Goal: Task Accomplishment & Management: Manage account settings

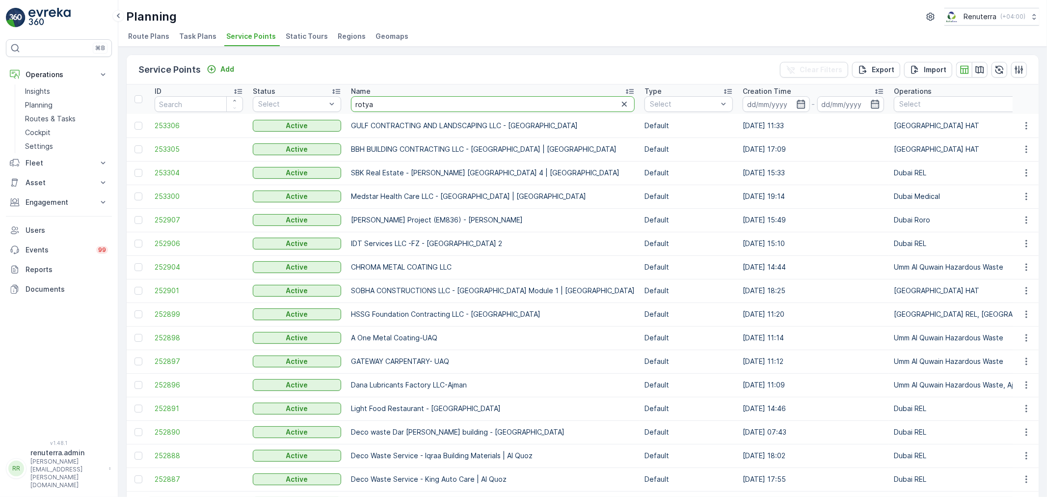
type input "rotyal"
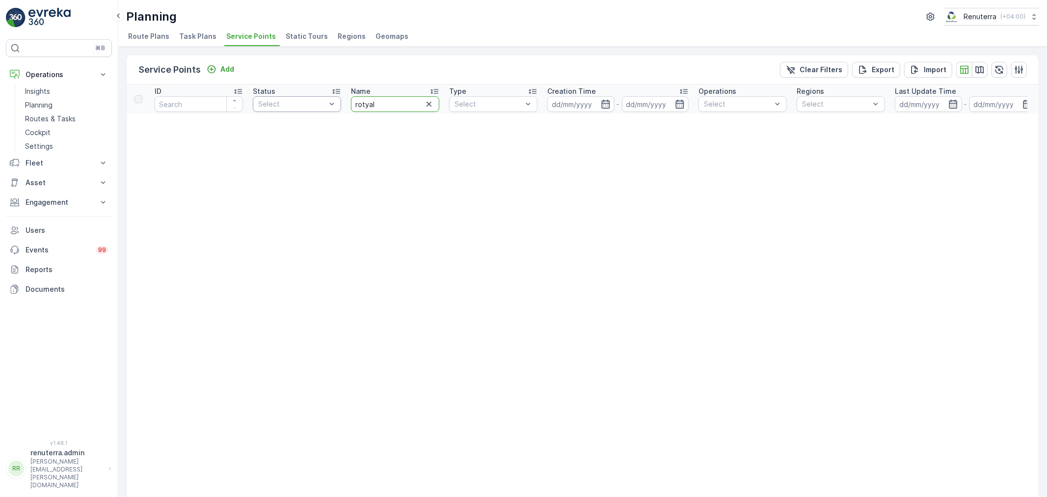
drag, startPoint x: 401, startPoint y: 108, endPoint x: 315, endPoint y: 107, distance: 86.4
type input "royal"
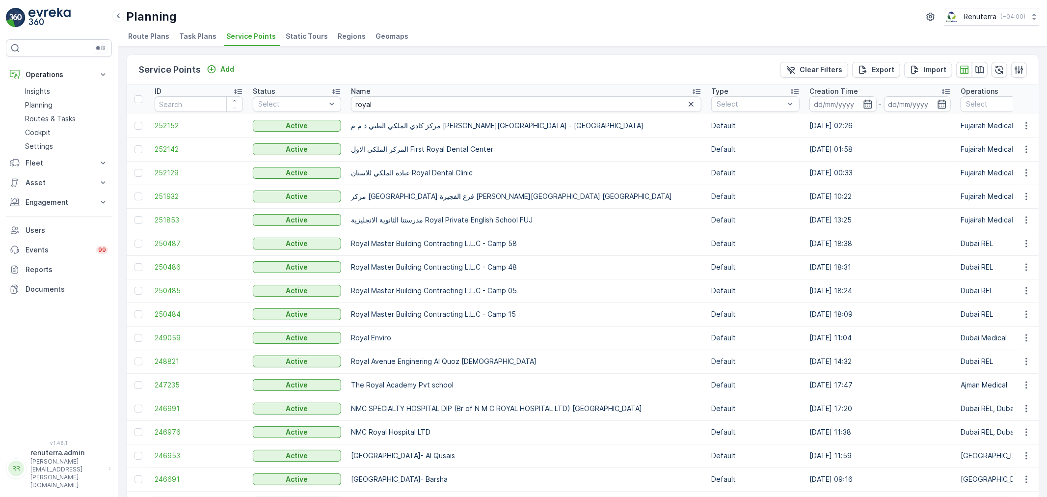
click at [246, 37] on span "Service Points" at bounding box center [251, 36] width 50 height 10
click at [965, 106] on div at bounding box center [1000, 104] width 70 height 8
click at [977, 200] on p "Dubai REL" at bounding box center [994, 199] width 34 height 10
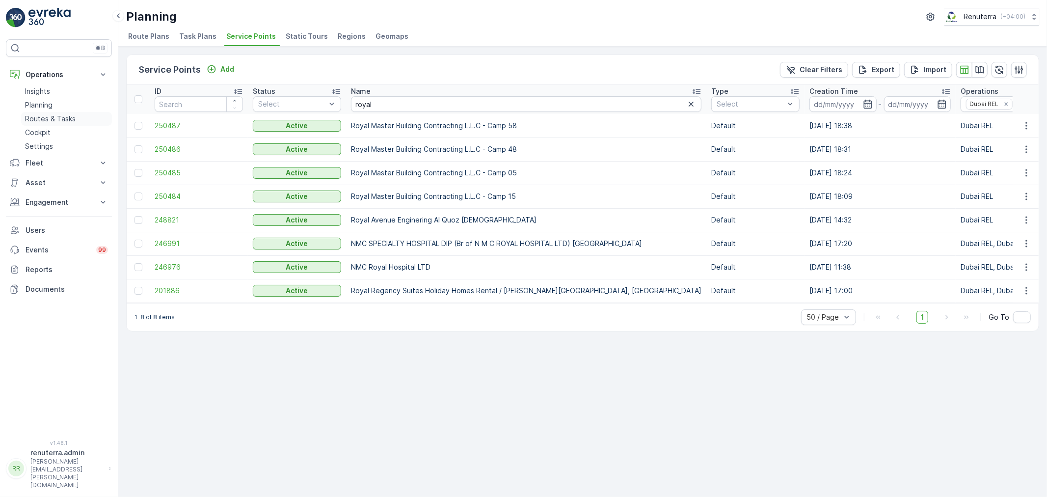
click at [32, 117] on p "Routes & Tasks" at bounding box center [50, 119] width 51 height 10
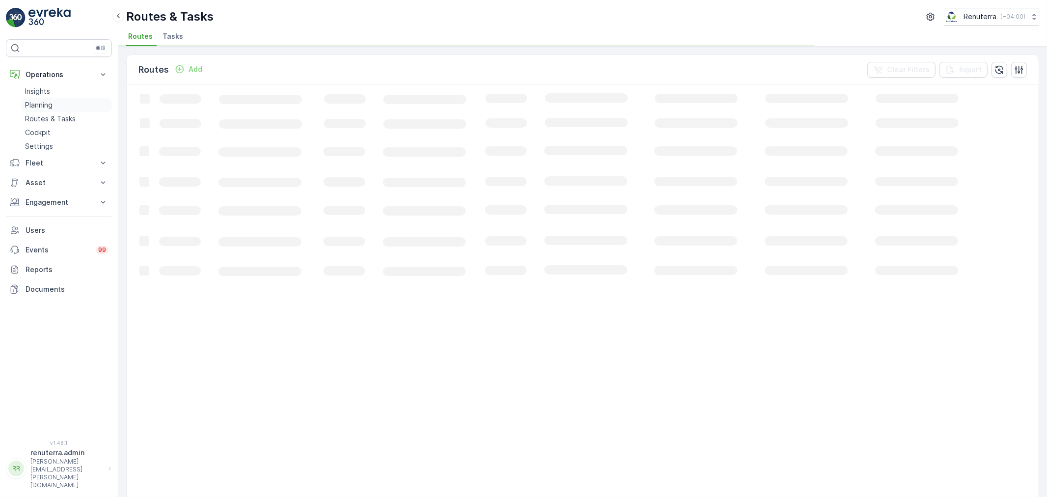
click at [40, 107] on p "Planning" at bounding box center [38, 105] width 27 height 10
click at [252, 30] on li "Service Points" at bounding box center [251, 37] width 55 height 17
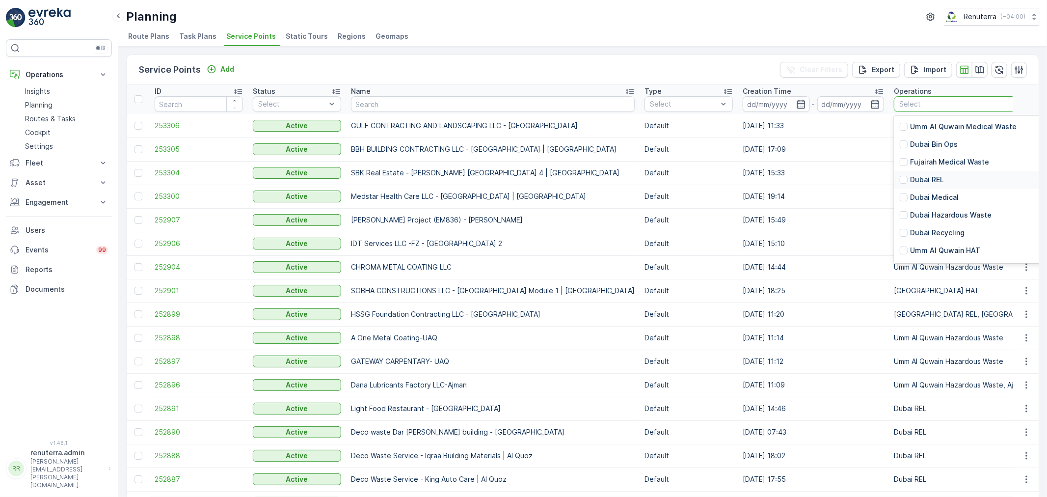
click at [924, 176] on p "Dubai REL" at bounding box center [927, 180] width 34 height 10
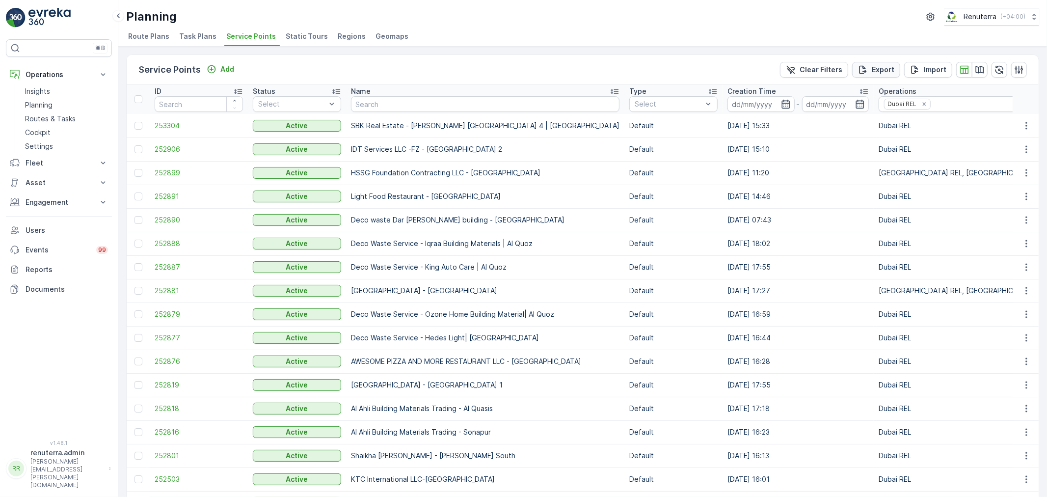
click at [869, 70] on div "Export" at bounding box center [876, 70] width 36 height 10
click at [917, 52] on span "reports" at bounding box center [967, 53] width 115 height 10
click at [400, 105] on input "text" at bounding box center [485, 104] width 268 height 16
paste input "Al Showaib Real estate- Muteena 402"
type input "Al Showaib Real estate- Muteena 402"
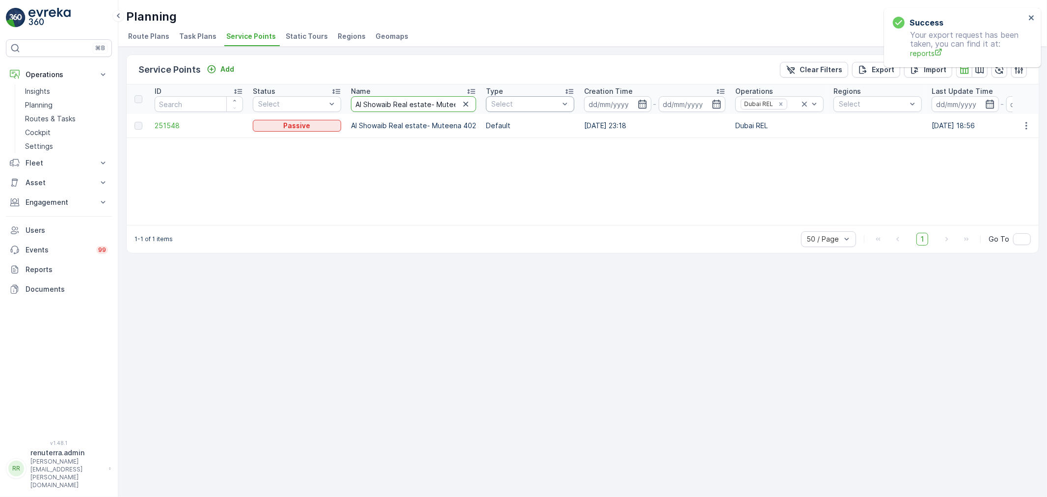
scroll to position [0, 25]
drag, startPoint x: 353, startPoint y: 106, endPoint x: 505, endPoint y: 107, distance: 151.2
paste input "SIRONA POLYCLINIC"
type input "SIRONA POLYCLINIC"
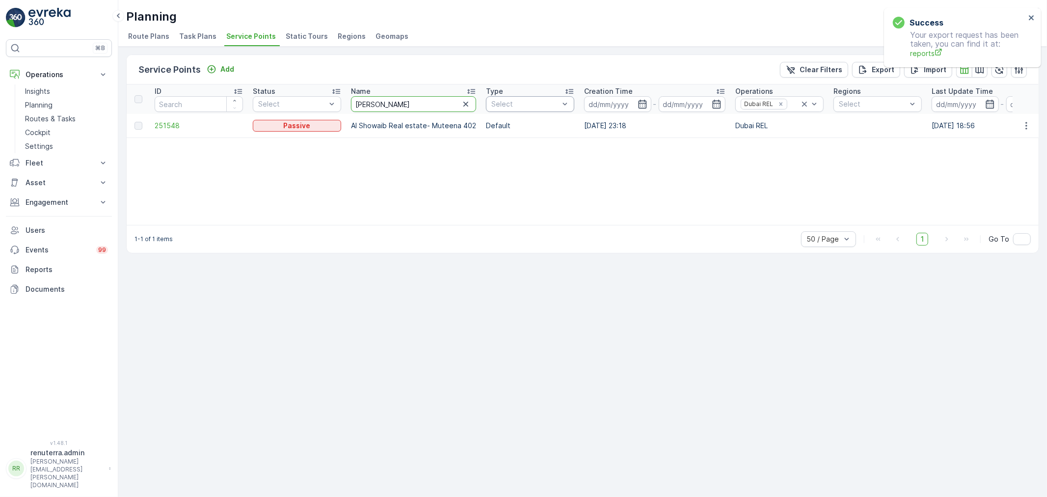
scroll to position [0, 0]
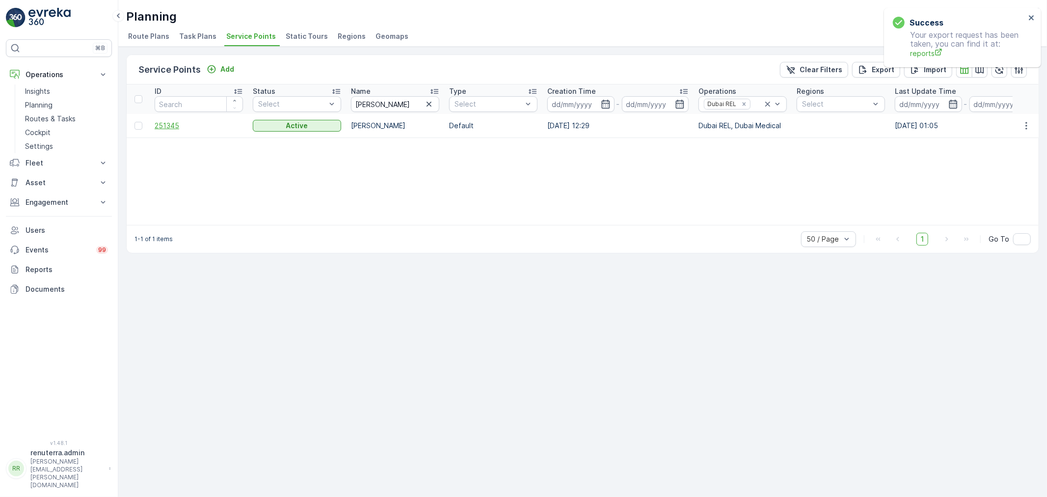
click at [172, 122] on span "251345" at bounding box center [199, 126] width 88 height 10
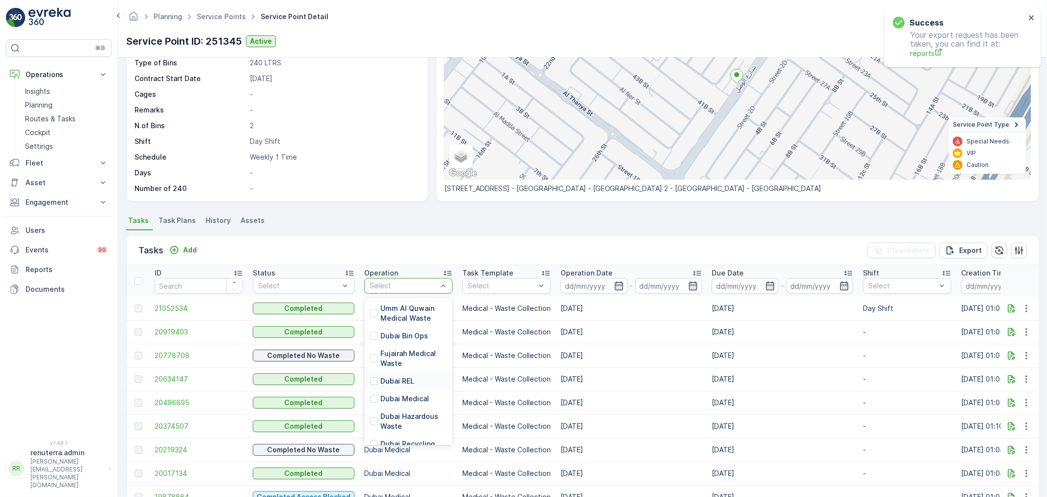
click at [393, 379] on p "Dubai REL" at bounding box center [397, 381] width 34 height 10
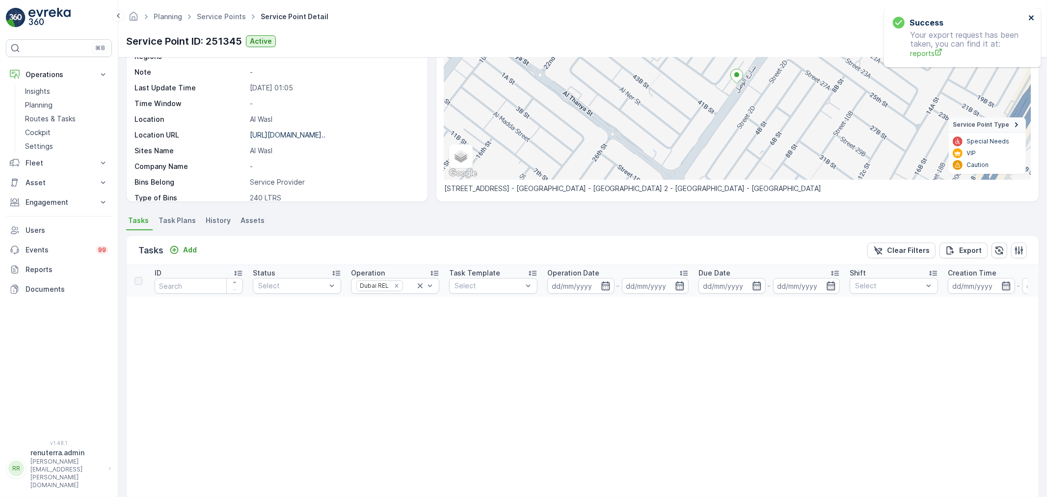
click at [1033, 15] on icon "close" at bounding box center [1031, 18] width 7 height 8
click at [977, 36] on icon "button" at bounding box center [973, 41] width 10 height 10
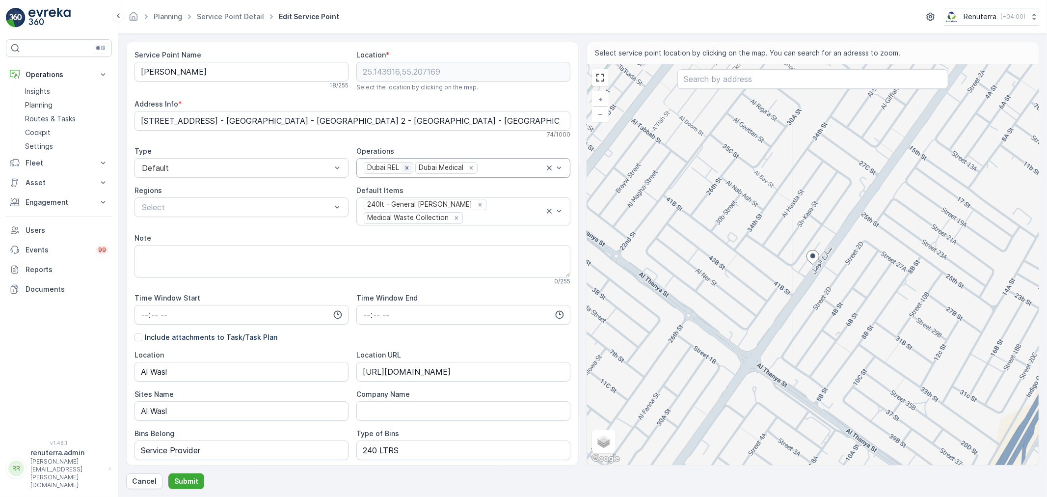
click at [405, 169] on icon "Remove Dubai REL" at bounding box center [406, 167] width 7 height 7
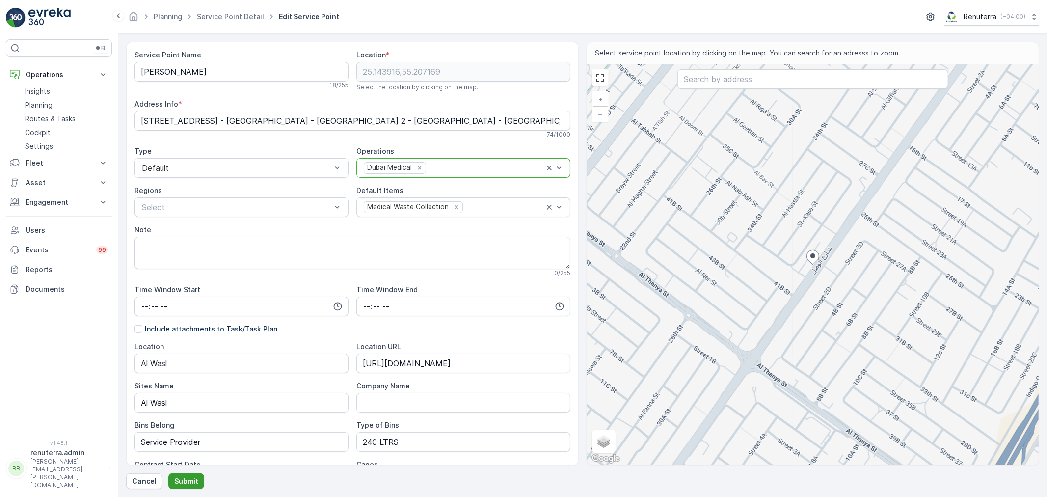
click at [184, 479] on p "Submit" at bounding box center [186, 481] width 24 height 10
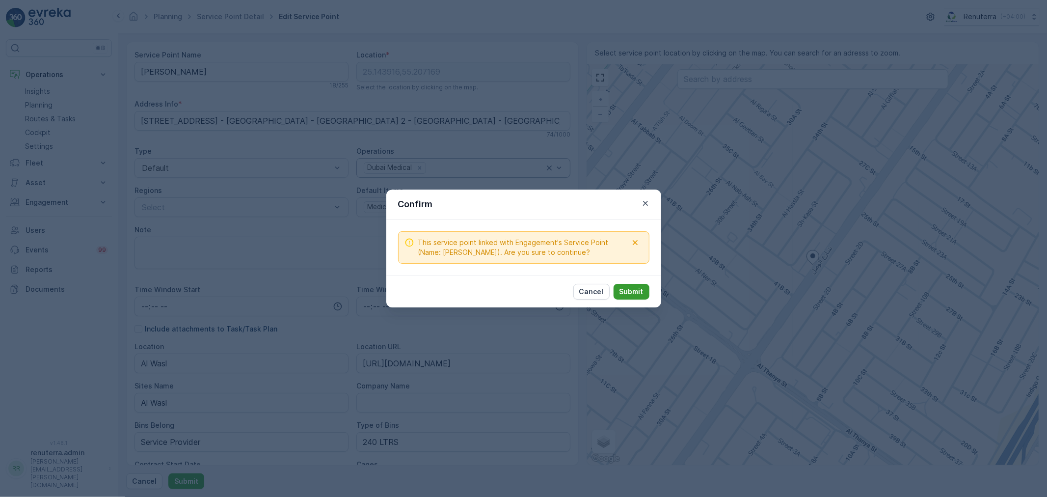
click at [643, 293] on p "Submit" at bounding box center [631, 292] width 24 height 10
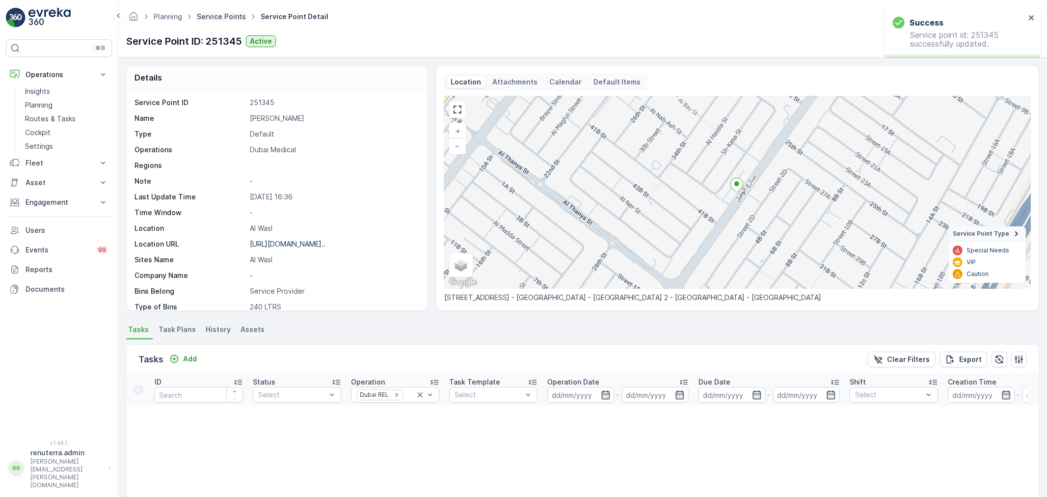
click at [209, 20] on link "Service Points" at bounding box center [221, 16] width 49 height 8
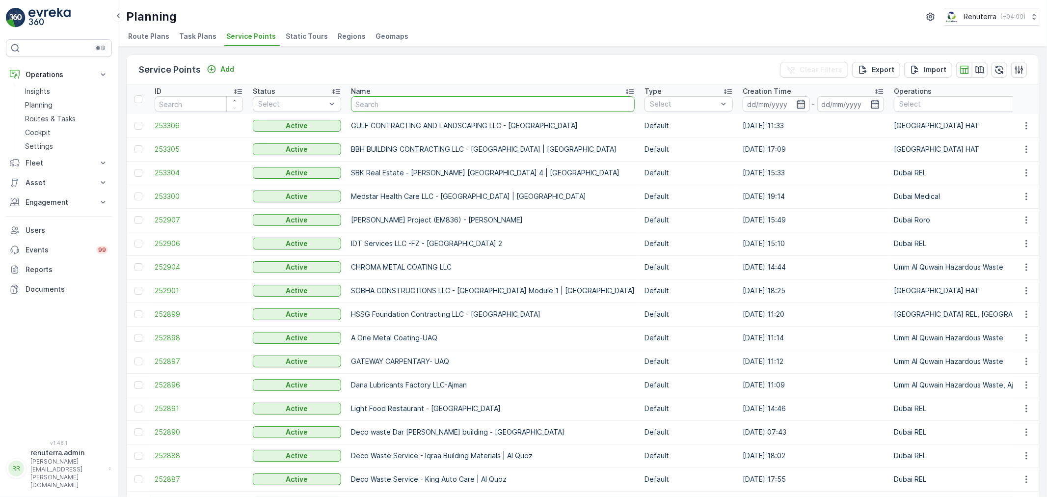
type input "AL KHAYAM SUPERMARKET"
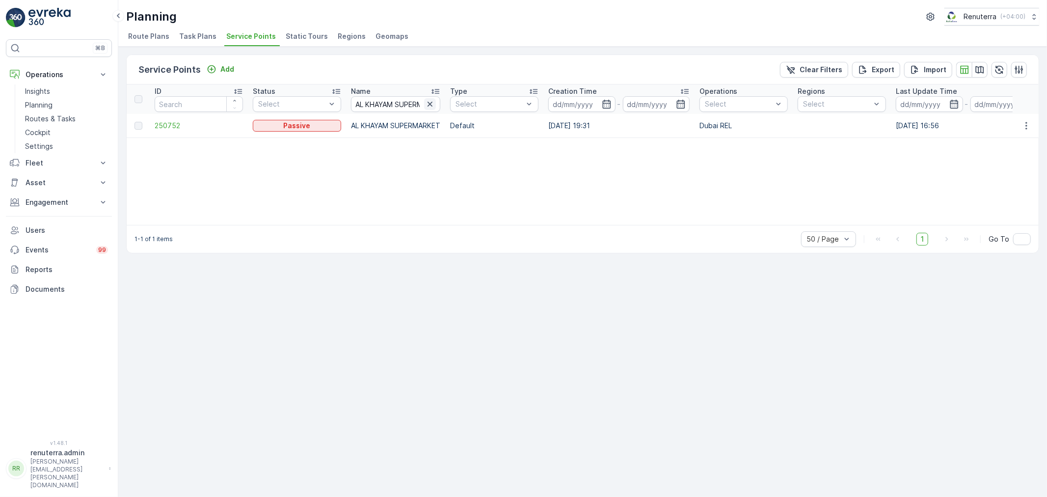
click at [428, 106] on icon "button" at bounding box center [430, 104] width 10 height 10
click at [404, 106] on input "text" at bounding box center [395, 104] width 89 height 16
paste input "SALAMA AMER OMER SALEH"
type input "SALAMA AMER OMER SALEH"
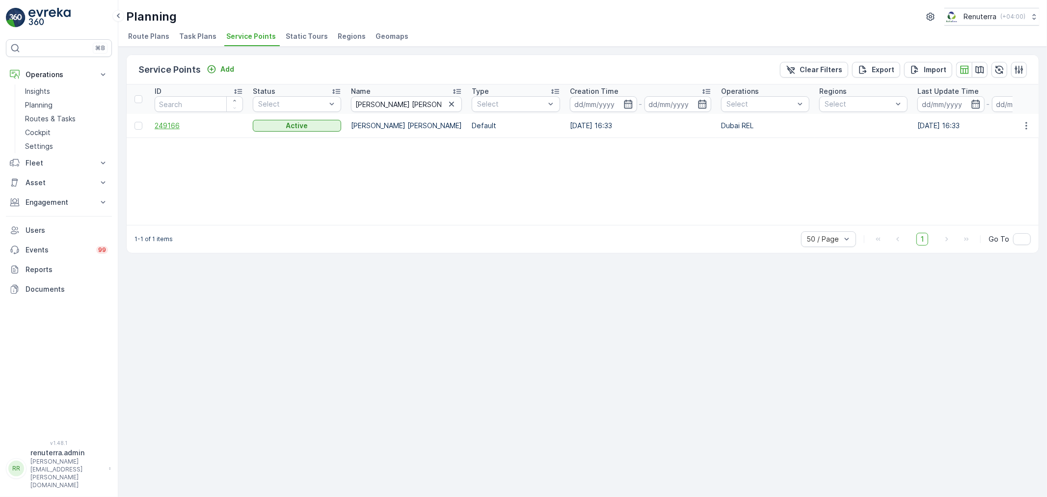
click at [177, 121] on span "249166" at bounding box center [199, 126] width 88 height 10
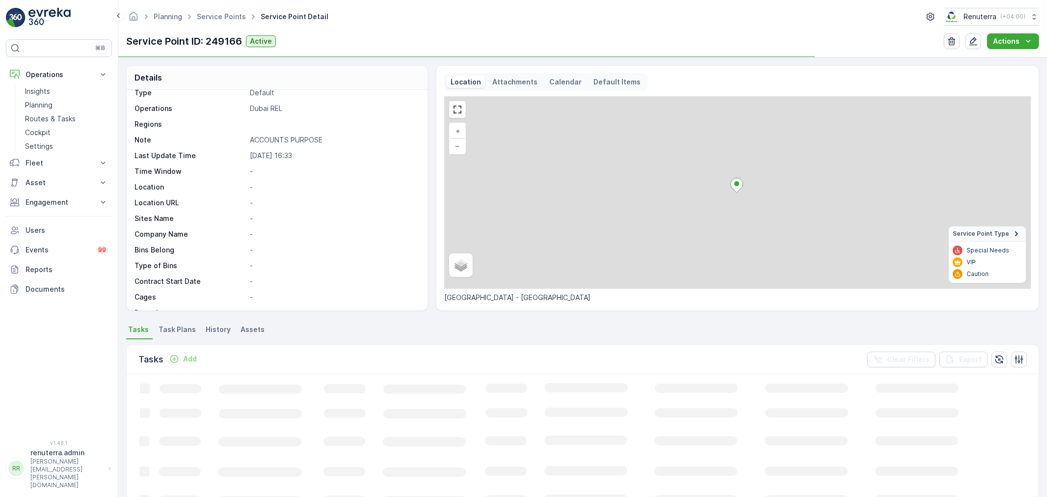
scroll to position [54, 0]
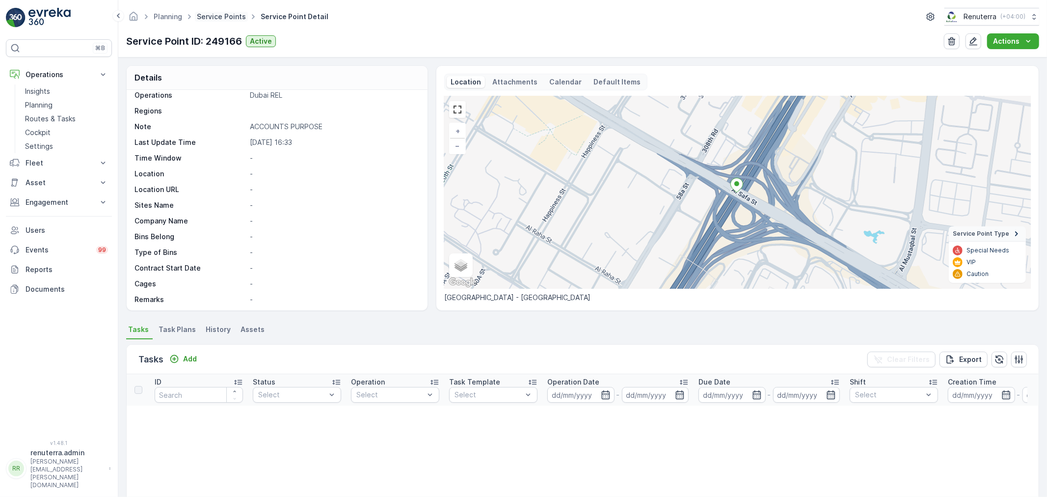
click at [223, 18] on link "Service Points" at bounding box center [221, 16] width 49 height 8
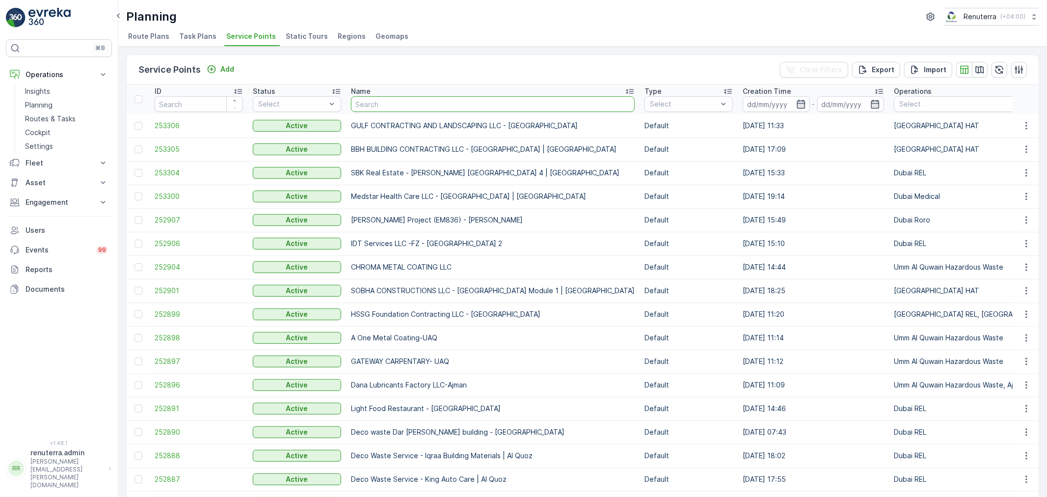
click at [388, 104] on input "text" at bounding box center [493, 104] width 284 height 16
type input "FOOD PLANNER RESTAURANT"
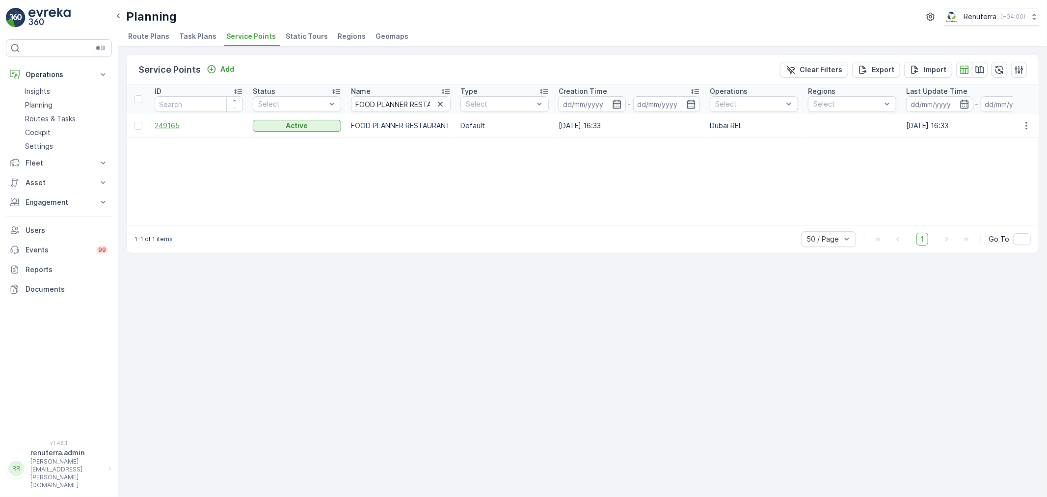
click at [164, 128] on span "249165" at bounding box center [199, 126] width 88 height 10
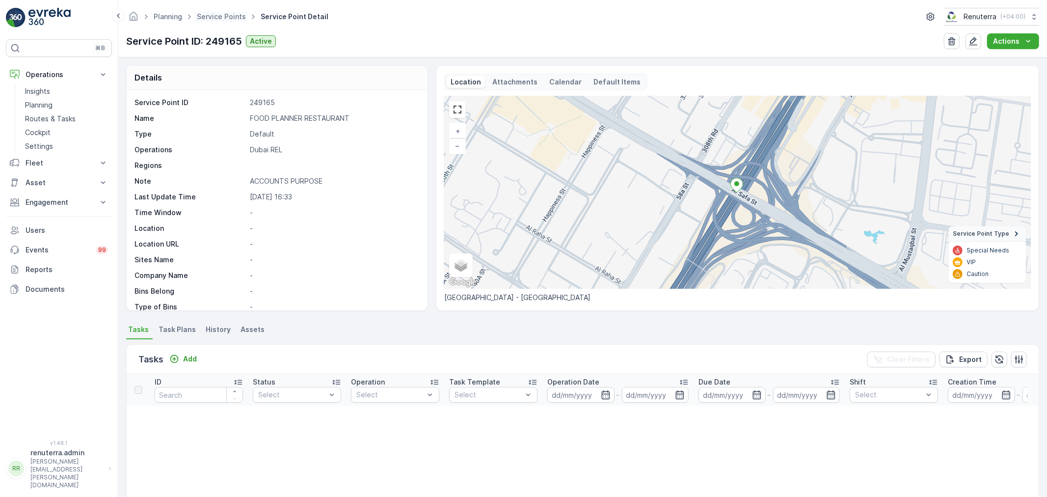
click at [228, 21] on span "Service Points" at bounding box center [221, 17] width 53 height 10
click at [228, 10] on ul "Service Points" at bounding box center [227, 17] width 64 height 14
click at [228, 13] on link "Service Points" at bounding box center [221, 16] width 49 height 8
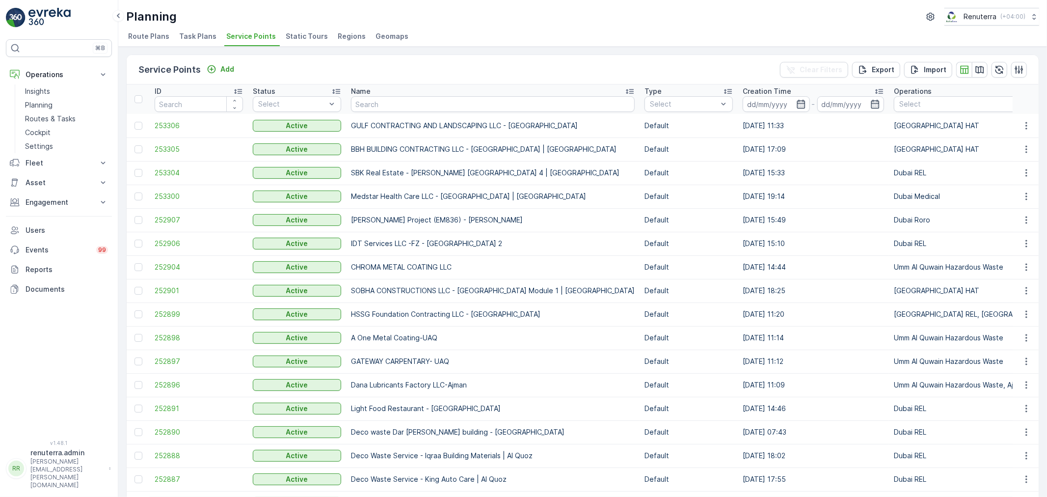
click at [382, 108] on input "text" at bounding box center [493, 104] width 284 height 16
paste input "Showmax General Trading Beach Park Plaza Centre LLC"
type input "Showmax General Trading Beach Park Plaza Centre LLC"
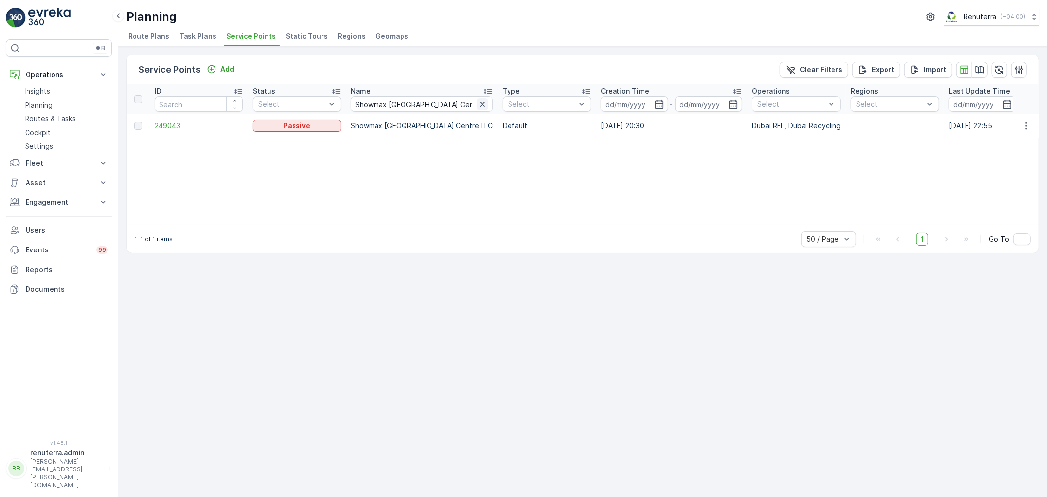
click at [487, 106] on icon "button" at bounding box center [483, 104] width 10 height 10
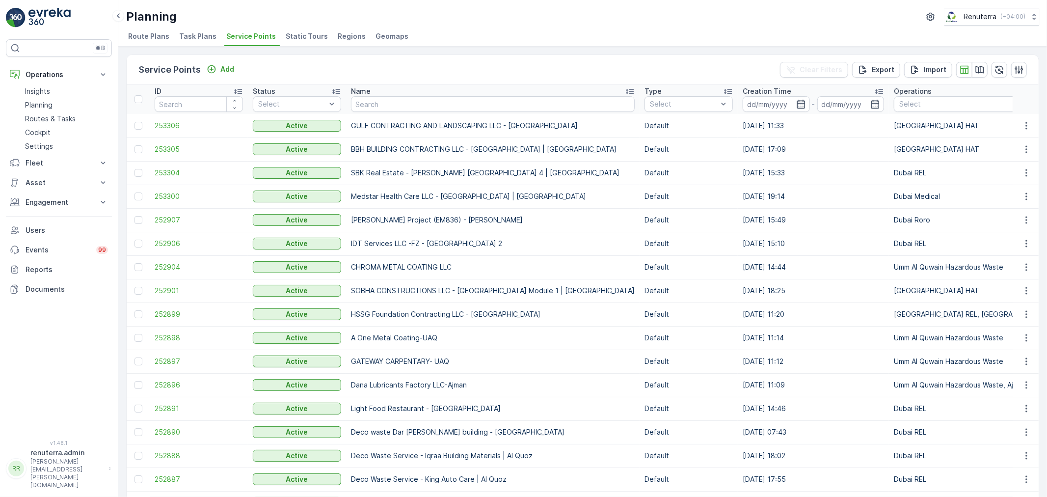
click at [390, 106] on input "text" at bounding box center [493, 104] width 284 height 16
paste input "Better Communities Owner Association Management"
type input "Better Communities Owner Association Management"
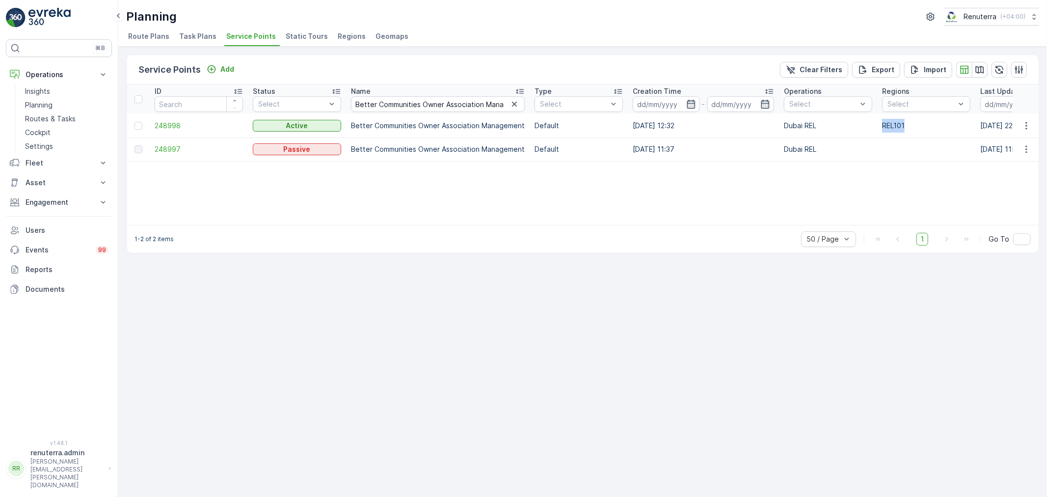
drag, startPoint x: 879, startPoint y: 123, endPoint x: 907, endPoint y: 128, distance: 28.9
click at [907, 128] on td "REL101" at bounding box center [926, 126] width 98 height 24
copy td "REL101"
click at [512, 103] on icon "button" at bounding box center [514, 104] width 5 height 5
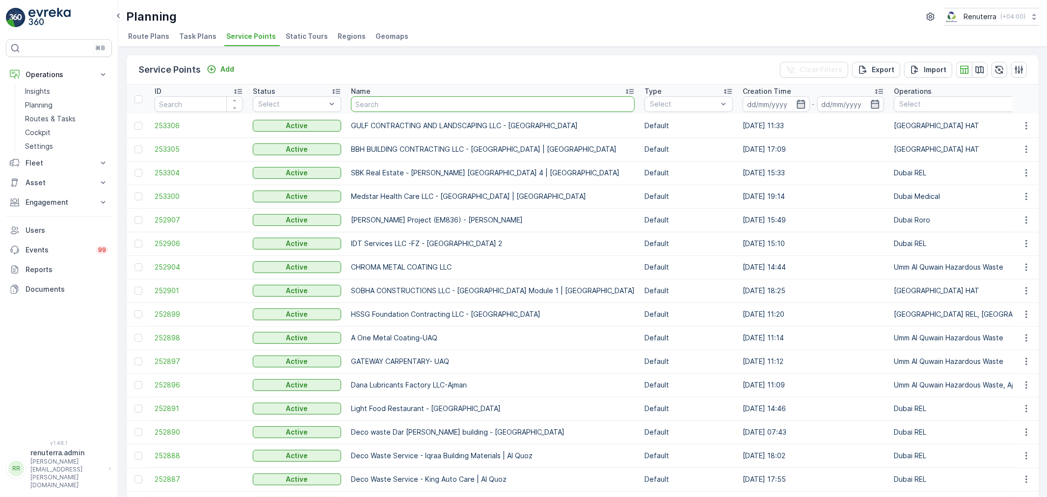
type input "ROTO PACKING METERIALS"
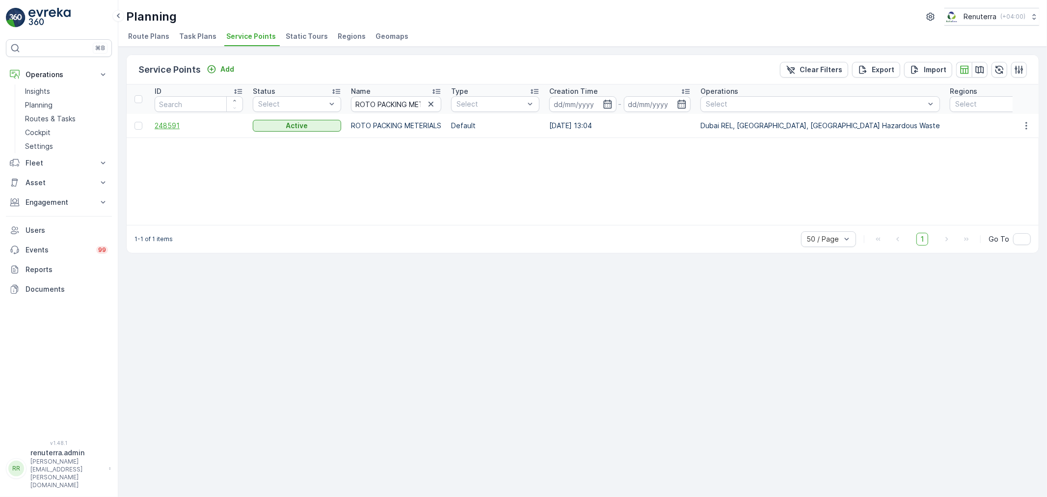
click at [168, 128] on span "248591" at bounding box center [199, 126] width 88 height 10
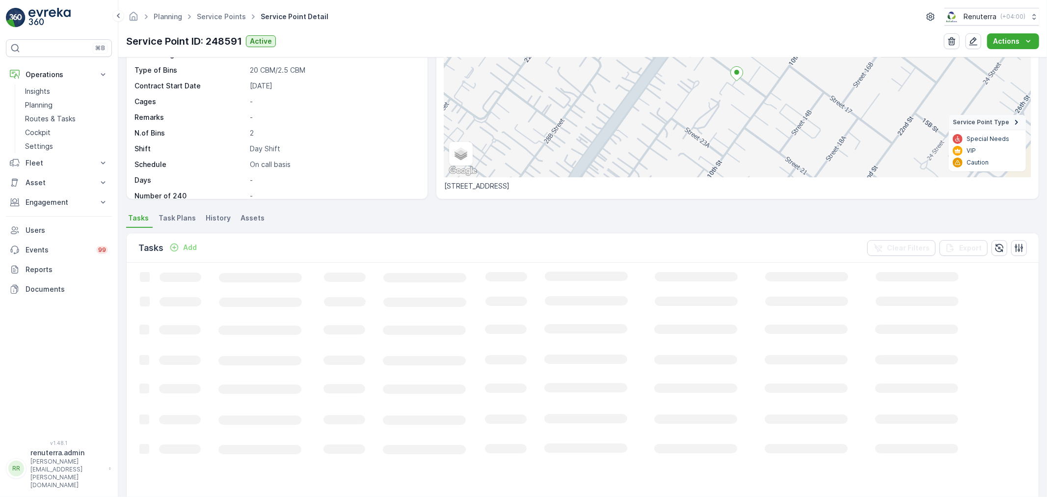
scroll to position [163, 0]
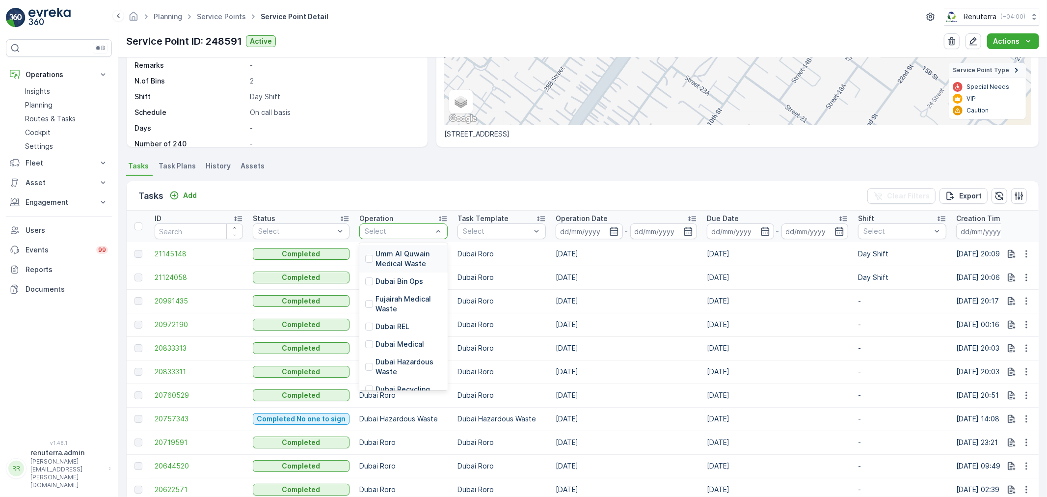
click at [379, 227] on div at bounding box center [399, 231] width 70 height 8
click at [393, 328] on p "Dubai REL" at bounding box center [392, 326] width 34 height 10
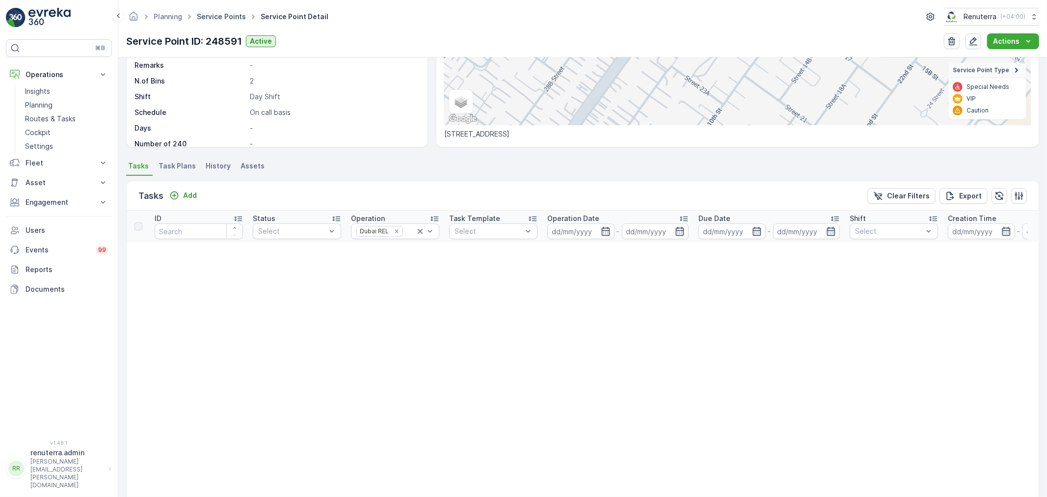
click at [219, 15] on link "Service Points" at bounding box center [221, 16] width 49 height 8
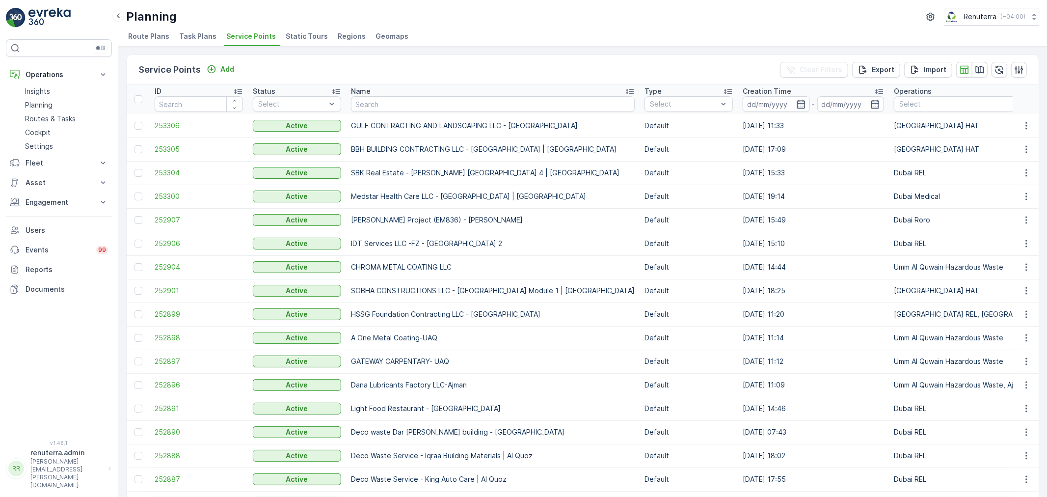
click at [390, 101] on input "text" at bounding box center [493, 104] width 284 height 16
paste input "[GEOGRAPHIC_DATA]"
type input "[GEOGRAPHIC_DATA]"
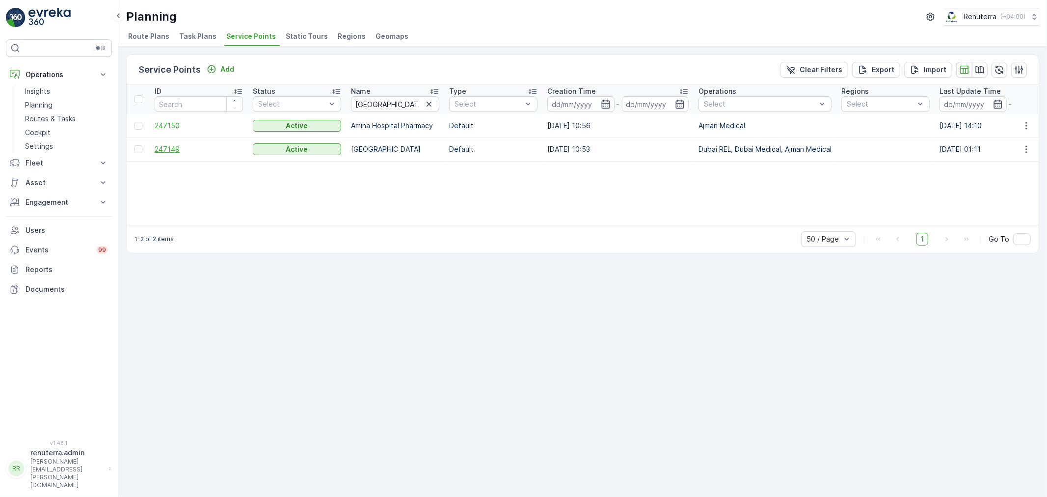
click at [170, 145] on span "247149" at bounding box center [199, 149] width 88 height 10
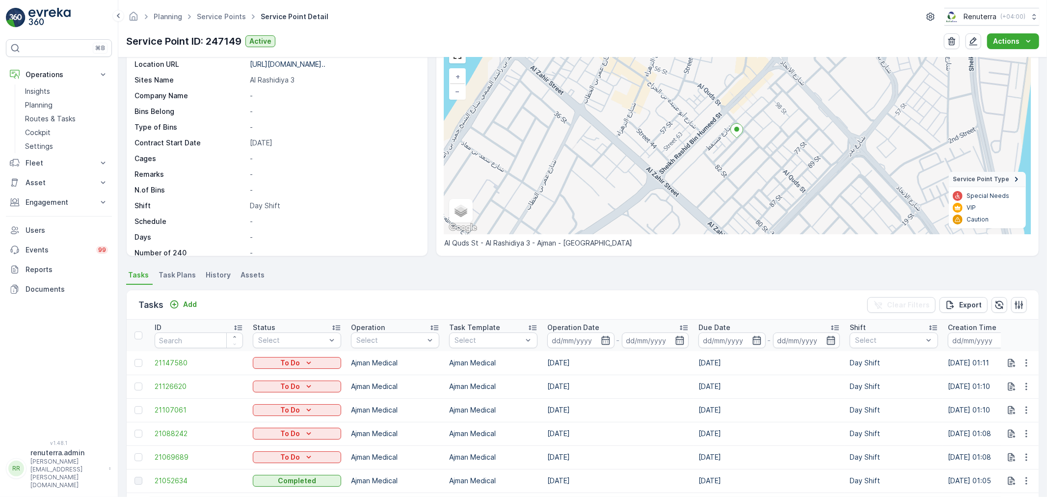
scroll to position [109, 0]
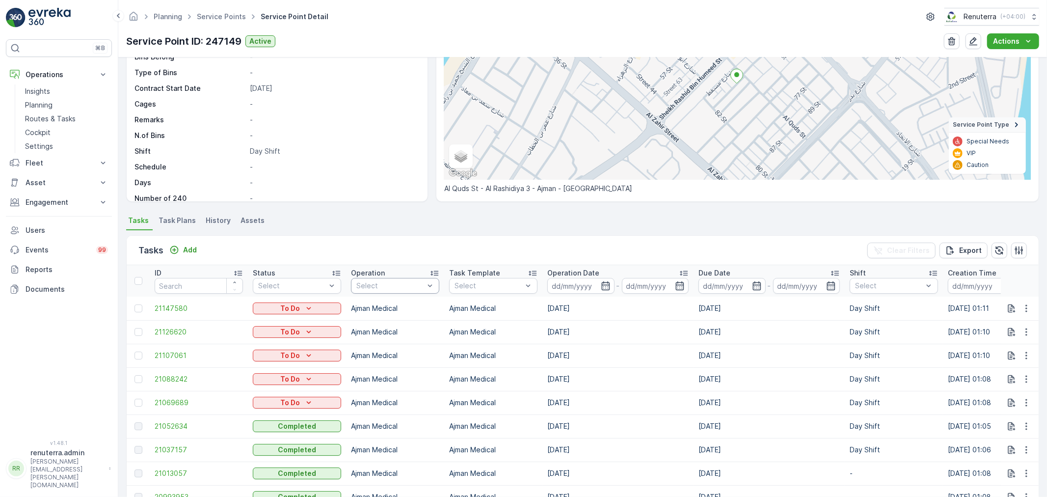
click at [413, 282] on div at bounding box center [390, 286] width 70 height 8
click at [381, 377] on p "Dubai REL" at bounding box center [384, 381] width 34 height 10
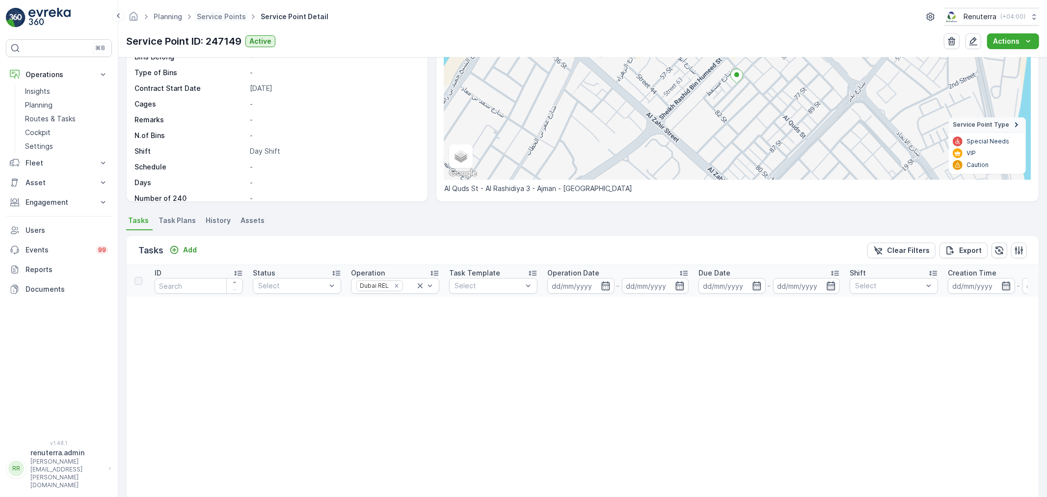
click at [226, 21] on span "Service Points" at bounding box center [221, 17] width 53 height 10
click at [228, 14] on link "Service Points" at bounding box center [221, 16] width 49 height 8
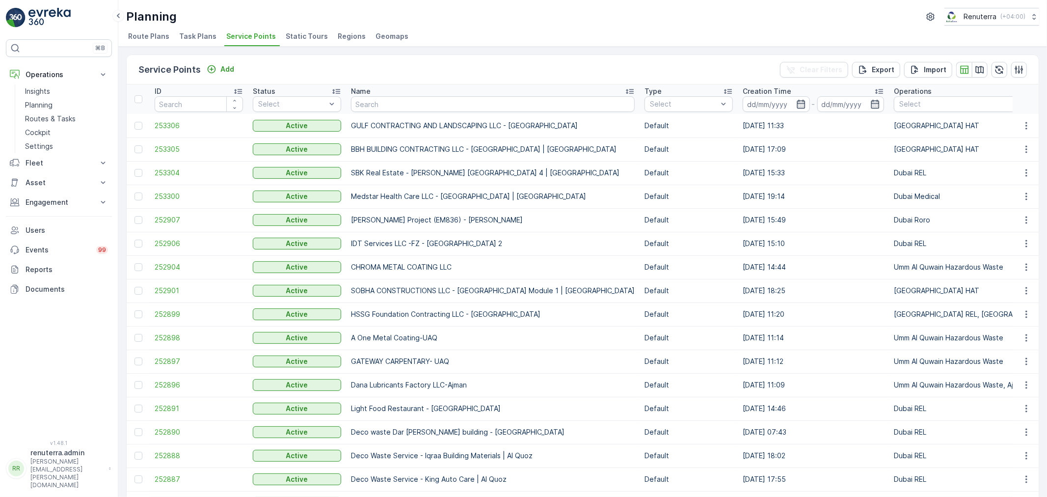
click at [436, 101] on input "text" at bounding box center [493, 104] width 284 height 16
paste input "New Specialty Hospital LTD [GEOGRAPHIC_DATA] - [GEOGRAPHIC_DATA]"
type input "New Specialty Hospital LTD [GEOGRAPHIC_DATA] - [GEOGRAPHIC_DATA]"
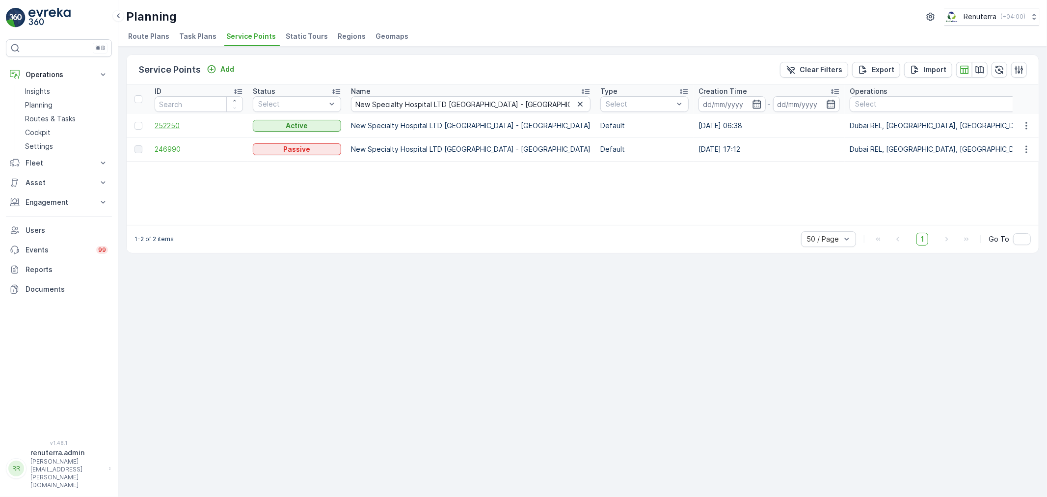
click at [166, 126] on span "252250" at bounding box center [199, 126] width 88 height 10
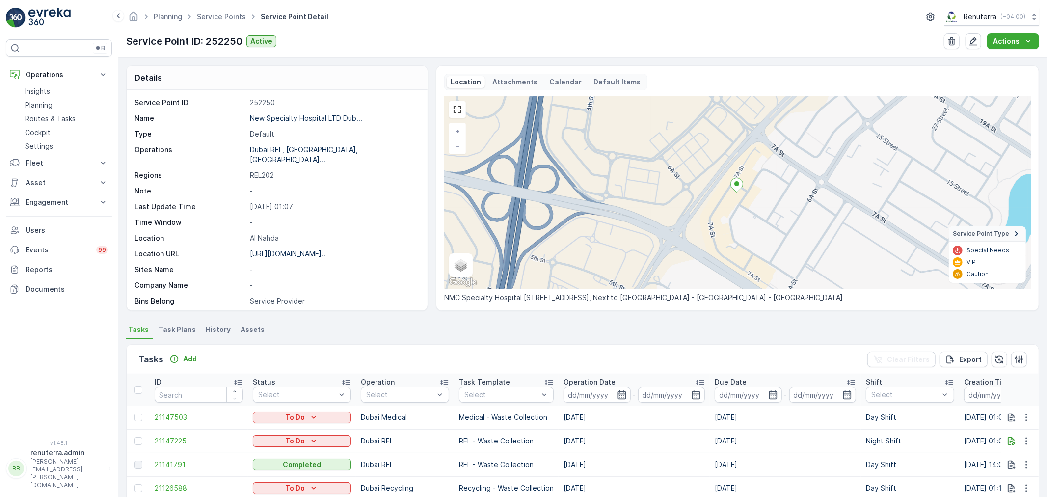
click at [264, 170] on p "REL202" at bounding box center [333, 175] width 167 height 10
copy p "REL202"
click at [974, 42] on icon "button" at bounding box center [973, 41] width 8 height 8
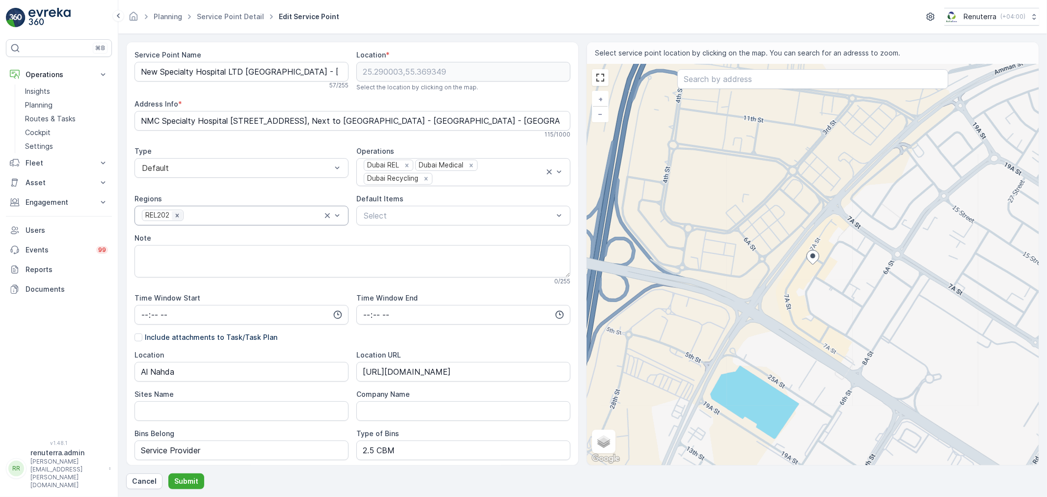
click at [177, 216] on icon "Remove REL202" at bounding box center [176, 215] width 3 height 3
click at [177, 216] on div at bounding box center [236, 215] width 191 height 9
click at [169, 287] on div "REL202" at bounding box center [241, 289] width 202 height 9
click at [187, 482] on p "Submit" at bounding box center [186, 481] width 24 height 10
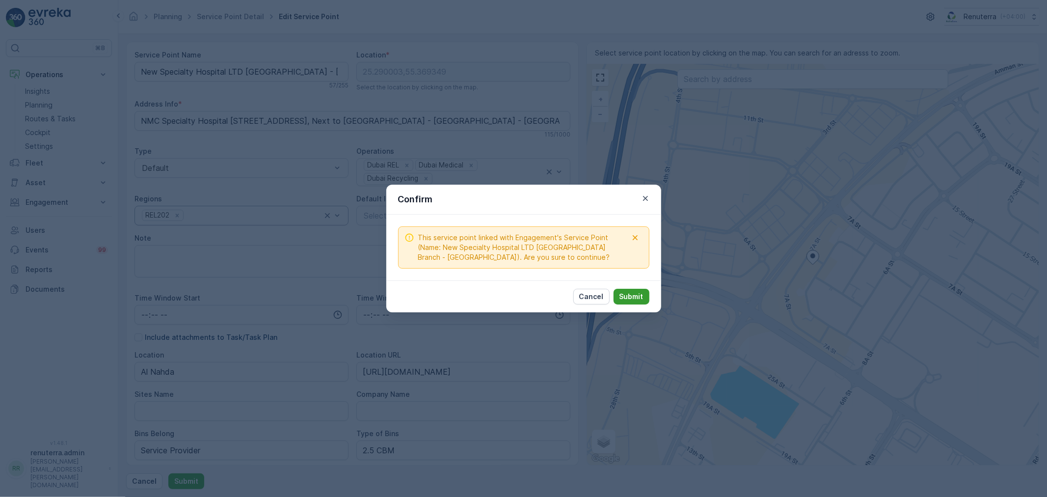
click at [627, 295] on p "Submit" at bounding box center [631, 297] width 24 height 10
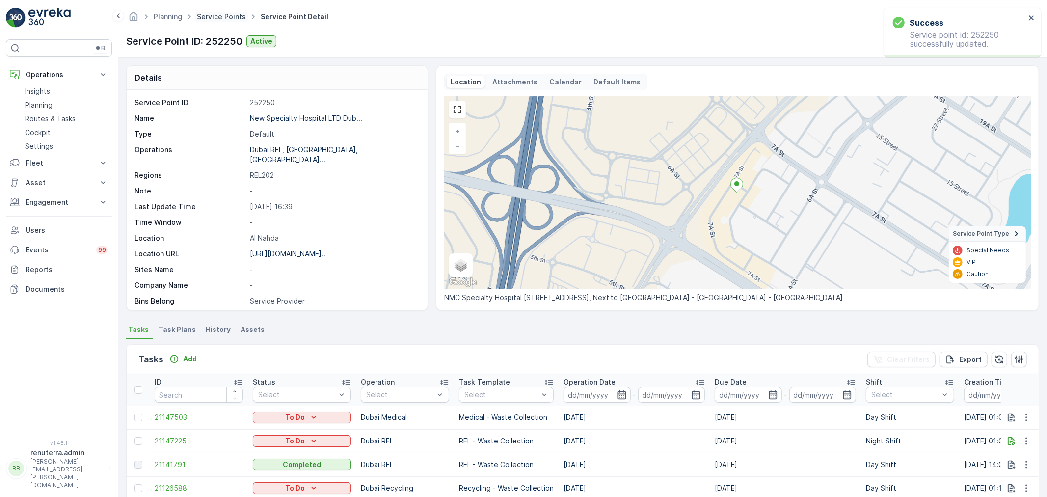
click at [220, 17] on link "Service Points" at bounding box center [221, 16] width 49 height 8
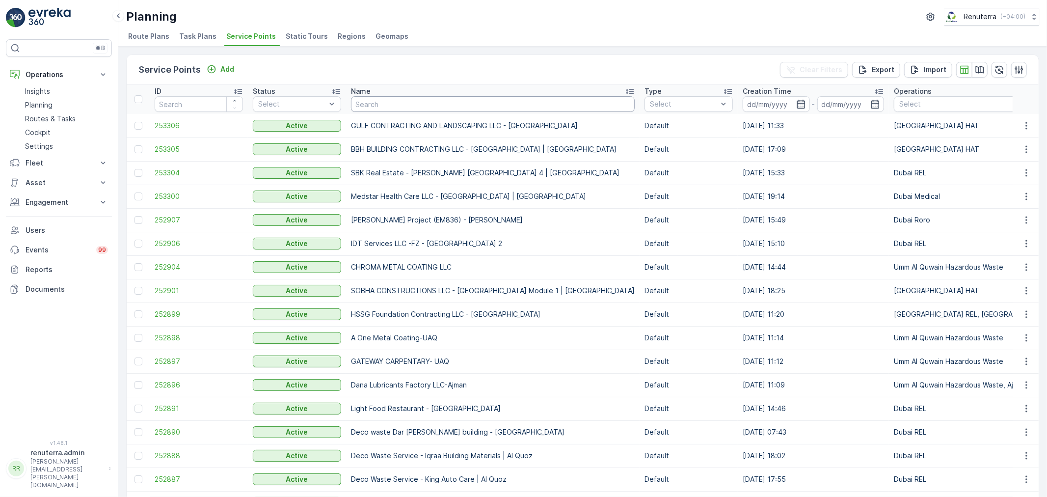
click at [412, 103] on input "text" at bounding box center [493, 104] width 284 height 16
paste input "Cadher Meeran Buhari Restaurant LLC"
type input "Cadher Meeran Buhari Restaurant LLC"
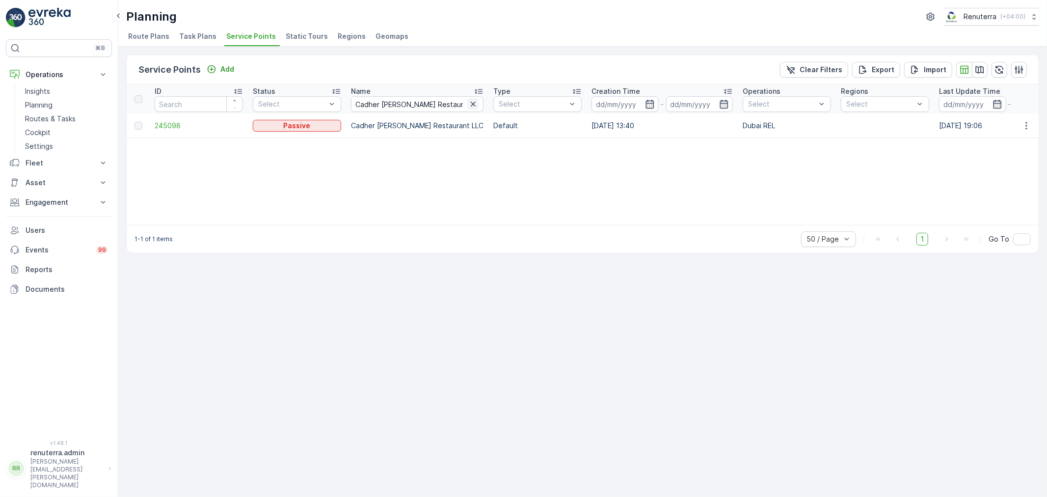
click at [468, 105] on icon "button" at bounding box center [473, 104] width 10 height 10
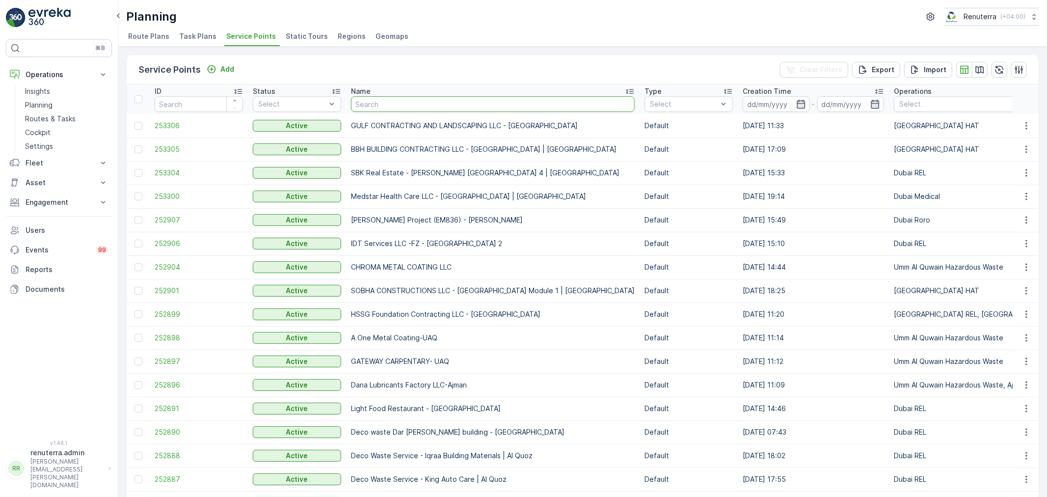
type input "Al showaib real estate"
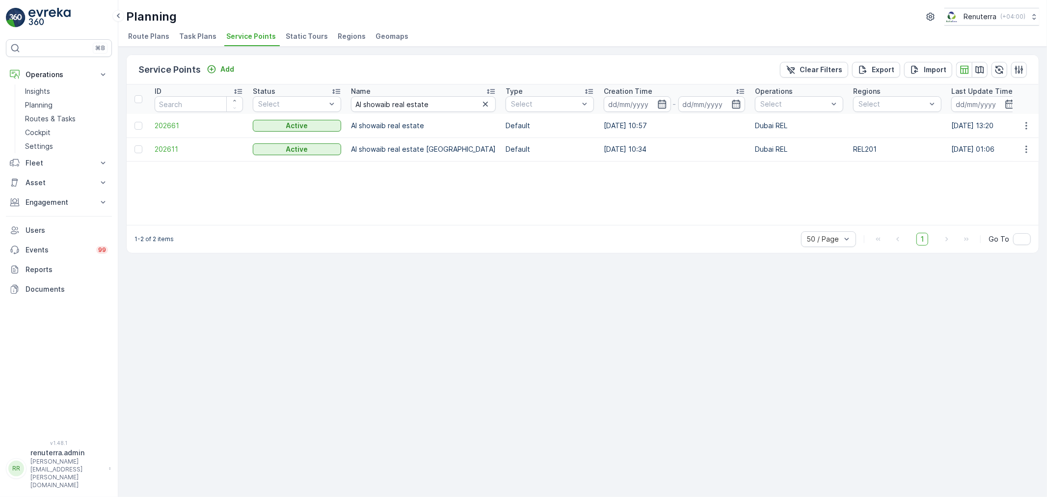
click at [174, 119] on td "202661" at bounding box center [199, 126] width 98 height 24
click at [173, 121] on span "202661" at bounding box center [199, 126] width 88 height 10
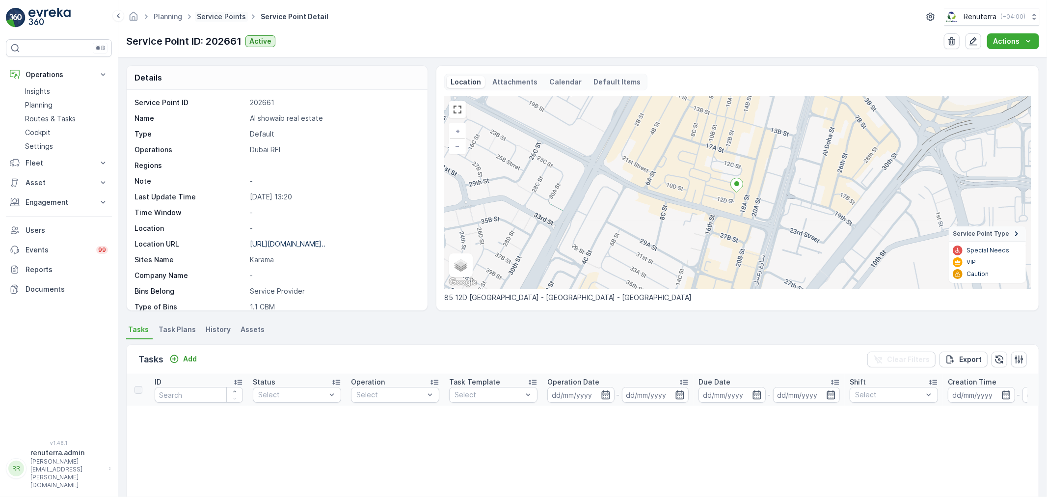
click at [232, 16] on link "Service Points" at bounding box center [221, 16] width 49 height 8
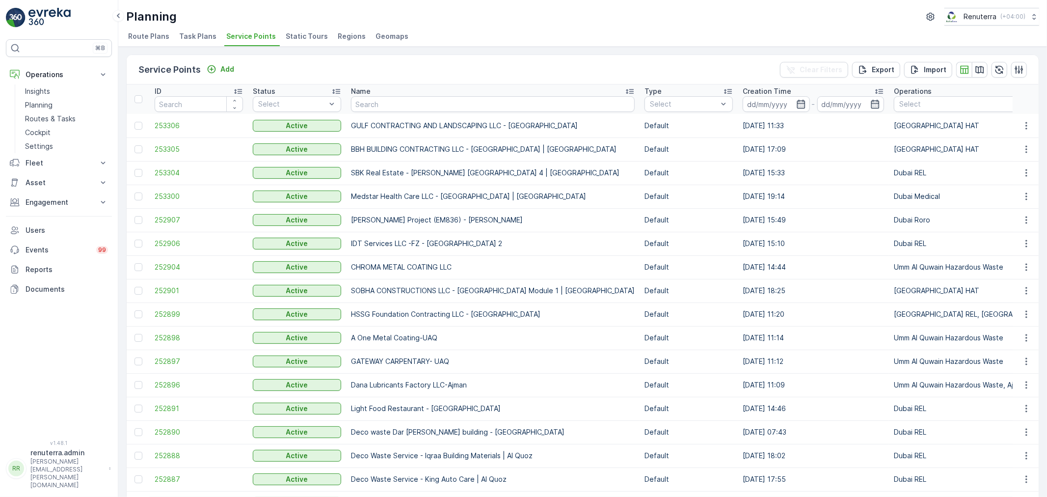
click at [425, 107] on input "text" at bounding box center [493, 104] width 284 height 16
paste input "BEACH PARK PLAZA CENTRE"
type input "BEACH PARK PLAZA CENTRE"
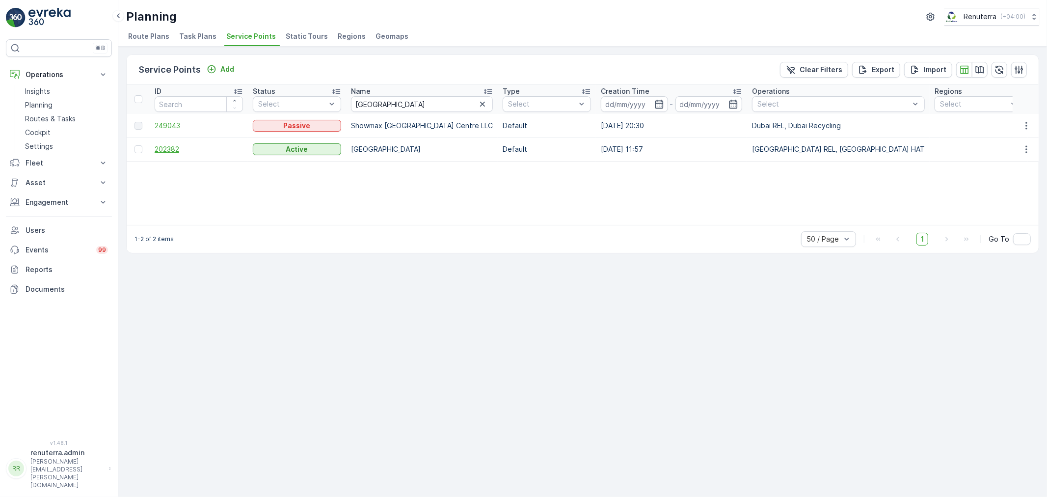
click at [159, 148] on span "202382" at bounding box center [199, 149] width 88 height 10
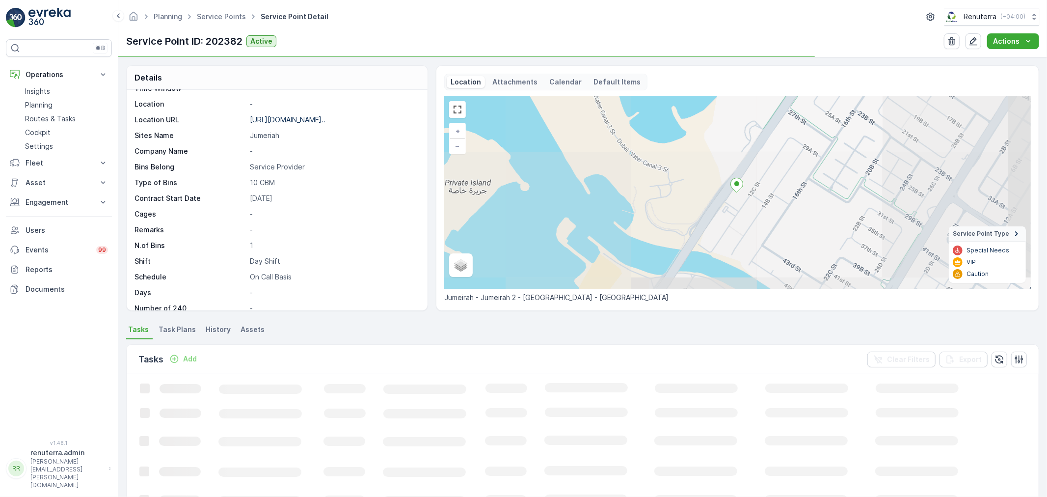
scroll to position [135, 0]
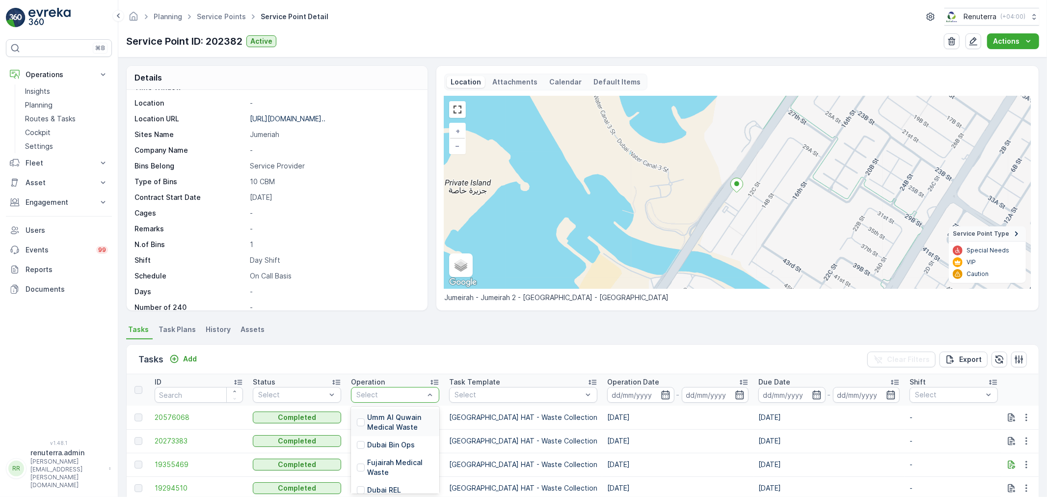
click at [414, 393] on div at bounding box center [390, 395] width 70 height 8
click at [386, 437] on p "Dubai REL" at bounding box center [384, 435] width 34 height 10
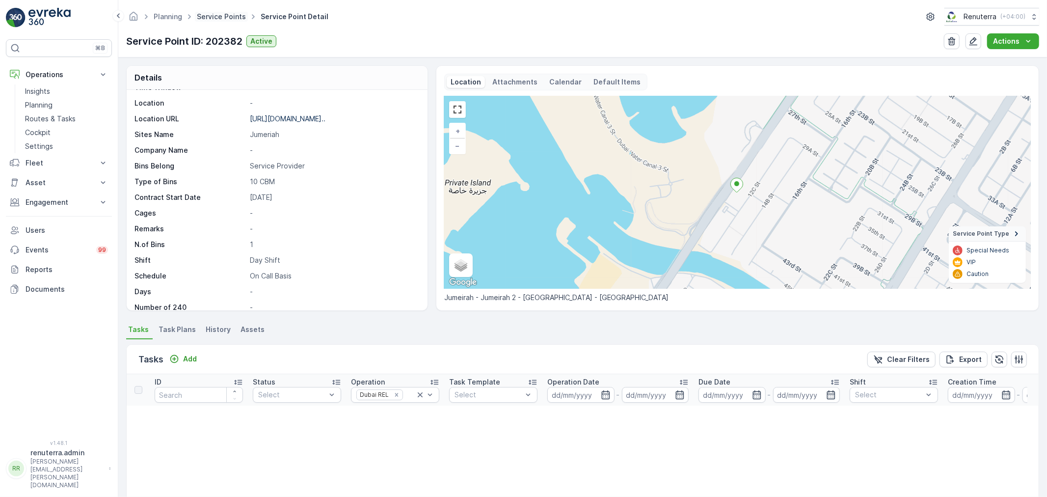
click at [202, 14] on link "Service Points" at bounding box center [221, 16] width 49 height 8
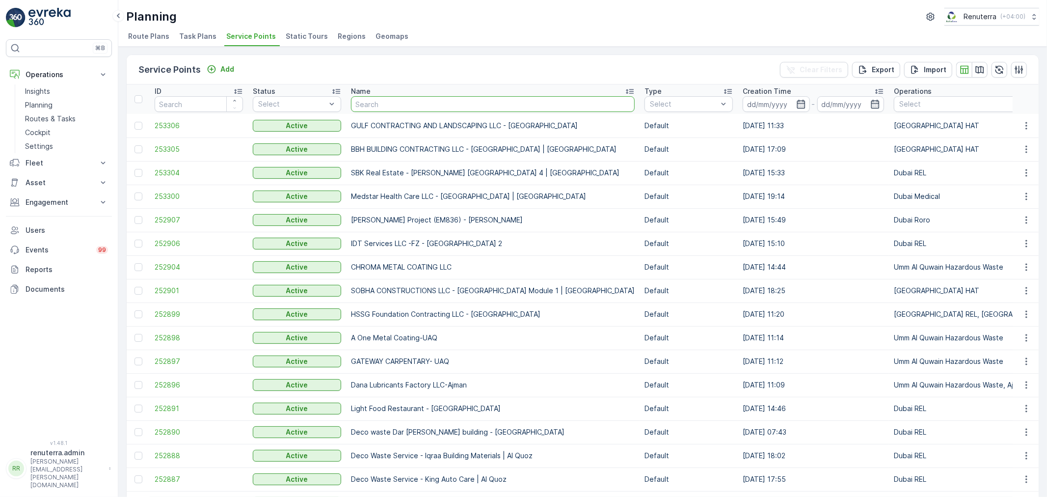
type input "KHALIL IBRAHIM AL SAYEGH PROPERTIES / AL SOUQAL KABEER BUILDING Burdubai"
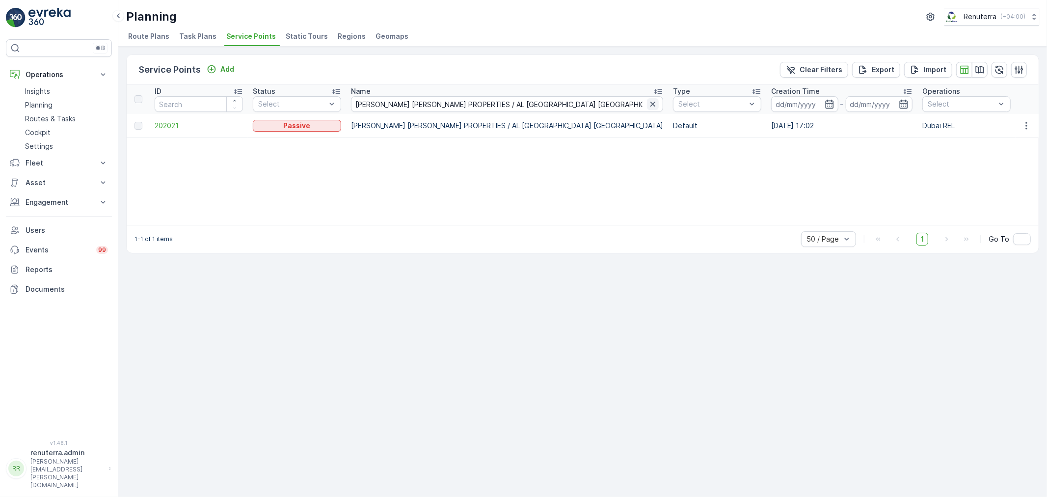
click at [650, 103] on icon "button" at bounding box center [652, 104] width 5 height 5
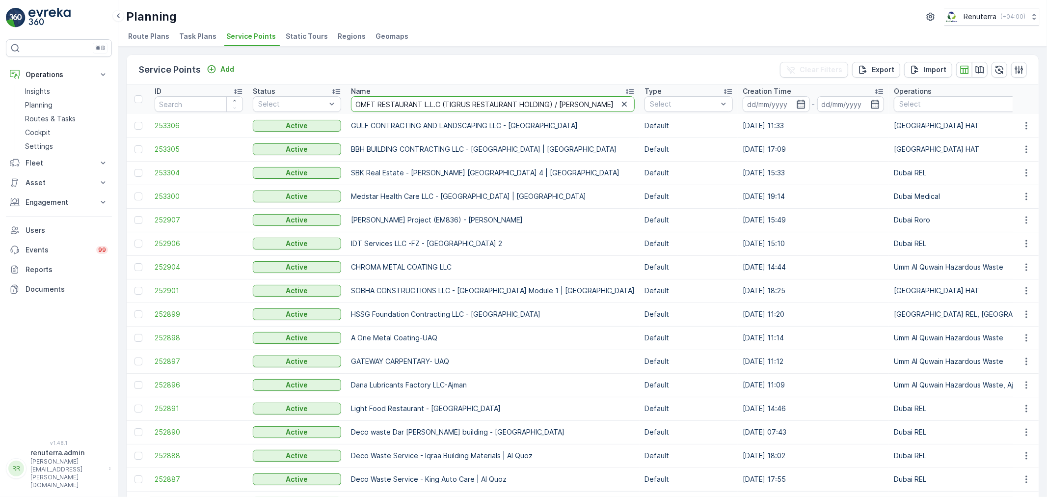
scroll to position [0, 48]
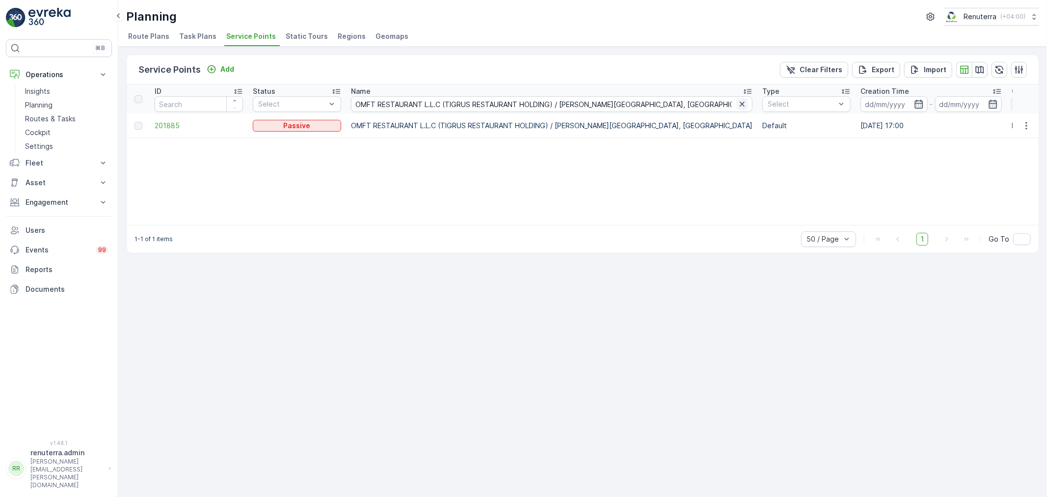
click at [737, 99] on icon "button" at bounding box center [742, 104] width 10 height 10
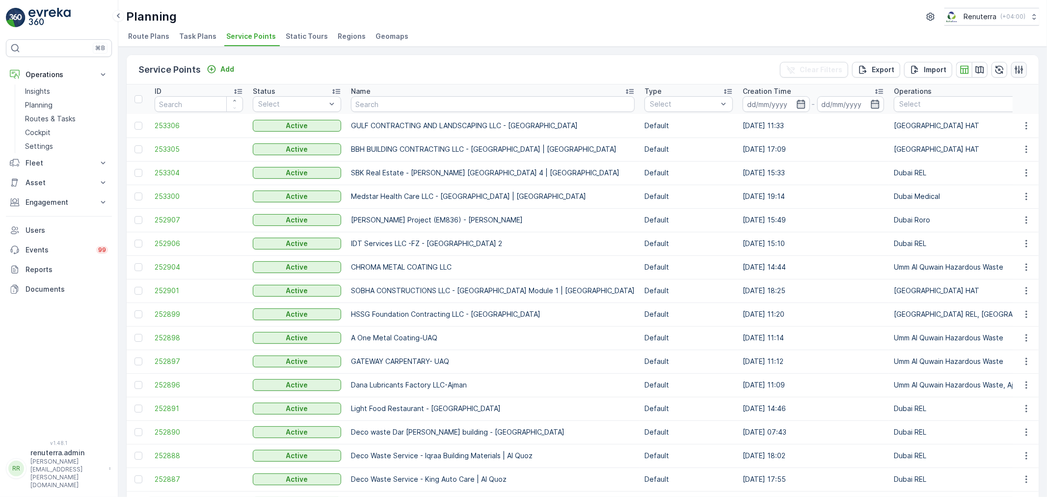
click at [1014, 71] on icon "button" at bounding box center [1019, 70] width 10 height 10
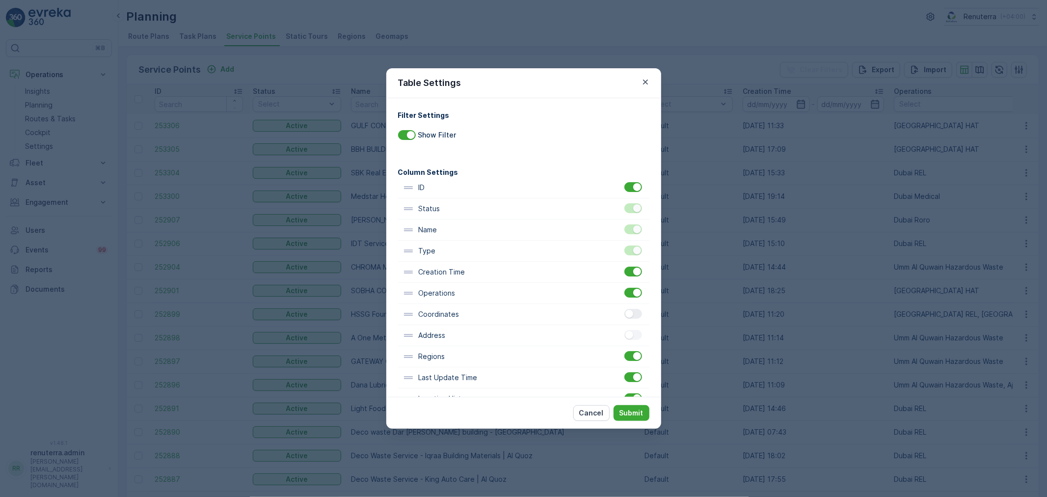
click at [633, 316] on div at bounding box center [633, 314] width 18 height 10
click at [624, 309] on input "checkbox" at bounding box center [624, 309] width 0 height 0
click at [635, 412] on p "Submit" at bounding box center [631, 413] width 24 height 10
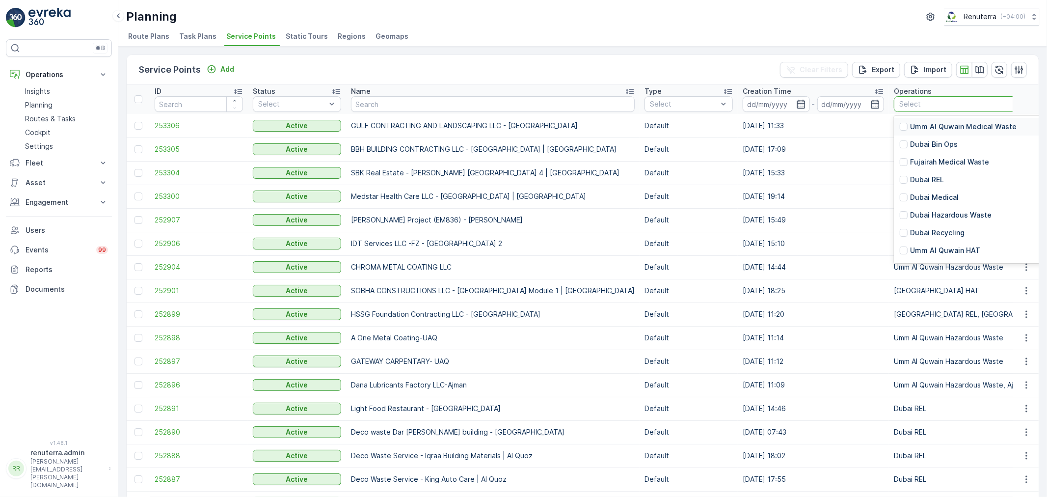
click at [925, 177] on p "Dubai REL" at bounding box center [927, 180] width 34 height 10
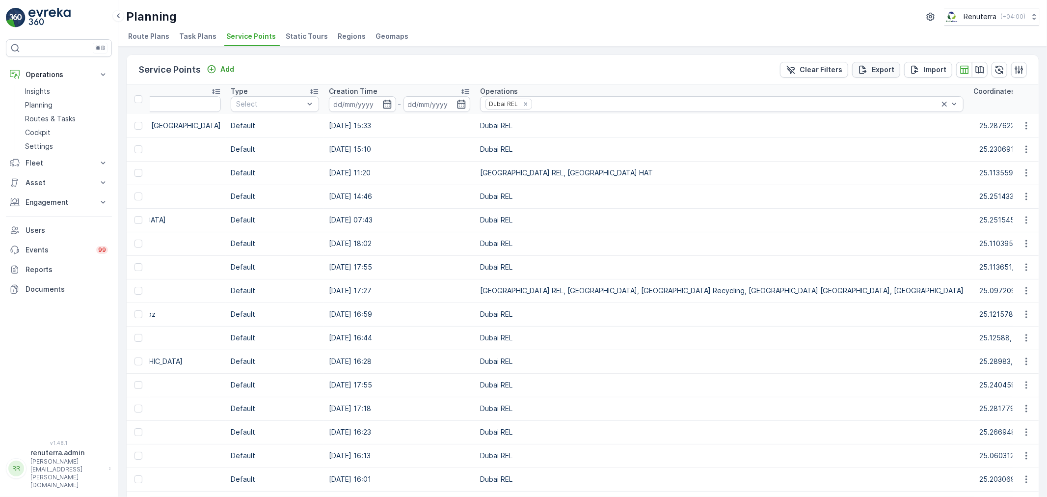
click at [867, 70] on div "Export" at bounding box center [876, 70] width 36 height 10
click at [925, 53] on span "reports" at bounding box center [967, 53] width 115 height 10
click at [246, 32] on span "Service Points" at bounding box center [251, 36] width 50 height 10
click at [939, 101] on icon at bounding box center [944, 104] width 10 height 10
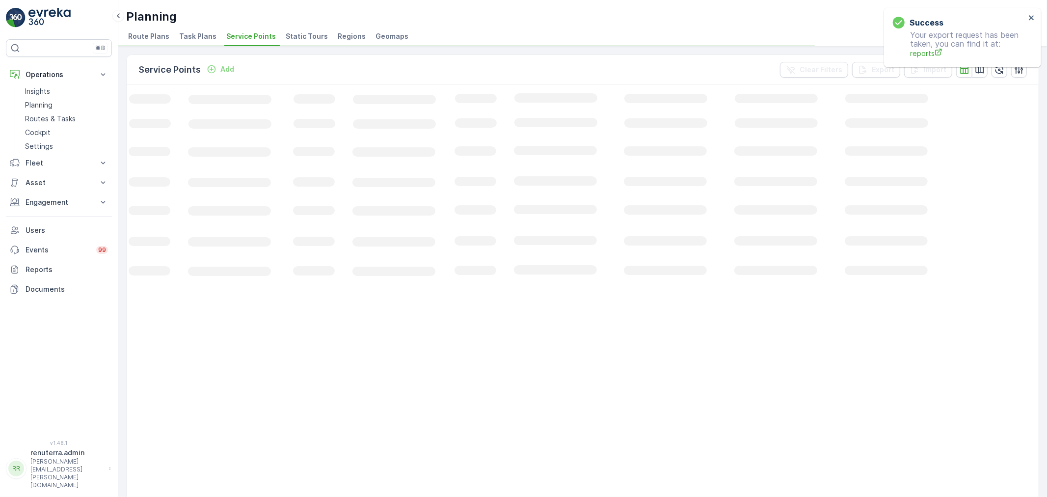
scroll to position [0, 32]
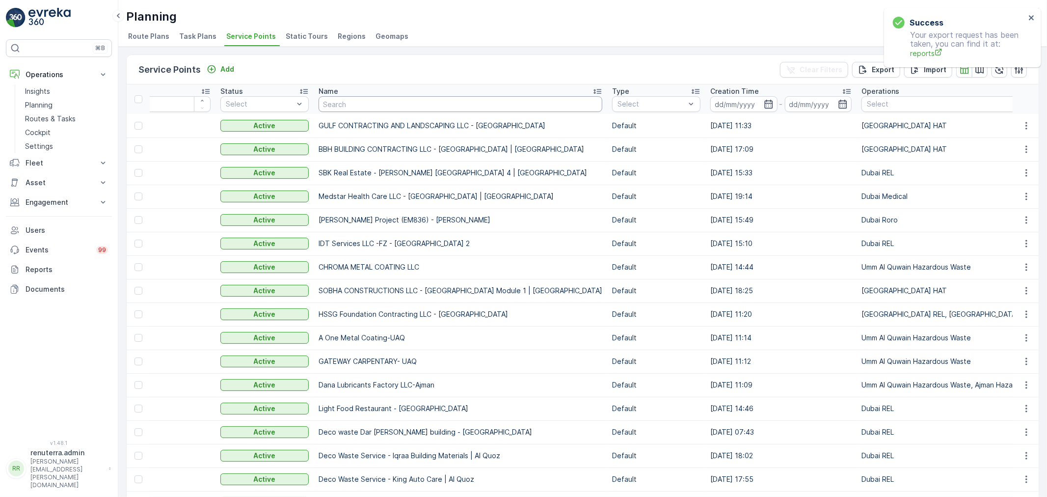
click at [422, 108] on input "text" at bounding box center [461, 104] width 284 height 16
type input "a"
click at [347, 101] on input "a" at bounding box center [461, 104] width 284 height 16
type input "al tayer"
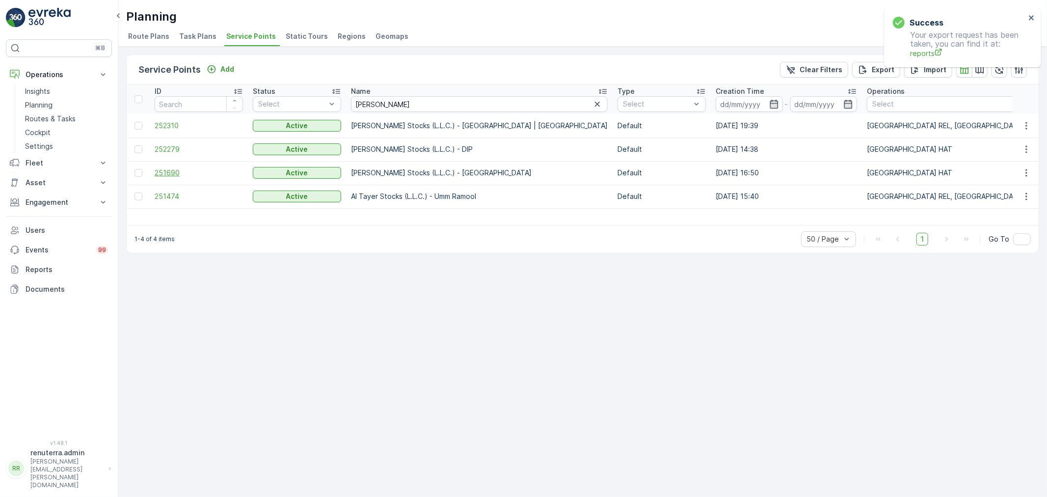
click at [170, 168] on span "251690" at bounding box center [199, 173] width 88 height 10
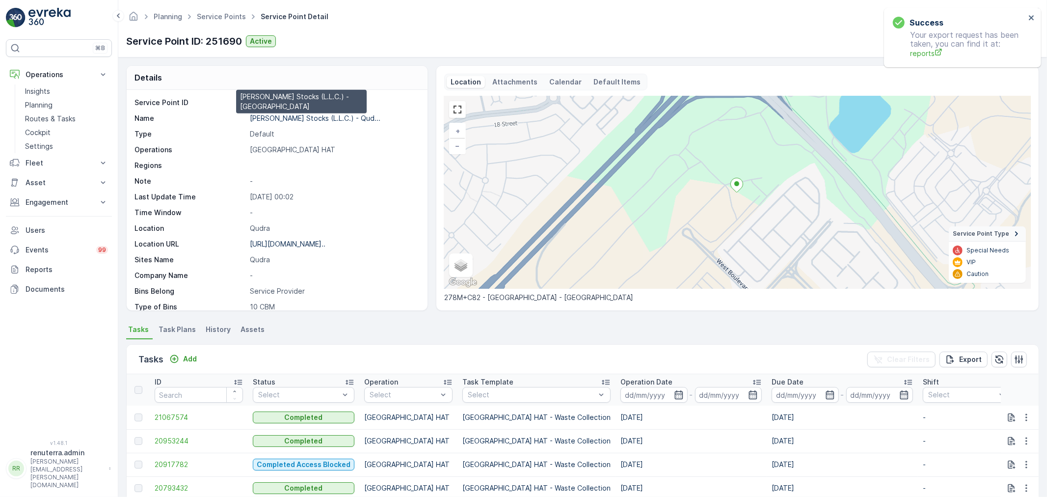
click at [283, 115] on p "Al Tayer Stocks (L.L.C.) - Qud..." at bounding box center [315, 118] width 131 height 8
click at [216, 10] on ul "Service Points" at bounding box center [227, 17] width 64 height 14
click at [215, 11] on ul "Service Points" at bounding box center [227, 17] width 64 height 14
click at [217, 18] on link "Service Points" at bounding box center [221, 16] width 49 height 8
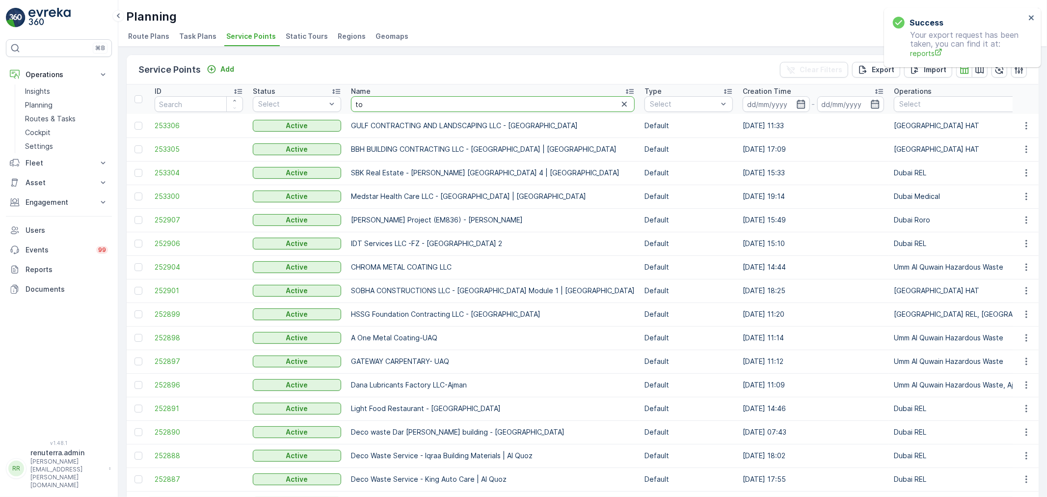
type input "tor"
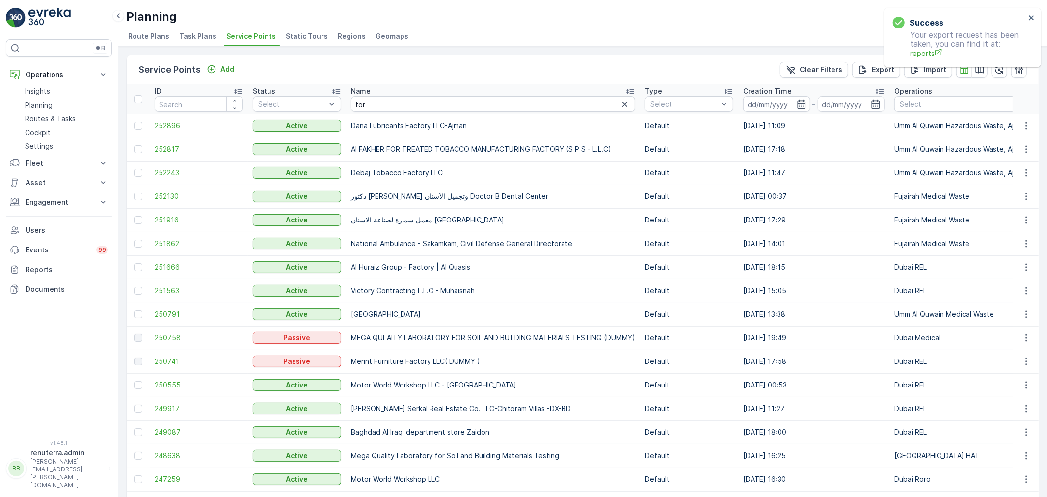
scroll to position [270, 0]
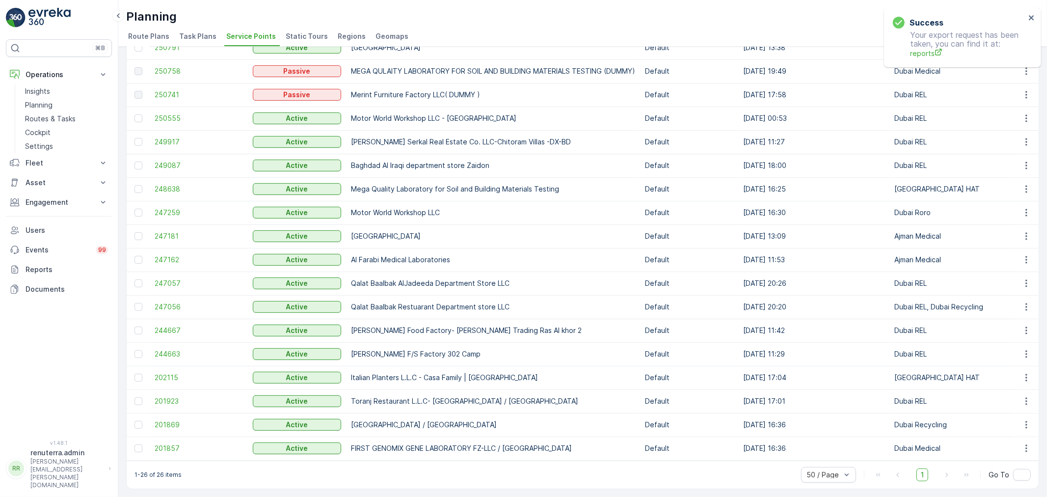
click at [154, 396] on td "201923" at bounding box center [199, 401] width 98 height 24
click at [170, 399] on span "201923" at bounding box center [199, 401] width 88 height 10
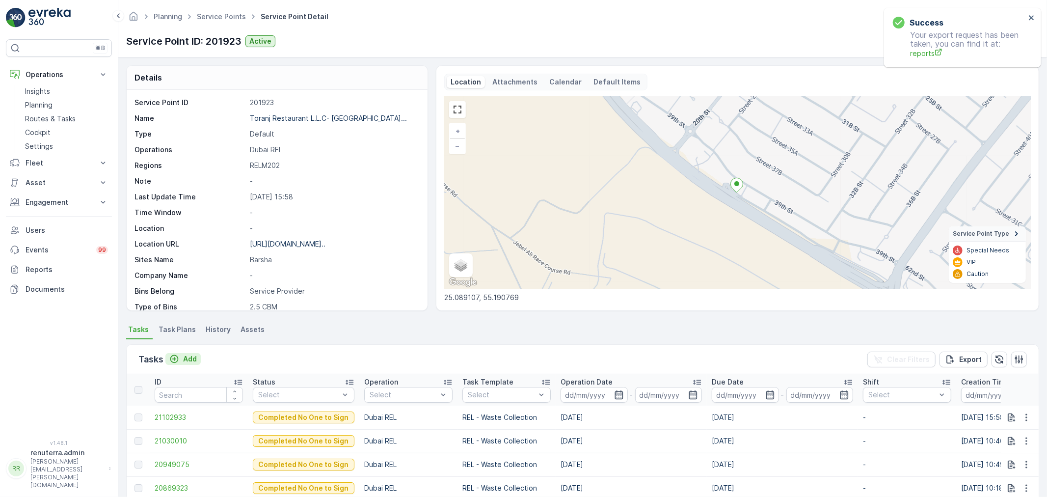
click at [189, 358] on p "Add" at bounding box center [190, 359] width 14 height 10
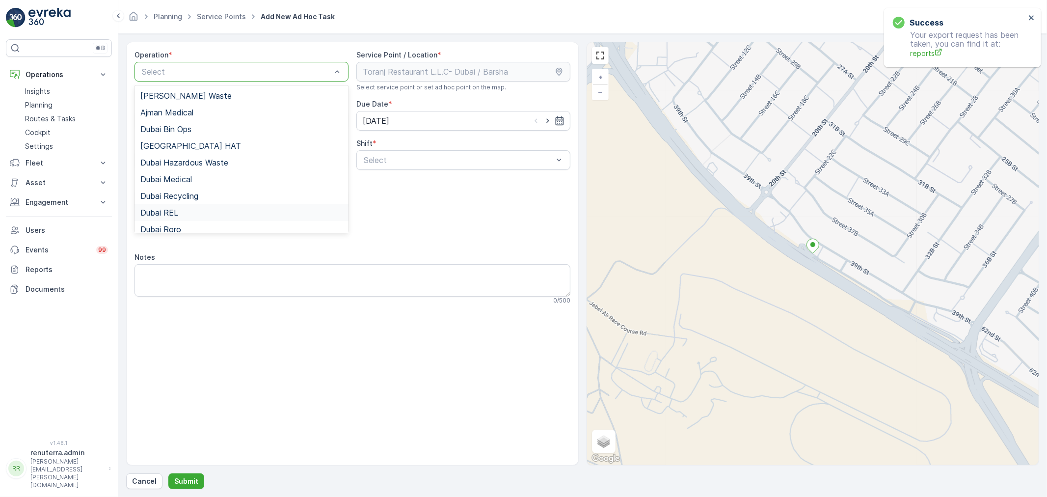
click at [177, 210] on span "Dubai REL" at bounding box center [159, 212] width 38 height 9
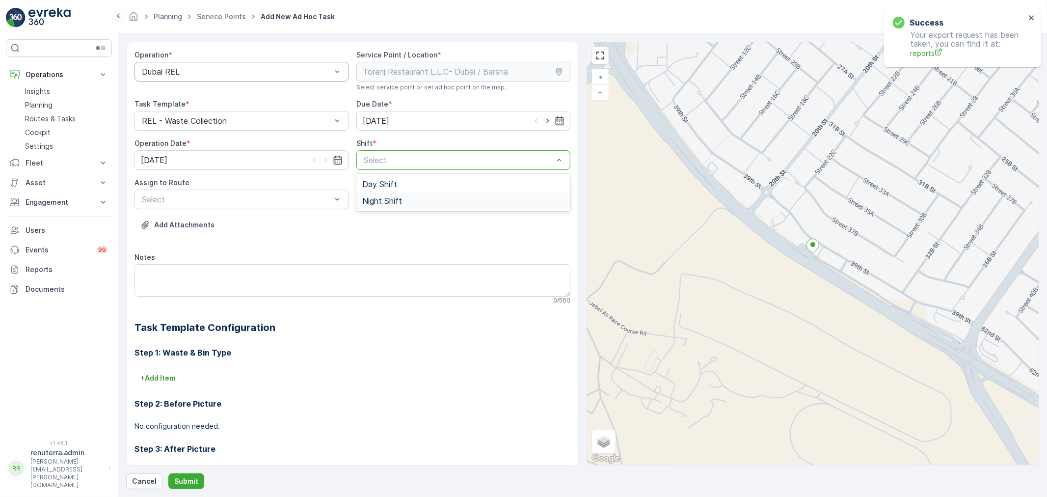
click at [386, 201] on span "Night Shift" at bounding box center [382, 200] width 40 height 9
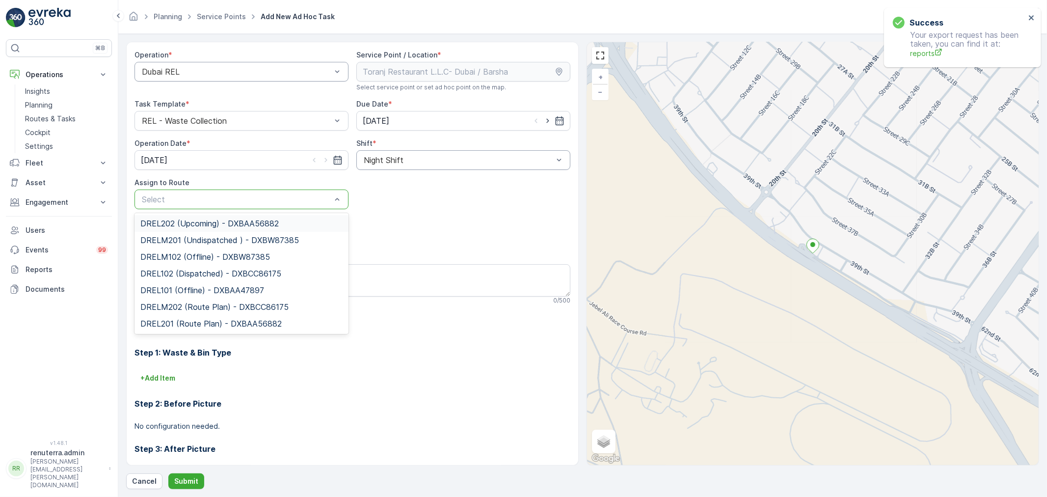
click at [305, 196] on div at bounding box center [236, 199] width 191 height 9
click at [186, 308] on span "DRELM202 (Route Plan) - DXBCC86175" at bounding box center [214, 306] width 148 height 9
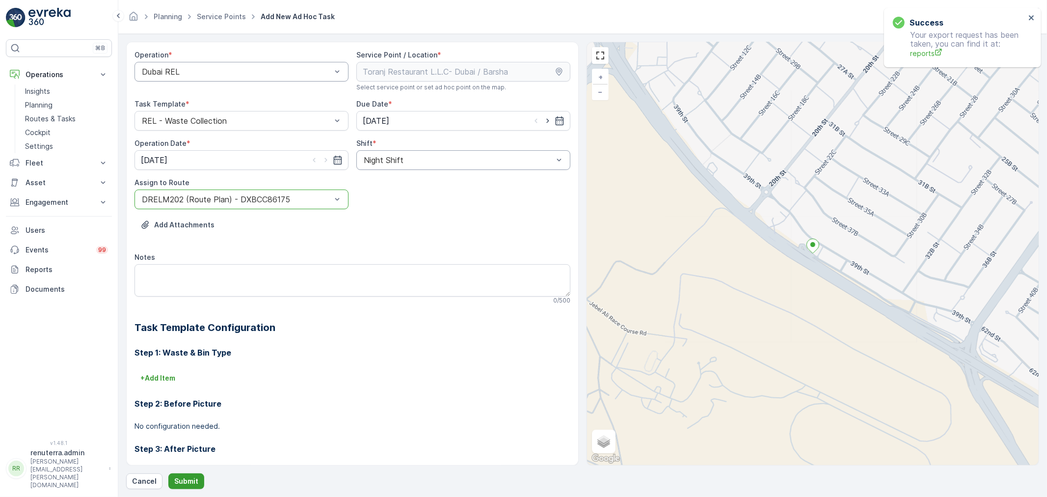
click at [192, 479] on p "Submit" at bounding box center [186, 481] width 24 height 10
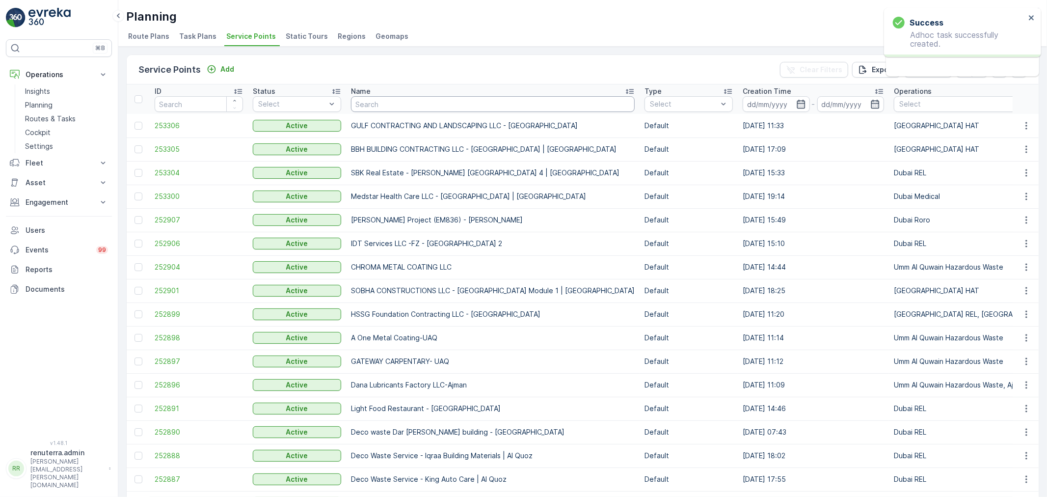
click at [382, 105] on input "text" at bounding box center [493, 104] width 284 height 16
type input "wade"
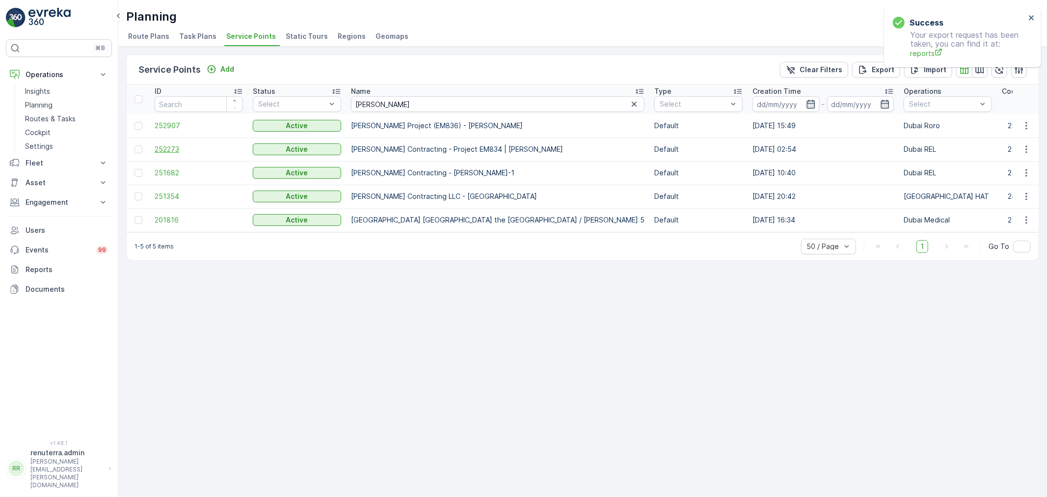
click at [172, 144] on span "252273" at bounding box center [199, 149] width 88 height 10
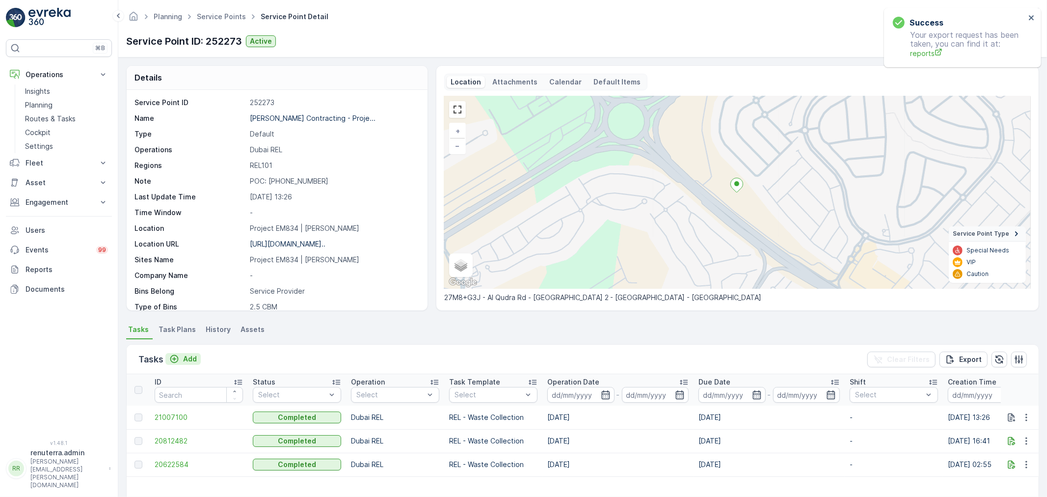
click at [184, 357] on p "Add" at bounding box center [190, 359] width 14 height 10
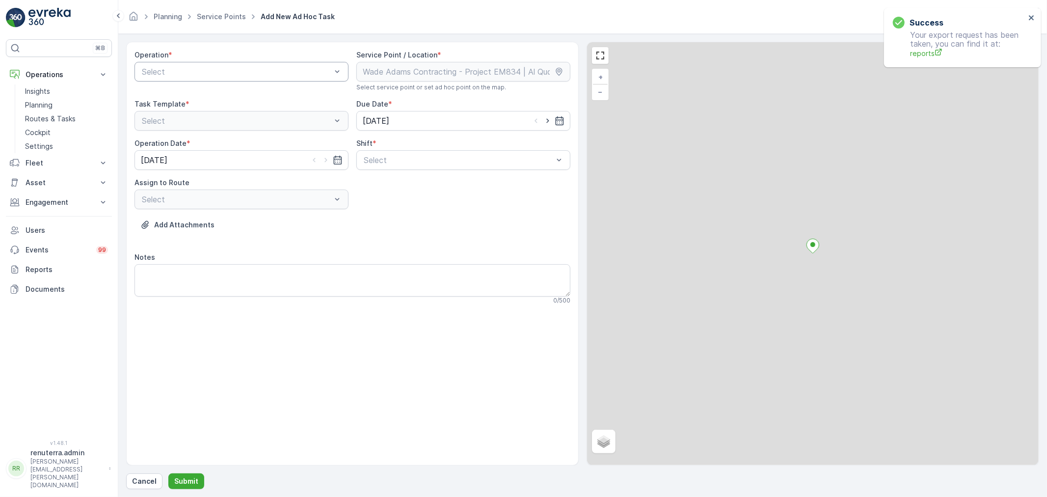
click at [272, 70] on div at bounding box center [236, 71] width 191 height 9
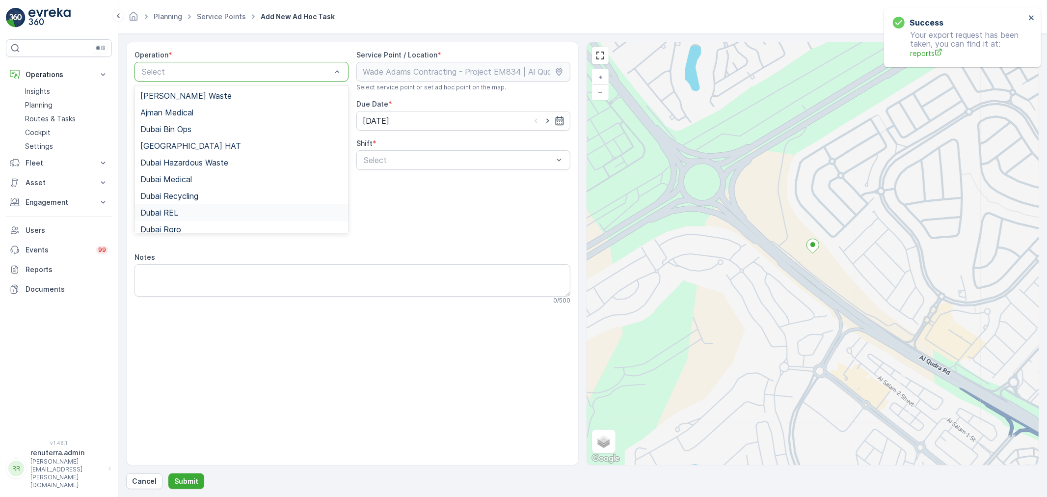
click at [177, 212] on span "Dubai REL" at bounding box center [159, 212] width 38 height 9
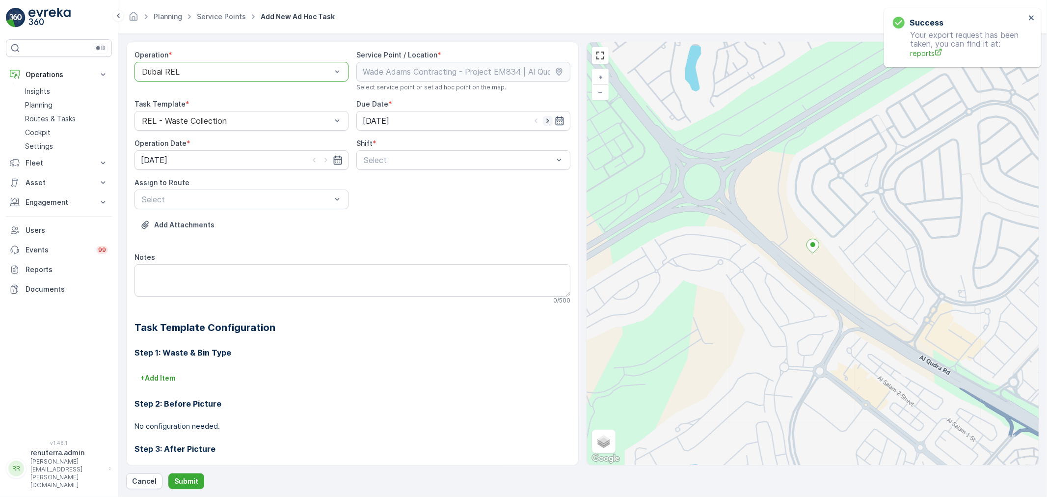
click at [545, 118] on icon "button" at bounding box center [548, 121] width 10 height 10
type input "[DATE]"
click at [411, 161] on div at bounding box center [458, 160] width 191 height 9
click at [389, 187] on span "Day Shift" at bounding box center [379, 184] width 35 height 9
click at [326, 160] on icon "button" at bounding box center [326, 160] width 10 height 10
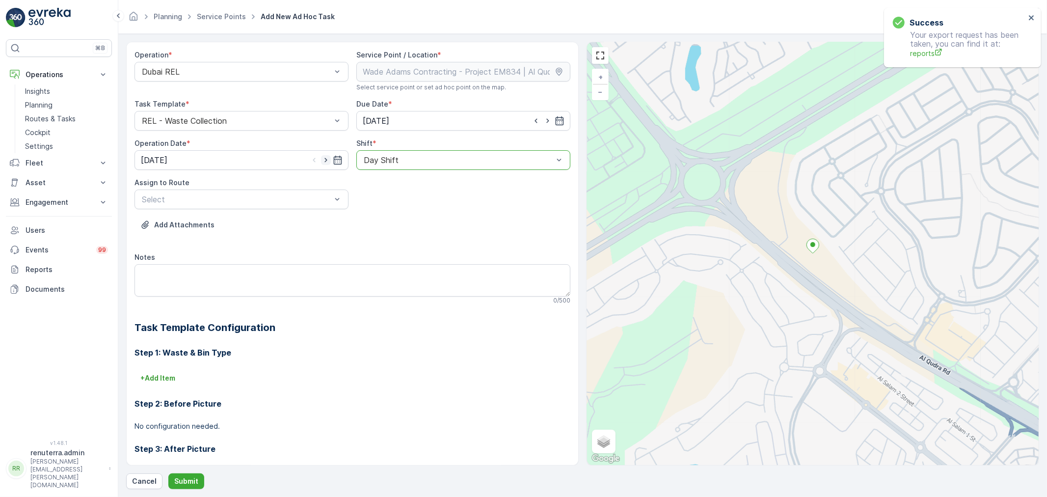
type input "[DATE]"
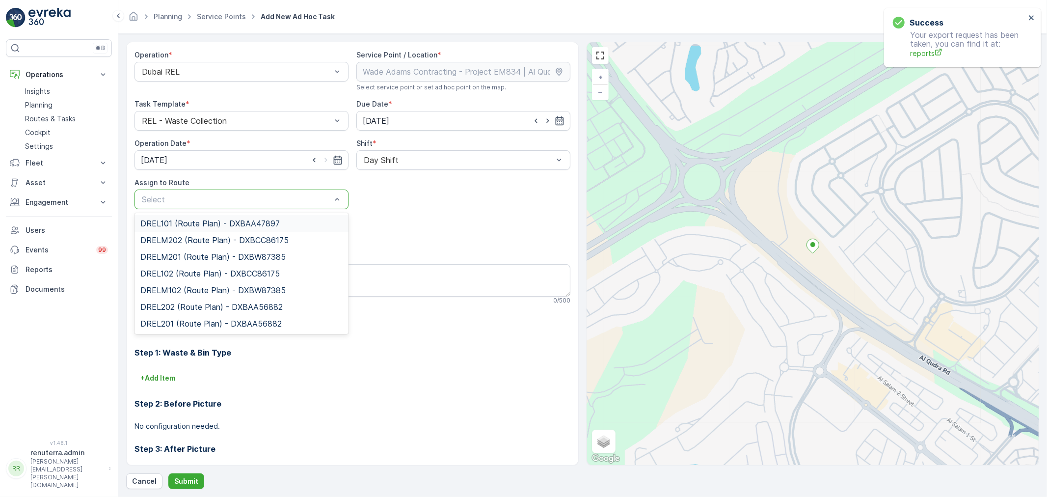
click at [194, 223] on span "DREL101 (Route Plan) - DXBAA47897" at bounding box center [209, 223] width 139 height 9
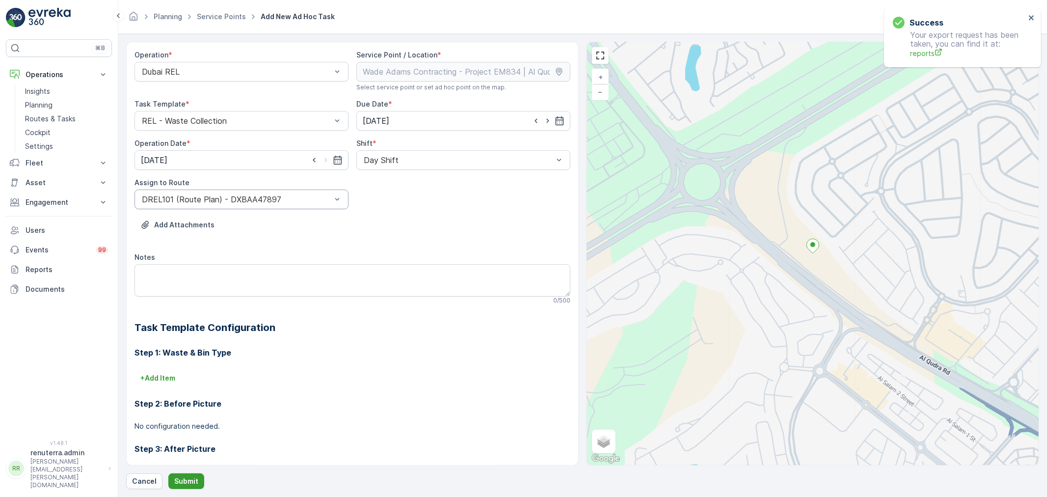
click at [182, 480] on p "Submit" at bounding box center [186, 481] width 24 height 10
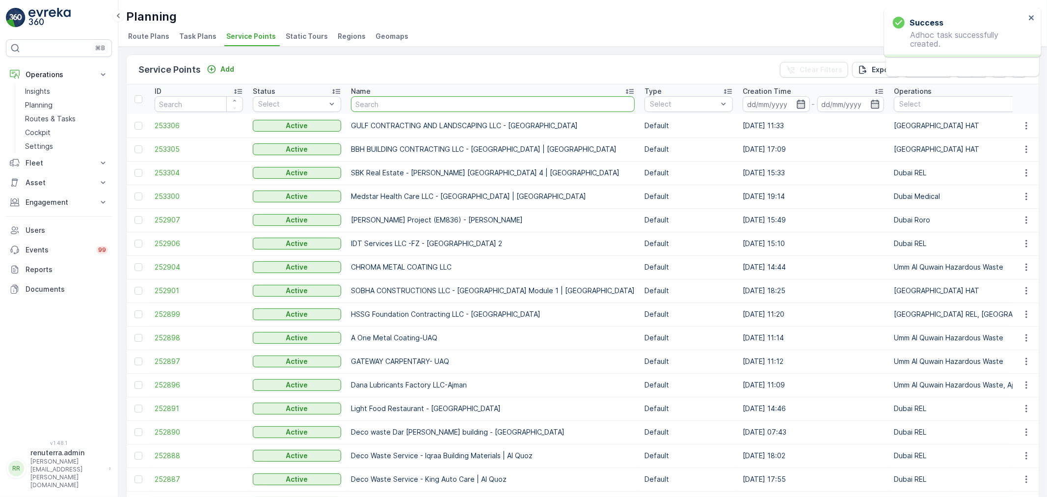
click at [378, 104] on input "text" at bounding box center [493, 104] width 284 height 16
type input "zabeel"
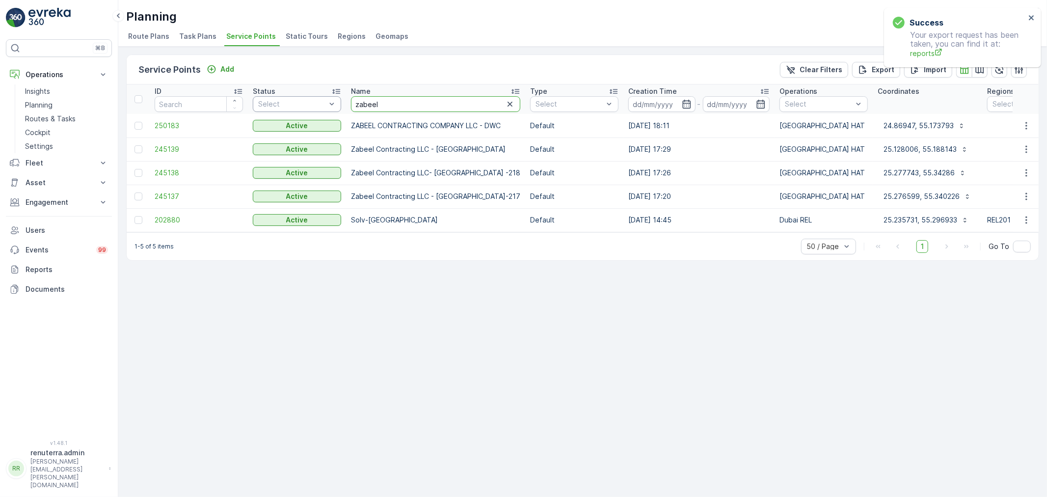
drag, startPoint x: 390, startPoint y: 105, endPoint x: 329, endPoint y: 100, distance: 61.1
click at [173, 145] on span "245139" at bounding box center [199, 149] width 88 height 10
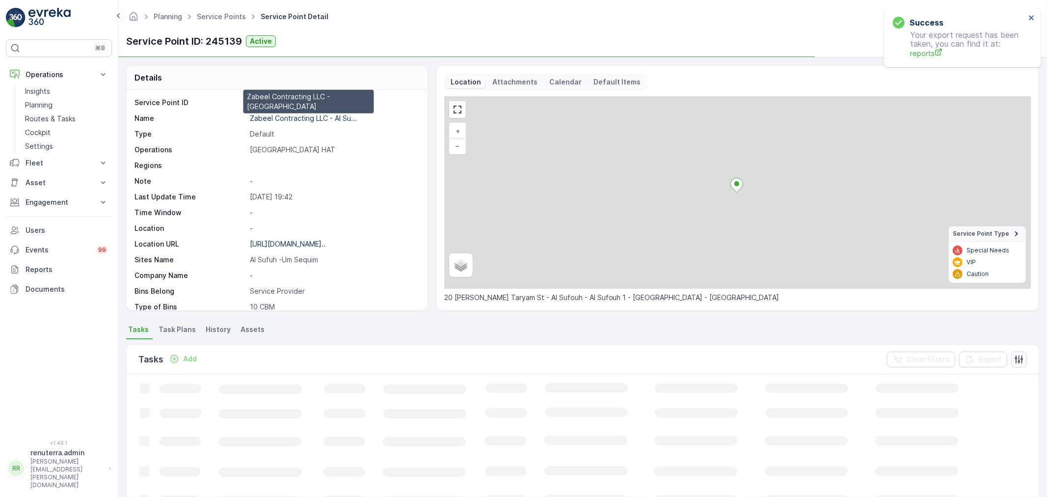
click at [278, 119] on p "Zabeel Contracting LLC - Al Su..." at bounding box center [303, 118] width 107 height 8
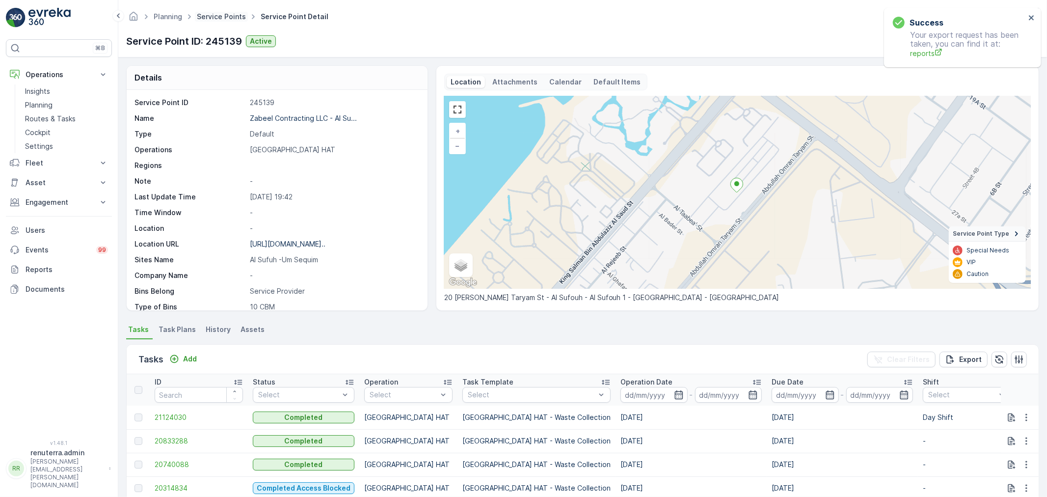
click at [224, 17] on link "Service Points" at bounding box center [221, 16] width 49 height 8
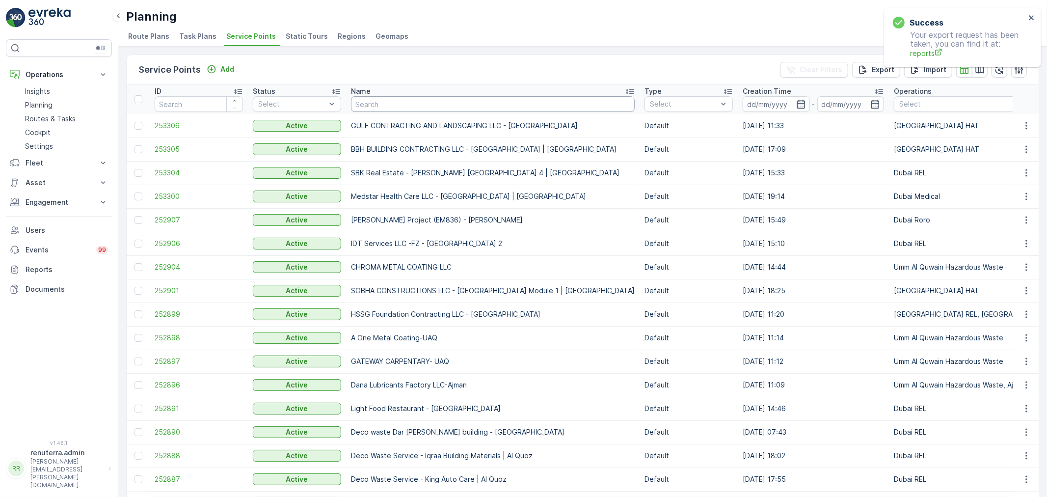
click at [371, 101] on input "text" at bounding box center [493, 104] width 284 height 16
paste input "Al Showaib Real estate- Muteena 402"
type input "Al Showaib Real estate- Muteena 402"
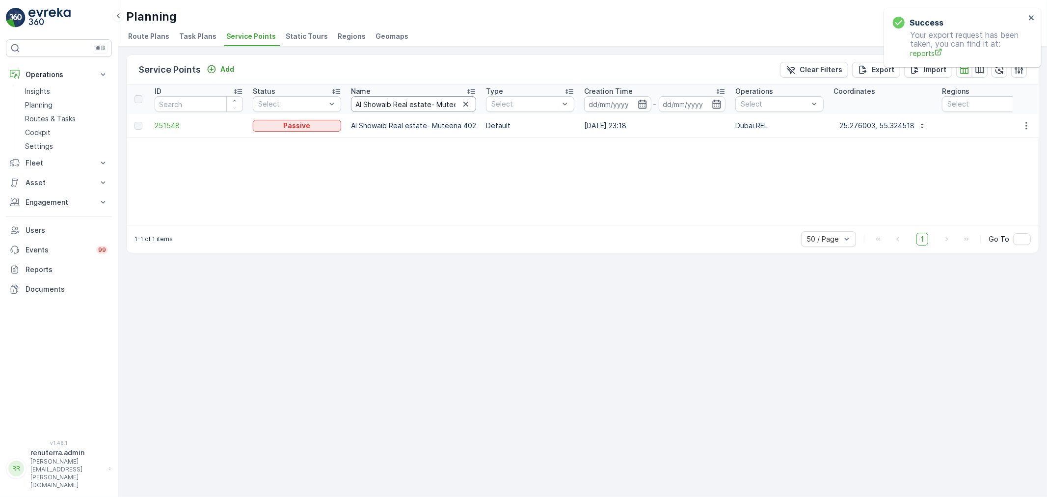
click at [370, 103] on input "Al Showaib Real estate- Muteena 402" at bounding box center [413, 104] width 125 height 16
paste input "SALAMA AMER OMER SALEH"
type input "SALAMA AMER OMER SALEH"
click at [156, 124] on span "249166" at bounding box center [199, 126] width 88 height 10
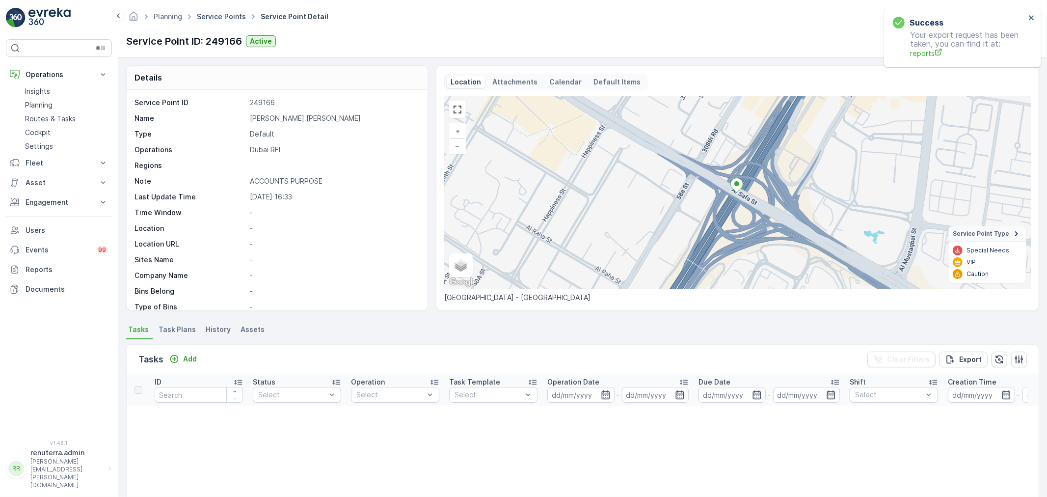
click at [212, 14] on link "Service Points" at bounding box center [221, 16] width 49 height 8
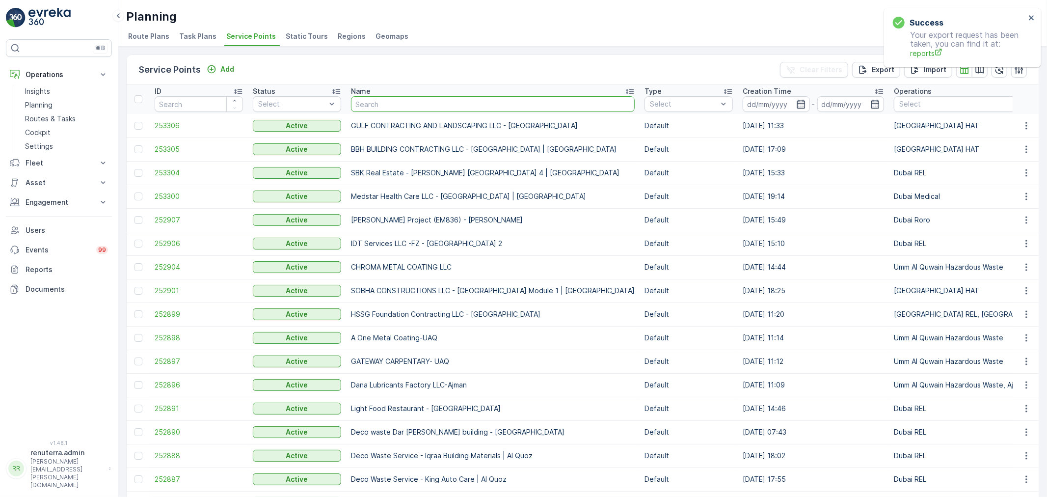
type input "FOOD PLANNER RESTAURANT"
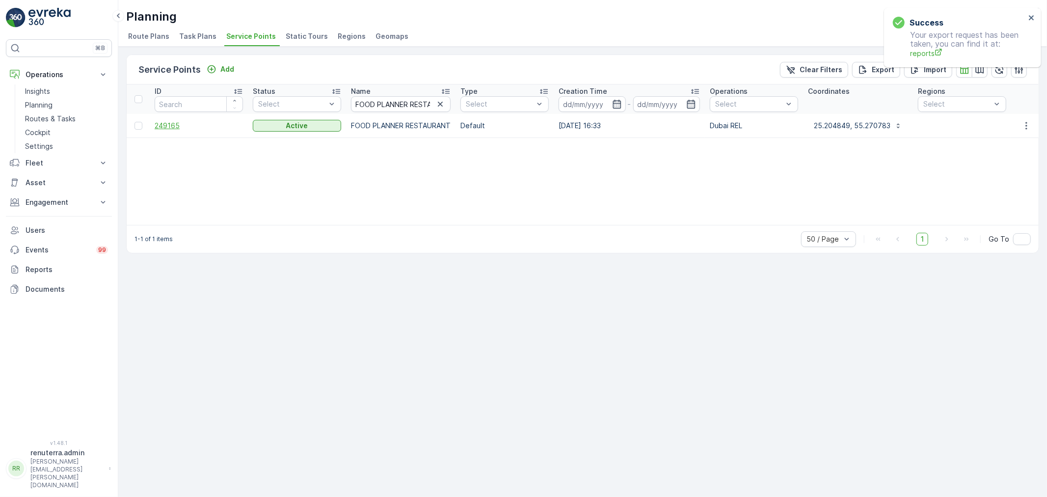
click at [158, 121] on span "249165" at bounding box center [199, 126] width 88 height 10
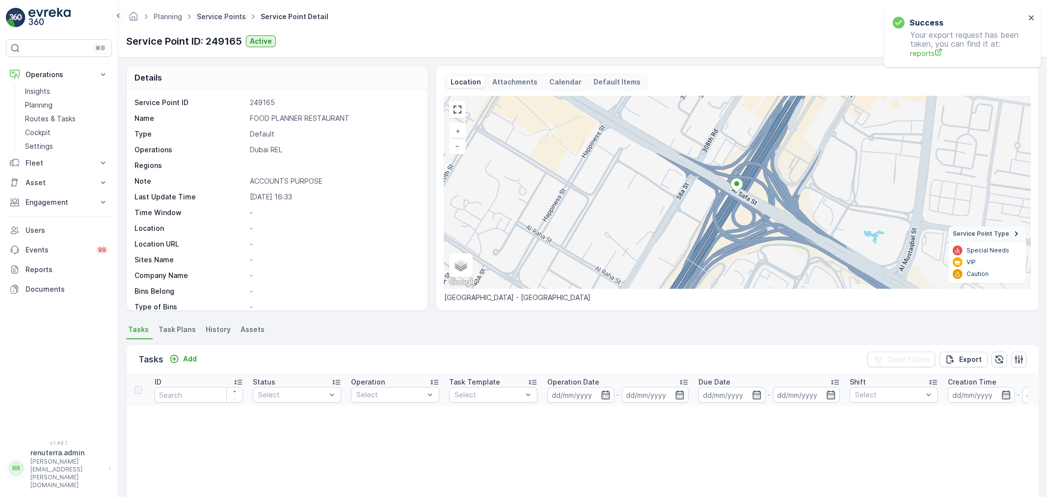
click at [222, 17] on link "Service Points" at bounding box center [221, 16] width 49 height 8
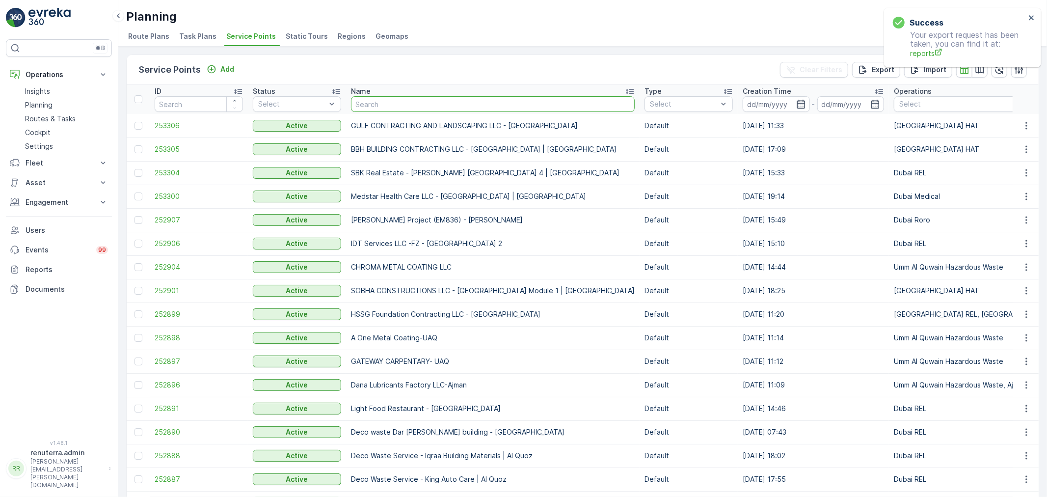
click at [386, 111] on input "text" at bounding box center [493, 104] width 284 height 16
paste input "ROTO PACKING METERIALS"
type input "ROTO PACKING METERIALS"
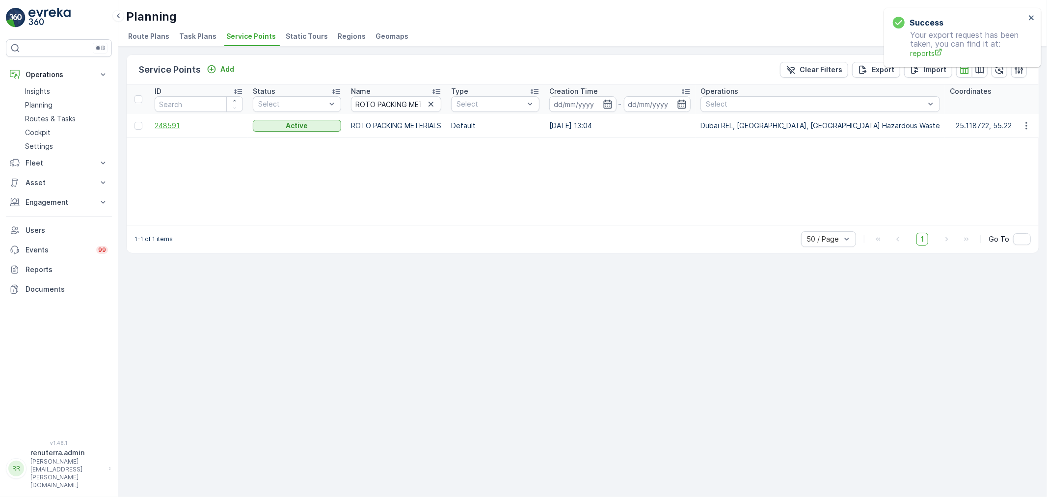
click at [170, 127] on span "248591" at bounding box center [199, 126] width 88 height 10
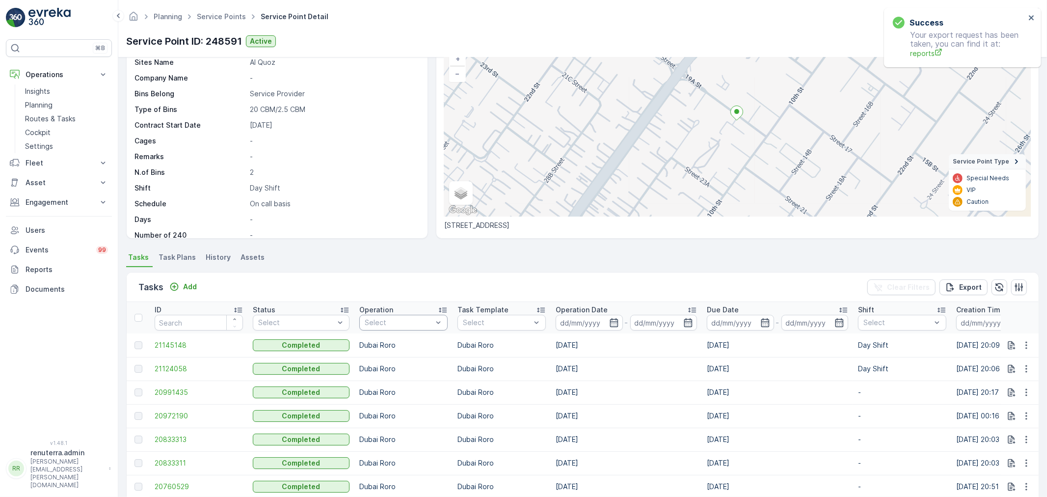
scroll to position [109, 0]
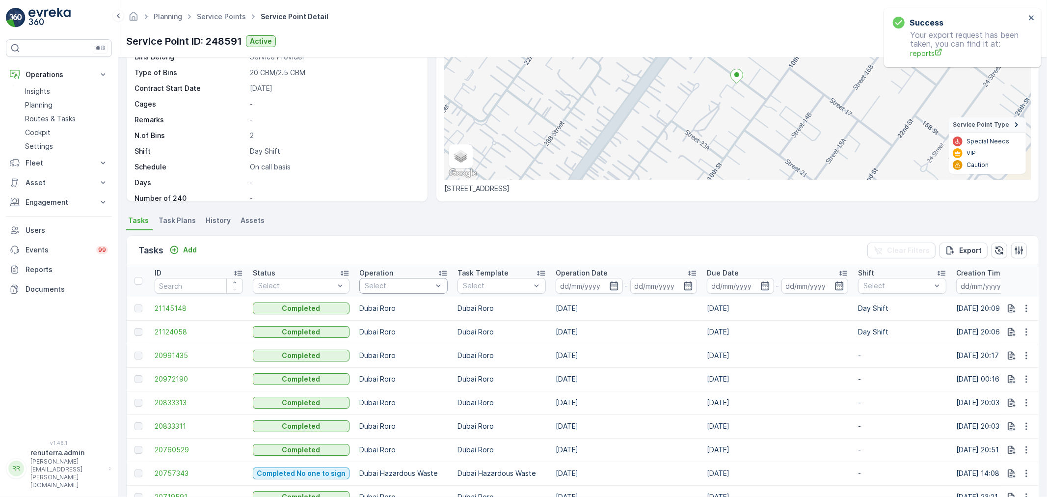
click at [404, 284] on div at bounding box center [399, 286] width 70 height 8
click at [389, 379] on p "Dubai REL" at bounding box center [392, 381] width 34 height 10
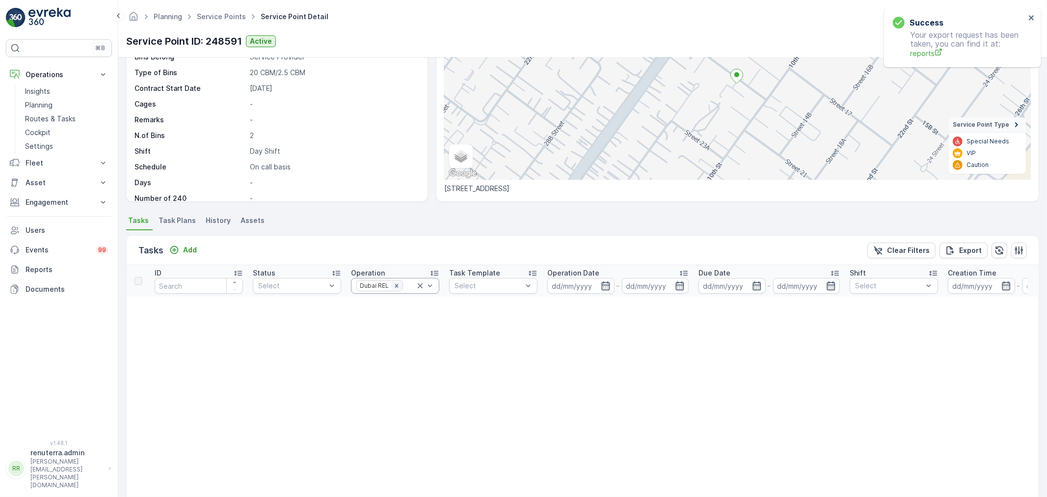
click at [394, 286] on icon "Remove Dubai REL" at bounding box center [396, 285] width 7 height 7
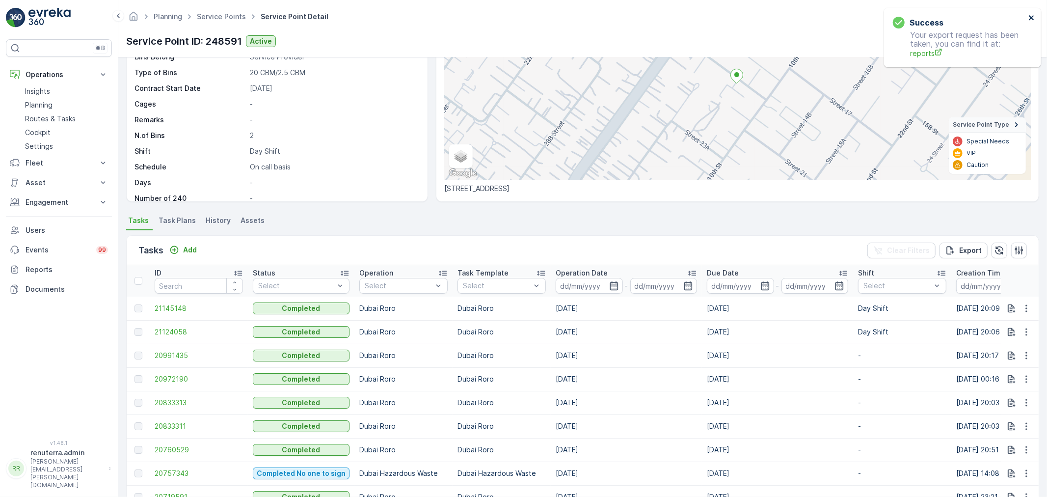
click at [1034, 21] on icon "close" at bounding box center [1031, 18] width 7 height 8
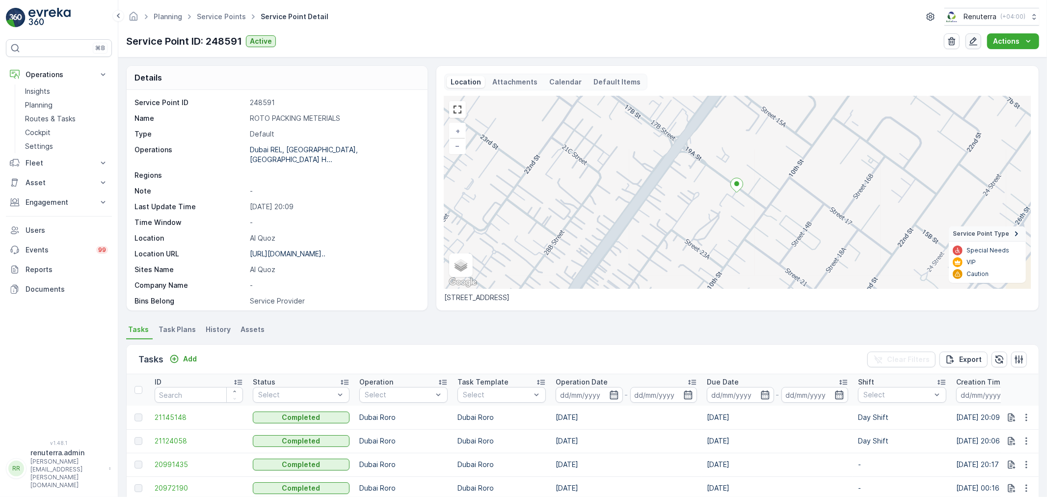
click at [973, 41] on icon "button" at bounding box center [973, 41] width 10 height 10
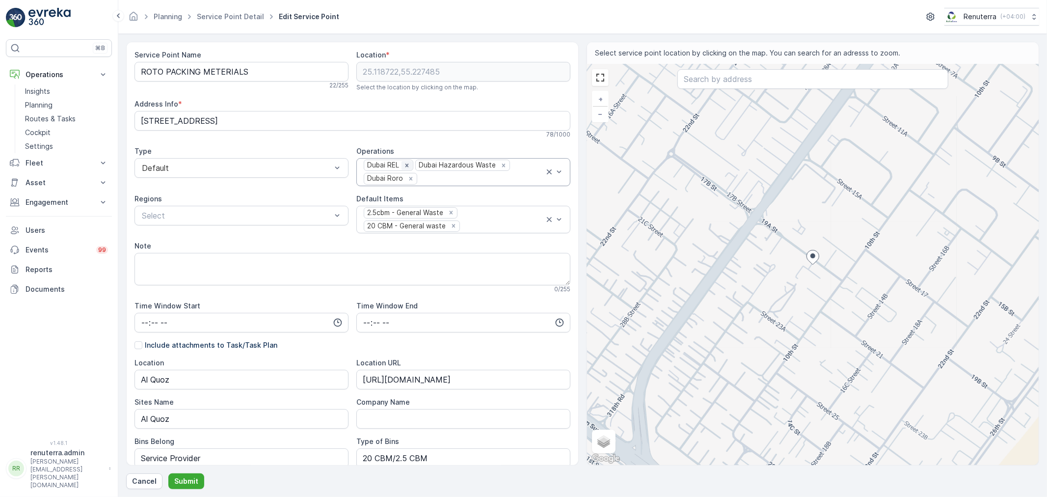
click at [404, 163] on icon "Remove Dubai REL" at bounding box center [406, 165] width 7 height 7
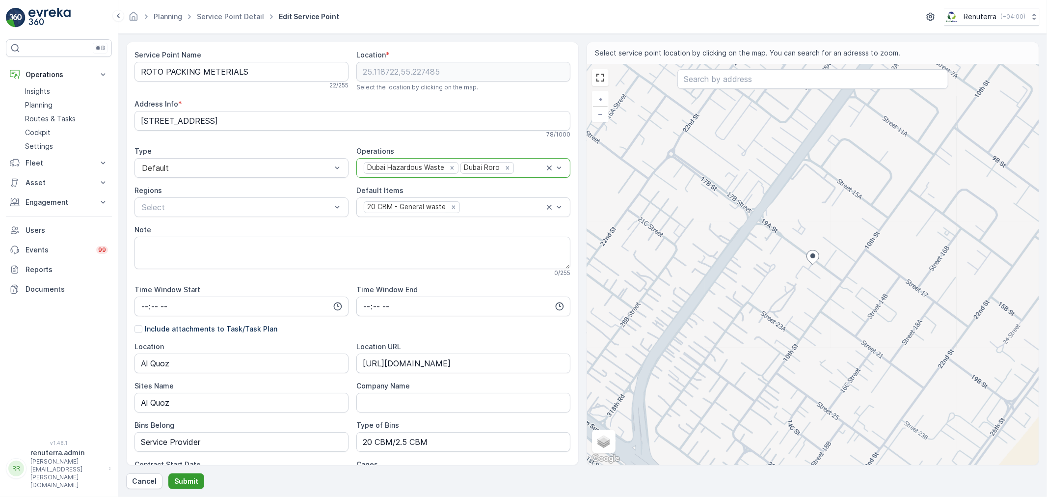
click at [182, 482] on p "Submit" at bounding box center [186, 481] width 24 height 10
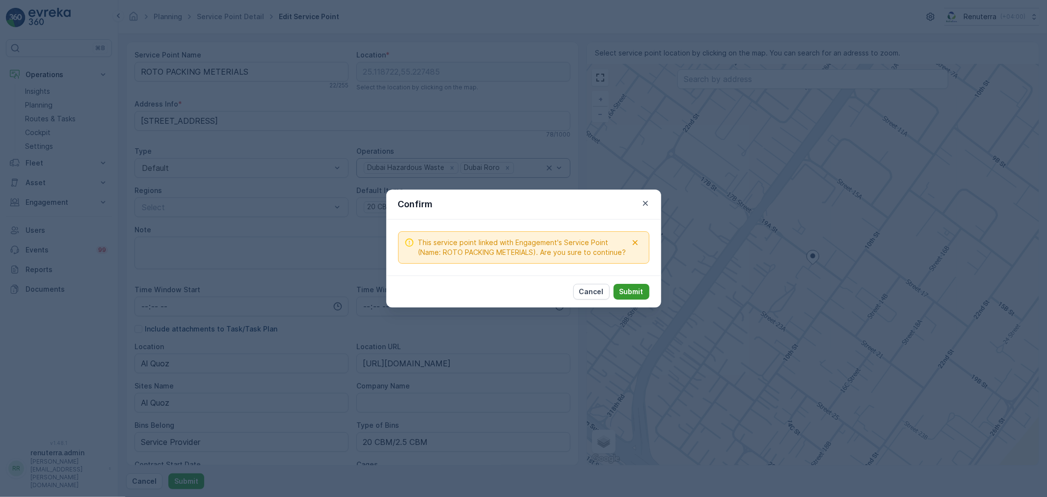
click at [629, 290] on p "Submit" at bounding box center [631, 292] width 24 height 10
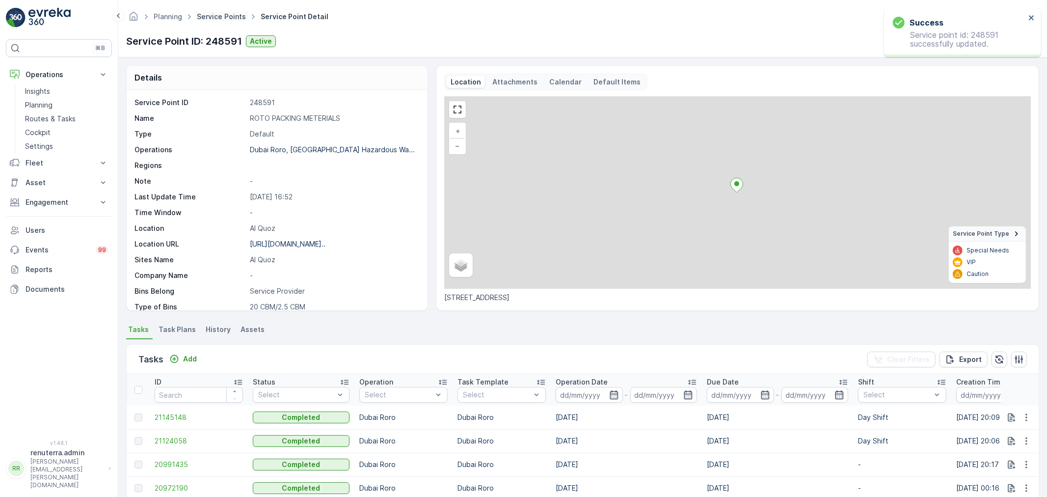
click at [233, 20] on link "Service Points" at bounding box center [221, 16] width 49 height 8
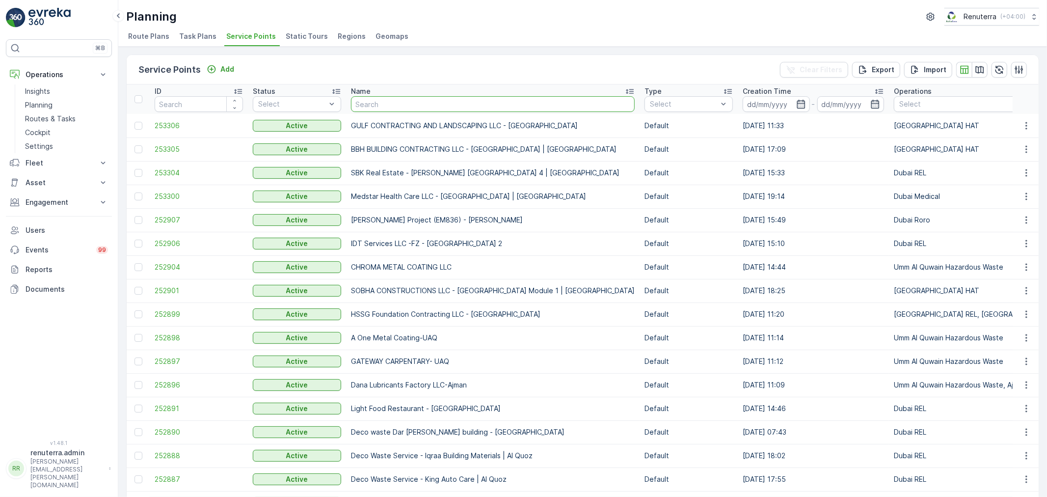
type input "[GEOGRAPHIC_DATA]"
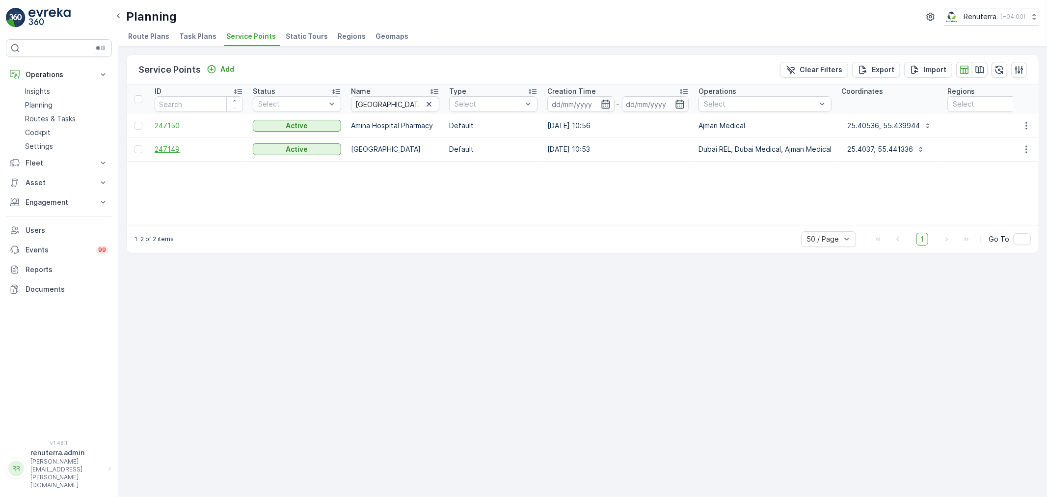
click at [166, 148] on span "247149" at bounding box center [199, 149] width 88 height 10
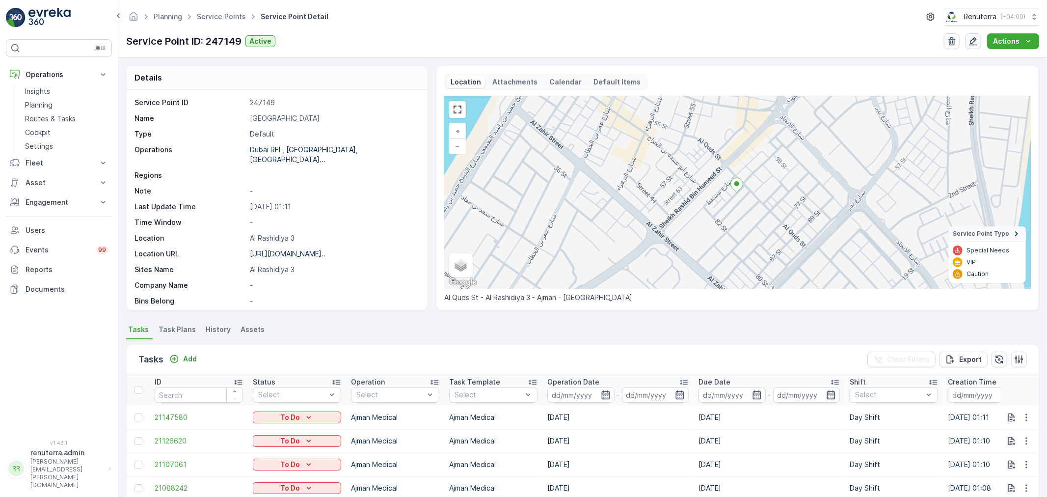
click at [973, 46] on button "button" at bounding box center [973, 41] width 16 height 16
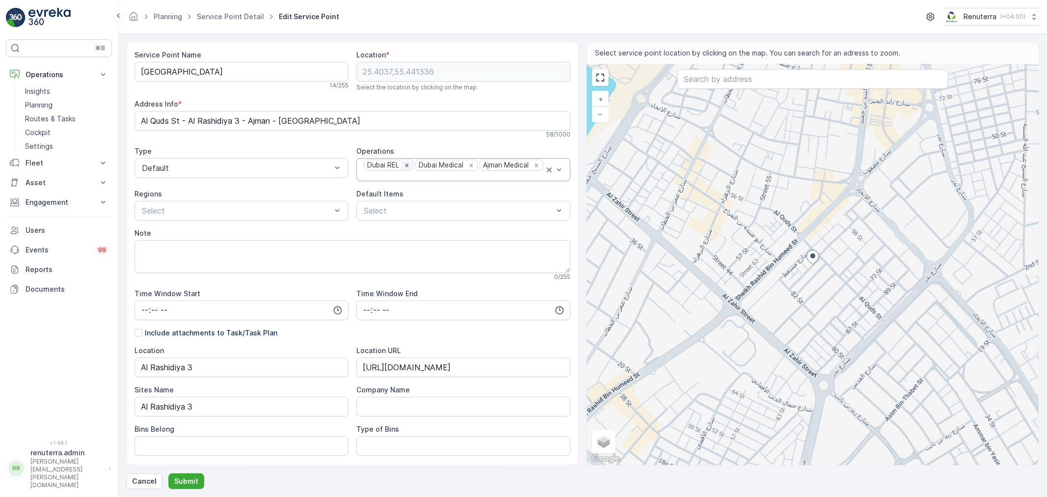
click at [406, 163] on icon "Remove Dubai REL" at bounding box center [406, 165] width 7 height 7
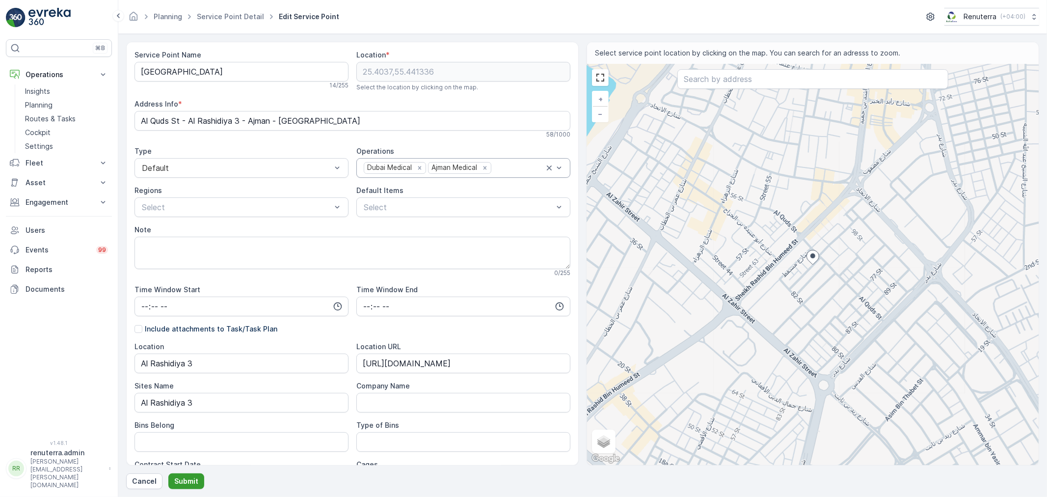
click at [186, 479] on p "Submit" at bounding box center [186, 481] width 24 height 10
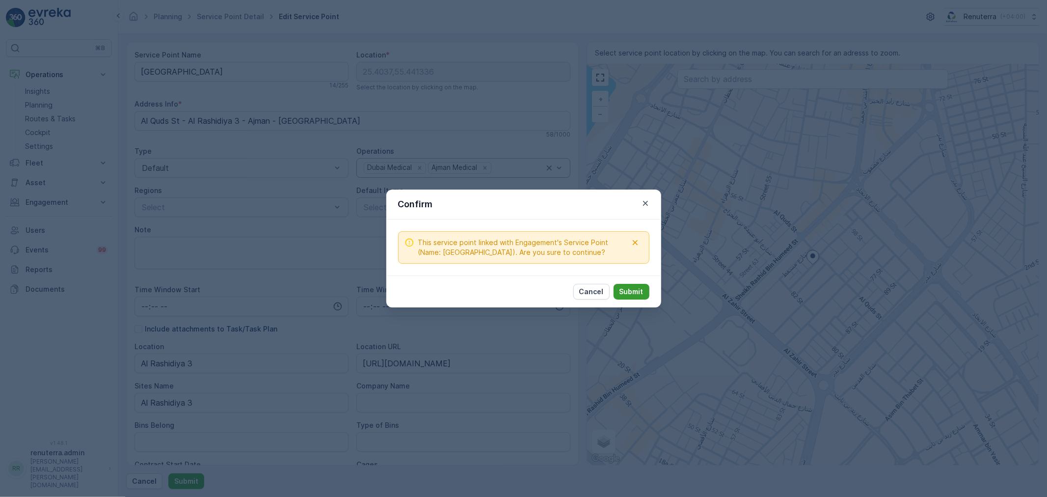
click at [634, 290] on p "Submit" at bounding box center [631, 292] width 24 height 10
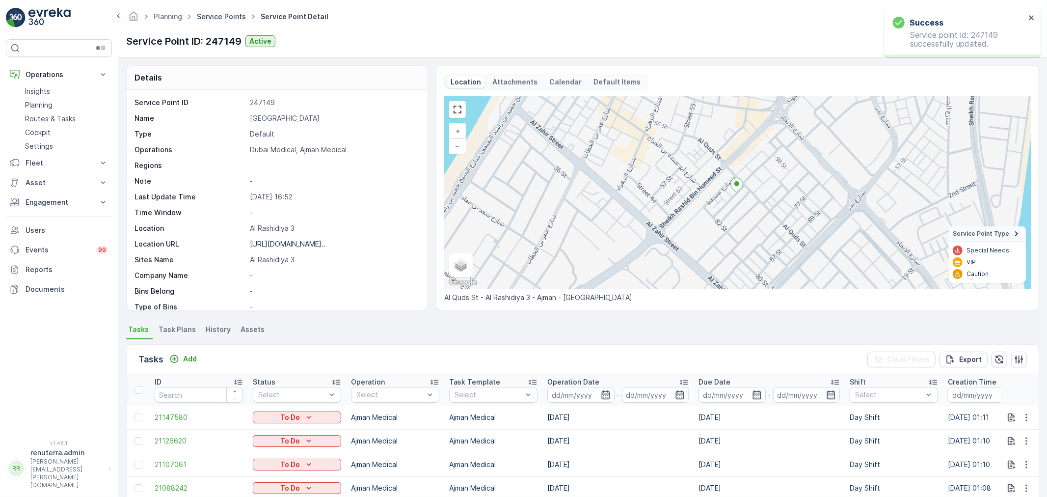
click at [226, 16] on link "Service Points" at bounding box center [221, 16] width 49 height 8
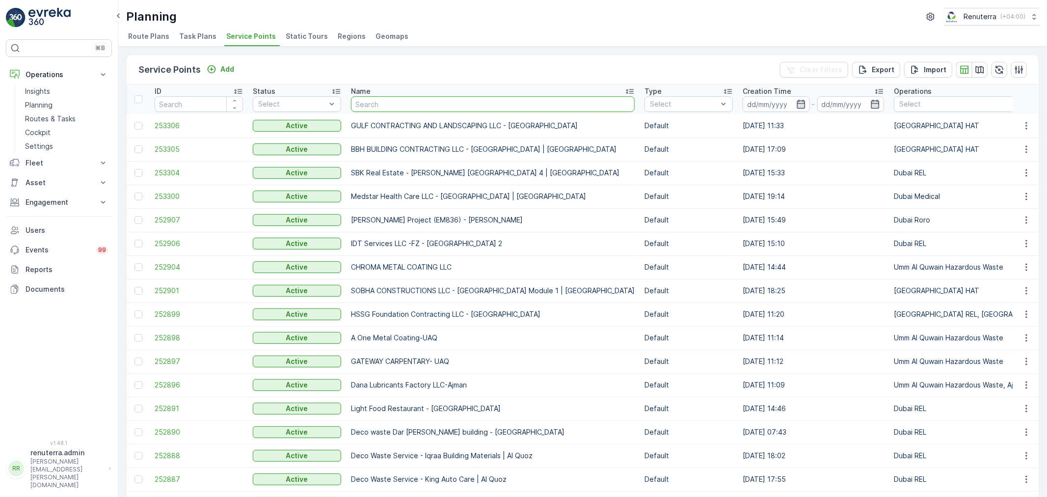
type input "Al showaib real estate"
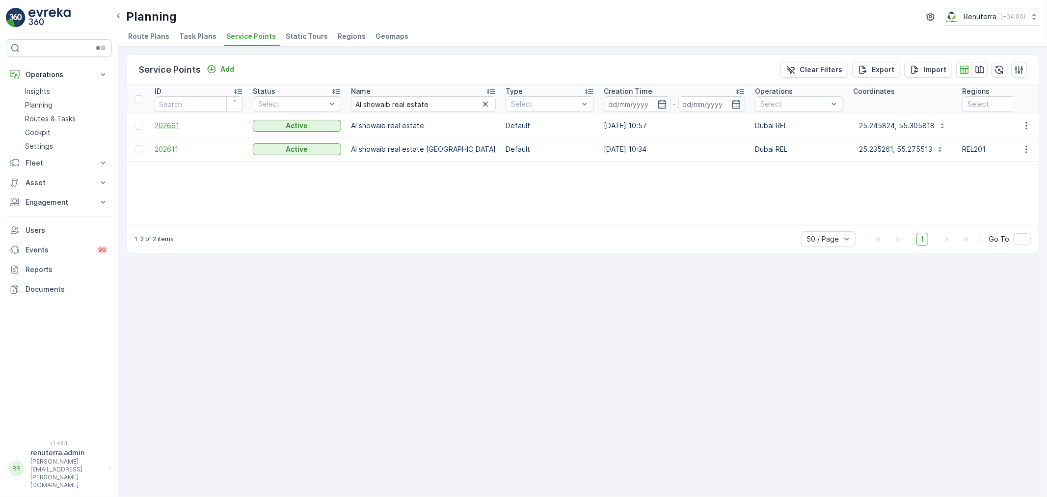
click at [173, 126] on span "202661" at bounding box center [199, 126] width 88 height 10
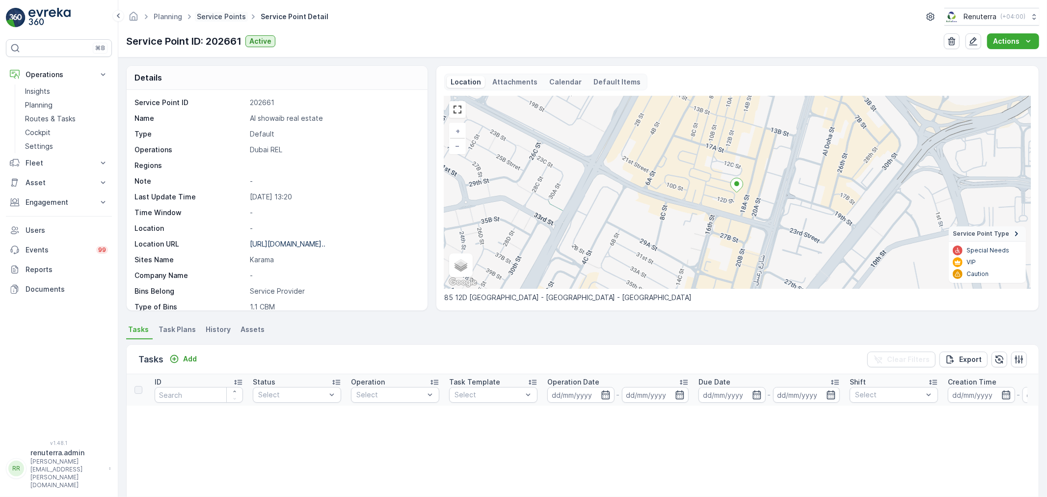
click at [219, 17] on link "Service Points" at bounding box center [221, 16] width 49 height 8
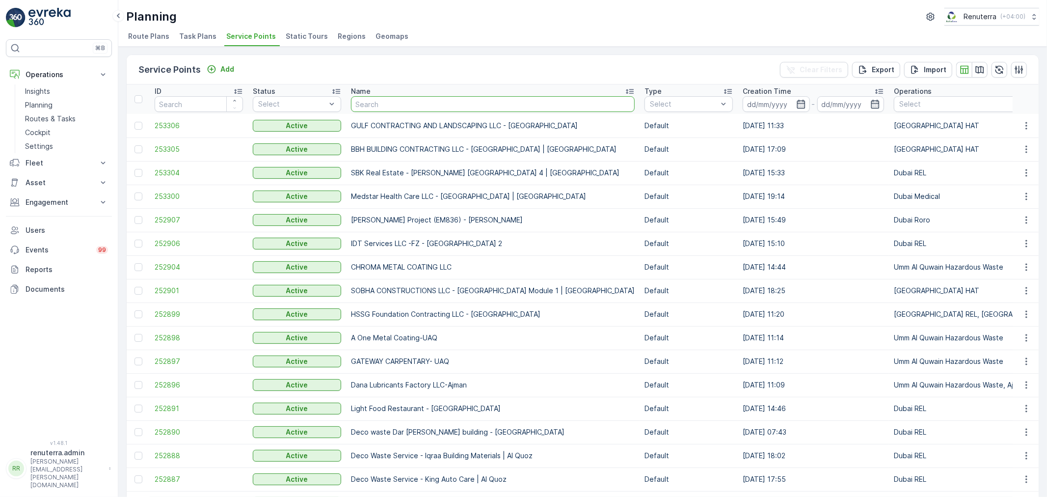
type input "BEACH PARK PLAZA CENTRE"
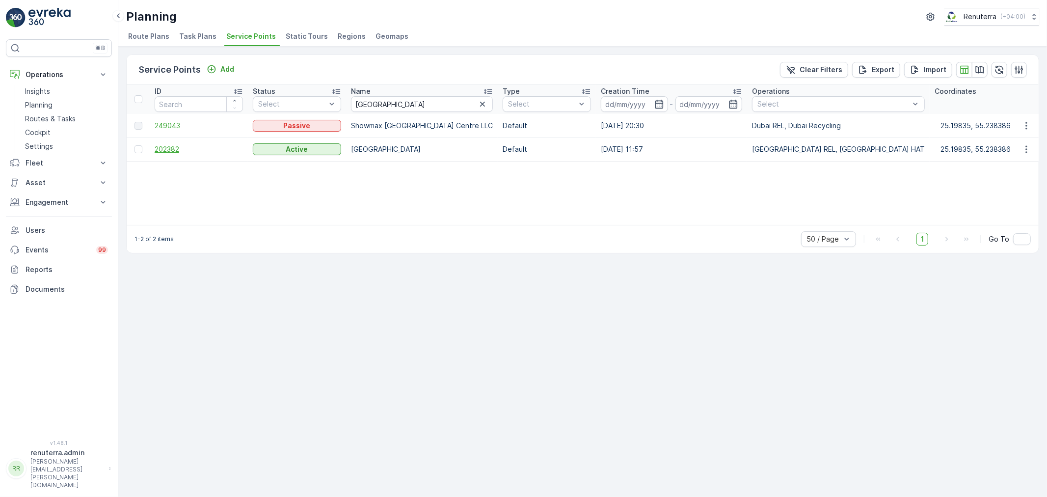
click at [171, 146] on span "202382" at bounding box center [199, 149] width 88 height 10
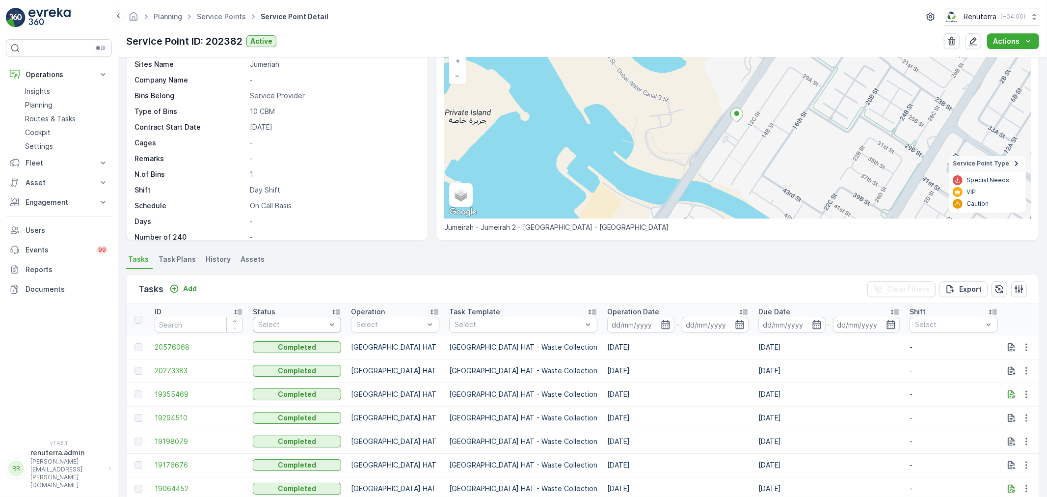
scroll to position [109, 0]
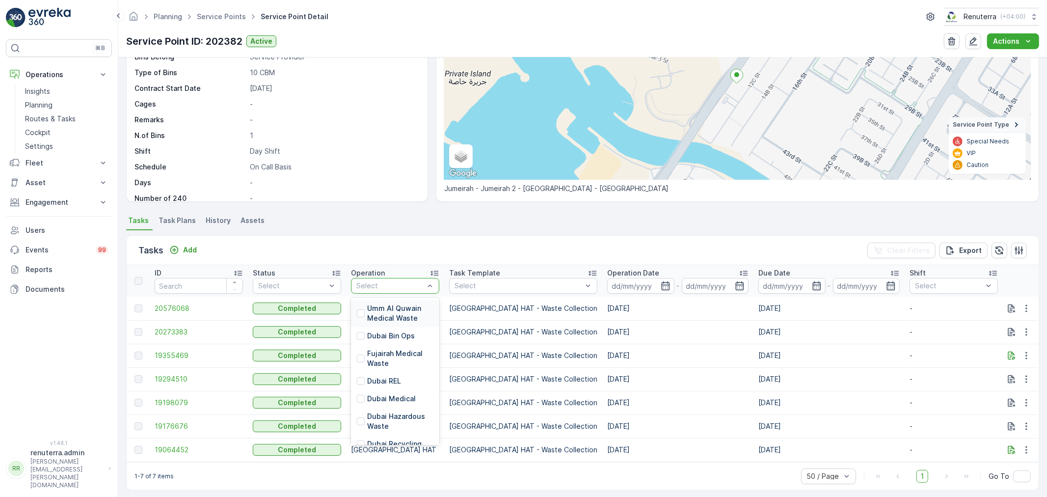
click at [385, 280] on div "Select" at bounding box center [395, 286] width 88 height 16
click at [384, 374] on div "Dubai REL" at bounding box center [395, 381] width 88 height 18
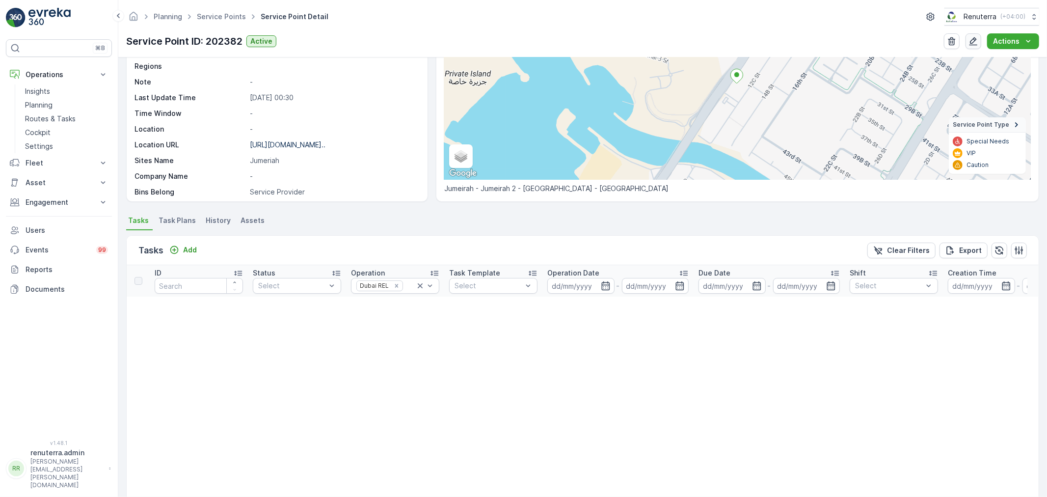
click at [972, 38] on icon "button" at bounding box center [973, 41] width 10 height 10
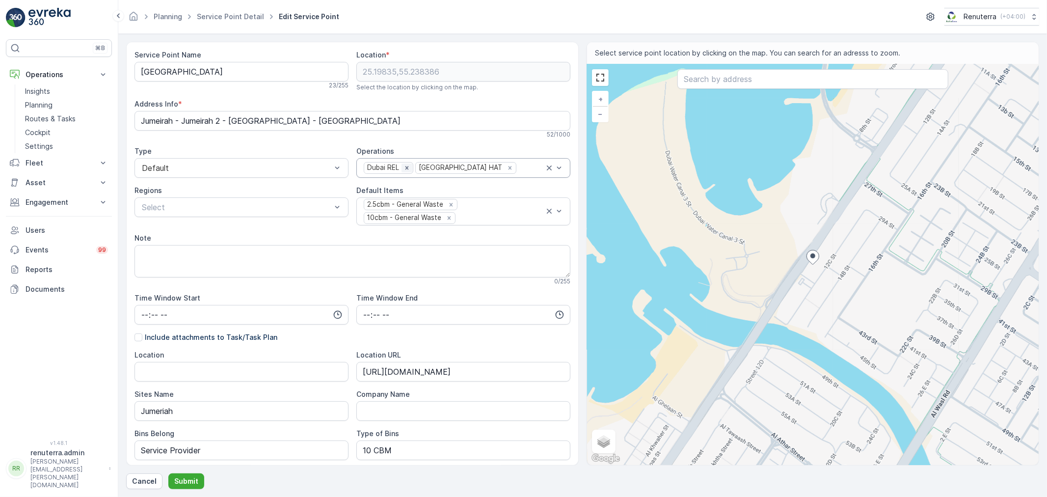
click at [405, 167] on icon "Remove Dubai REL" at bounding box center [406, 167] width 3 height 3
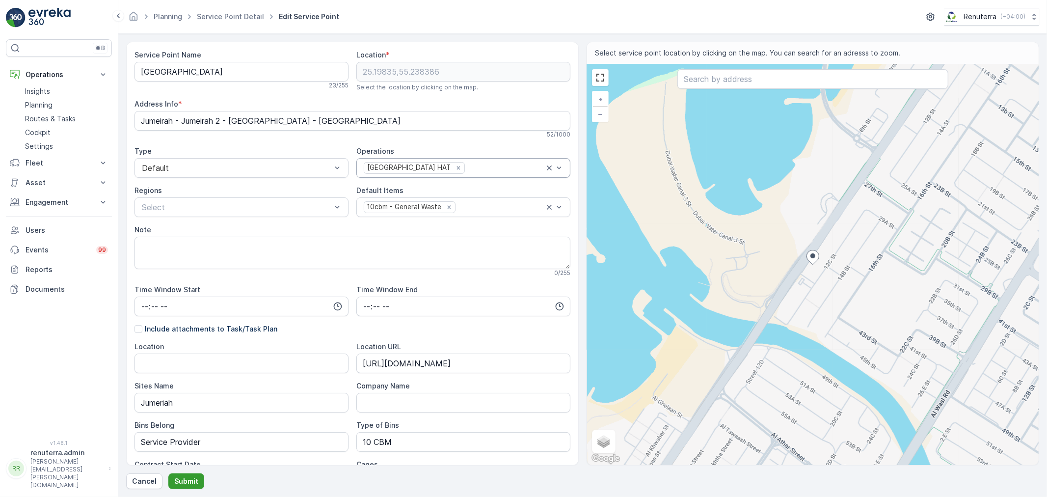
click at [187, 479] on p "Submit" at bounding box center [186, 481] width 24 height 10
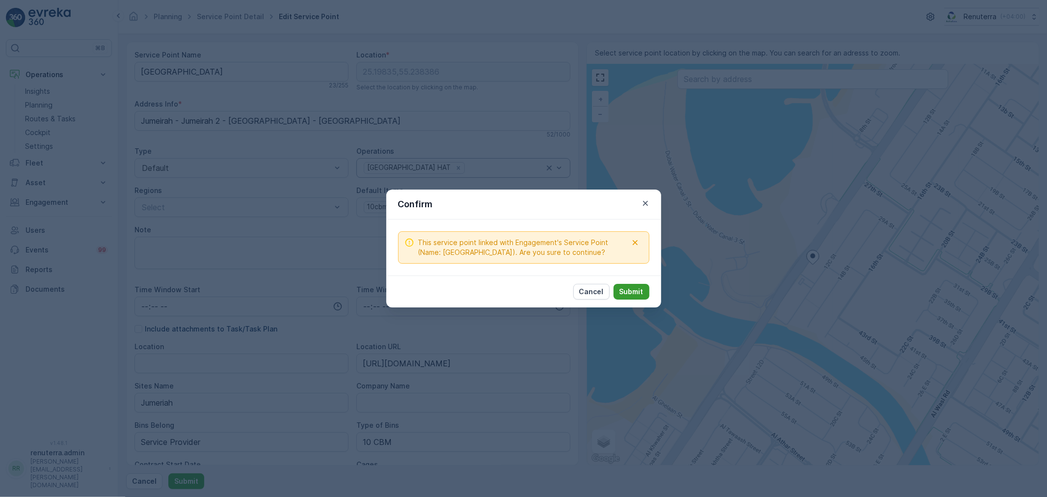
click at [635, 291] on p "Submit" at bounding box center [631, 292] width 24 height 10
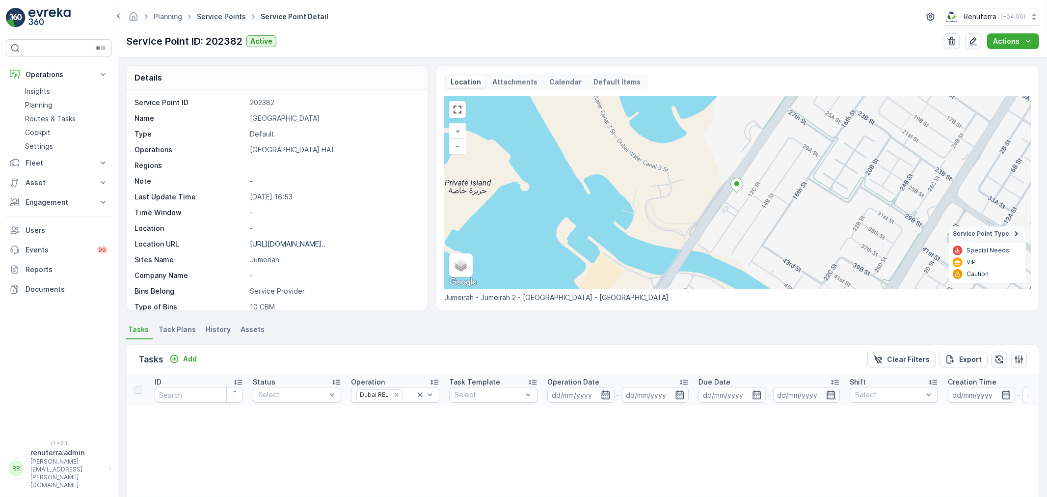
click at [211, 18] on link "Service Points" at bounding box center [221, 16] width 49 height 8
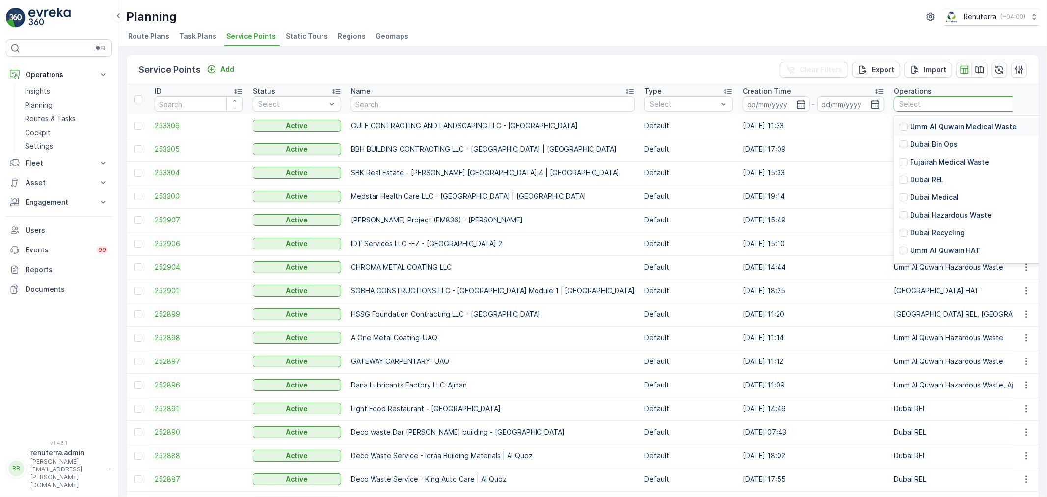
click at [770, 33] on ul "Route Plans Task Plans Service Points Static Tours Regions Geomaps" at bounding box center [578, 37] width 905 height 17
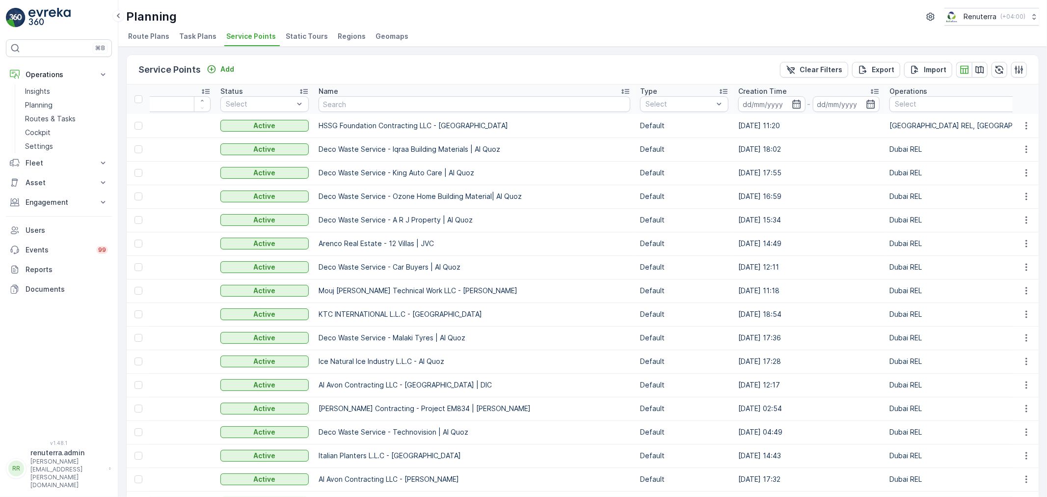
scroll to position [381, 0]
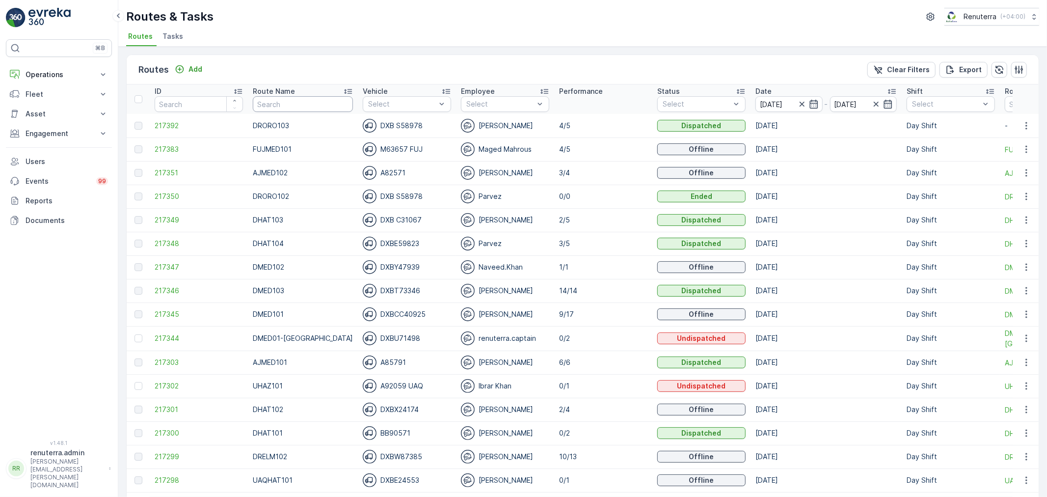
click at [297, 106] on input "text" at bounding box center [303, 104] width 100 height 16
type input "hat"
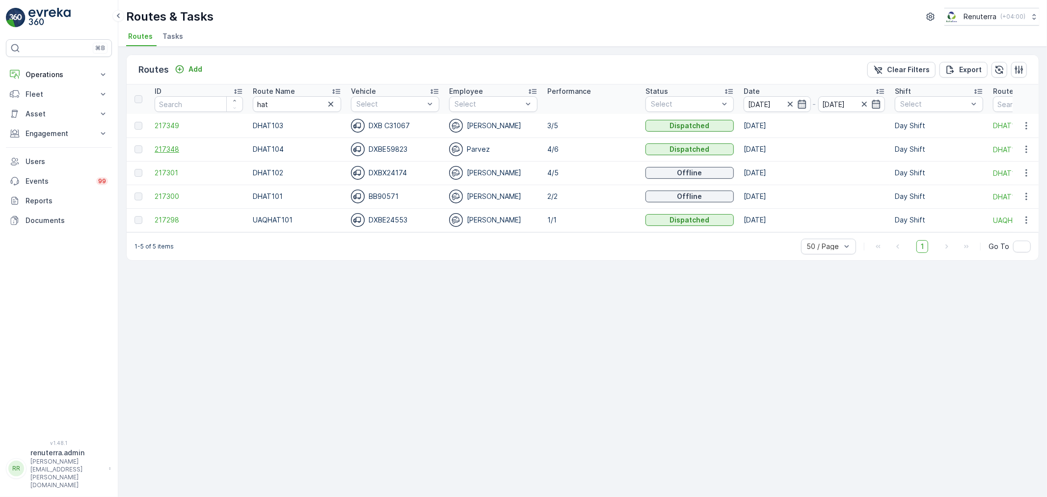
click at [180, 146] on span "217348" at bounding box center [199, 149] width 88 height 10
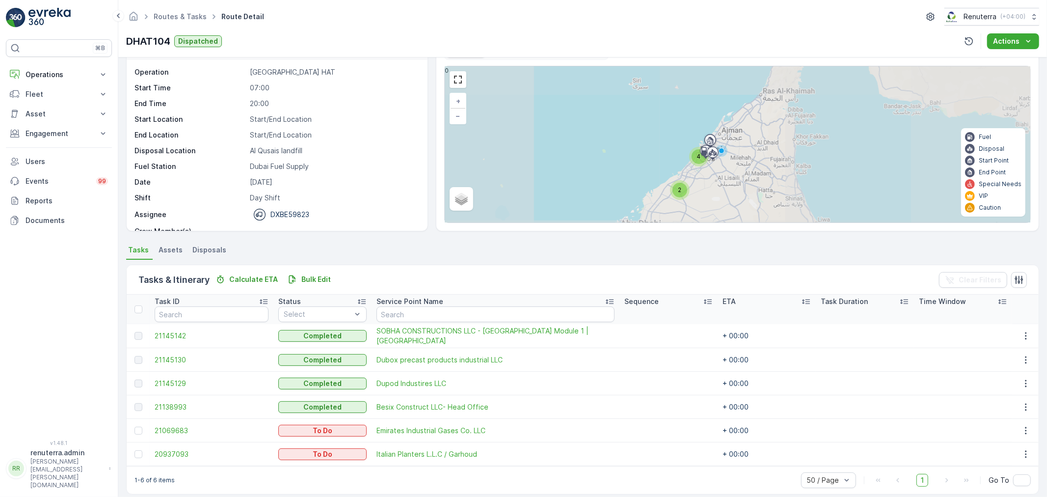
scroll to position [40, 0]
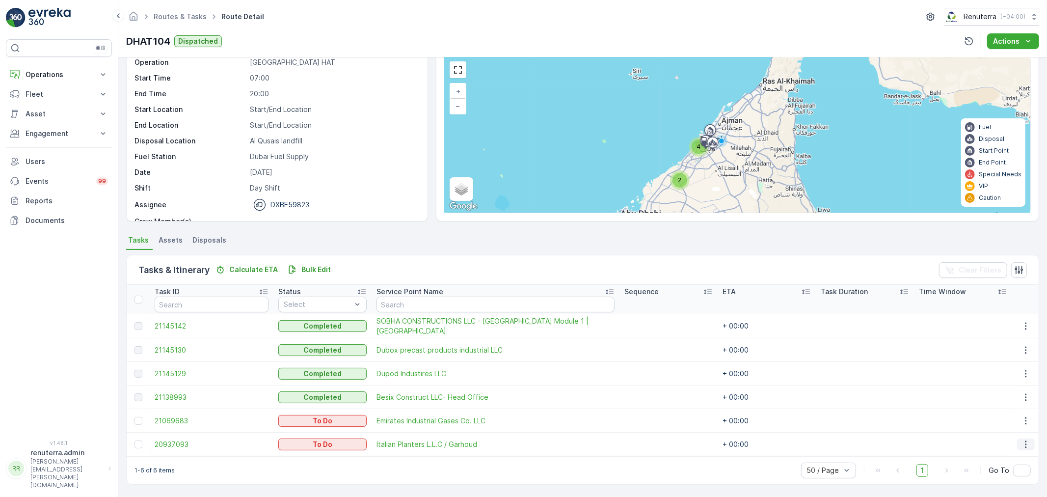
click at [1021, 442] on icon "button" at bounding box center [1026, 444] width 10 height 10
click at [1019, 406] on span "Remove from Route" at bounding box center [1010, 411] width 66 height 10
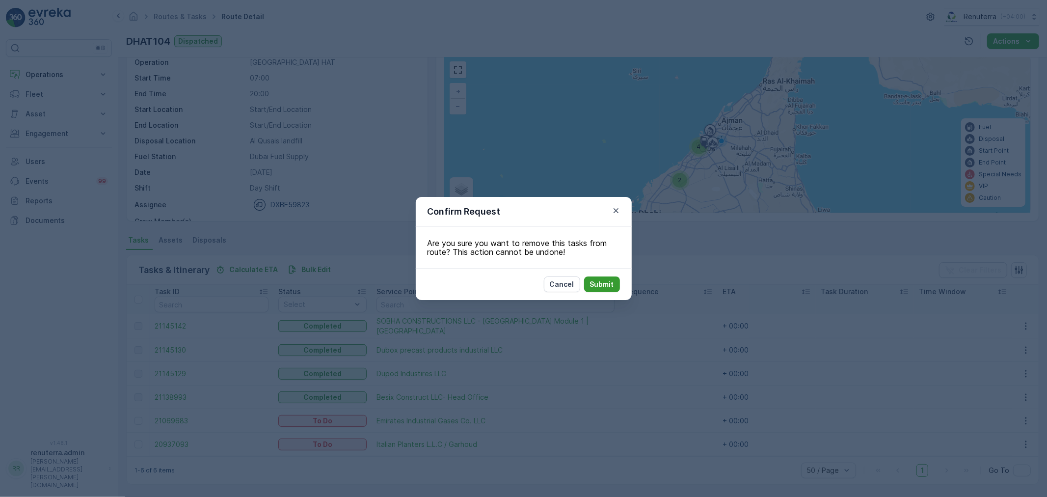
click at [610, 282] on p "Submit" at bounding box center [602, 284] width 24 height 10
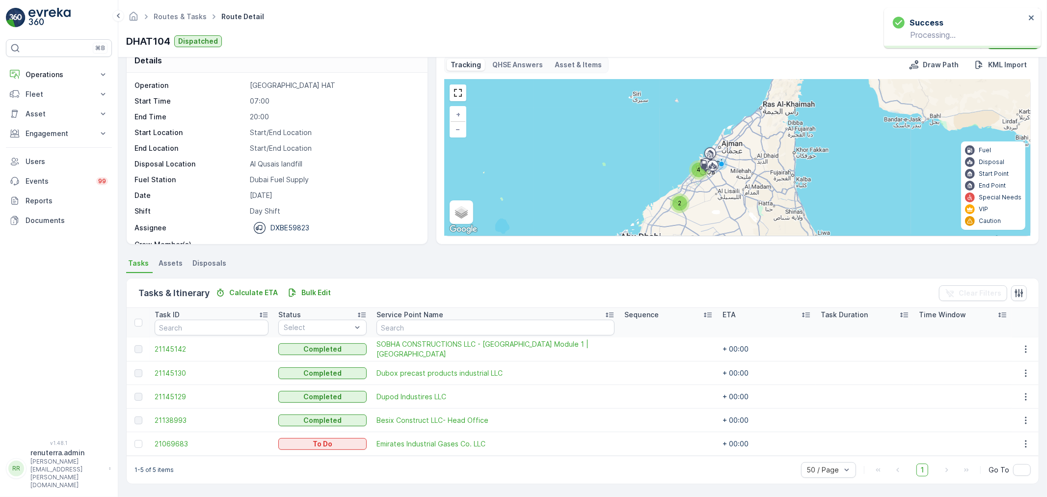
scroll to position [17, 0]
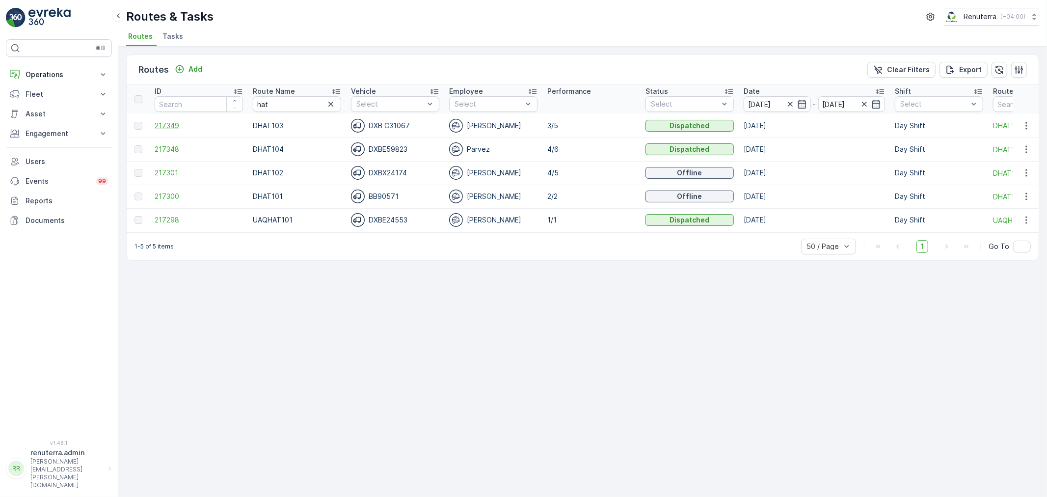
click at [167, 125] on span "217349" at bounding box center [199, 126] width 88 height 10
click at [170, 192] on span "217300" at bounding box center [199, 196] width 88 height 10
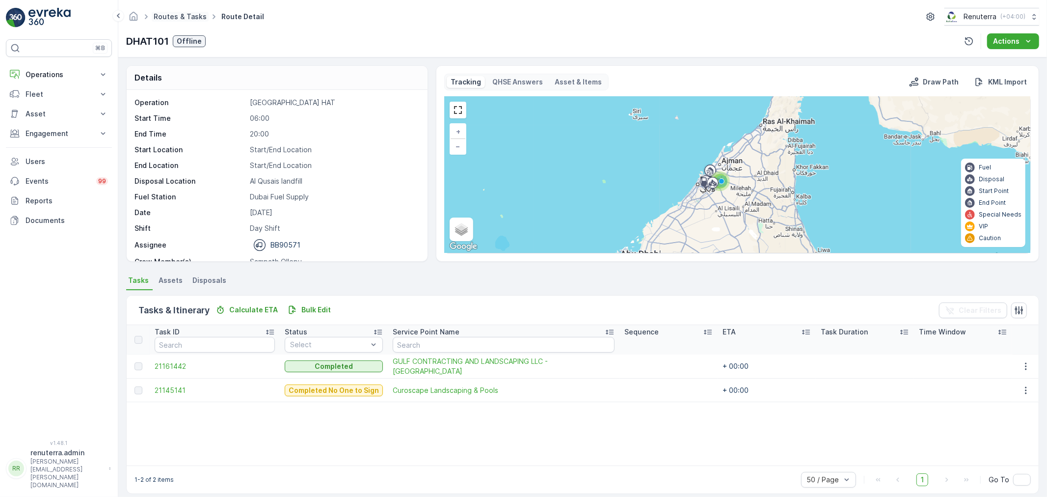
click at [175, 19] on link "Routes & Tasks" at bounding box center [180, 16] width 53 height 8
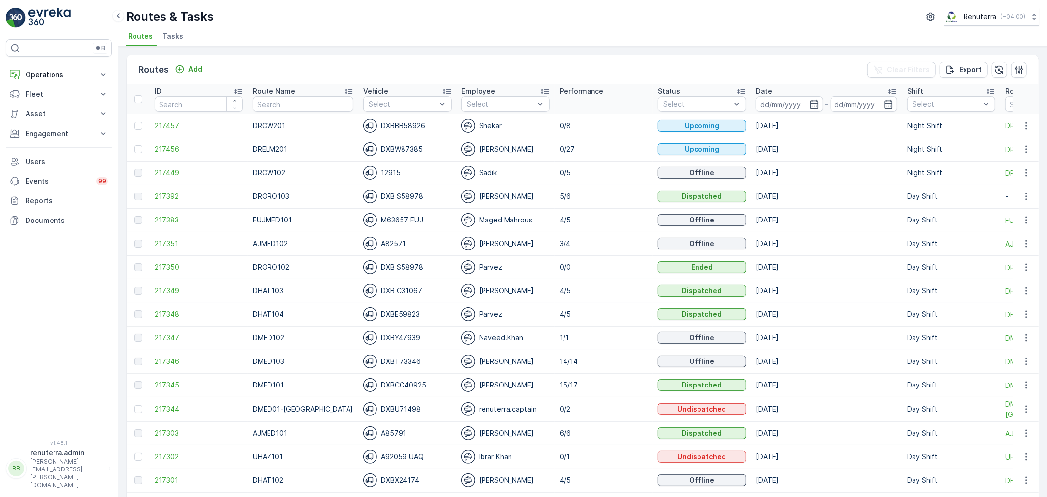
click at [170, 142] on td "217456" at bounding box center [199, 149] width 98 height 24
click at [170, 144] on span "217456" at bounding box center [199, 149] width 88 height 10
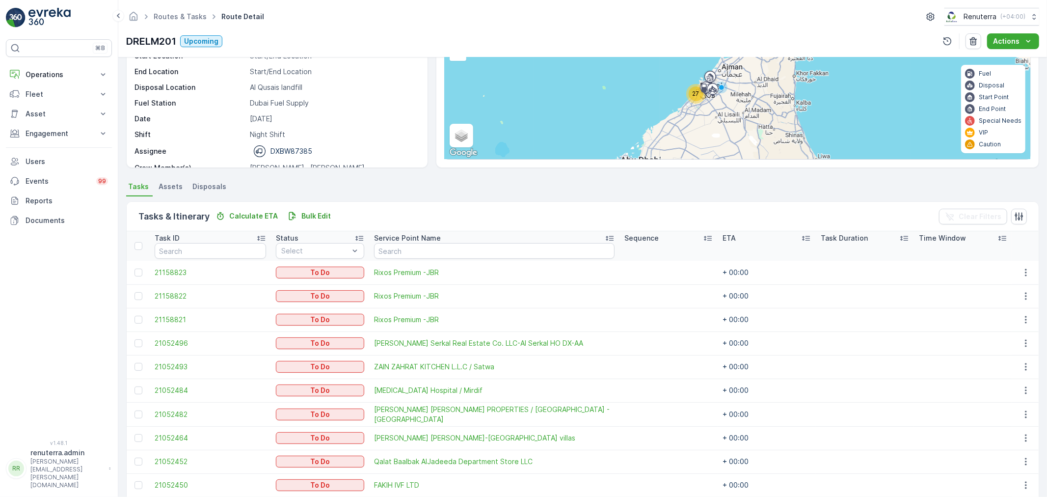
scroll to position [109, 0]
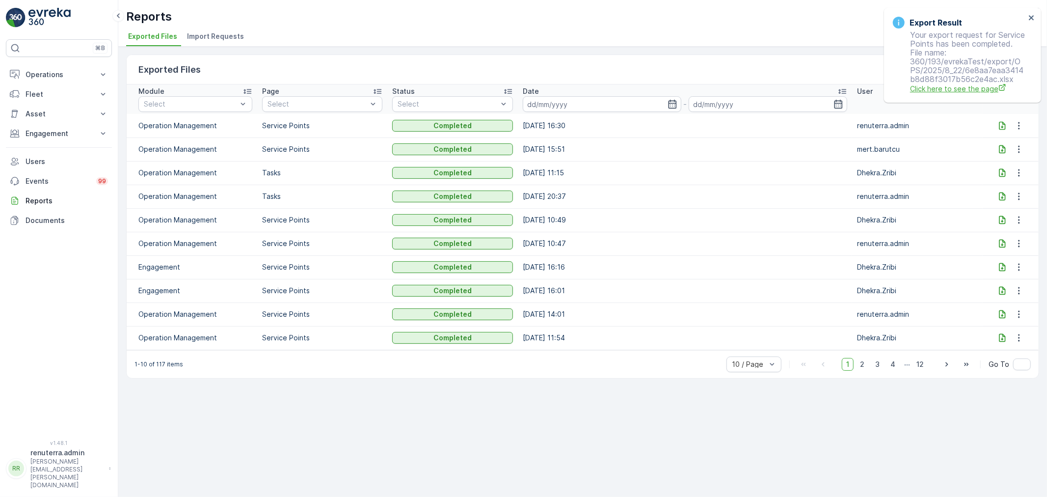
click at [960, 84] on span "Click here to see the page" at bounding box center [967, 88] width 115 height 10
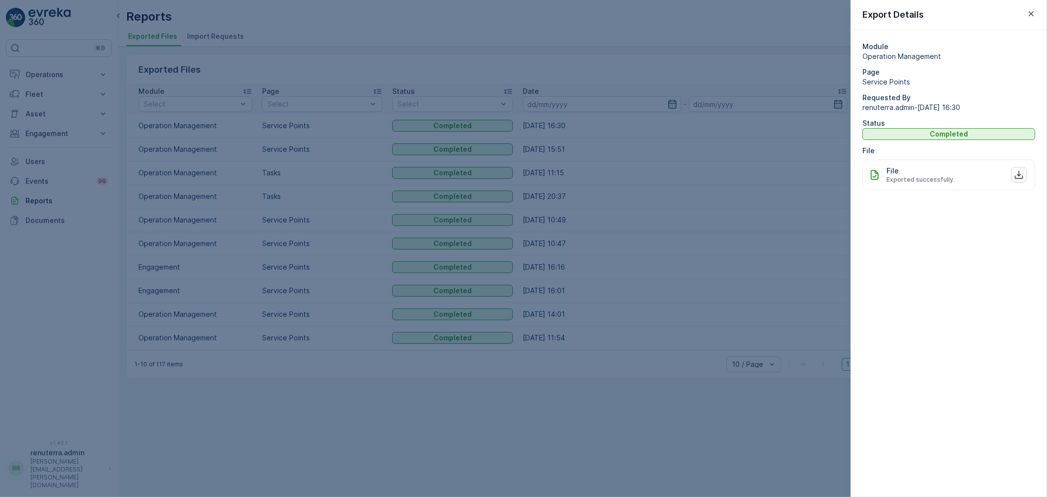
click at [1018, 180] on button "button" at bounding box center [1019, 175] width 16 height 16
click at [680, 192] on div at bounding box center [523, 248] width 1047 height 497
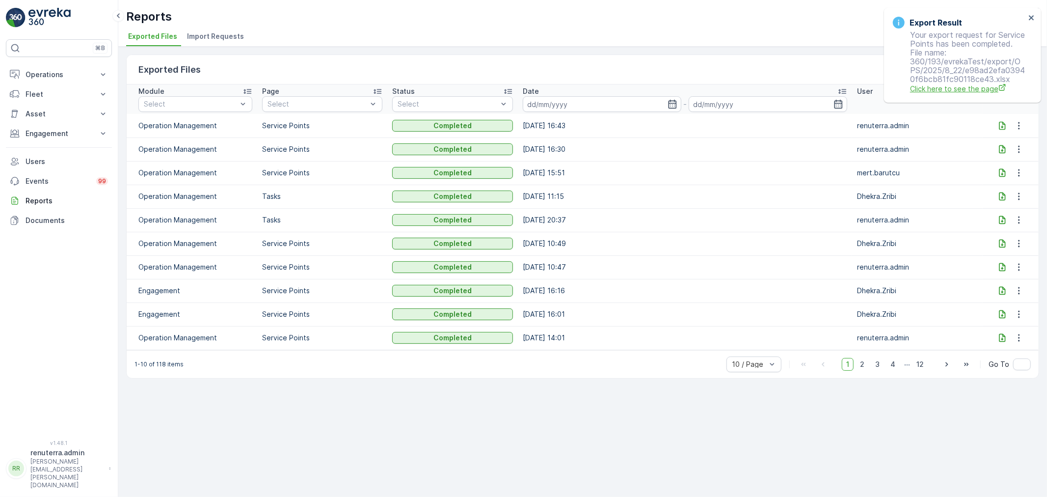
click at [940, 87] on span "Click here to see the page" at bounding box center [967, 88] width 115 height 10
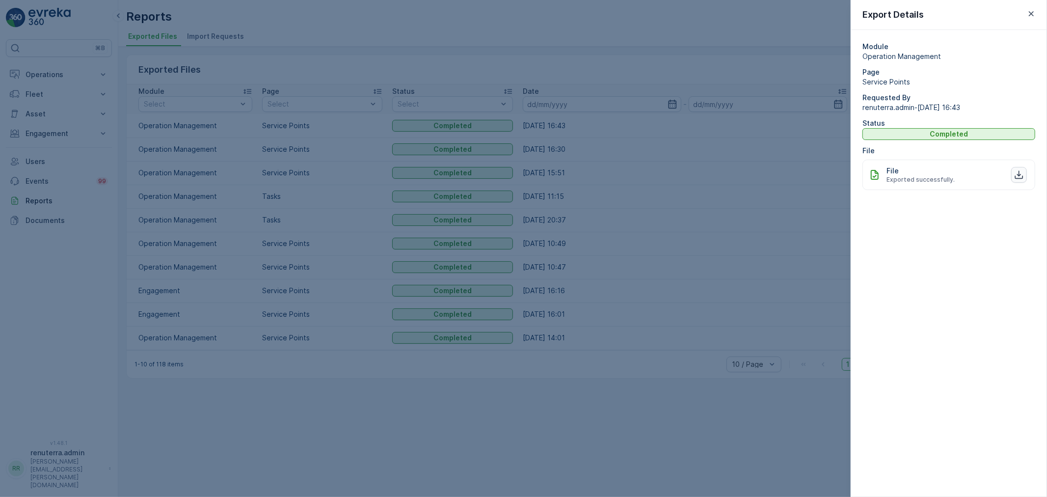
click at [1020, 174] on icon "button" at bounding box center [1019, 175] width 8 height 8
click at [643, 411] on div at bounding box center [523, 248] width 1047 height 497
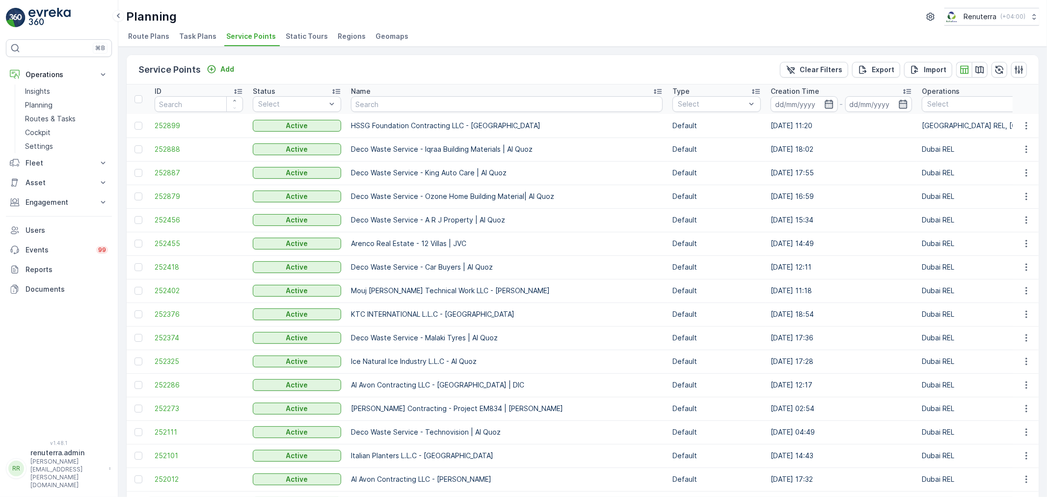
scroll to position [0, 32]
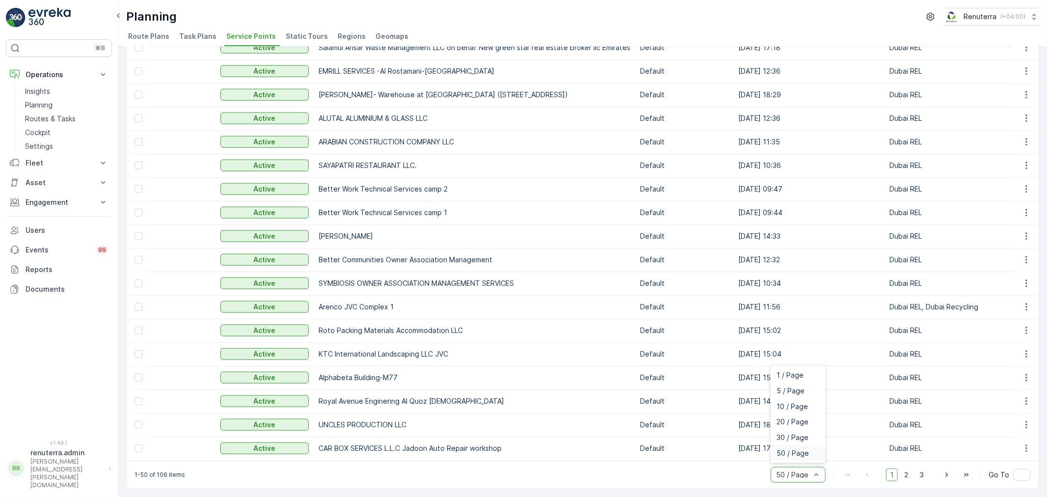
click at [799, 453] on span "50 / Page" at bounding box center [792, 453] width 32 height 8
click at [821, 448] on td "21.02.2025 17:41" at bounding box center [808, 448] width 151 height 24
click at [817, 425] on td "21.02.2025 18:44" at bounding box center [808, 425] width 151 height 24
click at [813, 396] on td "06.03.2025 14:32" at bounding box center [808, 401] width 151 height 24
click at [811, 369] on td "13.03.2025 15:29" at bounding box center [808, 378] width 151 height 24
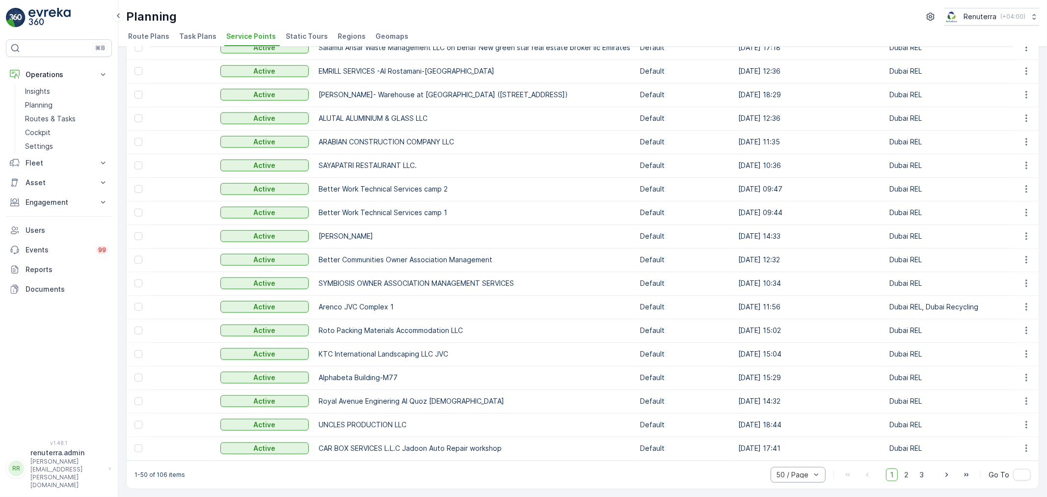
click at [811, 351] on td "14.03.2025 15:04" at bounding box center [808, 354] width 151 height 24
click at [811, 329] on td "17.03.2025 15:02" at bounding box center [808, 331] width 151 height 24
click at [813, 307] on td "18.03.2025 11:56" at bounding box center [808, 307] width 151 height 24
click at [810, 276] on td "20.03.2025 10:34" at bounding box center [808, 283] width 151 height 24
click at [806, 256] on td "24.03.2025 12:32" at bounding box center [808, 260] width 151 height 24
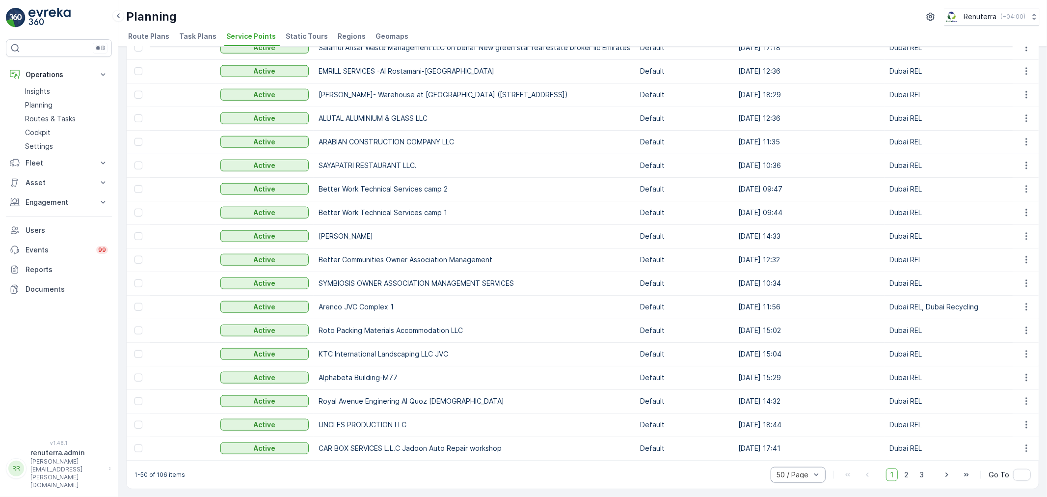
click at [807, 232] on td "05.04.2025 14:33" at bounding box center [808, 236] width 151 height 24
click at [804, 207] on td "15.04.2025 09:44" at bounding box center [808, 213] width 151 height 24
click at [801, 182] on td "15.04.2025 09:47" at bounding box center [808, 189] width 151 height 24
click at [798, 159] on td "15.04.2025 10:36" at bounding box center [808, 166] width 151 height 24
click at [796, 138] on td "22.04.2025 11:35" at bounding box center [808, 142] width 151 height 24
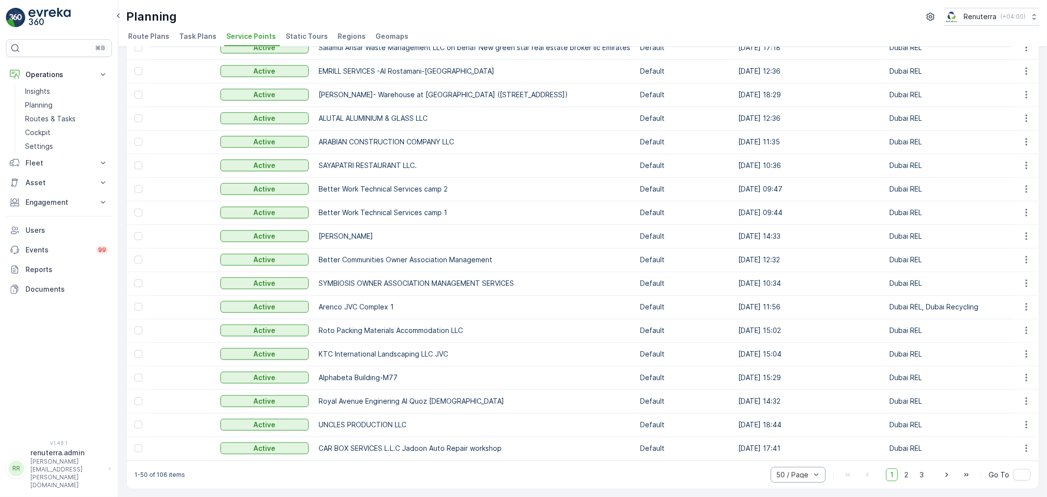
drag, startPoint x: 798, startPoint y: 109, endPoint x: 669, endPoint y: 122, distance: 129.2
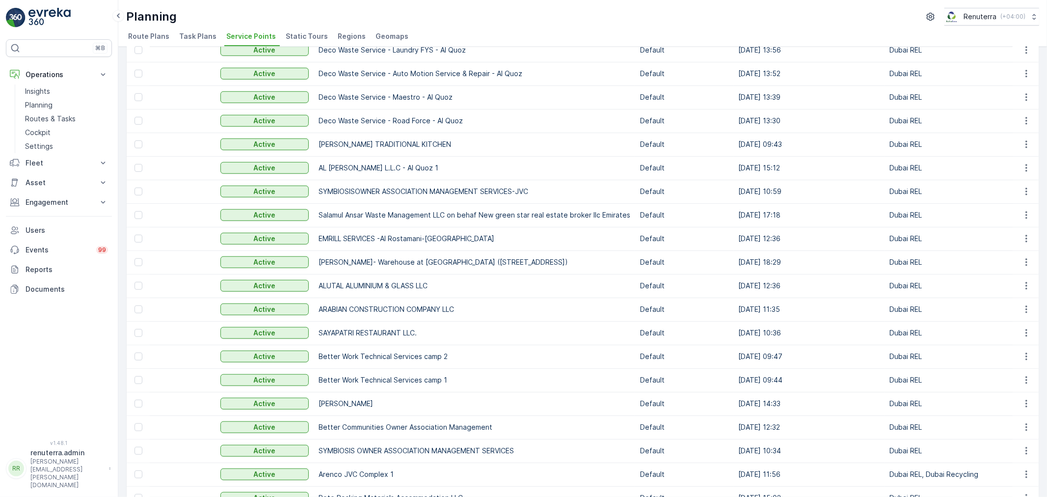
scroll to position [508, 0]
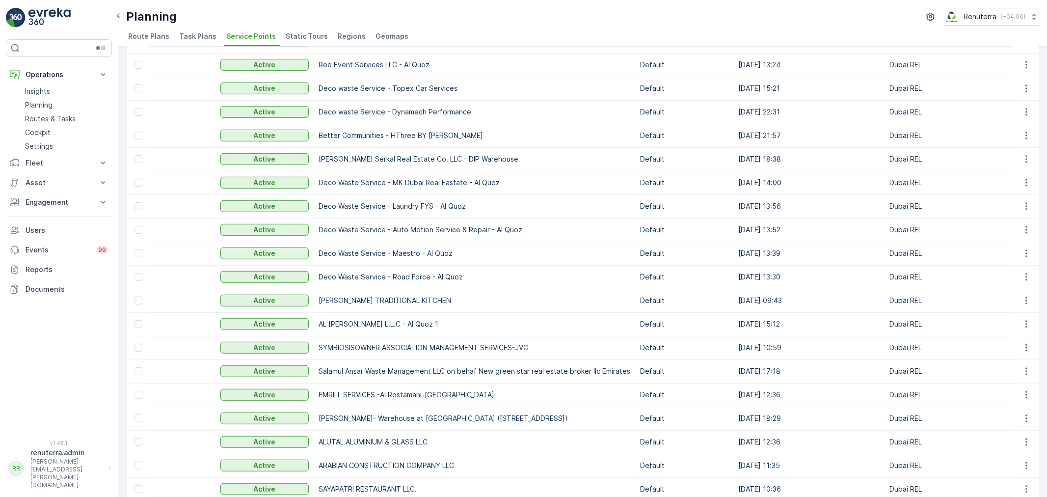
click at [807, 410] on td "29.04.2025 18:29" at bounding box center [808, 418] width 151 height 24
click at [801, 393] on td "02.05.2025 12:36" at bounding box center [808, 395] width 151 height 24
click at [799, 371] on td "05.05.2025 17:18" at bounding box center [808, 371] width 151 height 24
click at [798, 343] on td "08.05.2025 10:59" at bounding box center [808, 348] width 151 height 24
click at [793, 324] on td "22.05.2025 15:12" at bounding box center [808, 324] width 151 height 24
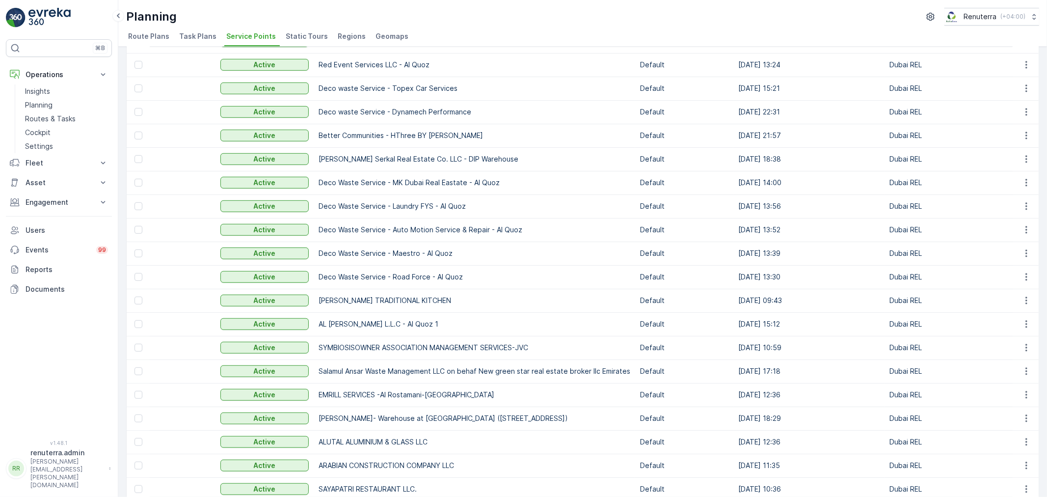
click at [801, 294] on td "27.05.2025 09:43" at bounding box center [808, 301] width 151 height 24
drag, startPoint x: 786, startPoint y: 244, endPoint x: 787, endPoint y: 212, distance: 32.4
click at [786, 241] on td "01.06.2025 13:39" at bounding box center [808, 253] width 151 height 24
drag, startPoint x: 787, startPoint y: 212, endPoint x: 787, endPoint y: 180, distance: 32.4
click at [787, 200] on td "01.06.2025 13:56" at bounding box center [808, 206] width 151 height 24
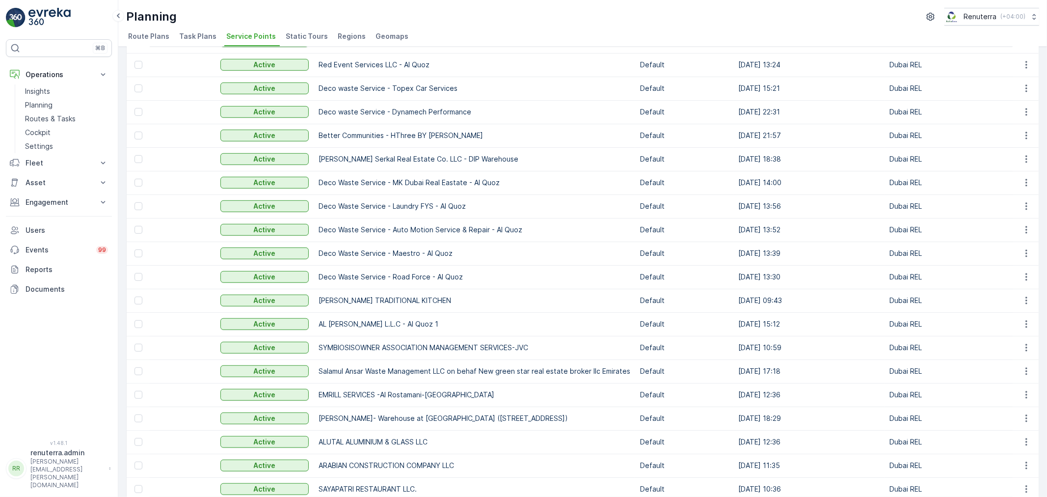
click at [787, 180] on td "01.06.2025 14:00" at bounding box center [808, 183] width 151 height 24
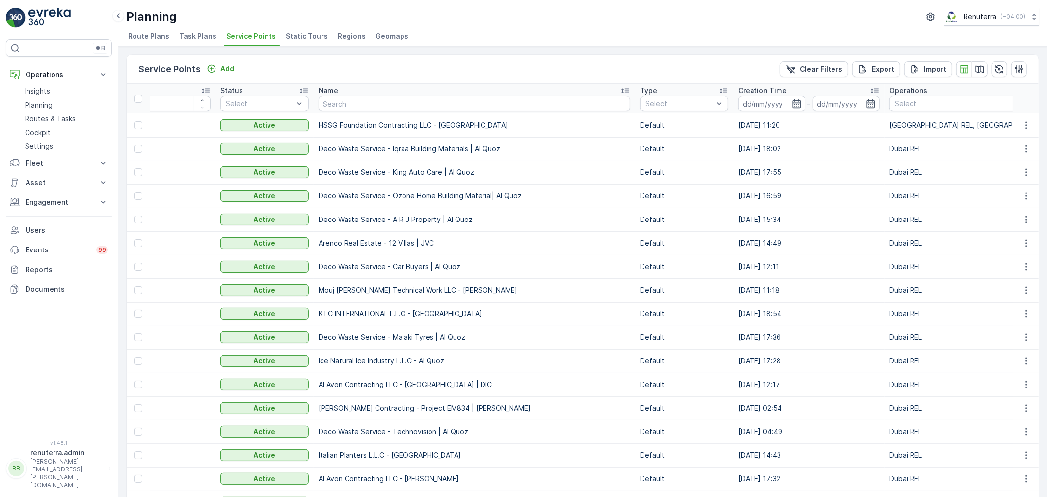
scroll to position [0, 0]
click at [935, 100] on div at bounding box center [971, 104] width 154 height 8
click at [694, 10] on div "Planning Renuterra ( +04:00 )" at bounding box center [582, 17] width 913 height 18
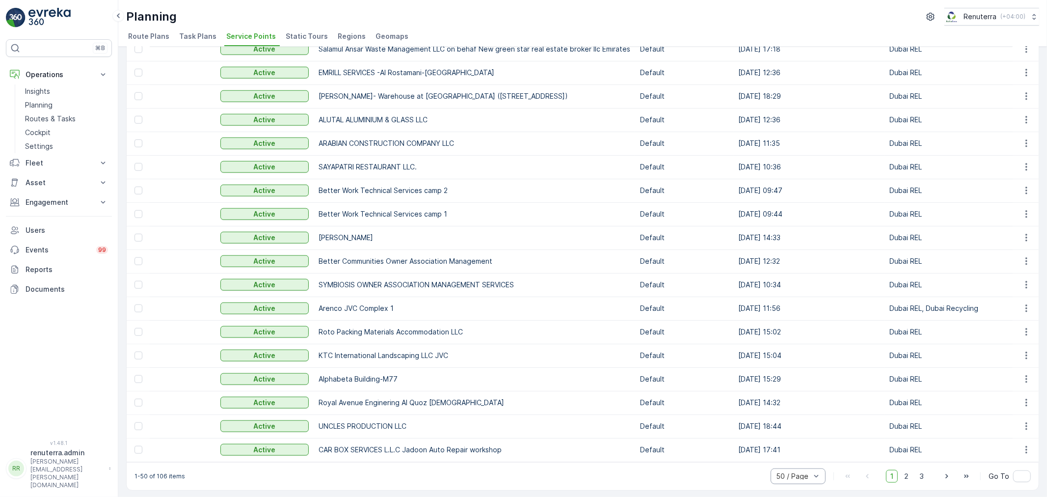
scroll to position [836, 0]
drag, startPoint x: 383, startPoint y: 460, endPoint x: 516, endPoint y: 469, distance: 133.3
click at [516, 469] on div "1-50 of 106 items 50 / Page 1 2 3 Go To" at bounding box center [583, 474] width 912 height 28
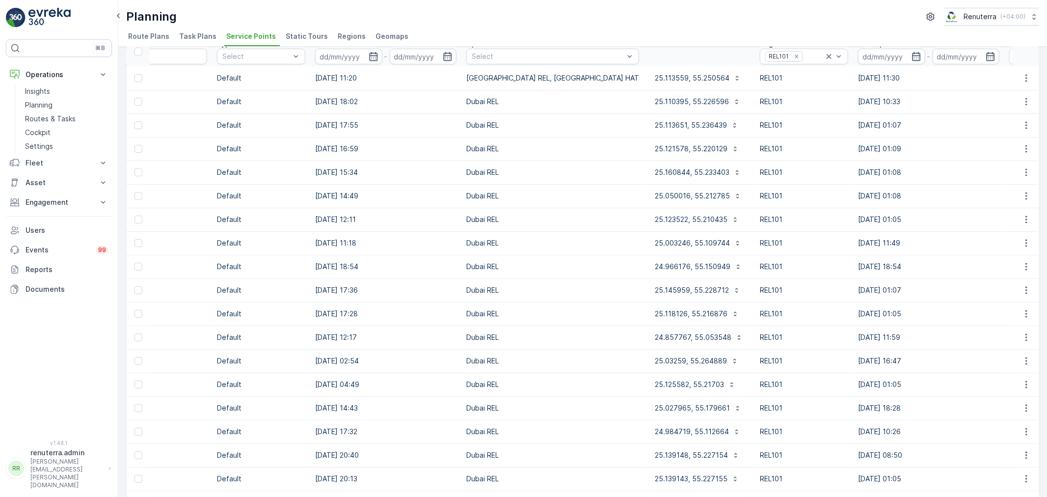
scroll to position [0, 0]
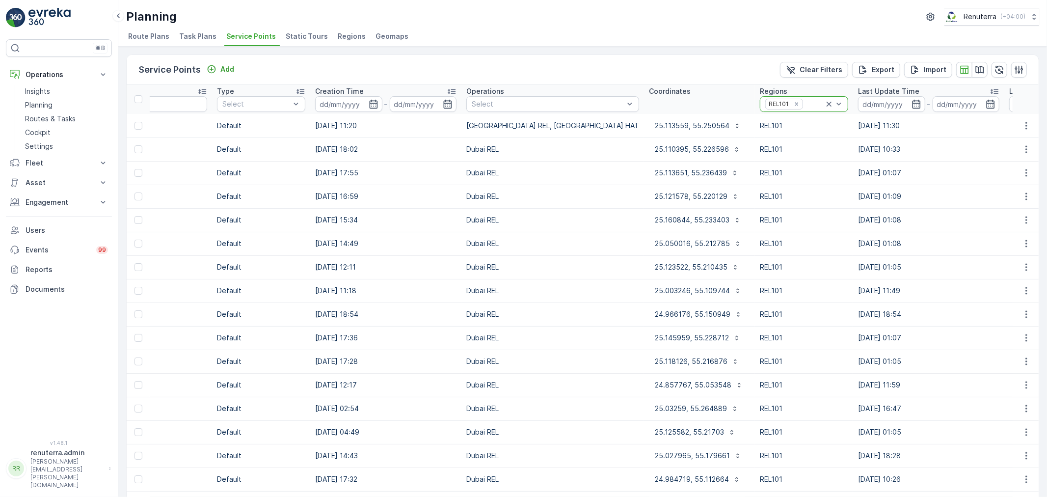
click at [824, 104] on icon at bounding box center [829, 104] width 10 height 10
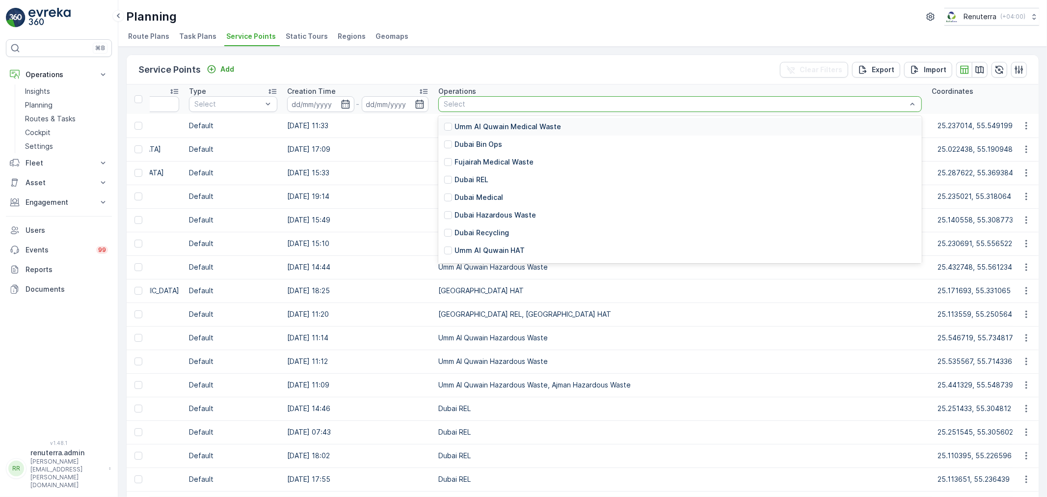
click at [519, 102] on div at bounding box center [675, 104] width 465 height 8
click at [459, 179] on p "Dubai REL" at bounding box center [471, 180] width 34 height 10
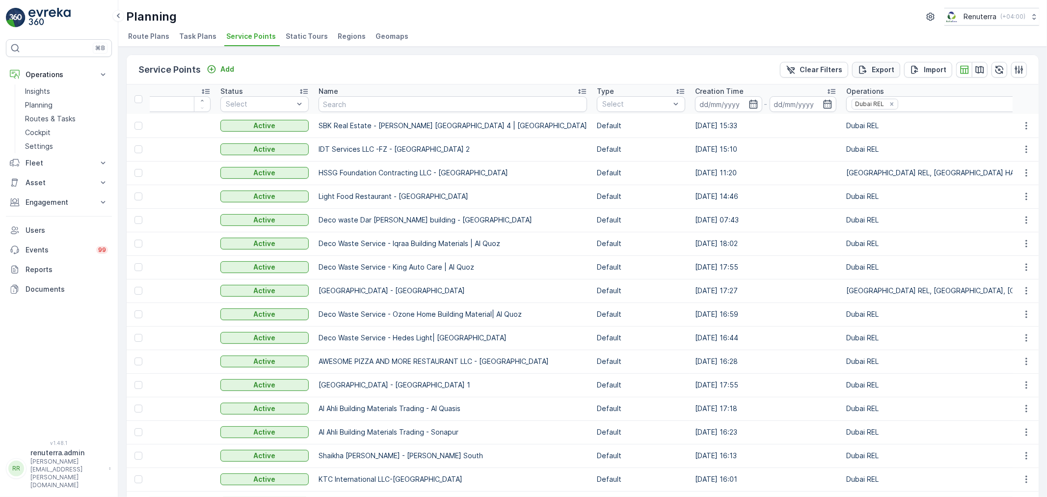
click at [866, 67] on div "Export" at bounding box center [876, 70] width 36 height 10
click at [920, 54] on span "reports" at bounding box center [967, 53] width 115 height 10
click at [366, 104] on input "text" at bounding box center [453, 104] width 268 height 16
paste input "SALAMA AMER OMER SALEH"
type input "SALAMA AMER OMER SALEH"
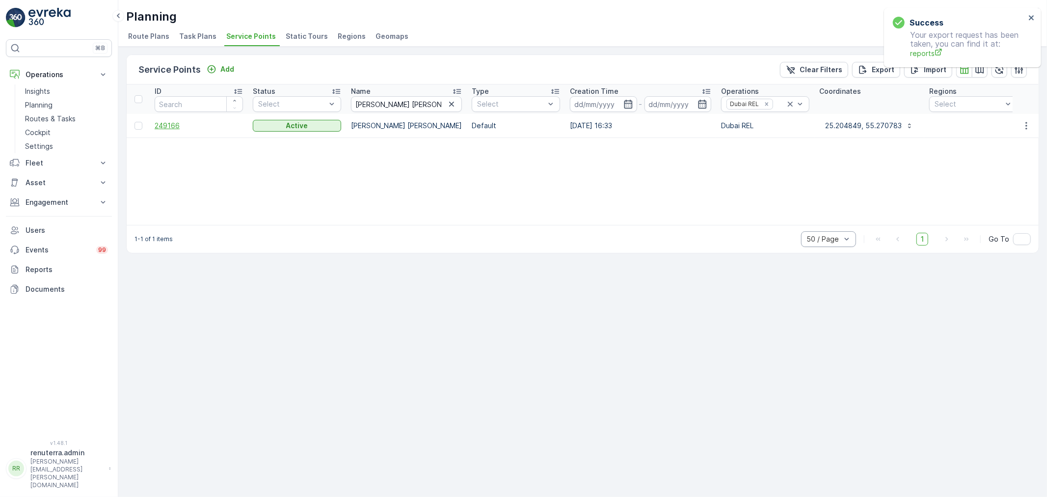
click at [166, 121] on span "249166" at bounding box center [199, 126] width 88 height 10
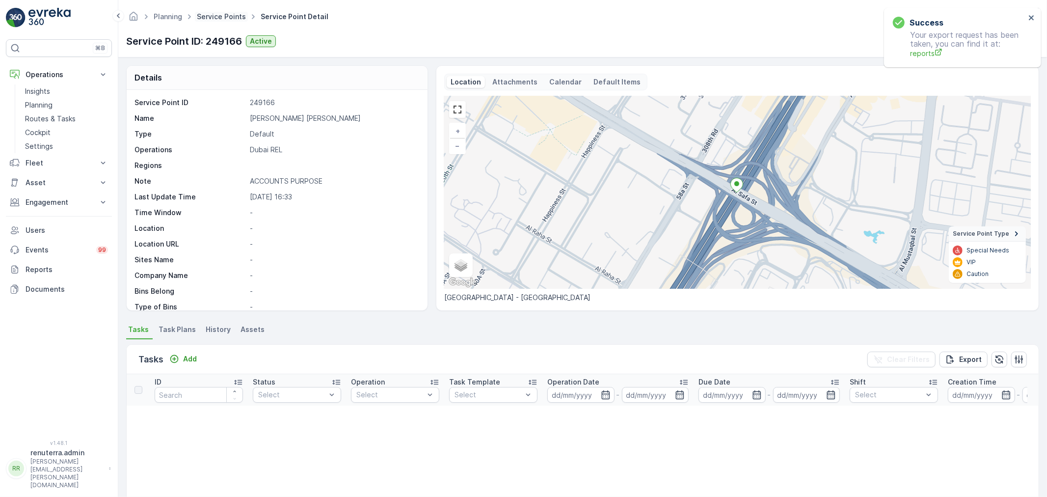
click at [214, 17] on link "Service Points" at bounding box center [221, 16] width 49 height 8
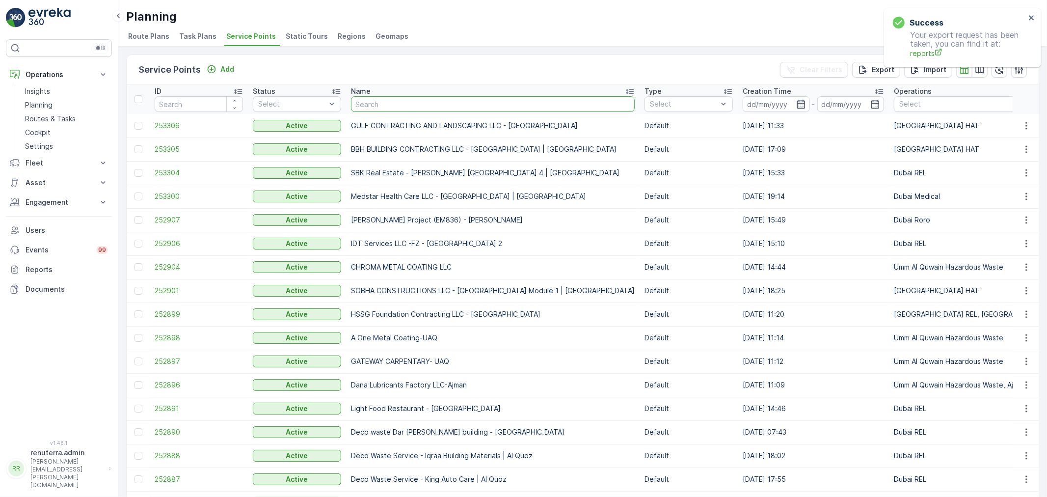
type input "FOOD PLANNER RESTAURANT"
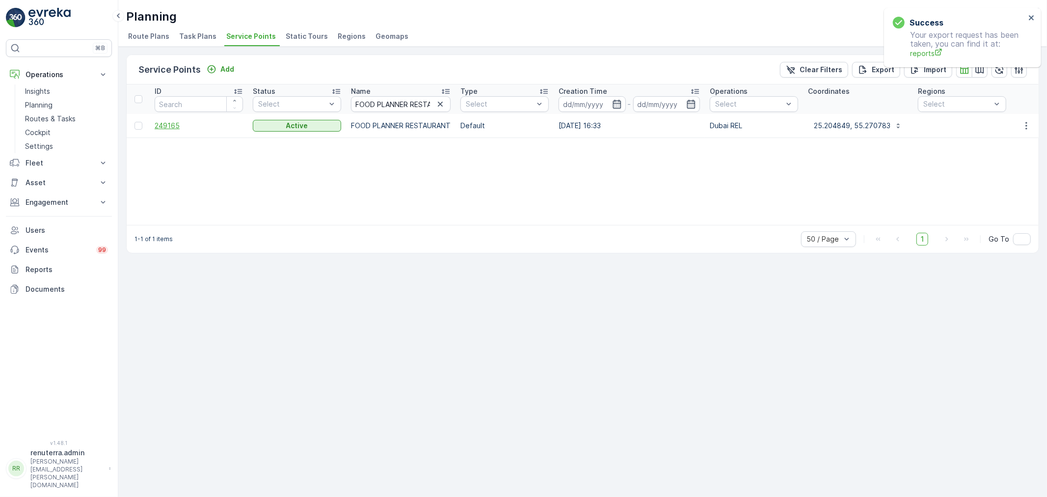
click at [167, 122] on span "249165" at bounding box center [199, 126] width 88 height 10
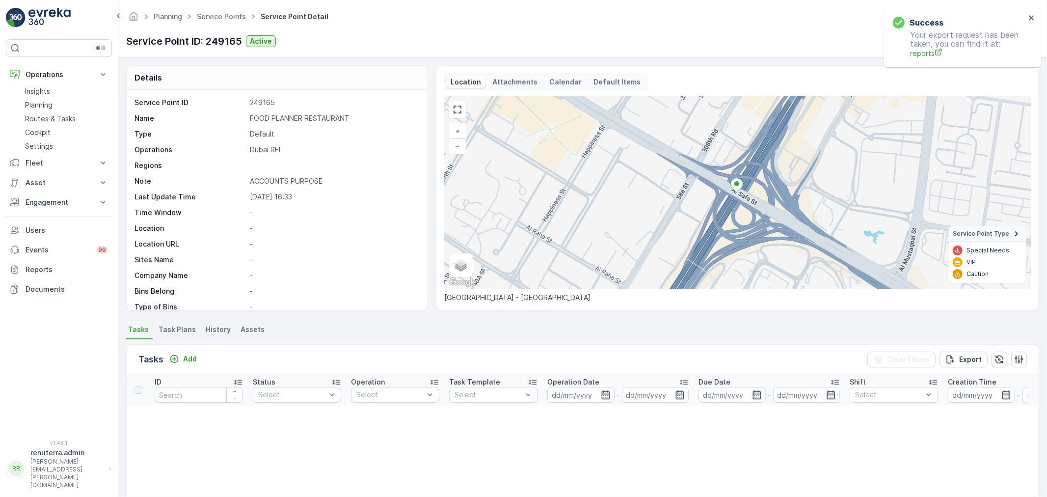
click at [210, 10] on ul "Service Points" at bounding box center [227, 17] width 64 height 14
click at [210, 18] on link "Service Points" at bounding box center [221, 16] width 49 height 8
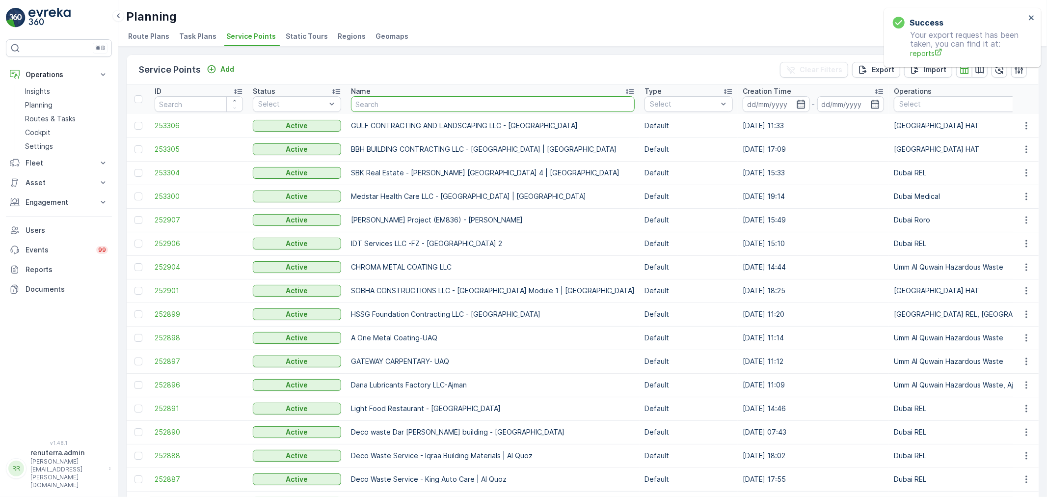
click at [395, 104] on input "text" at bounding box center [493, 104] width 284 height 16
type input "Al showaib real estate"
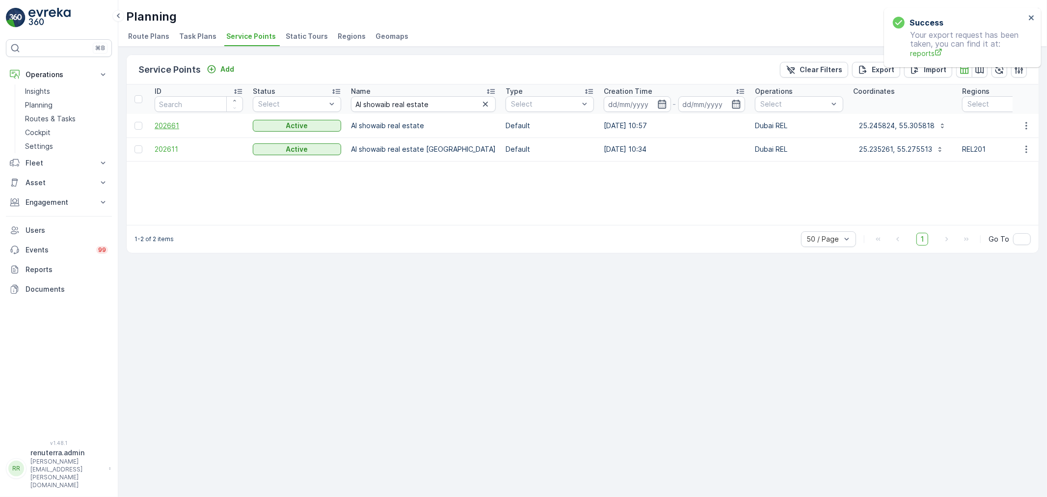
click at [172, 123] on span "202661" at bounding box center [199, 126] width 88 height 10
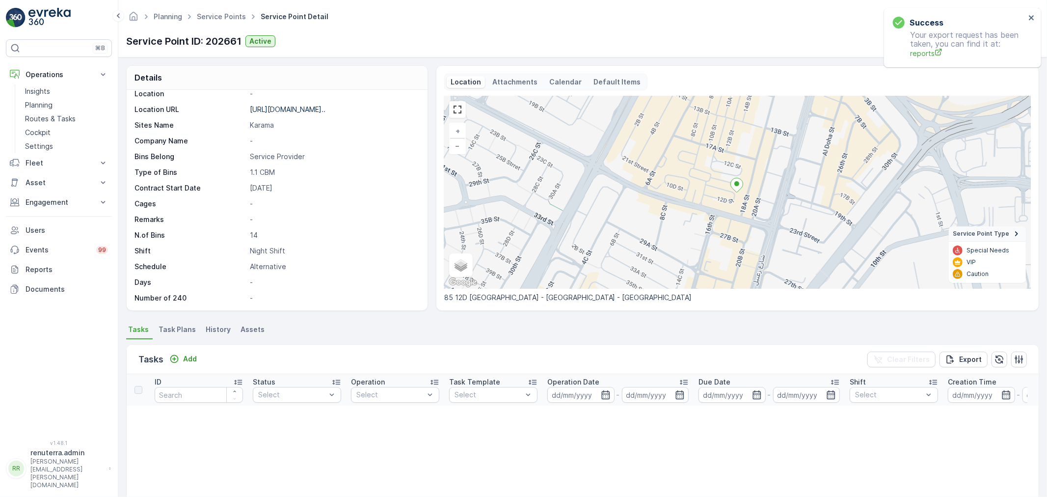
scroll to position [135, 0]
click at [211, 17] on link "Service Points" at bounding box center [221, 16] width 49 height 8
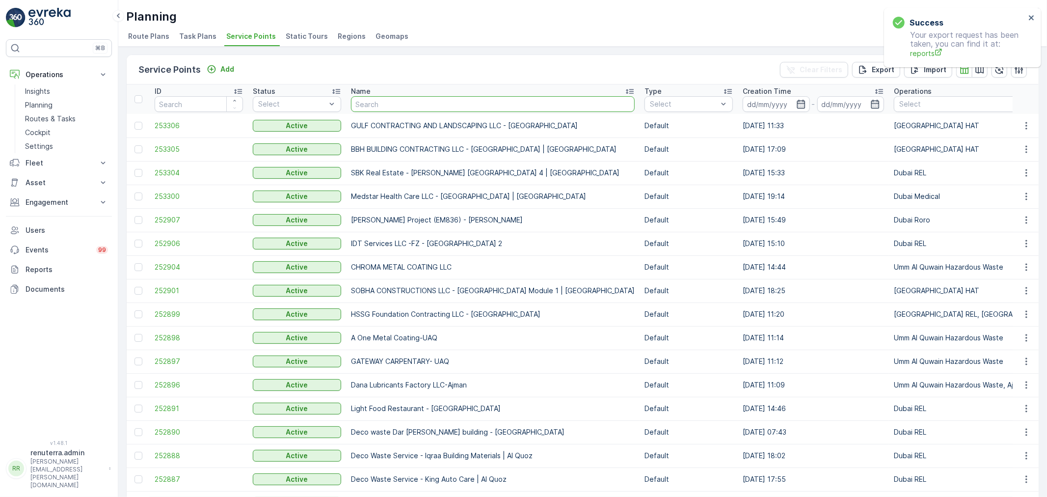
click at [413, 100] on input "text" at bounding box center [493, 104] width 284 height 16
paste input "Navtar & CO"
type input "Navtar & CO"
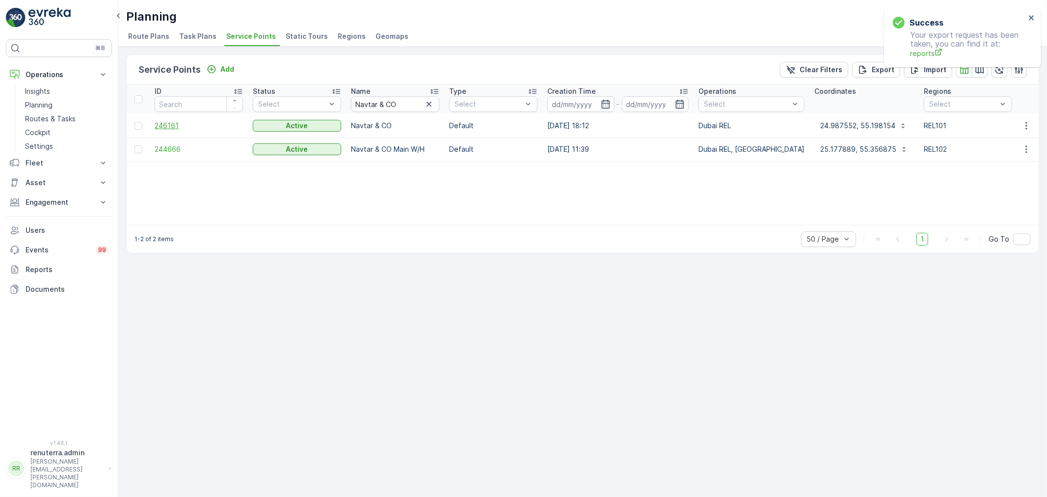
click at [172, 122] on span "246161" at bounding box center [199, 126] width 88 height 10
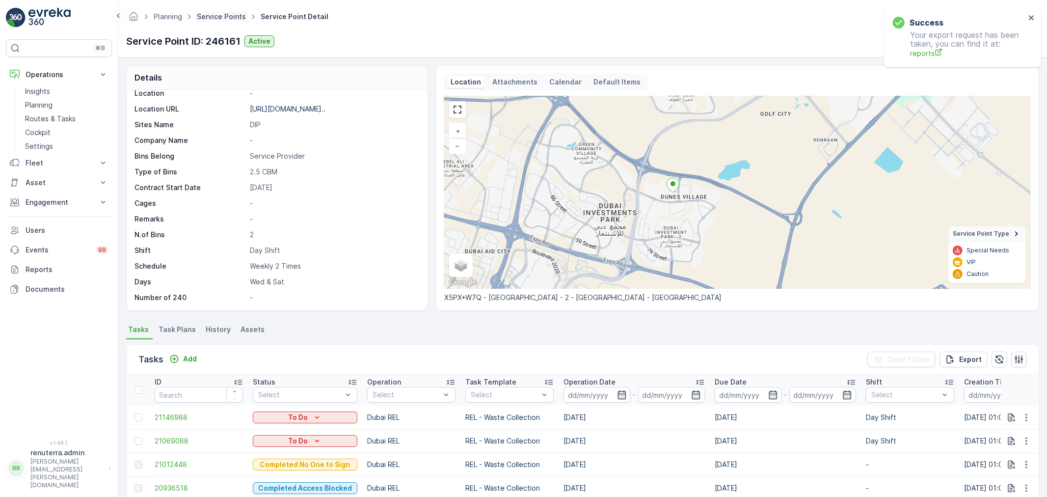
click at [214, 12] on link "Service Points" at bounding box center [221, 16] width 49 height 8
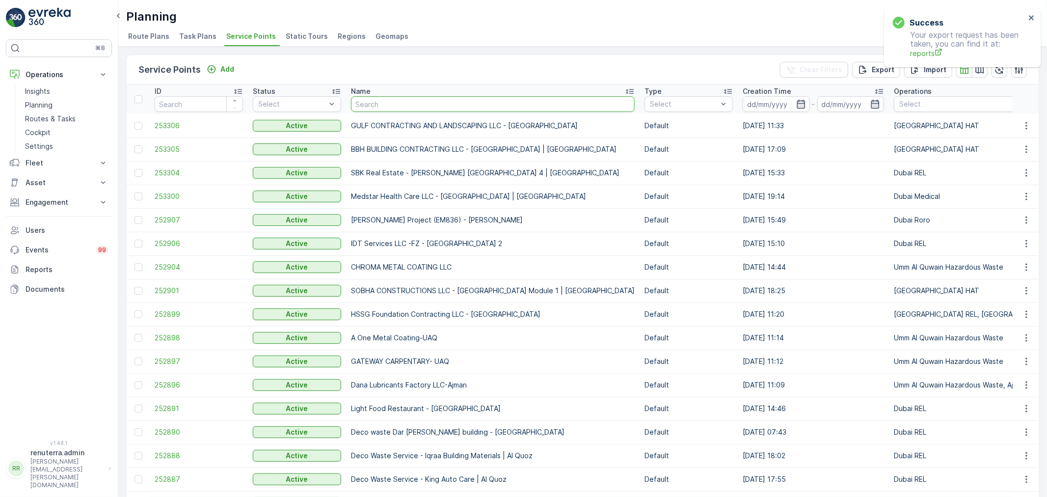
click at [354, 106] on input "text" at bounding box center [493, 104] width 284 height 16
type input "falcom"
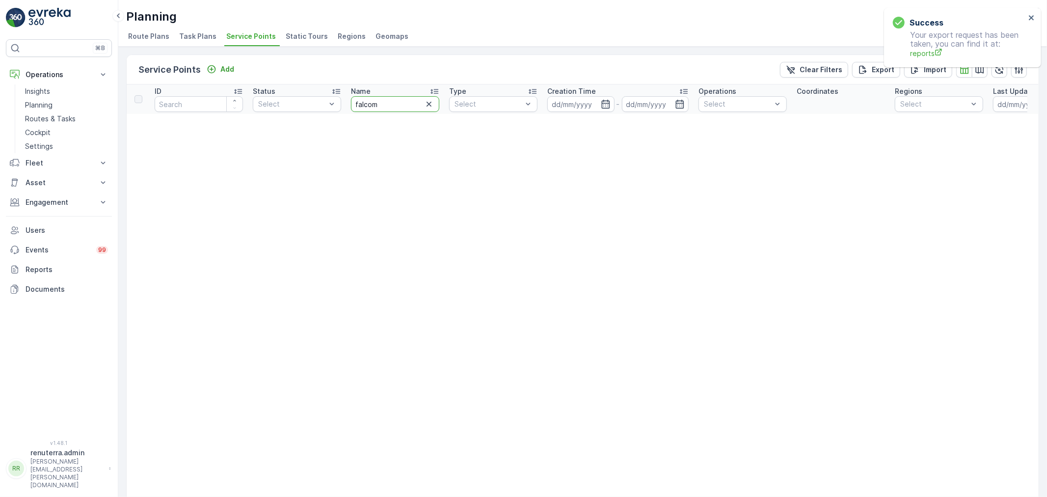
click at [379, 104] on input "falcom" at bounding box center [395, 104] width 88 height 16
type input "falcon"
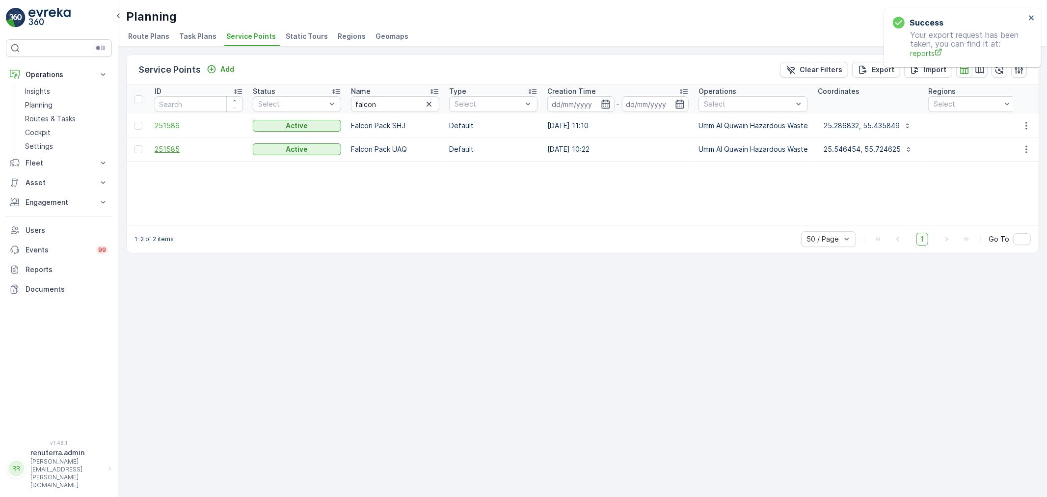
click at [204, 151] on span "251585" at bounding box center [199, 149] width 88 height 10
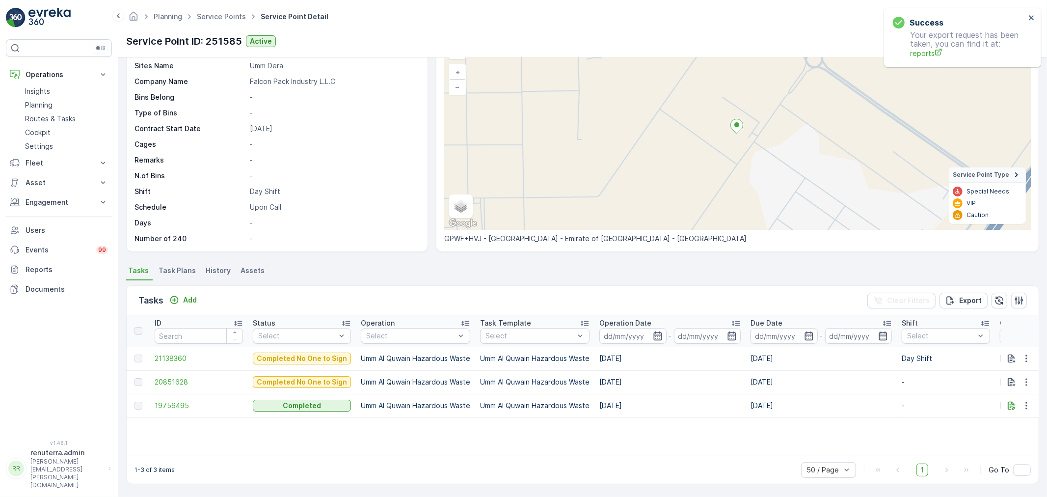
scroll to position [59, 0]
click at [182, 291] on div "Tasks Add Clear Filters Export" at bounding box center [583, 300] width 912 height 29
click at [182, 301] on div "Add" at bounding box center [182, 300] width 27 height 10
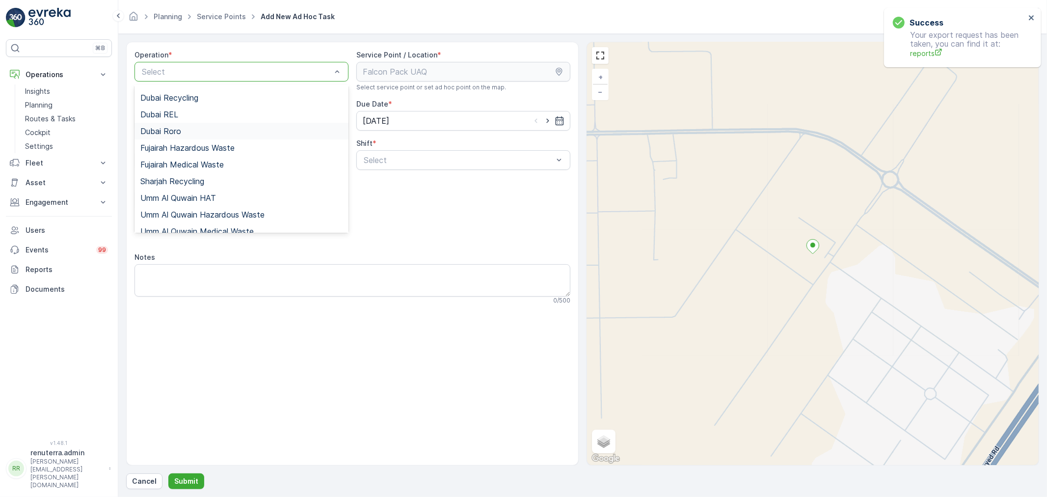
scroll to position [107, 0]
click at [206, 206] on span "Umm Al Quwain Hazardous Waste" at bounding box center [202, 206] width 124 height 9
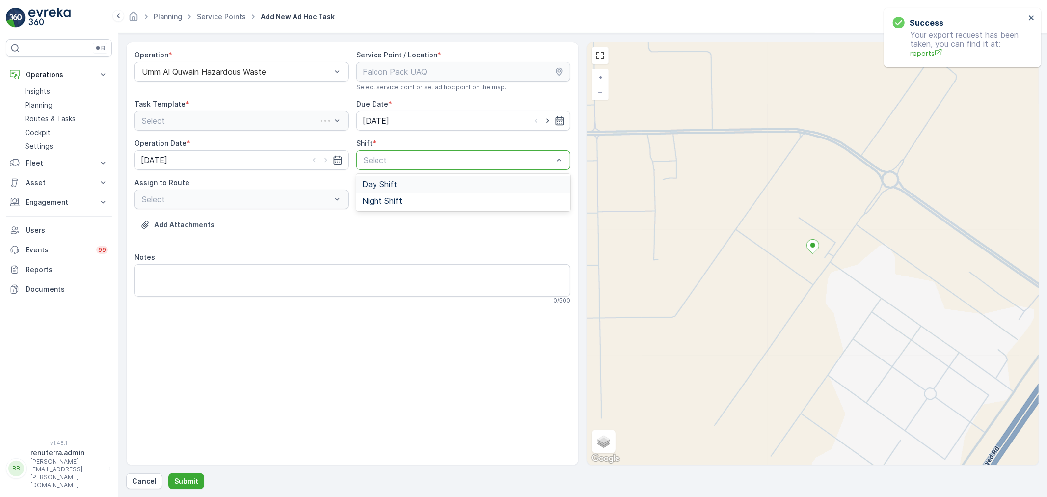
click at [379, 160] on div at bounding box center [458, 160] width 191 height 9
click at [327, 198] on div at bounding box center [236, 199] width 191 height 9
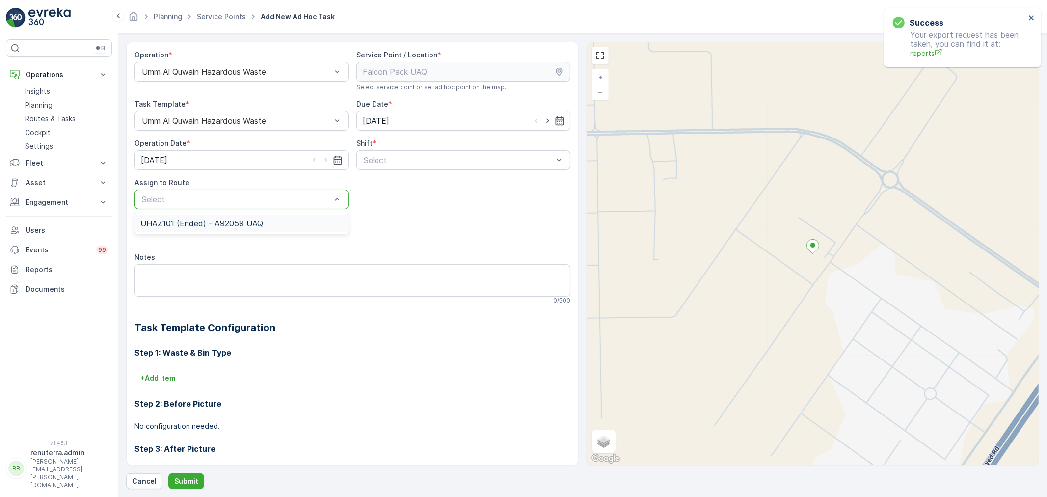
click at [305, 217] on div "UHAZ101 (Ended) - A92059 UAQ" at bounding box center [241, 223] width 214 height 17
click at [409, 156] on div at bounding box center [458, 160] width 191 height 9
click at [396, 184] on div "Day Shift" at bounding box center [463, 184] width 202 height 9
click at [179, 481] on p "Submit" at bounding box center [186, 481] width 24 height 10
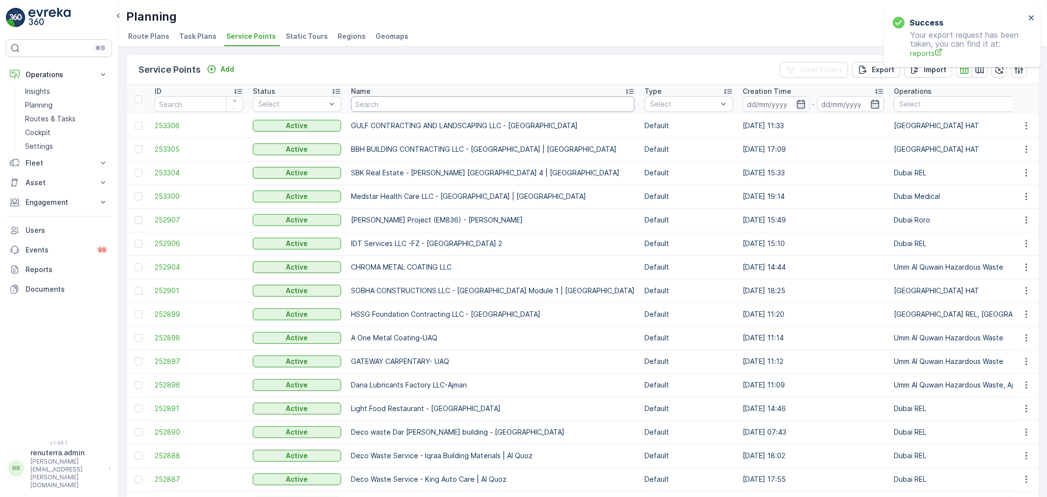
click at [372, 103] on input "text" at bounding box center [493, 104] width 284 height 16
type input "R"
drag, startPoint x: 396, startPoint y: 111, endPoint x: 350, endPoint y: 97, distance: 47.2
click at [399, 96] on input "text" at bounding box center [493, 104] width 284 height 16
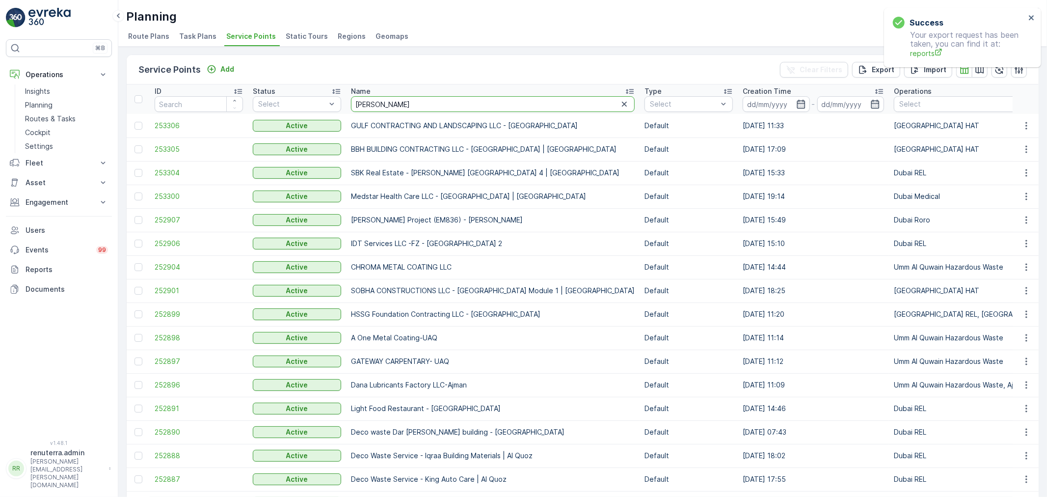
type input "Al zahra"
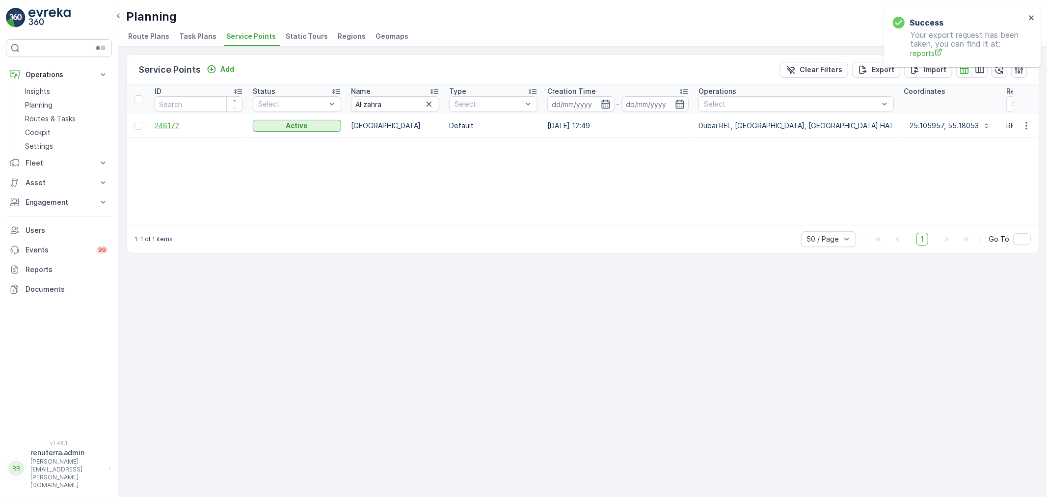
click at [163, 130] on span "246172" at bounding box center [199, 126] width 88 height 10
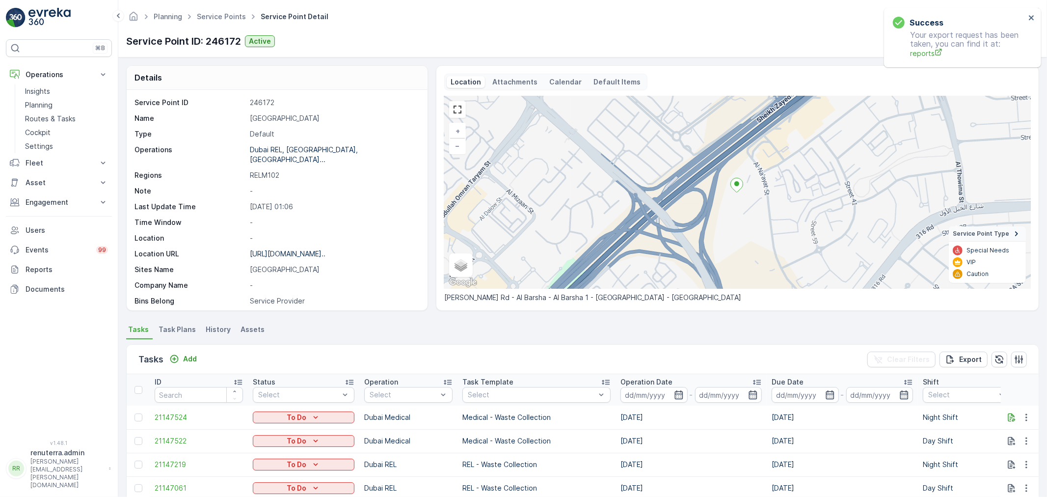
click at [235, 23] on ul "Service Points" at bounding box center [227, 17] width 64 height 14
click at [232, 20] on link "Service Points" at bounding box center [221, 16] width 49 height 8
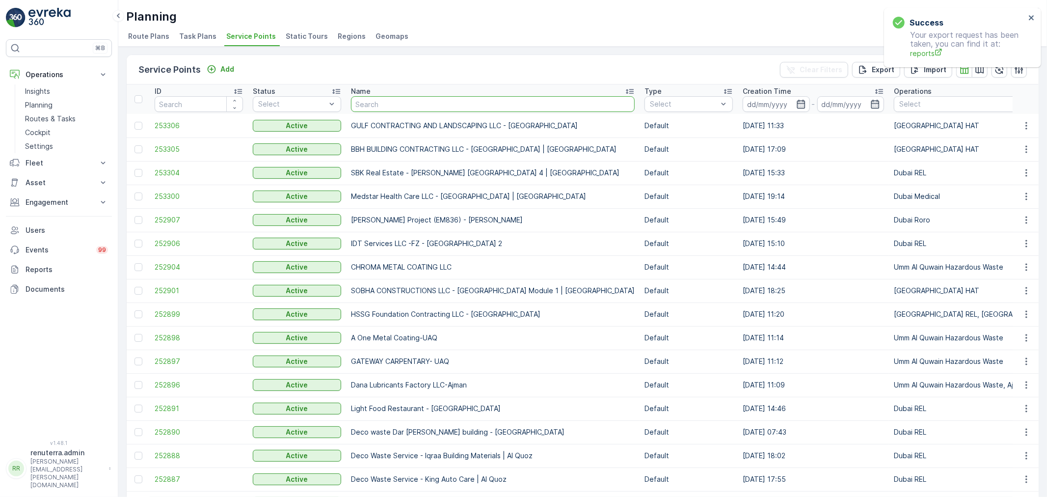
click at [367, 100] on input "text" at bounding box center [493, 104] width 284 height 16
type input "Rixos"
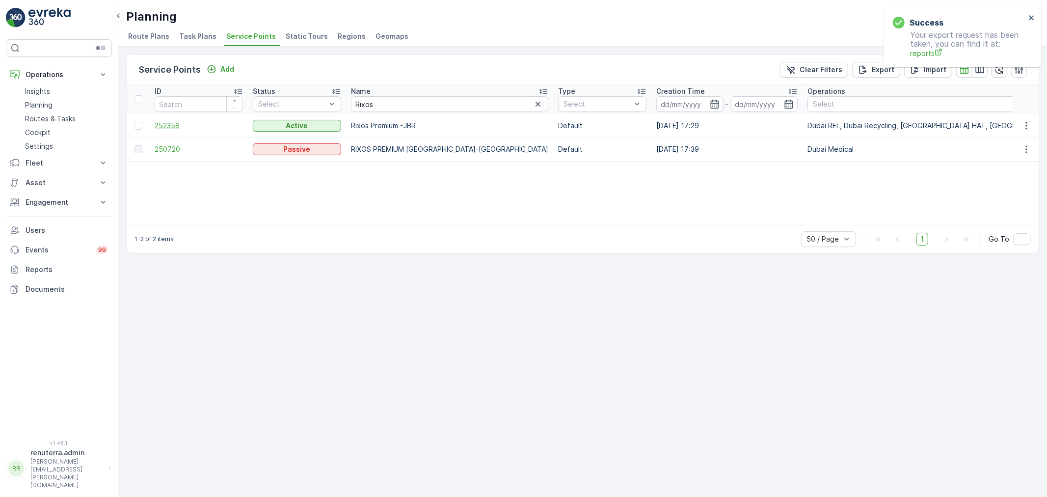
click at [184, 123] on span "252358" at bounding box center [199, 126] width 88 height 10
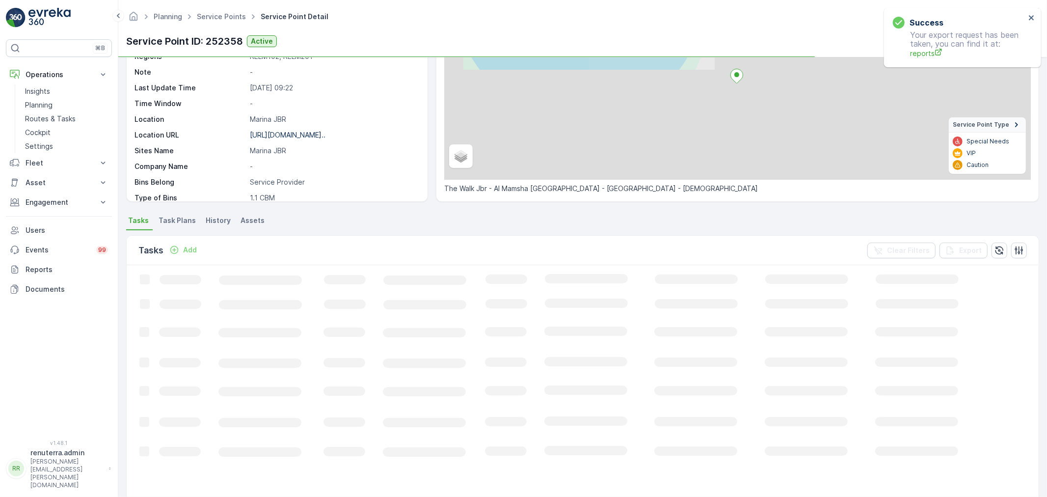
scroll to position [109, 0]
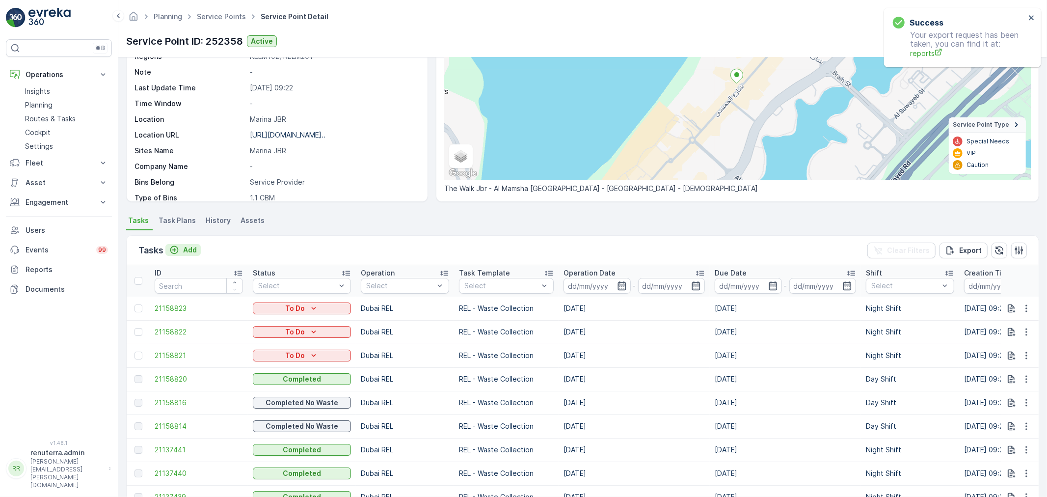
click at [182, 251] on div "Add" at bounding box center [182, 250] width 27 height 10
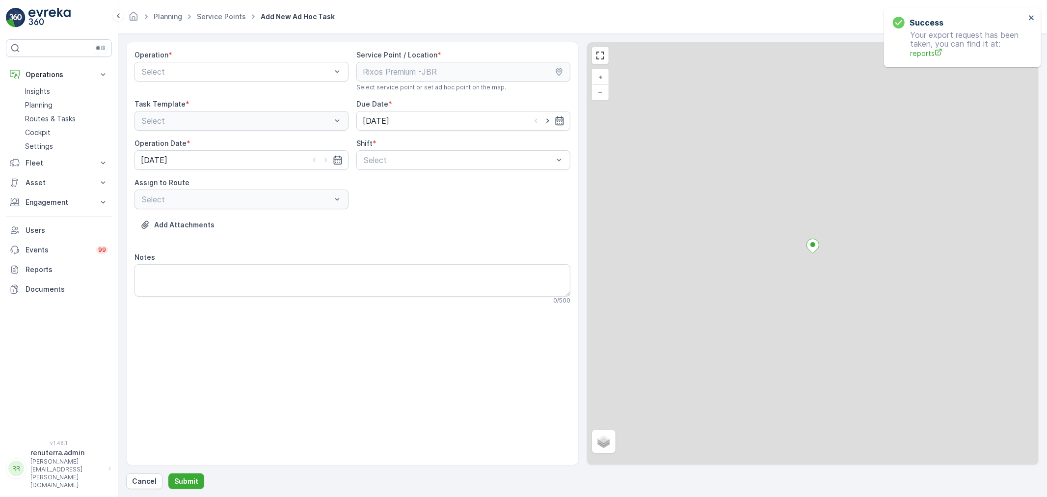
click at [200, 75] on div at bounding box center [236, 71] width 191 height 9
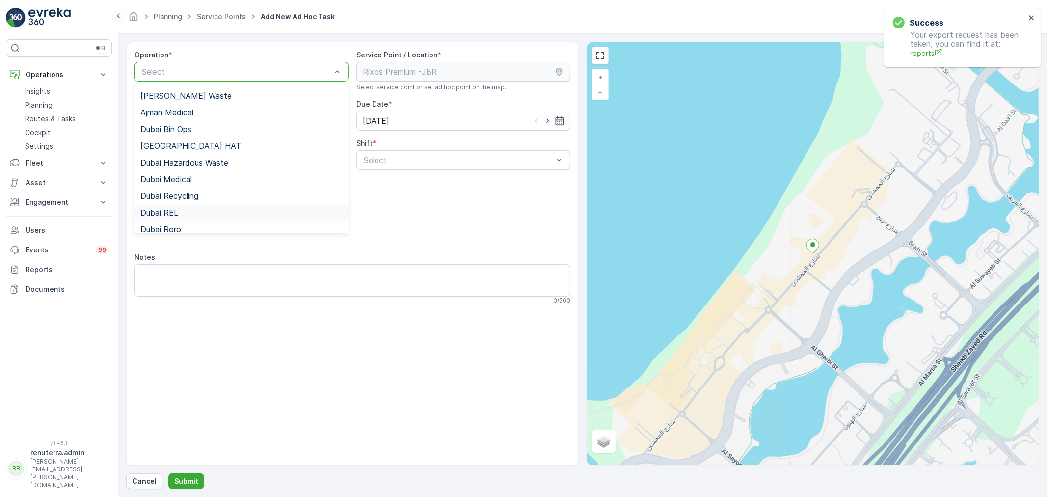
click at [178, 212] on div "Dubai REL" at bounding box center [241, 212] width 202 height 9
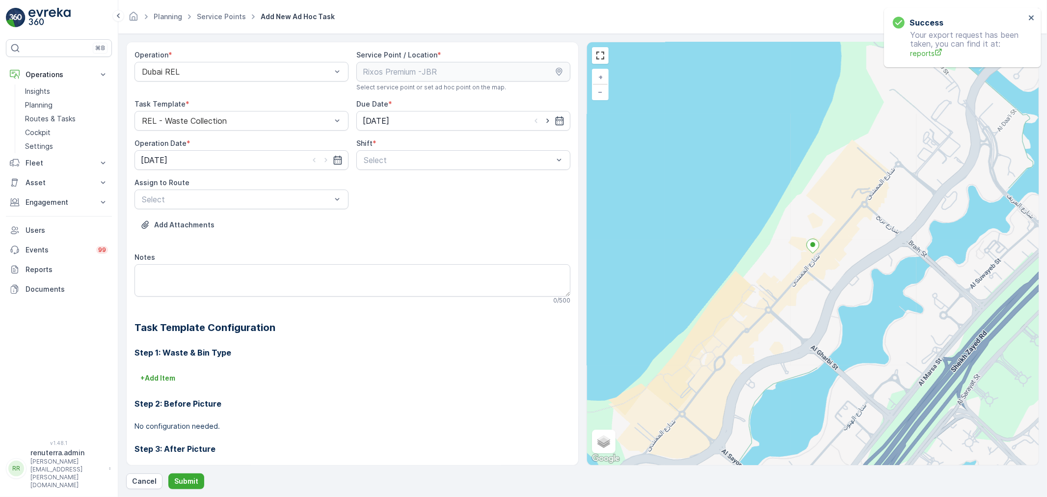
drag, startPoint x: 541, startPoint y: 119, endPoint x: 516, endPoint y: 131, distance: 27.5
click at [540, 119] on div at bounding box center [547, 121] width 33 height 10
click at [543, 121] on icon "button" at bounding box center [548, 121] width 10 height 10
type input "[DATE]"
click at [324, 160] on icon "button" at bounding box center [326, 160] width 10 height 10
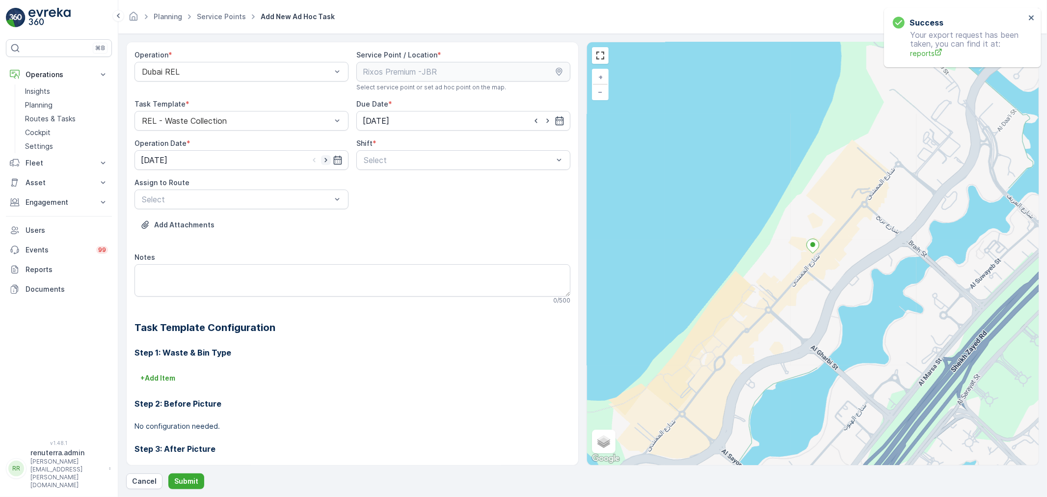
type input "[DATE]"
click at [395, 158] on div at bounding box center [458, 160] width 191 height 9
click at [392, 184] on span "Day Shift" at bounding box center [379, 184] width 35 height 9
click at [311, 200] on div at bounding box center [236, 199] width 191 height 9
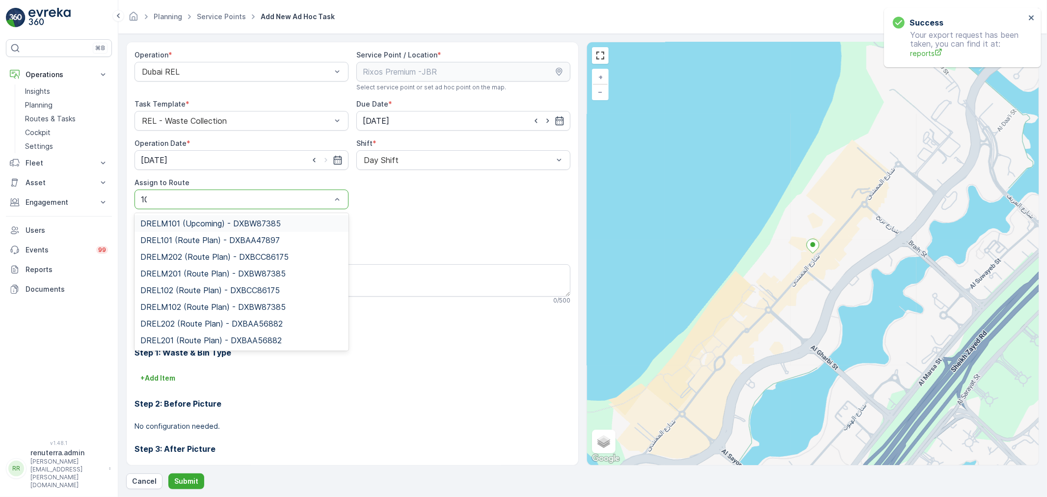
type input "102"
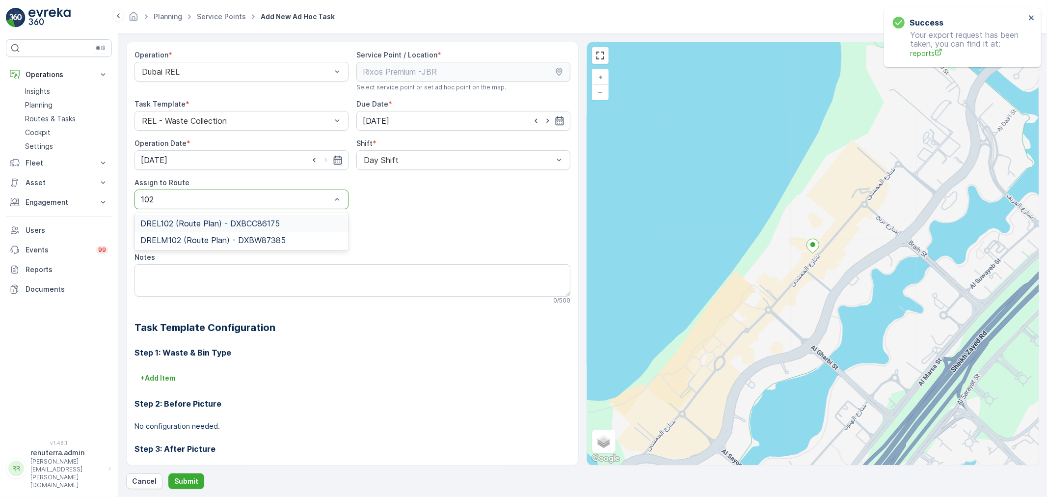
click at [278, 231] on div "DREL102 (Route Plan) - DXBCC86175" at bounding box center [241, 223] width 214 height 17
click at [259, 195] on div at bounding box center [236, 199] width 191 height 9
type input "102"
click at [192, 244] on span "DRELM102 (Route Plan) - DXBW87385" at bounding box center [212, 240] width 145 height 9
click at [189, 479] on p "Submit" at bounding box center [186, 481] width 24 height 10
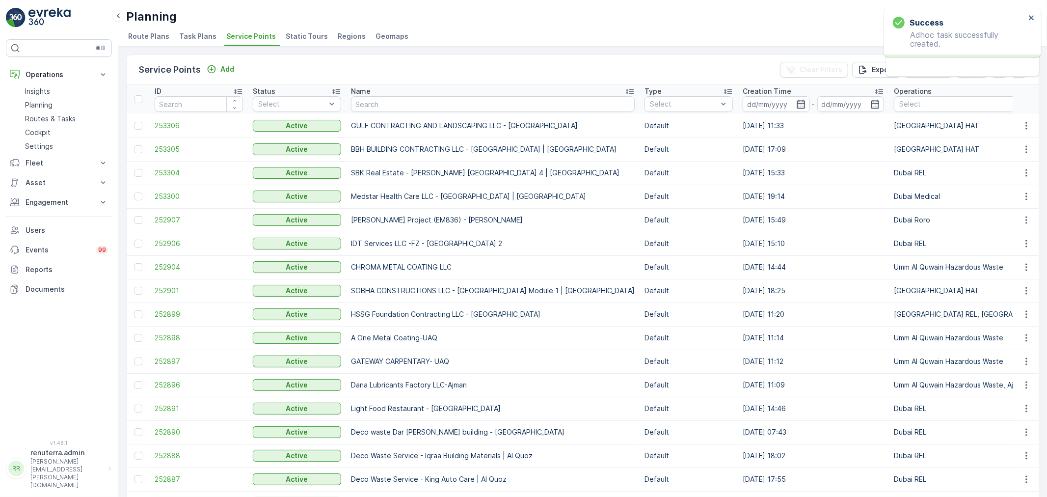
click at [394, 111] on th "Name" at bounding box center [493, 98] width 294 height 29
click at [395, 94] on th "Name" at bounding box center [493, 98] width 294 height 29
type input "Rixos"
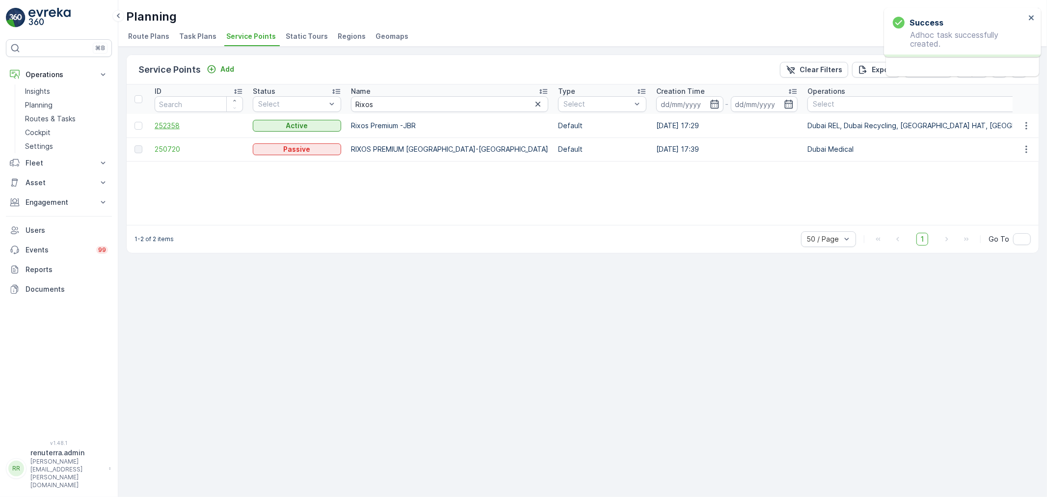
click at [212, 125] on span "252358" at bounding box center [199, 126] width 88 height 10
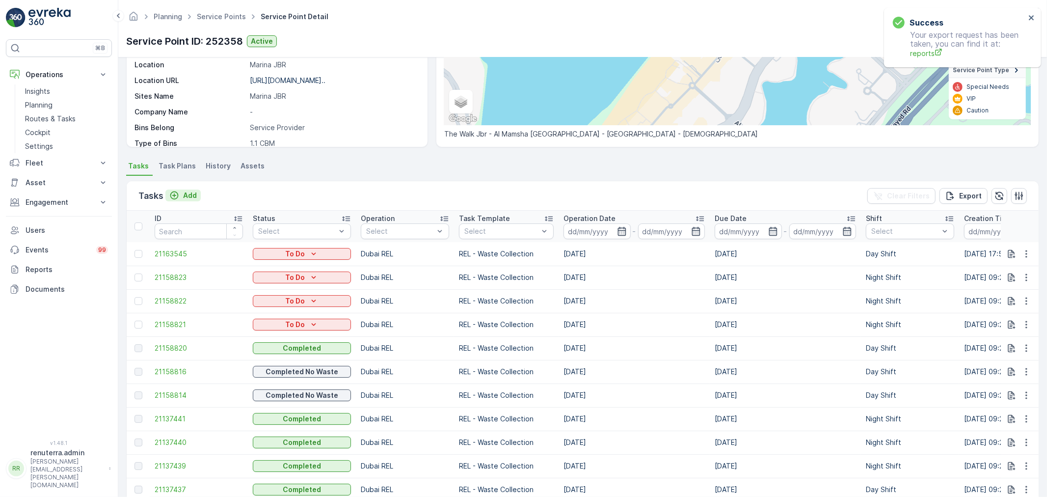
scroll to position [109, 0]
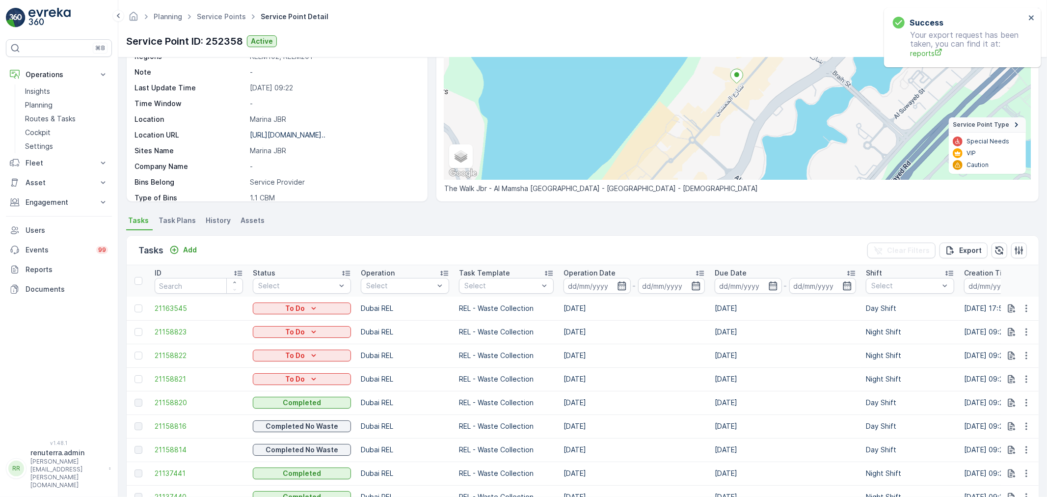
click at [187, 256] on div "Add" at bounding box center [182, 250] width 35 height 12
click at [185, 252] on p "Add" at bounding box center [190, 250] width 14 height 10
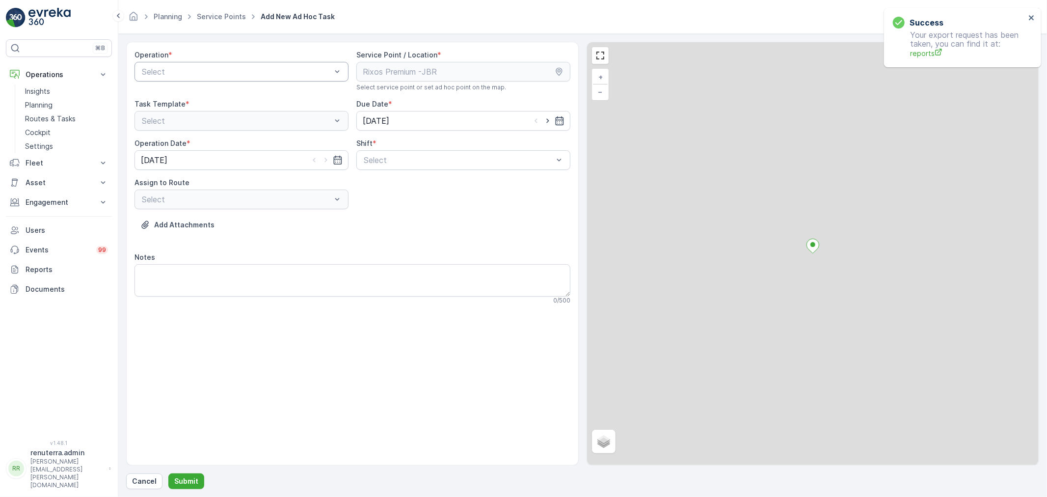
click at [204, 65] on div "Select" at bounding box center [241, 72] width 214 height 20
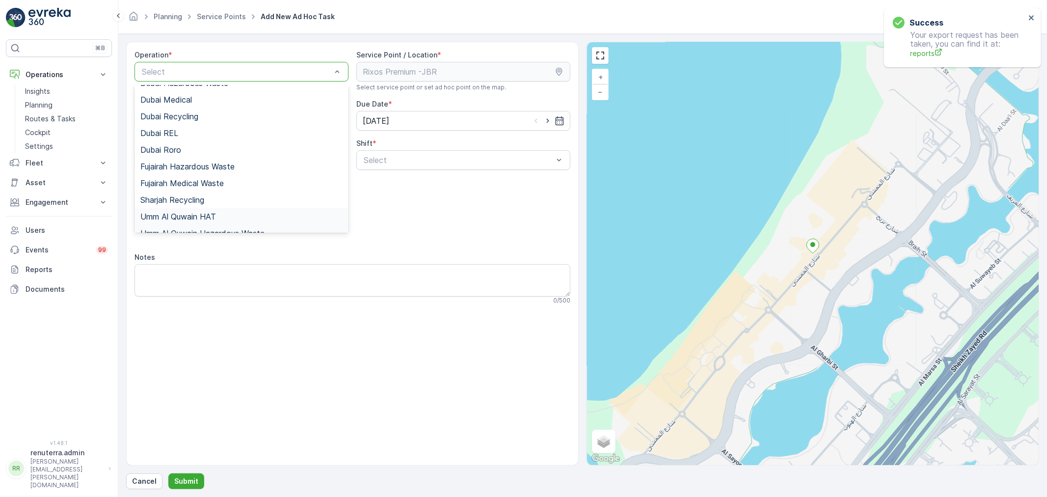
scroll to position [107, 0]
click at [175, 109] on span "Dubai REL" at bounding box center [159, 106] width 38 height 9
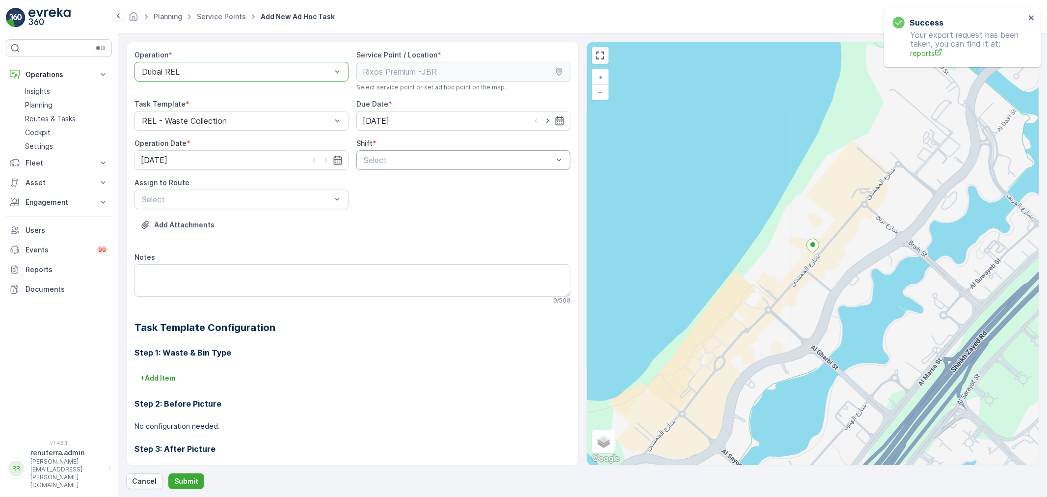
click at [449, 158] on div at bounding box center [458, 160] width 191 height 9
click at [423, 178] on div "Day Shift" at bounding box center [463, 184] width 214 height 17
click at [549, 121] on icon "button" at bounding box center [548, 121] width 10 height 10
type input "[DATE]"
click at [322, 158] on icon "button" at bounding box center [326, 160] width 10 height 10
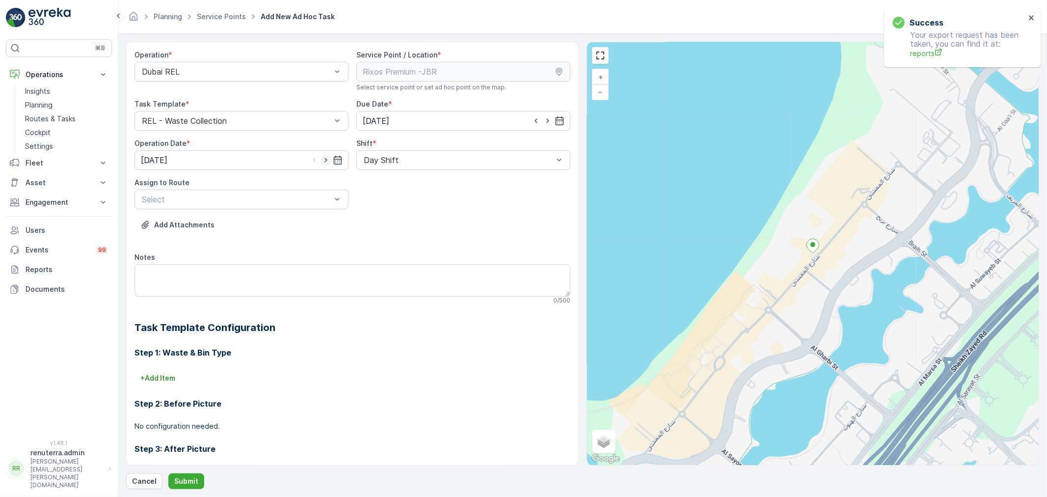
type input "[DATE]"
click at [307, 189] on div "Select" at bounding box center [241, 199] width 214 height 20
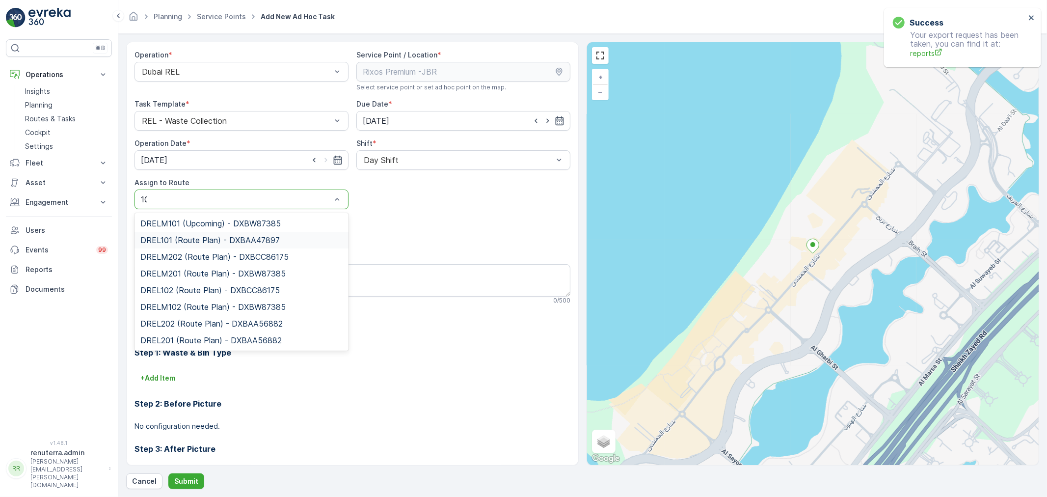
type input "101"
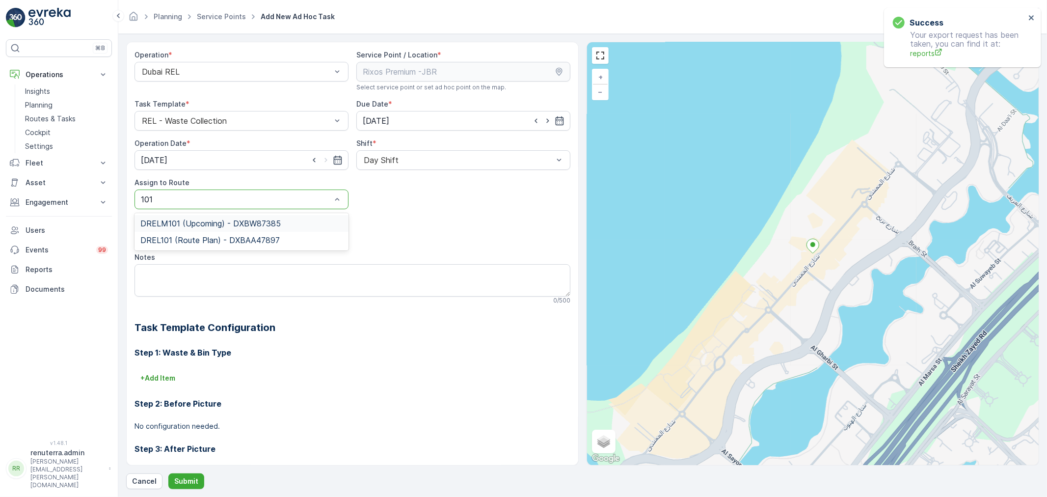
click at [250, 227] on span "DRELM101 (Upcoming) - DXBW87385" at bounding box center [210, 223] width 140 height 9
click at [192, 473] on button "Submit" at bounding box center [186, 481] width 36 height 16
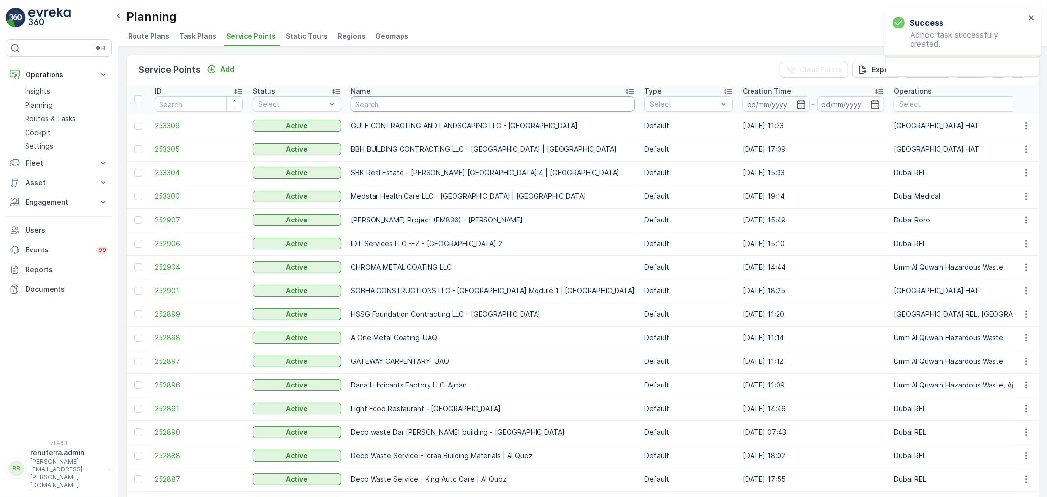
click at [398, 104] on input "text" at bounding box center [493, 104] width 284 height 16
type input "R"
type input "Rixos"
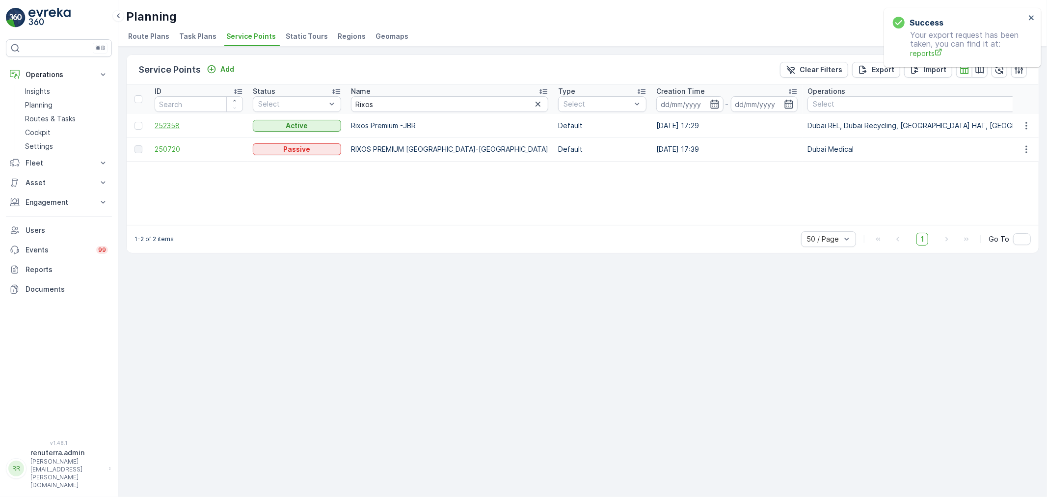
click at [193, 129] on span "252358" at bounding box center [199, 126] width 88 height 10
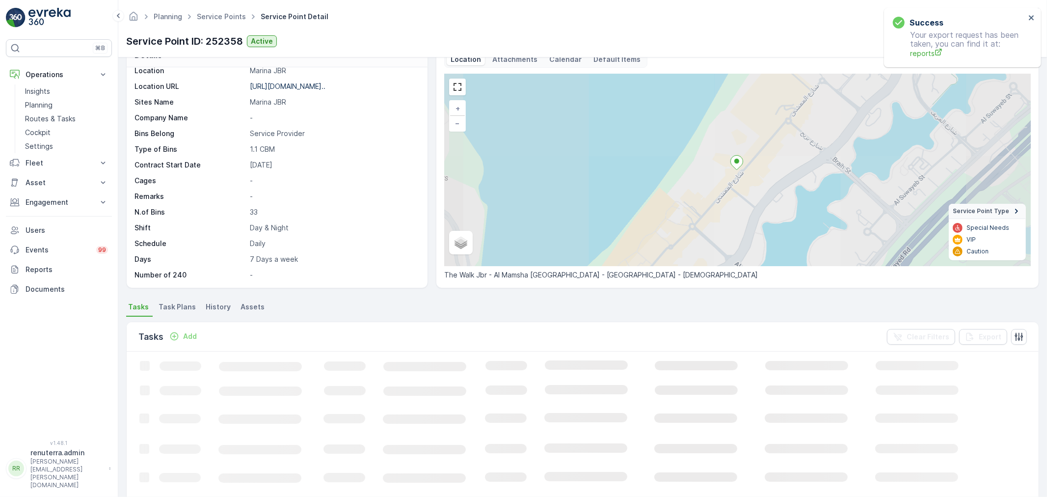
scroll to position [163, 0]
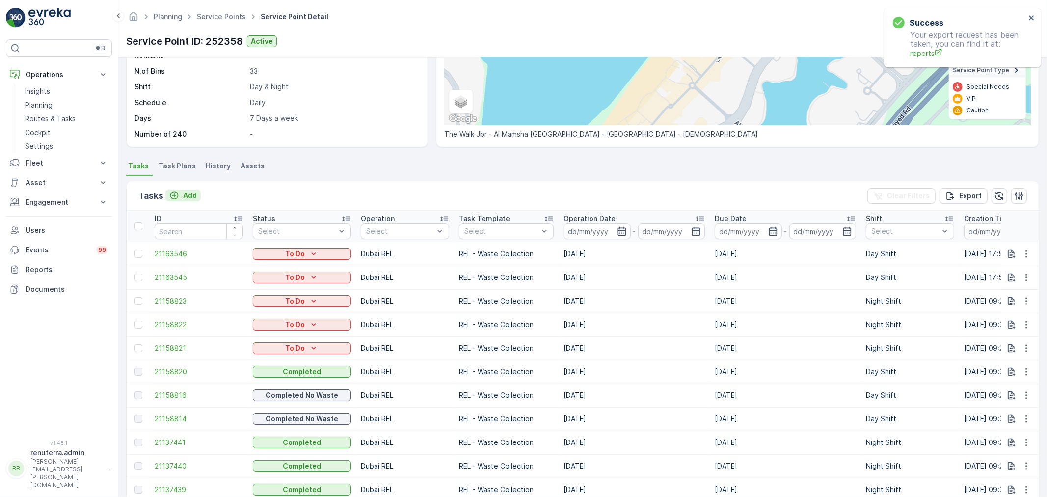
click at [188, 195] on p "Add" at bounding box center [190, 195] width 14 height 10
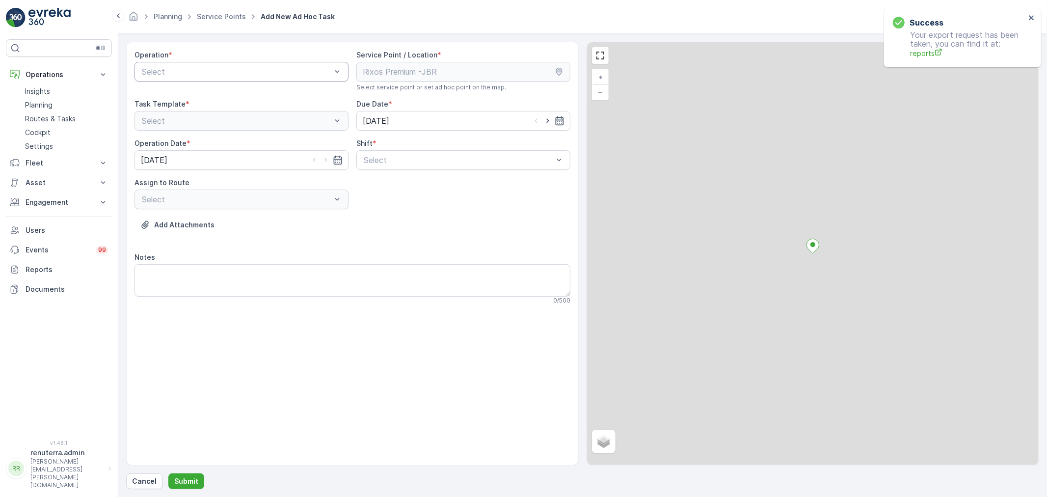
click at [206, 70] on div at bounding box center [236, 71] width 191 height 9
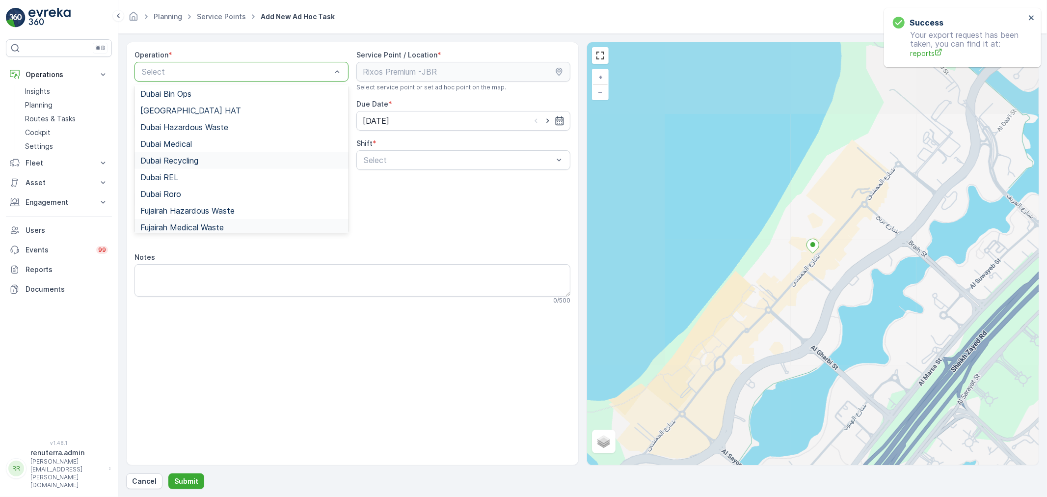
scroll to position [54, 0]
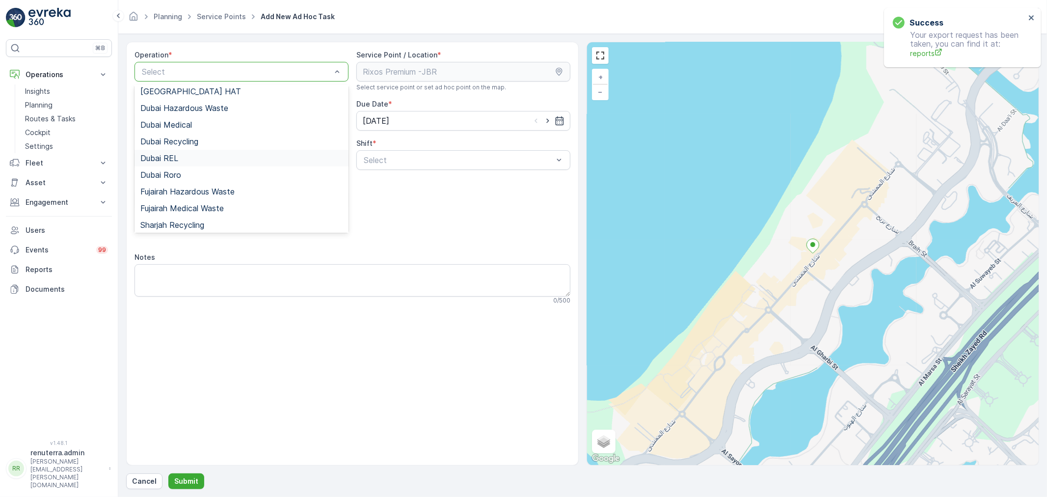
click at [187, 159] on div "Dubai REL" at bounding box center [241, 158] width 202 height 9
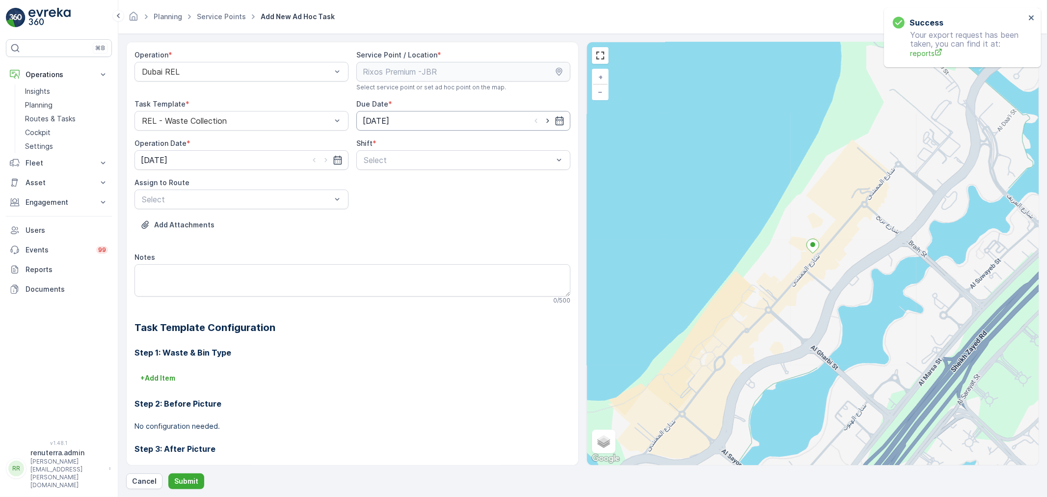
click at [420, 118] on input "[DATE]" at bounding box center [463, 121] width 214 height 20
click at [543, 119] on icon "button" at bounding box center [548, 121] width 10 height 10
type input "[DATE]"
click at [323, 159] on icon "button" at bounding box center [326, 160] width 10 height 10
type input "[DATE]"
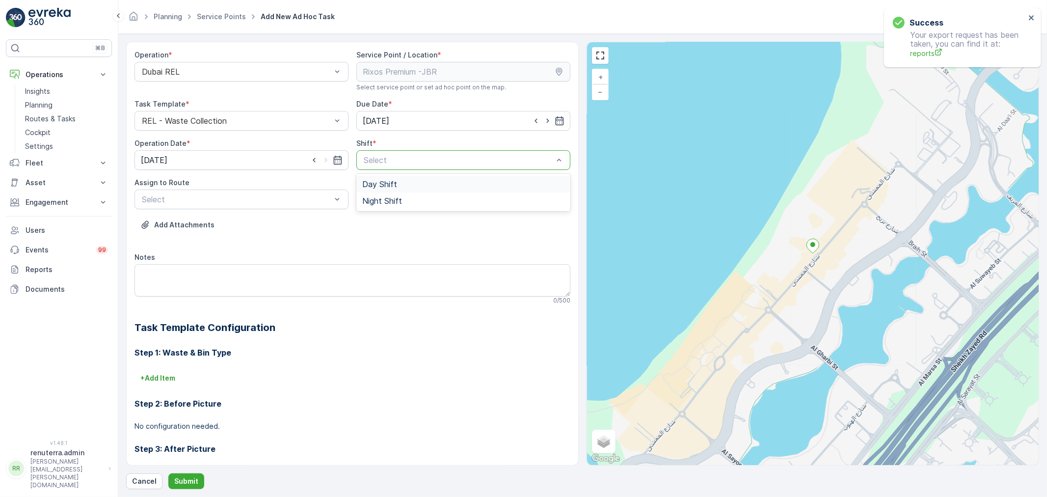
click at [372, 160] on div at bounding box center [458, 160] width 191 height 9
click at [379, 180] on span "Day Shift" at bounding box center [379, 184] width 35 height 9
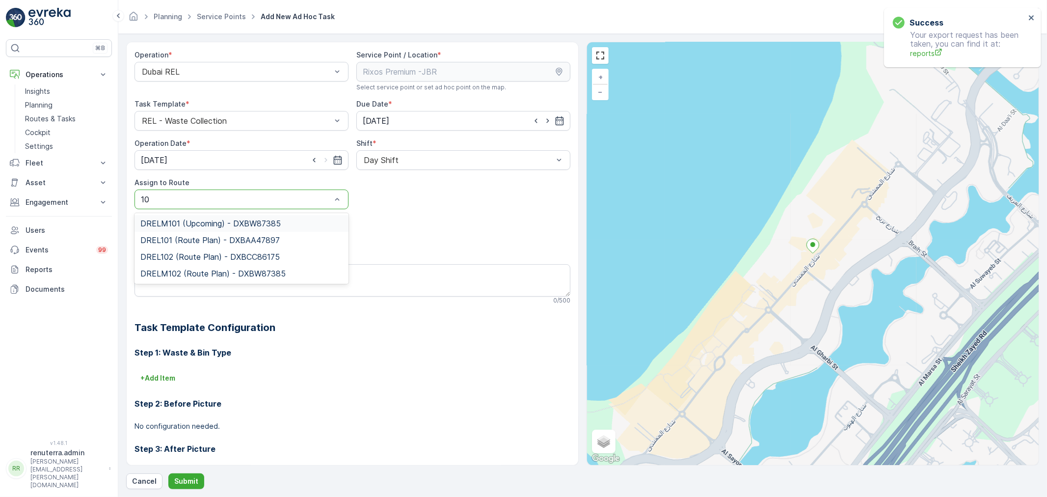
type input "101"
click at [259, 224] on span "DRELM101 (Upcoming) - DXBW87385" at bounding box center [210, 223] width 140 height 9
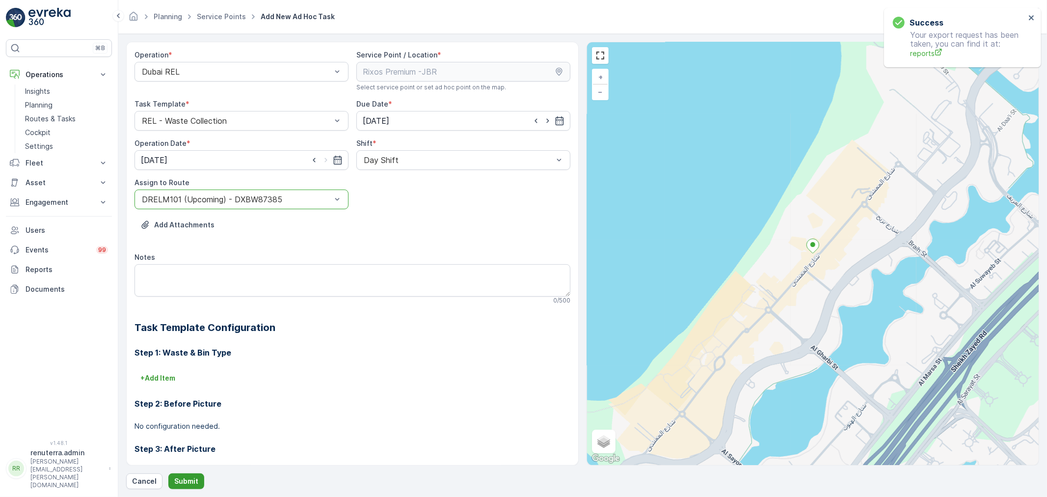
click at [193, 481] on p "Submit" at bounding box center [186, 481] width 24 height 10
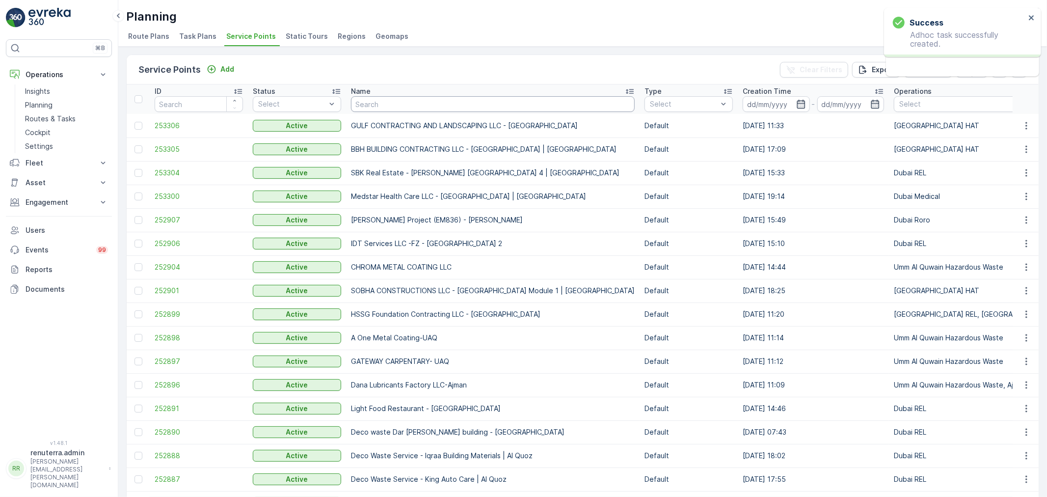
click at [406, 104] on input "text" at bounding box center [493, 104] width 284 height 16
type input "New"
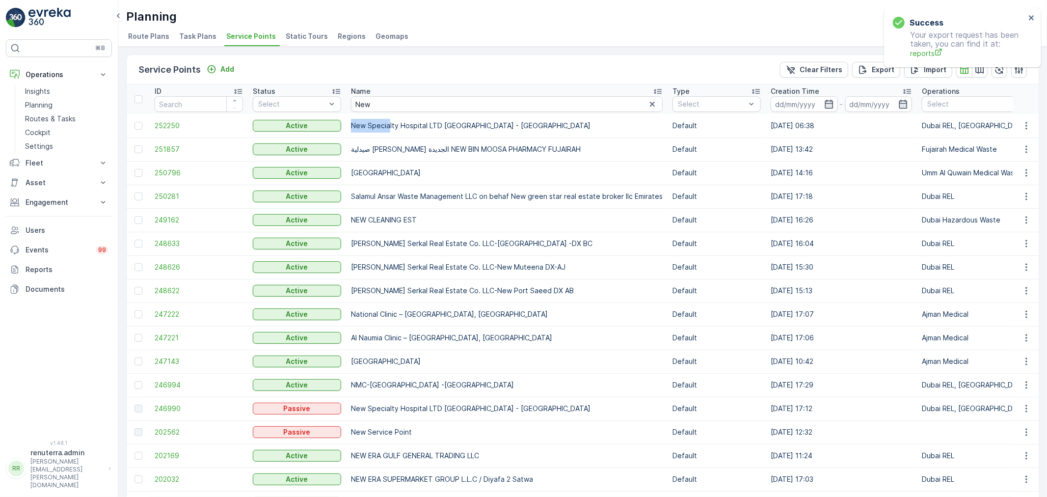
drag, startPoint x: 374, startPoint y: 113, endPoint x: 347, endPoint y: 113, distance: 26.5
click at [347, 114] on td "New Specialty Hospital LTD [GEOGRAPHIC_DATA] - [GEOGRAPHIC_DATA]" at bounding box center [506, 126] width 321 height 24
drag, startPoint x: 383, startPoint y: 102, endPoint x: 350, endPoint y: 102, distance: 33.4
click at [350, 102] on th "Name New" at bounding box center [506, 98] width 321 height 29
type input "NMC"
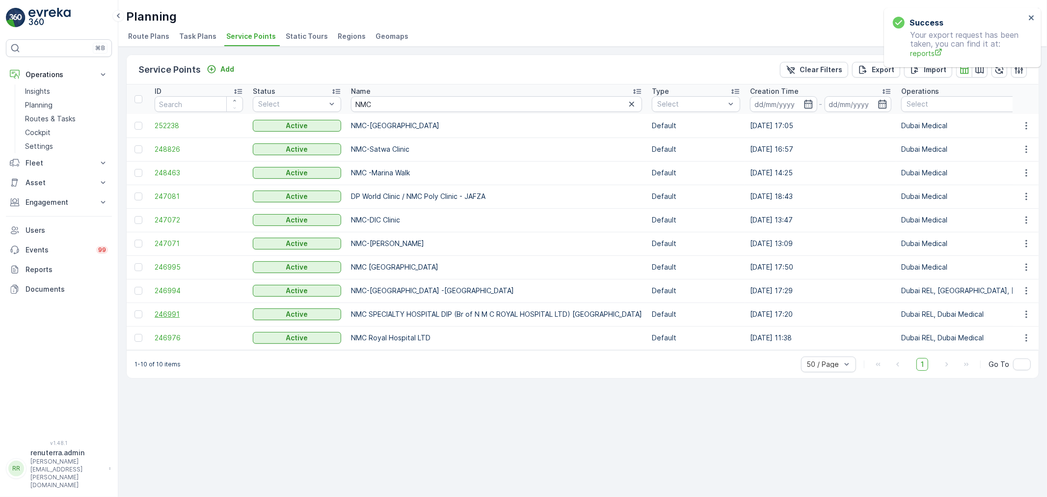
click at [172, 313] on span "246991" at bounding box center [199, 314] width 88 height 10
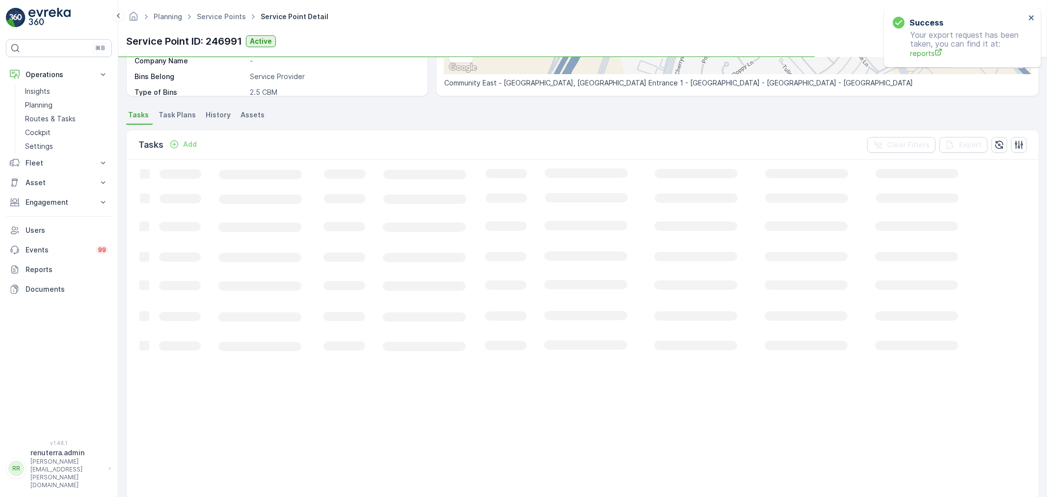
scroll to position [218, 0]
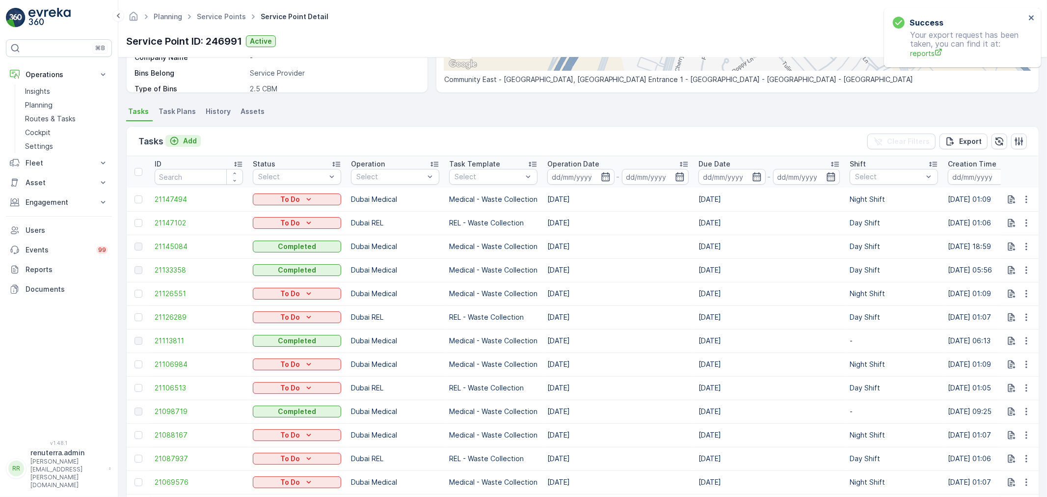
click at [187, 144] on p "Add" at bounding box center [190, 141] width 14 height 10
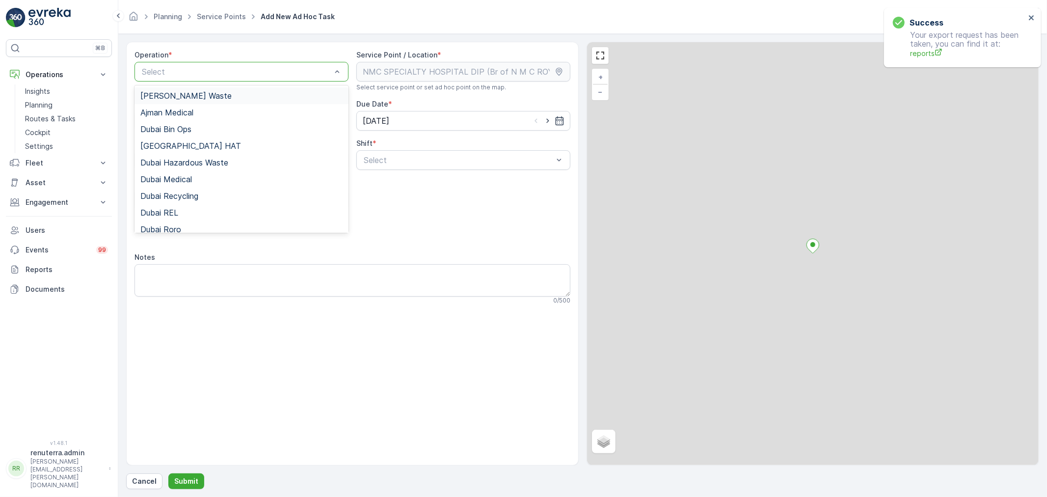
click at [197, 67] on div at bounding box center [236, 71] width 191 height 9
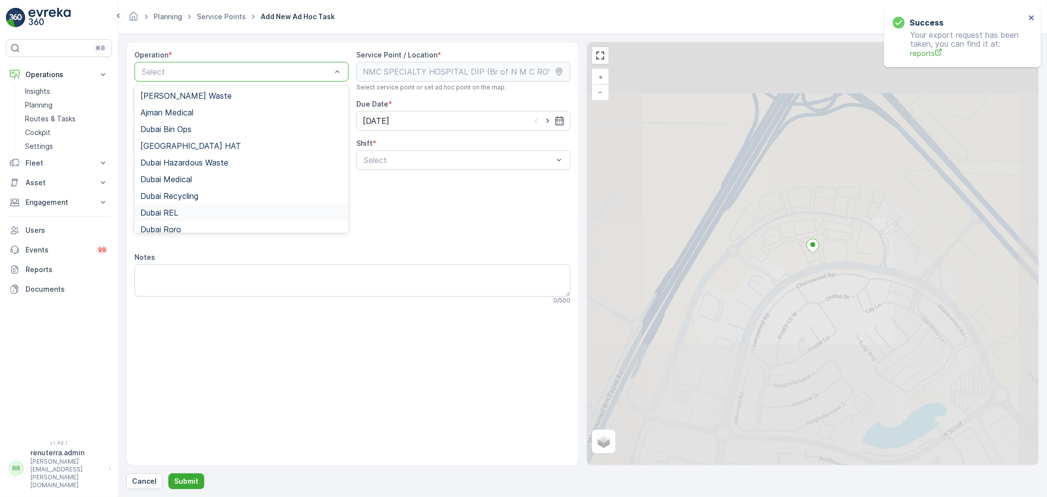
click at [192, 216] on div "Dubai REL" at bounding box center [241, 212] width 202 height 9
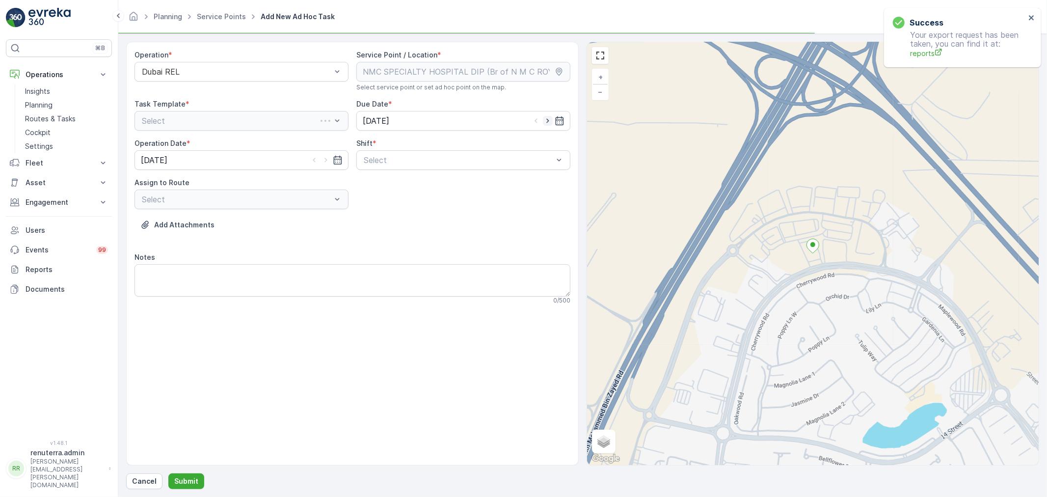
click at [546, 118] on icon "button" at bounding box center [548, 121] width 10 height 10
type input "[DATE]"
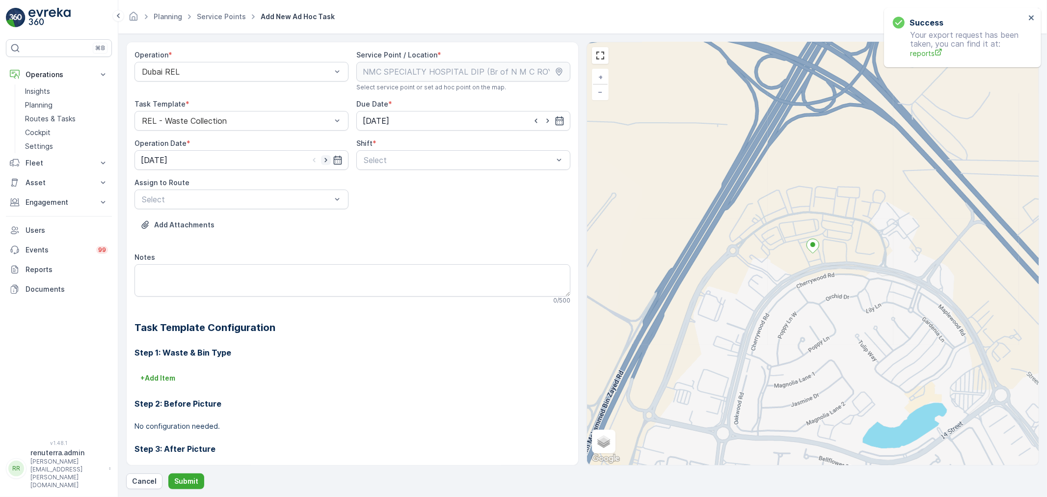
click at [329, 160] on icon "button" at bounding box center [326, 160] width 10 height 10
type input "[DATE]"
click at [404, 160] on div at bounding box center [458, 160] width 191 height 9
click at [395, 190] on div "Day Shift" at bounding box center [463, 184] width 214 height 17
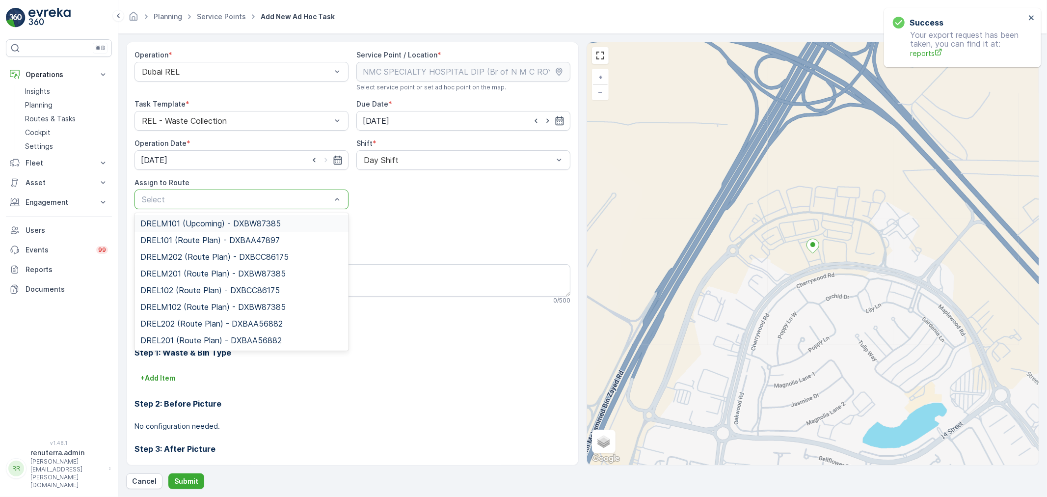
click at [210, 221] on span "DRELM101 (Upcoming) - DXBW87385" at bounding box center [210, 223] width 140 height 9
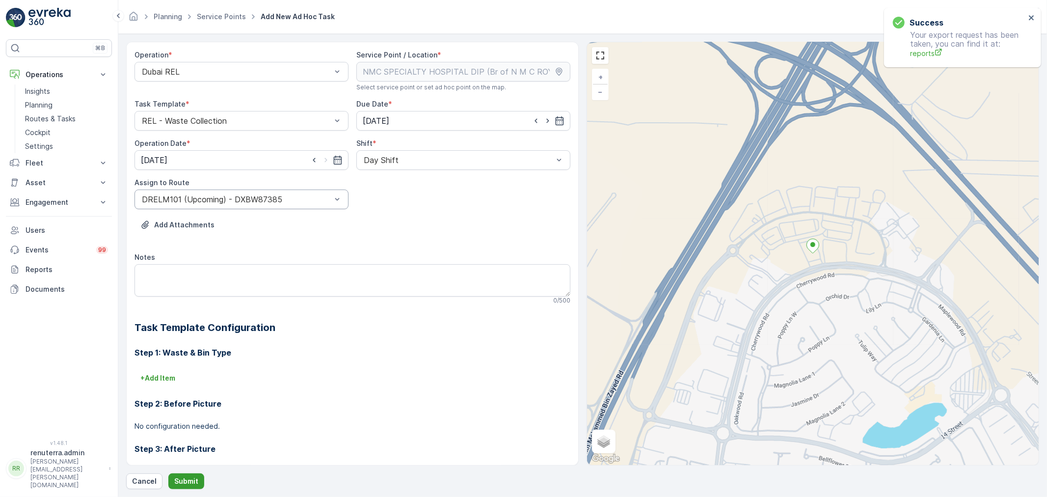
click at [181, 480] on p "Submit" at bounding box center [186, 481] width 24 height 10
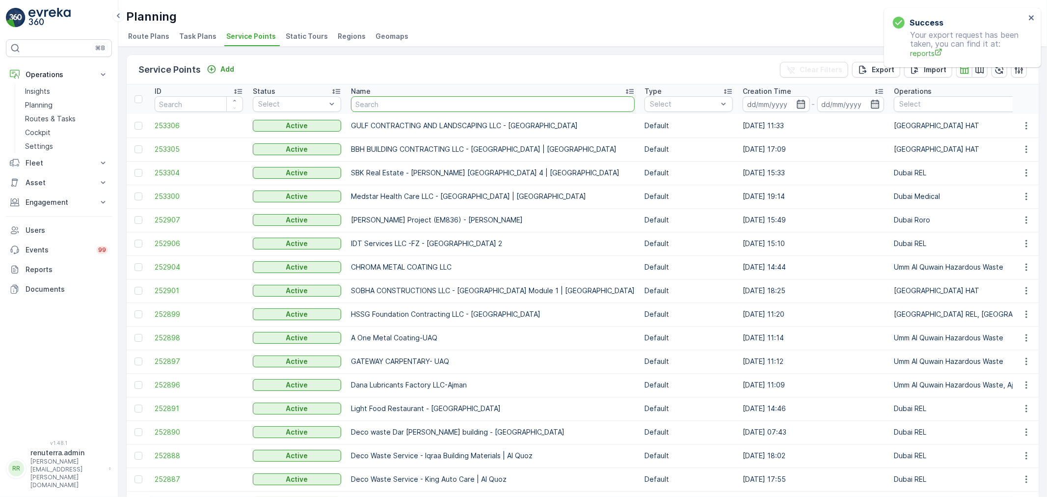
click at [356, 107] on input "text" at bounding box center [493, 104] width 284 height 16
type input "toranj"
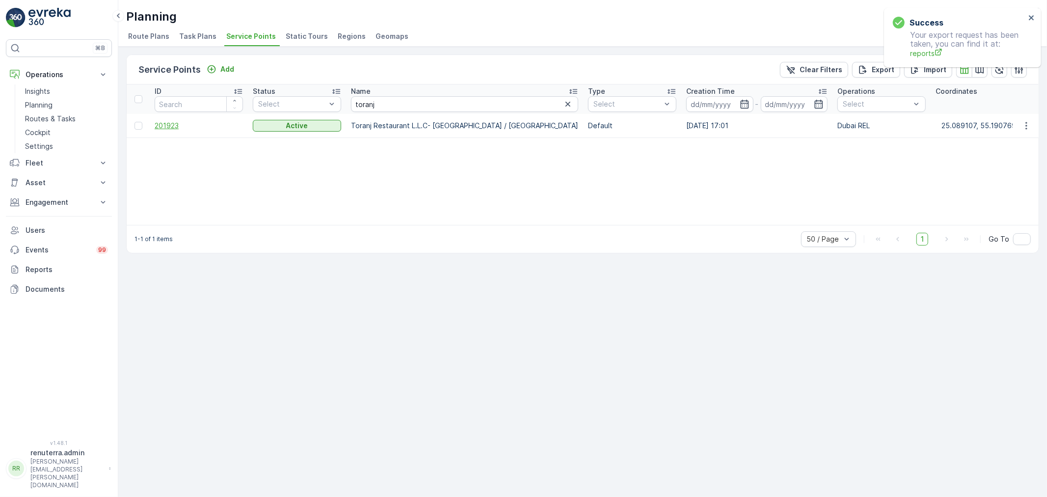
click at [160, 121] on span "201923" at bounding box center [199, 126] width 88 height 10
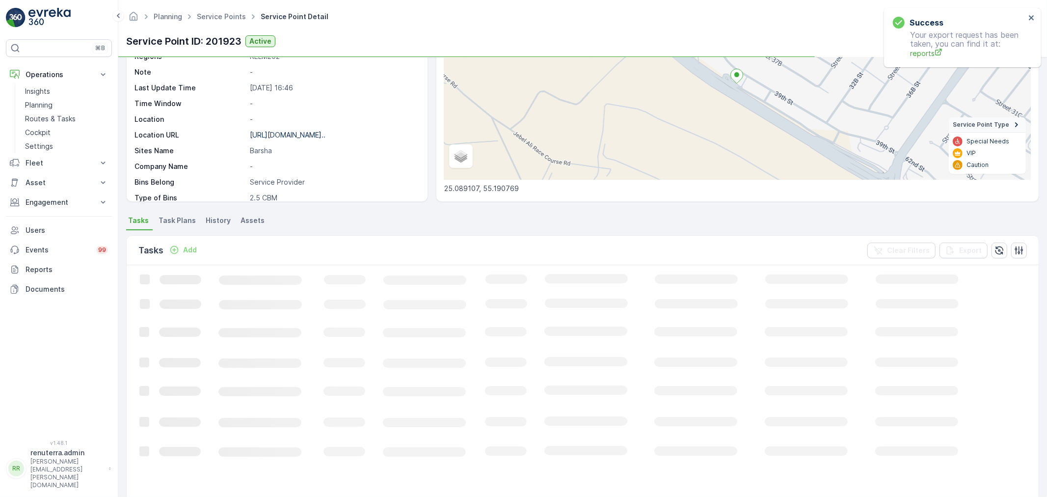
scroll to position [129, 0]
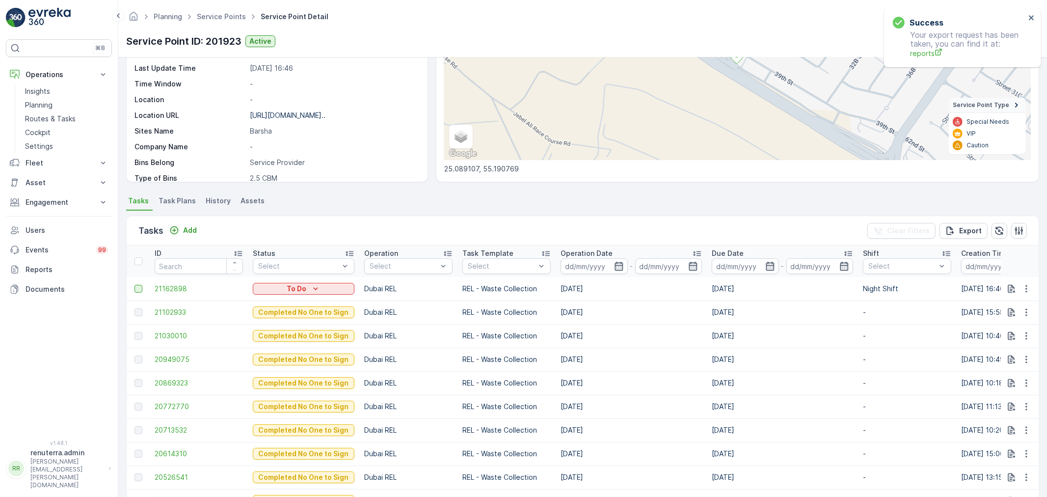
click at [136, 286] on div at bounding box center [138, 289] width 8 height 8
click at [134, 285] on input "checkbox" at bounding box center [134, 285] width 0 height 0
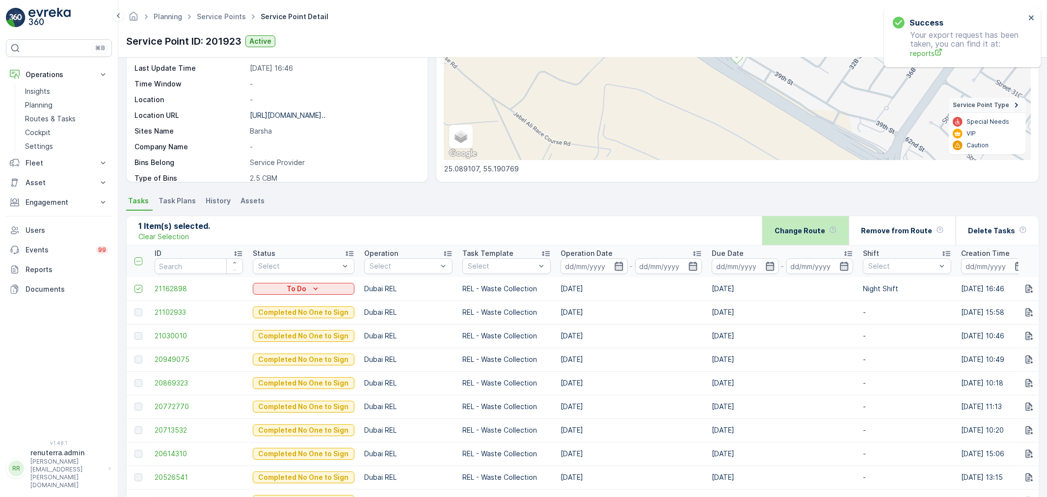
click at [803, 238] on div "Change Route" at bounding box center [806, 230] width 62 height 29
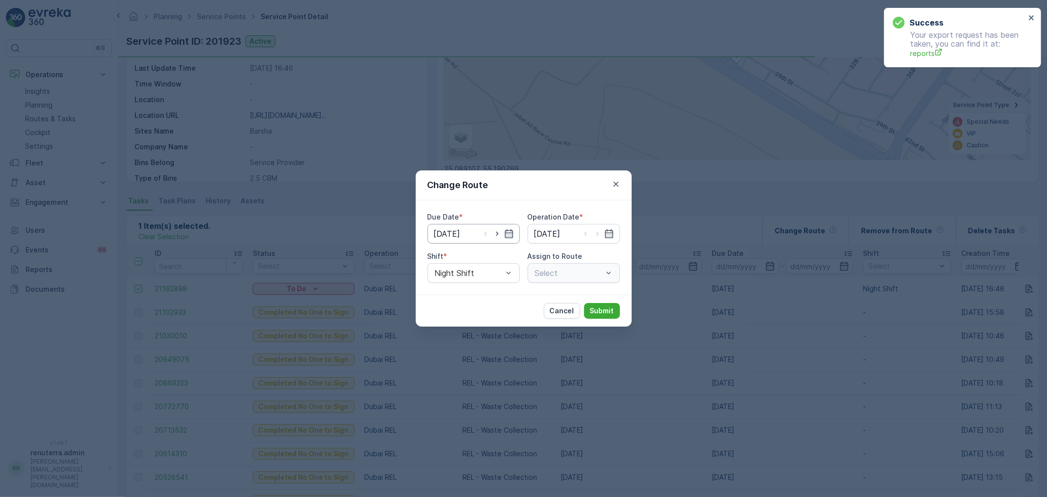
type input "22.08.2025"
click at [560, 277] on div "DRELM202 (Upcoming) - DXBCC86175" at bounding box center [574, 273] width 92 height 20
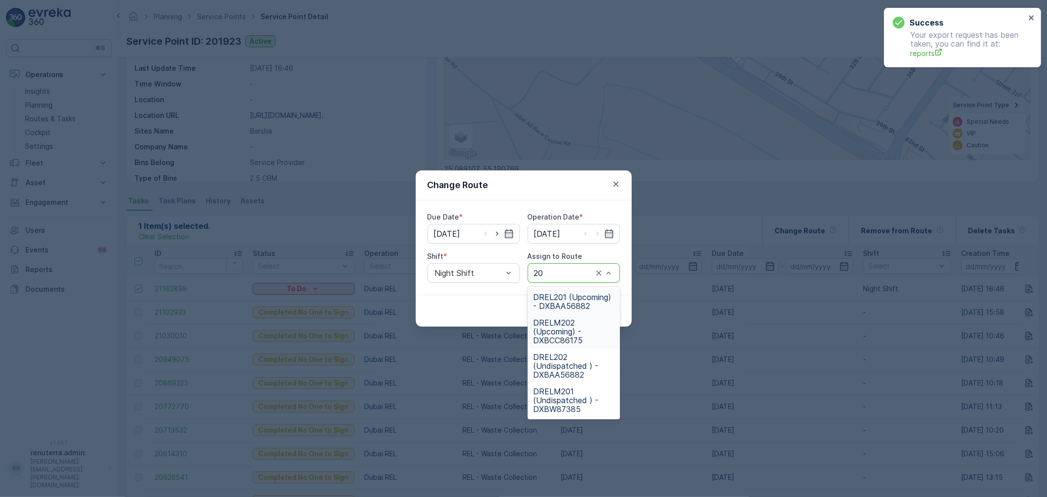
type input "202"
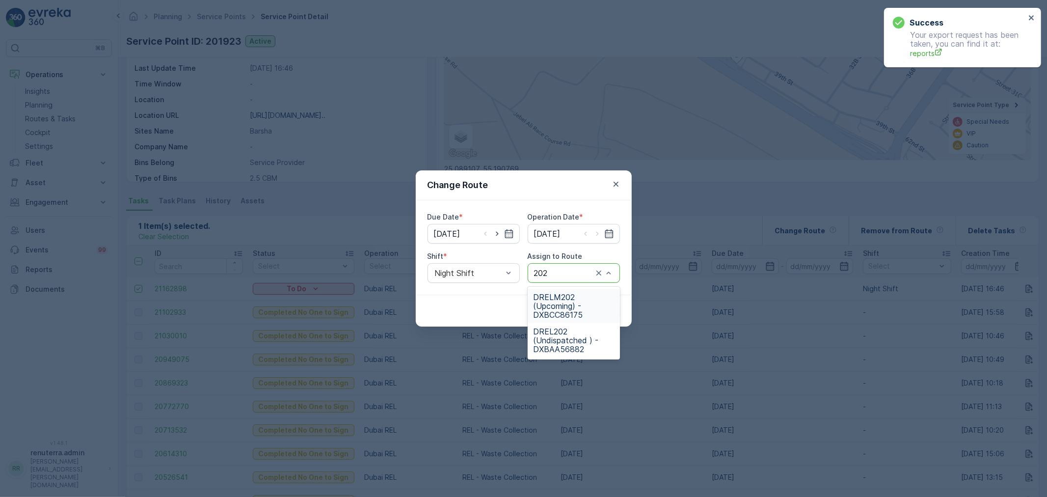
click at [578, 308] on span "DRELM202 (Upcoming) - DXBCC86175" at bounding box center [574, 306] width 80 height 27
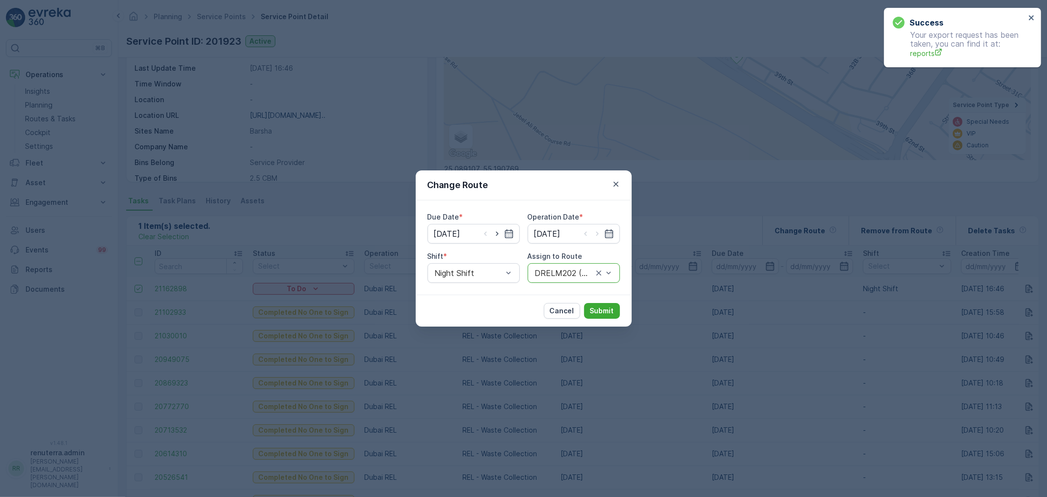
click at [605, 301] on div "Cancel Submit" at bounding box center [524, 310] width 216 height 32
click at [615, 313] on button "Submit" at bounding box center [602, 311] width 36 height 16
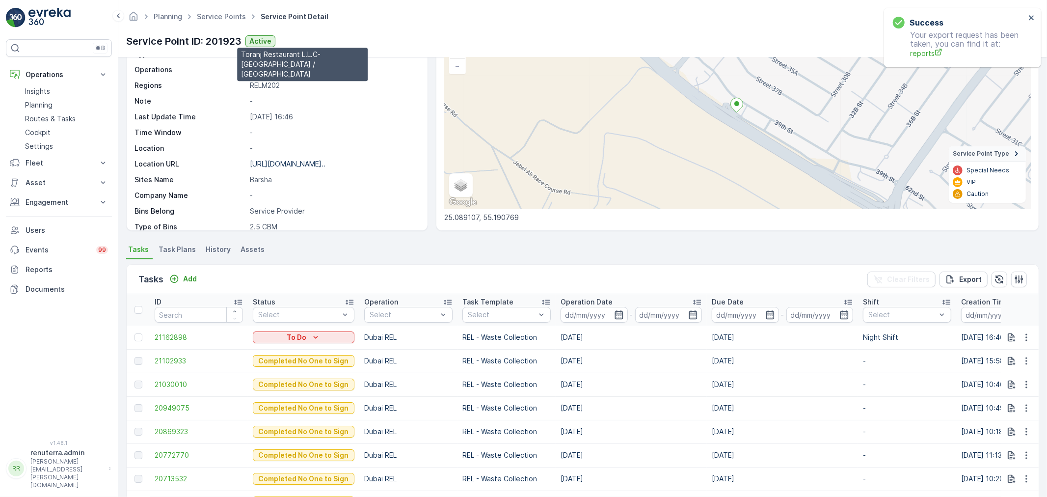
scroll to position [0, 0]
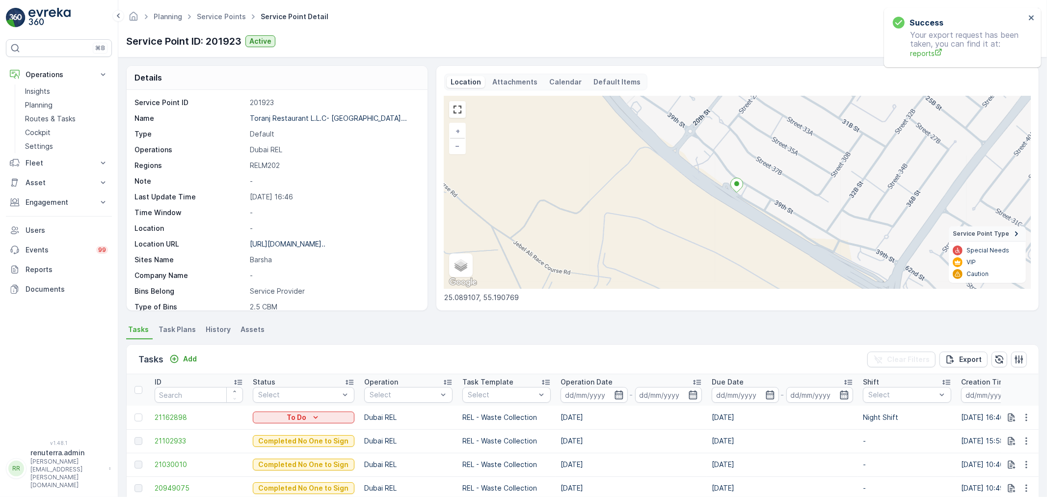
click at [210, 8] on div "Planning Service Points Service Point Detail Renuterra ( +04:00 )" at bounding box center [582, 17] width 913 height 18
click at [210, 16] on link "Service Points" at bounding box center [221, 16] width 49 height 8
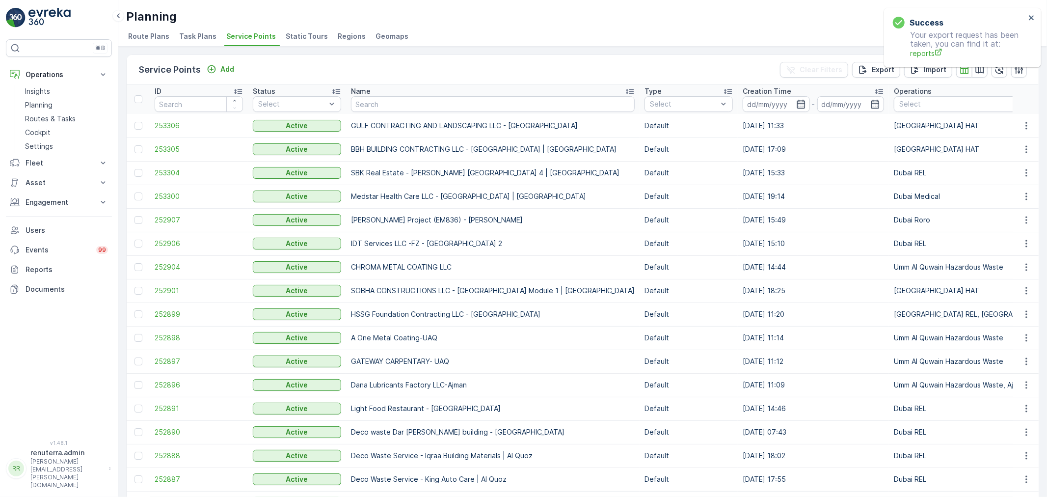
click at [366, 94] on p "Name" at bounding box center [361, 91] width 20 height 10
click at [367, 101] on input "text" at bounding box center [493, 104] width 284 height 16
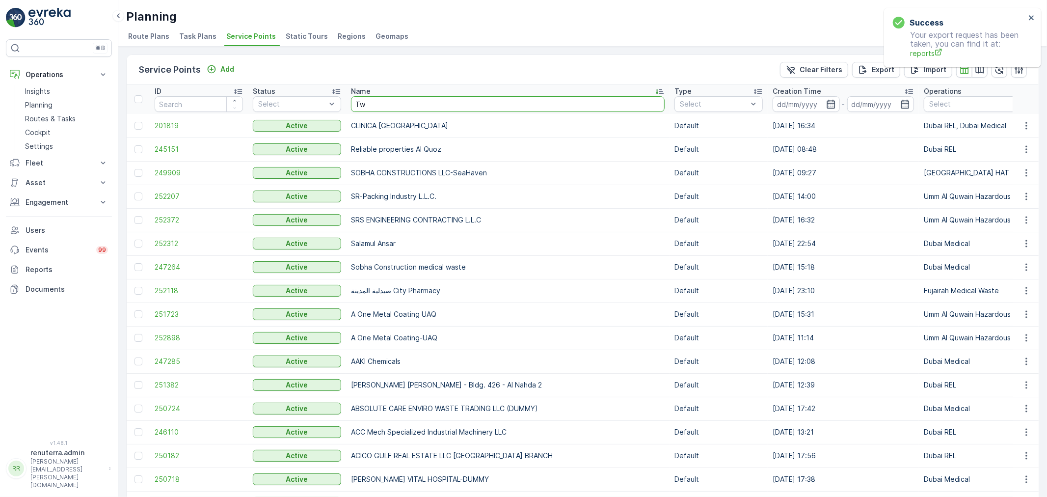
type input "T"
click at [370, 106] on input "text" at bounding box center [508, 104] width 314 height 16
type input "Terra"
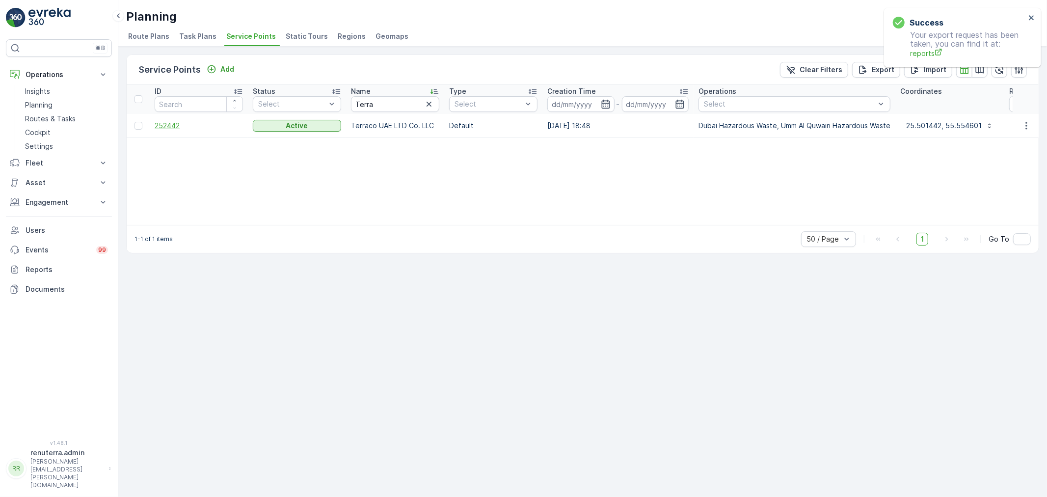
click at [158, 125] on span "252442" at bounding box center [199, 126] width 88 height 10
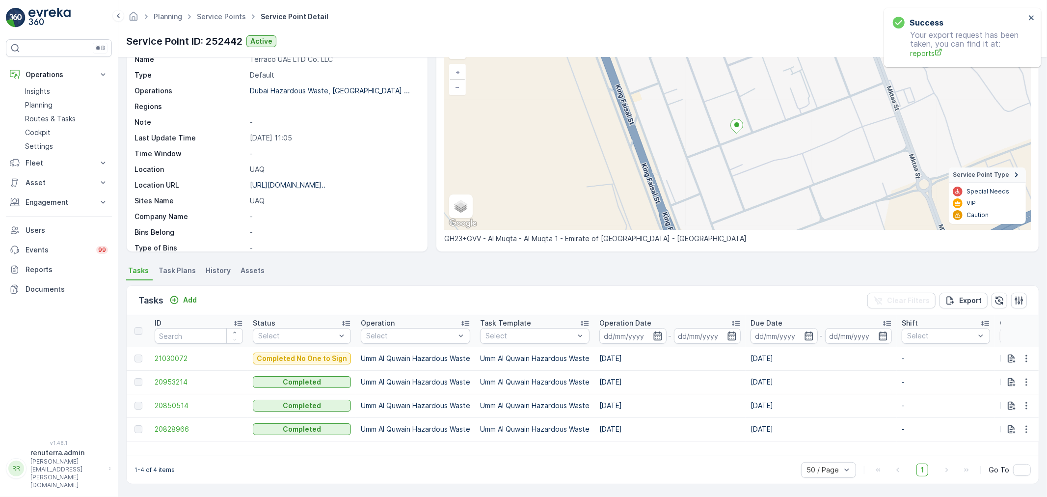
scroll to position [59, 0]
click at [183, 299] on p "Add" at bounding box center [190, 300] width 14 height 10
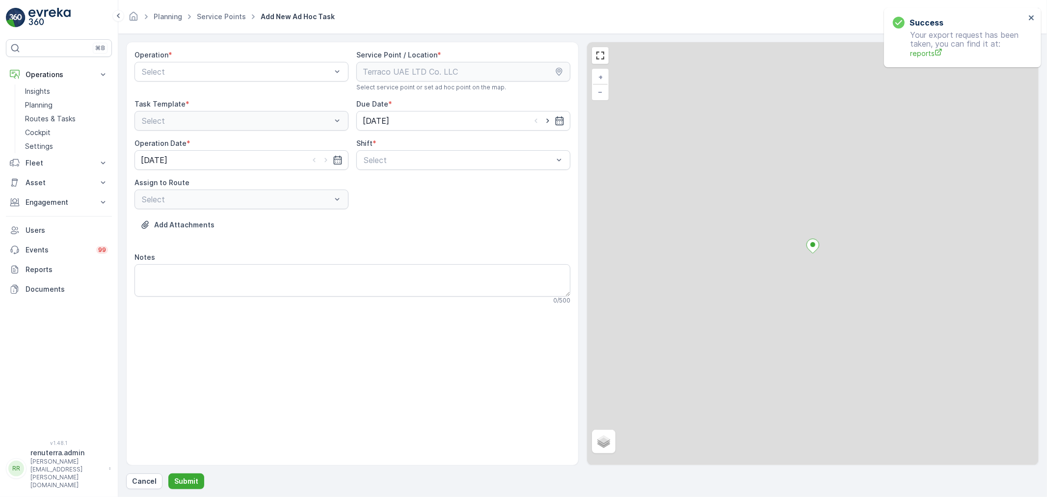
click at [185, 80] on div "Select" at bounding box center [241, 72] width 214 height 20
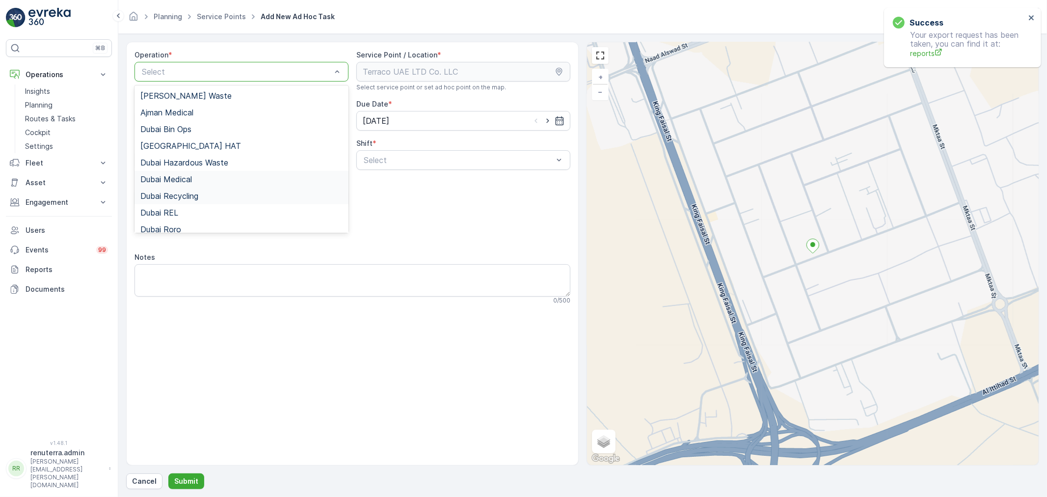
click at [201, 185] on div "Dubai Medical" at bounding box center [241, 179] width 214 height 17
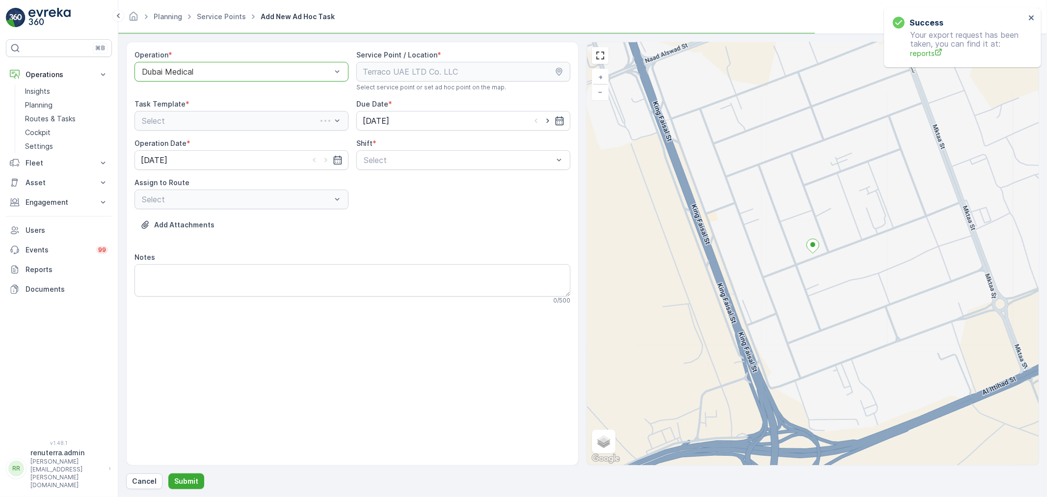
click at [222, 64] on div "Dubai Medical" at bounding box center [241, 72] width 214 height 20
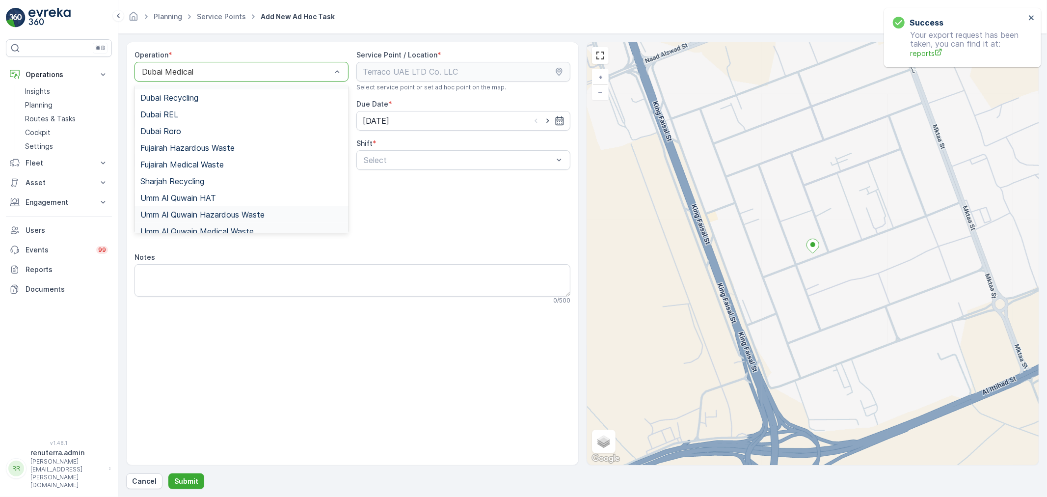
scroll to position [107, 0]
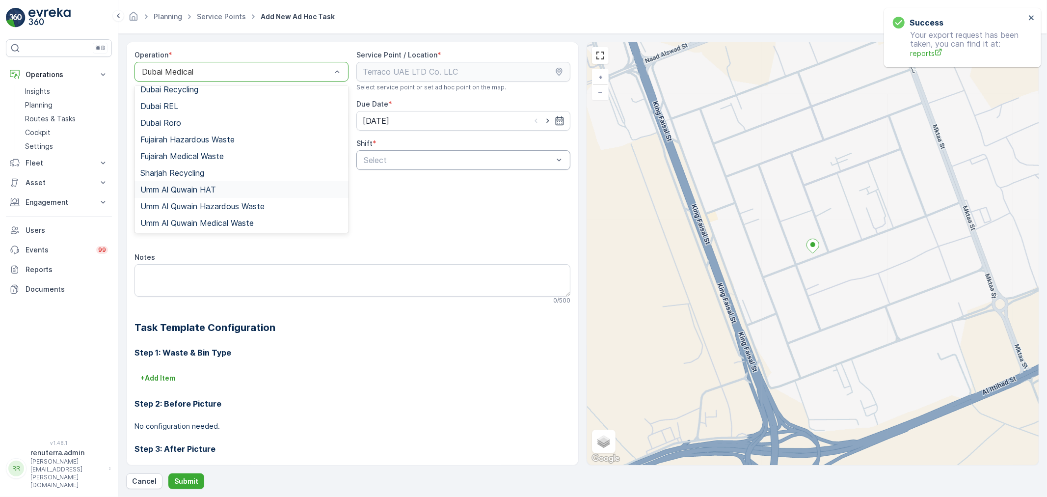
click at [406, 163] on div at bounding box center [458, 160] width 191 height 9
click at [196, 68] on div at bounding box center [236, 71] width 191 height 9
click at [218, 205] on span "Umm Al Quwain Hazardous Waste" at bounding box center [202, 206] width 124 height 9
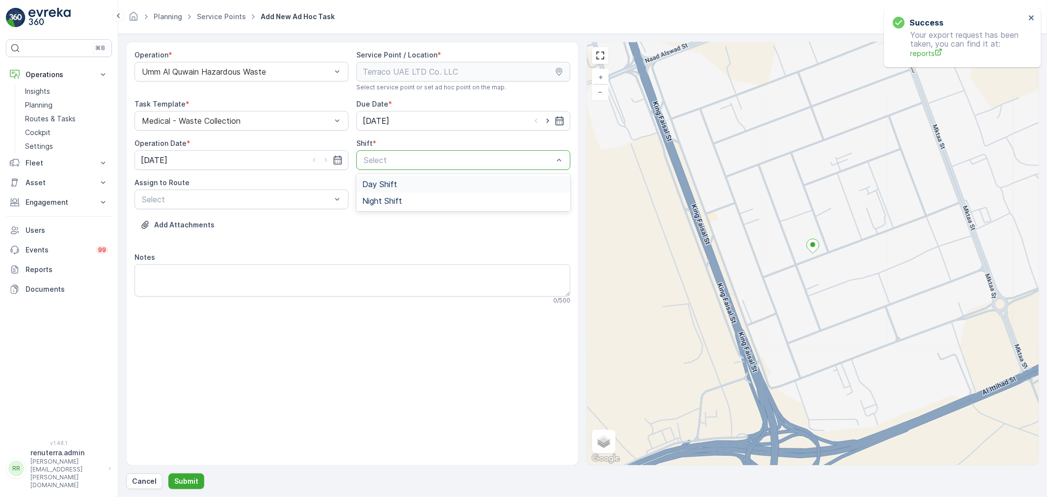
click at [423, 167] on div "Select" at bounding box center [463, 160] width 214 height 20
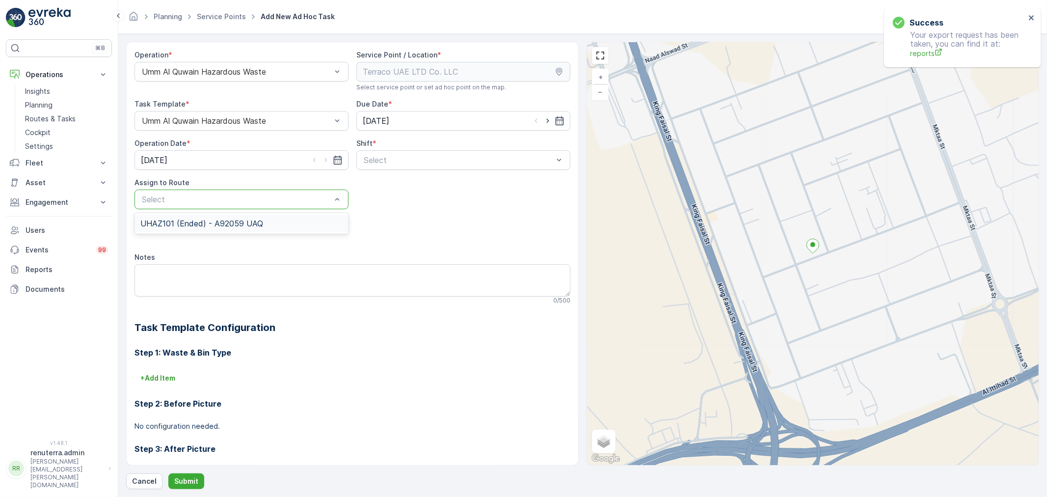
click at [327, 202] on div at bounding box center [236, 199] width 191 height 9
drag, startPoint x: 389, startPoint y: 172, endPoint x: 389, endPoint y: 166, distance: 5.9
click at [397, 184] on div "Day Shift" at bounding box center [463, 184] width 202 height 9
click at [305, 231] on div "UHAZ101 (Ended) - A92059 UAQ" at bounding box center [241, 223] width 214 height 17
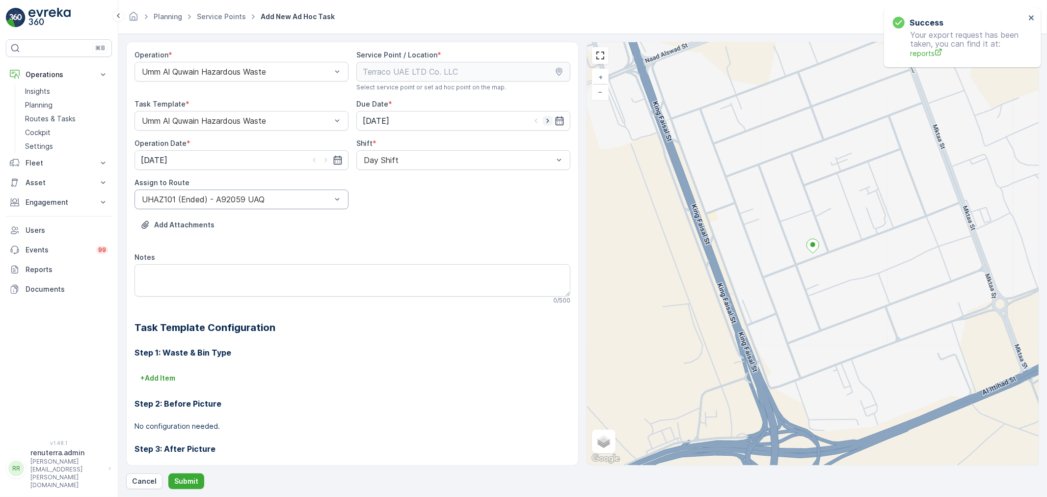
click at [545, 118] on icon "button" at bounding box center [548, 121] width 10 height 10
type input "[DATE]"
click at [326, 158] on icon "button" at bounding box center [326, 160] width 10 height 10
type input "[DATE]"
click at [275, 194] on div "UHAZ101 (Ended) - A92059 UAQ" at bounding box center [241, 199] width 214 height 20
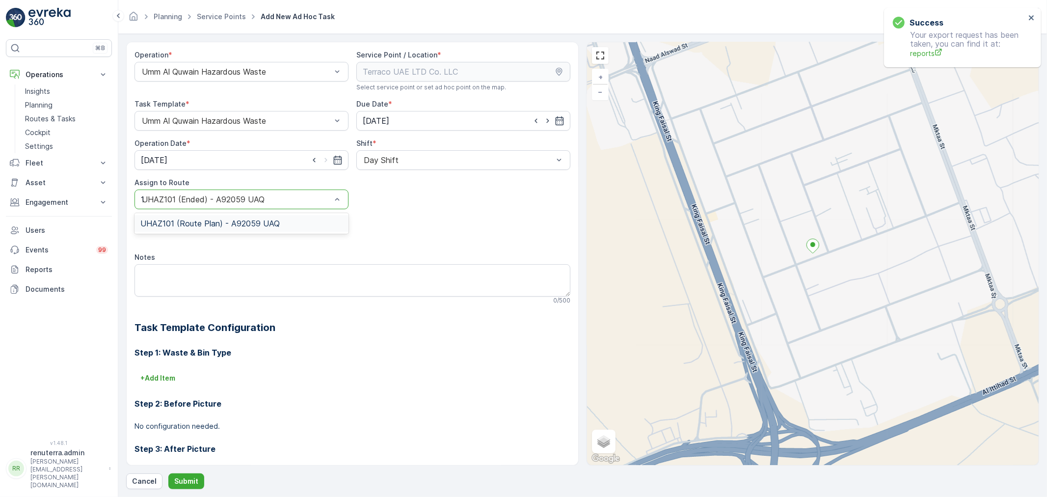
type input "101"
click at [324, 226] on div "UHAZ101 (Route Plan) - A92059 UAQ" at bounding box center [241, 223] width 202 height 9
click at [194, 485] on p "Submit" at bounding box center [186, 481] width 24 height 10
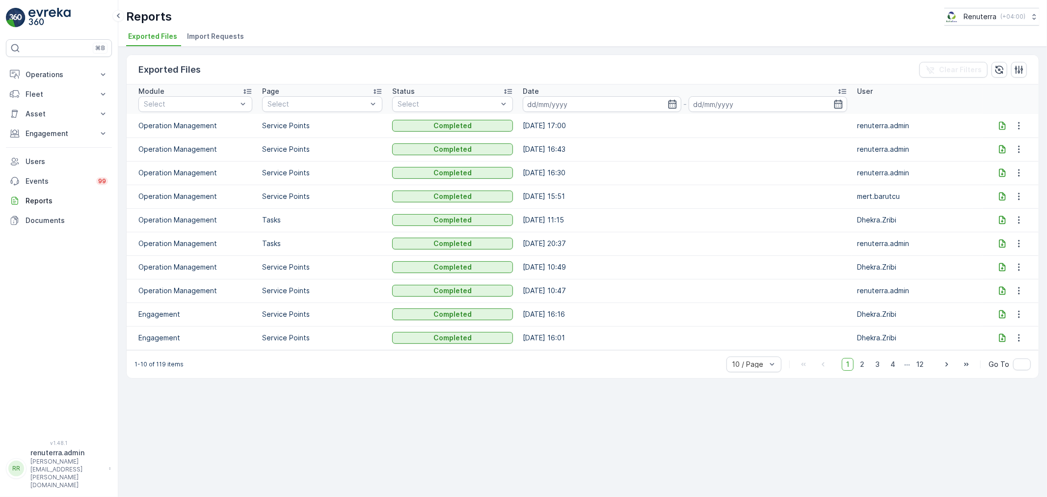
click at [1004, 124] on icon at bounding box center [1002, 125] width 6 height 8
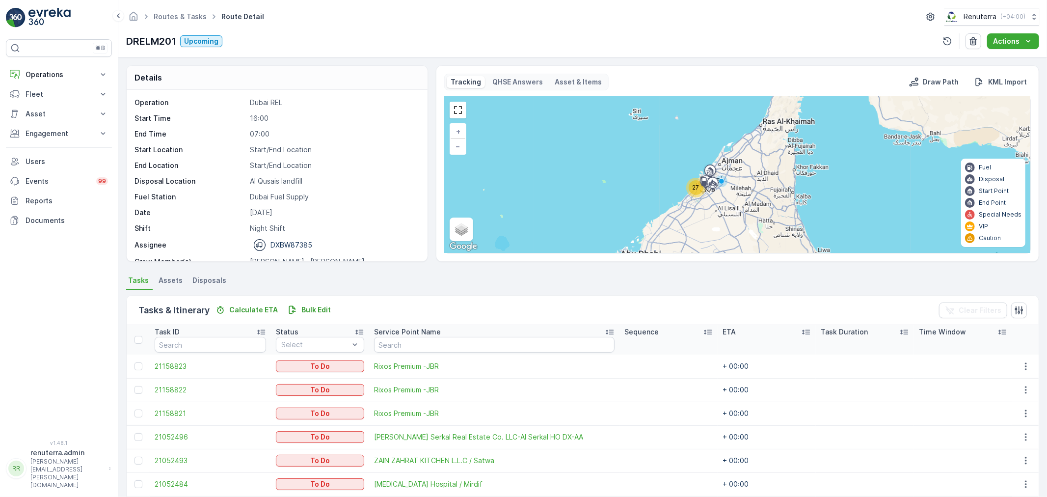
scroll to position [327, 0]
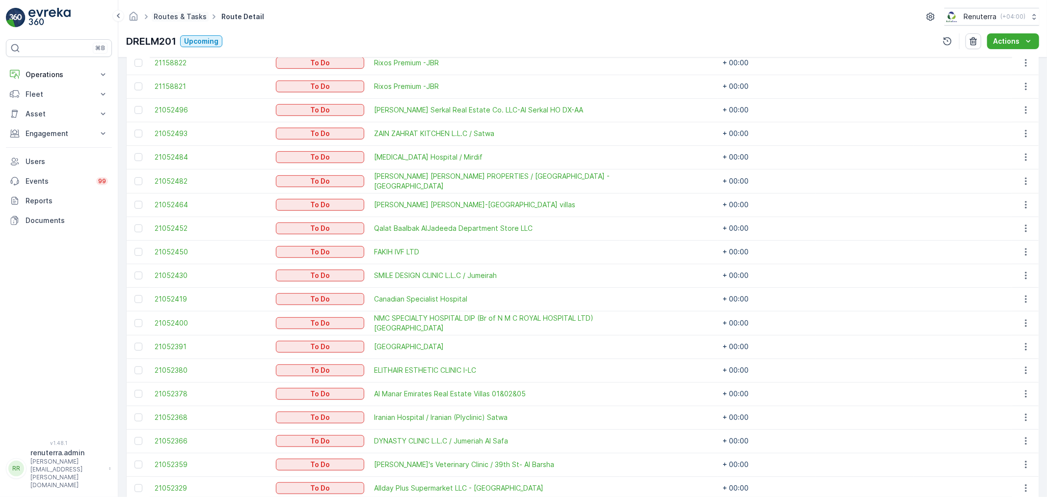
click at [179, 13] on link "Routes & Tasks" at bounding box center [180, 16] width 53 height 8
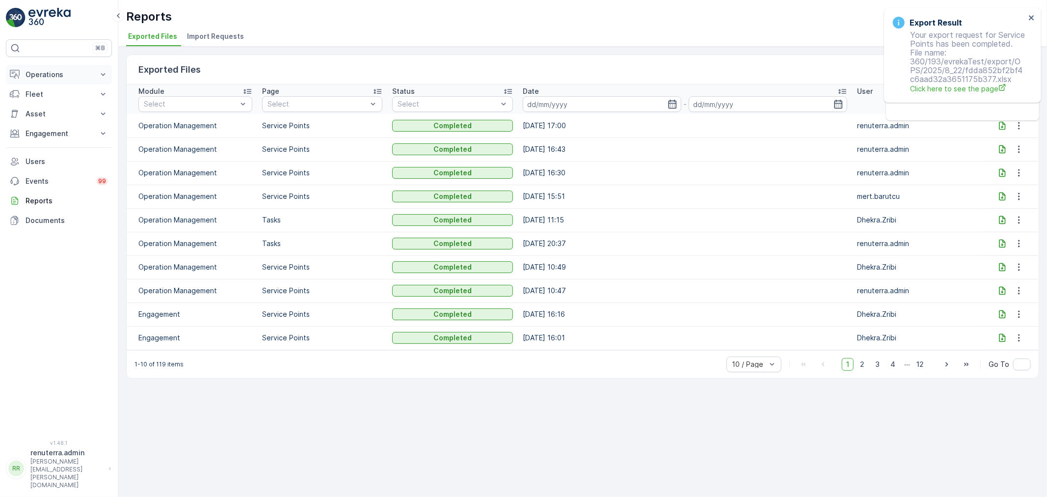
click at [55, 77] on p "Operations" at bounding box center [59, 75] width 67 height 10
click at [62, 123] on p "Routes & Tasks" at bounding box center [50, 119] width 51 height 10
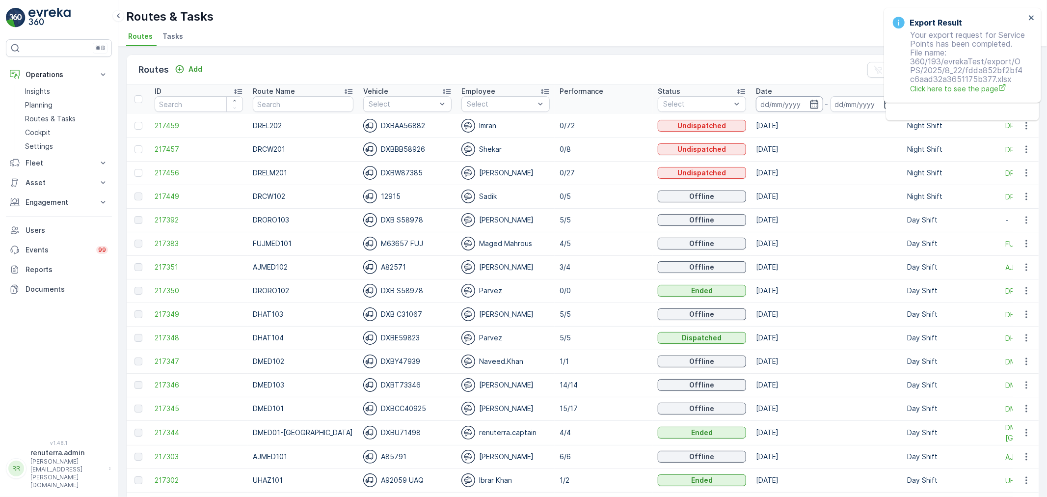
click at [774, 102] on input at bounding box center [789, 104] width 67 height 16
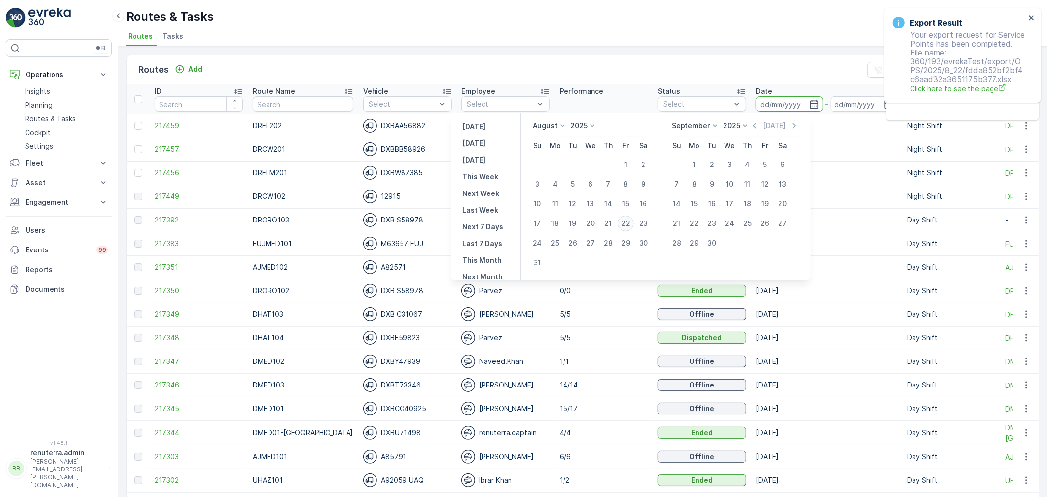
click at [634, 225] on div "22" at bounding box center [626, 223] width 16 height 16
type input "[DATE]"
click at [634, 224] on div "22" at bounding box center [626, 223] width 16 height 16
type input "[DATE]"
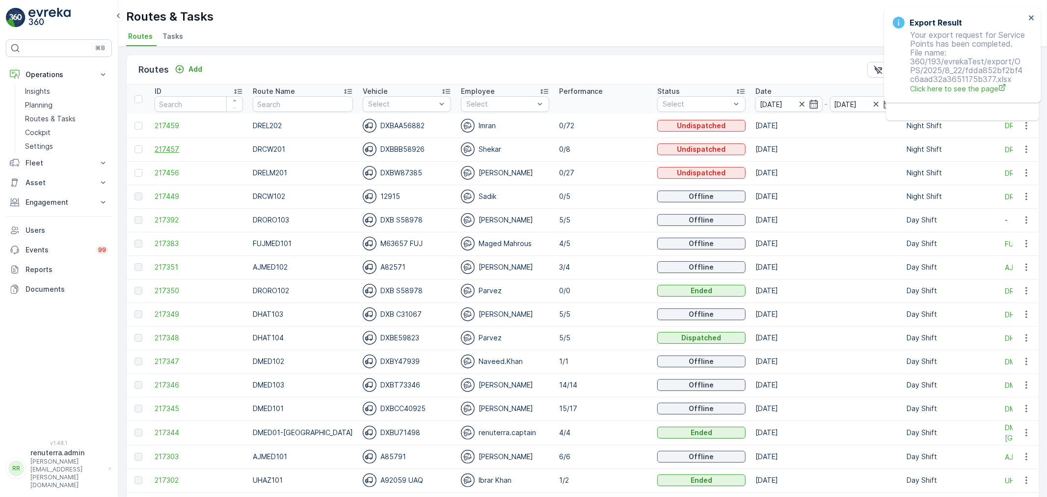
click at [162, 145] on span "217457" at bounding box center [199, 149] width 88 height 10
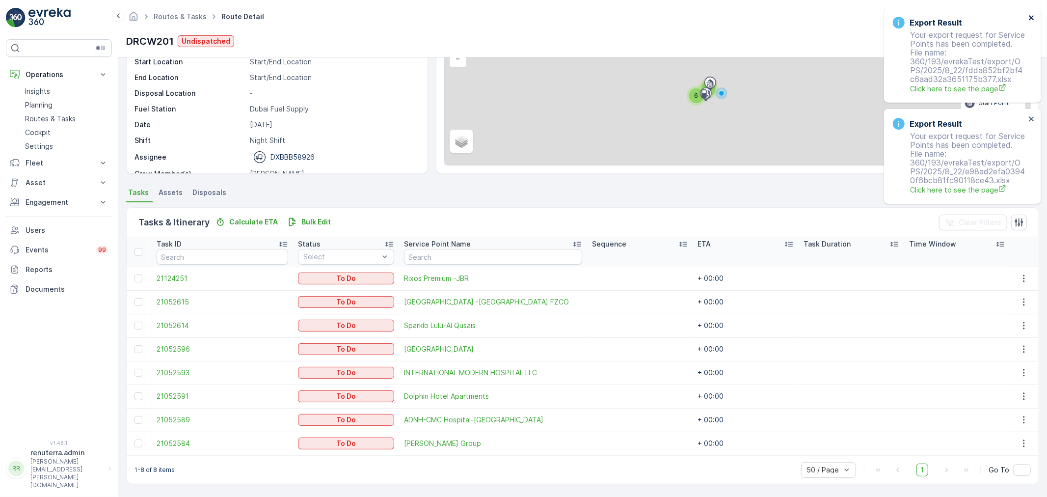
scroll to position [87, 0]
click at [1034, 15] on icon "close" at bounding box center [1031, 18] width 7 height 8
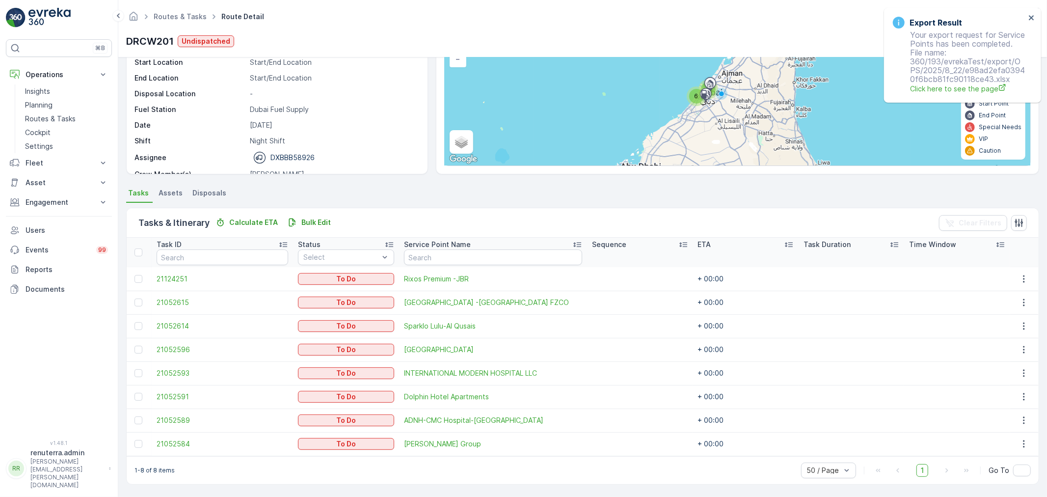
click at [1031, 12] on div "Export Result Your export request for Service Points has been completed. File n…" at bounding box center [962, 55] width 157 height 95
click at [1026, 16] on div "Export Result Your export request for Service Points has been completed. File n…" at bounding box center [959, 55] width 138 height 83
click at [1032, 17] on icon "close" at bounding box center [1031, 17] width 5 height 5
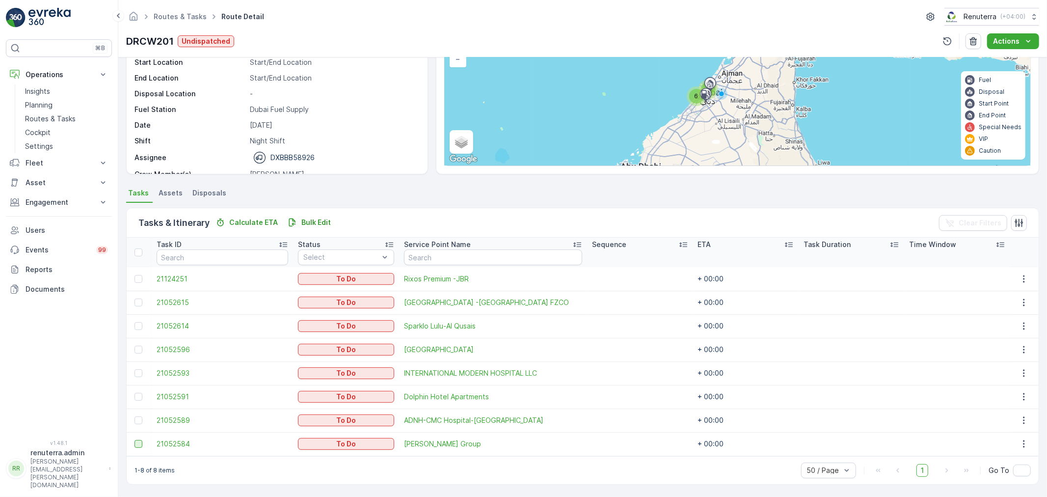
click at [141, 443] on div at bounding box center [138, 444] width 8 height 8
click at [134, 440] on input "checkbox" at bounding box center [134, 440] width 0 height 0
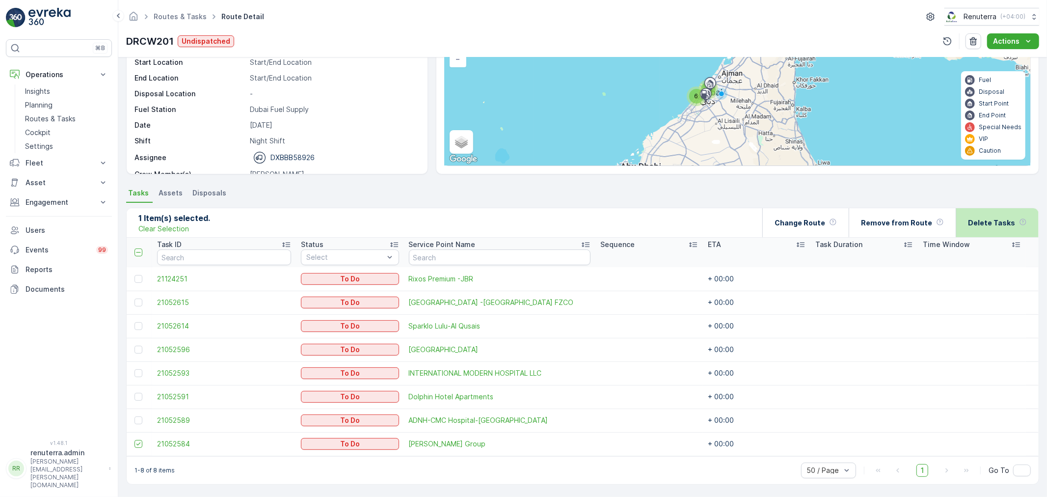
click at [975, 221] on p "Delete Tasks" at bounding box center [991, 223] width 47 height 10
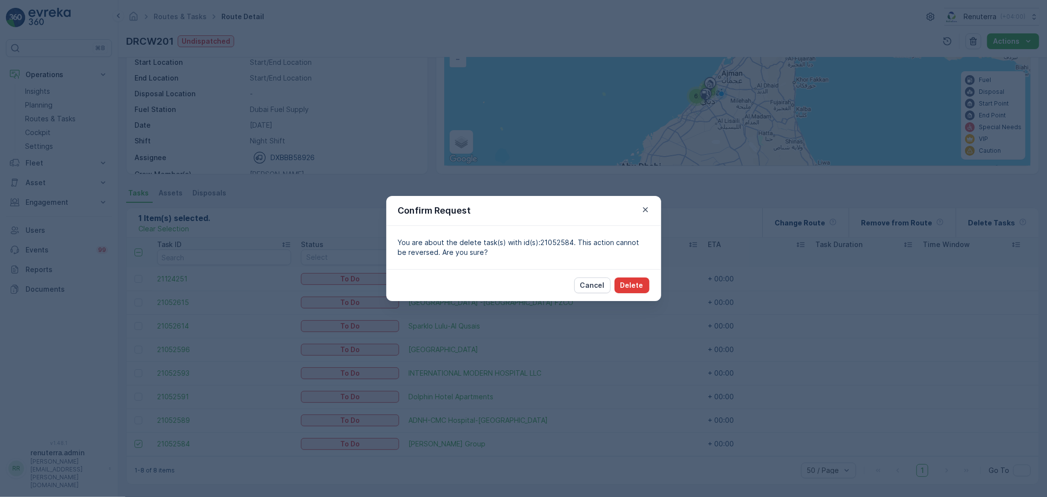
click at [638, 282] on p "Delete" at bounding box center [631, 285] width 23 height 10
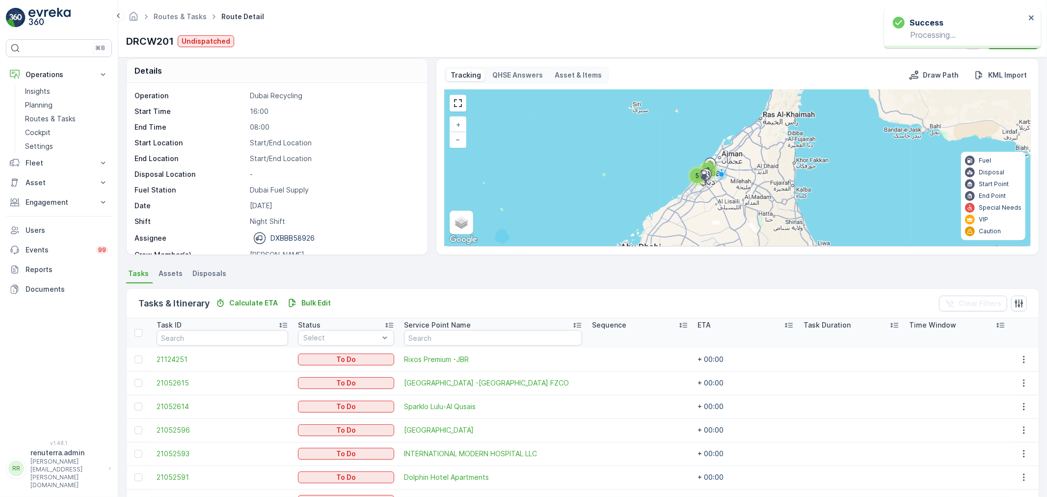
scroll to position [0, 0]
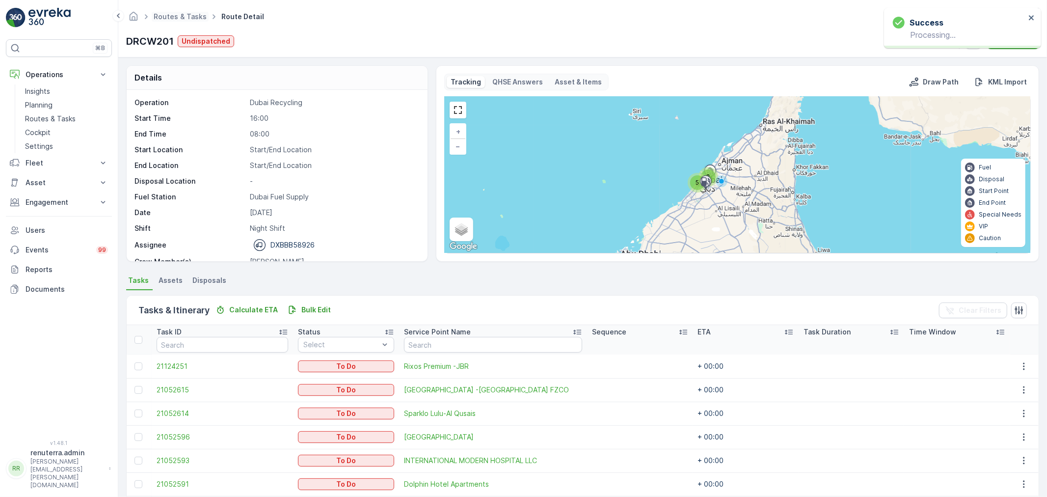
click at [165, 12] on span "Routes & Tasks" at bounding box center [180, 17] width 57 height 10
click at [182, 15] on link "Routes & Tasks" at bounding box center [180, 16] width 53 height 8
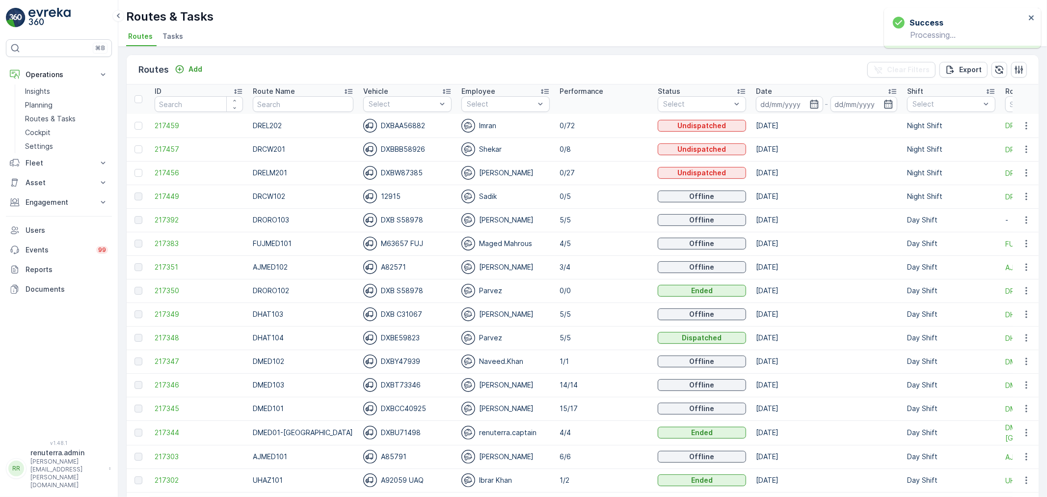
click at [275, 106] on input "text" at bounding box center [303, 104] width 101 height 16
type input "RCW10"
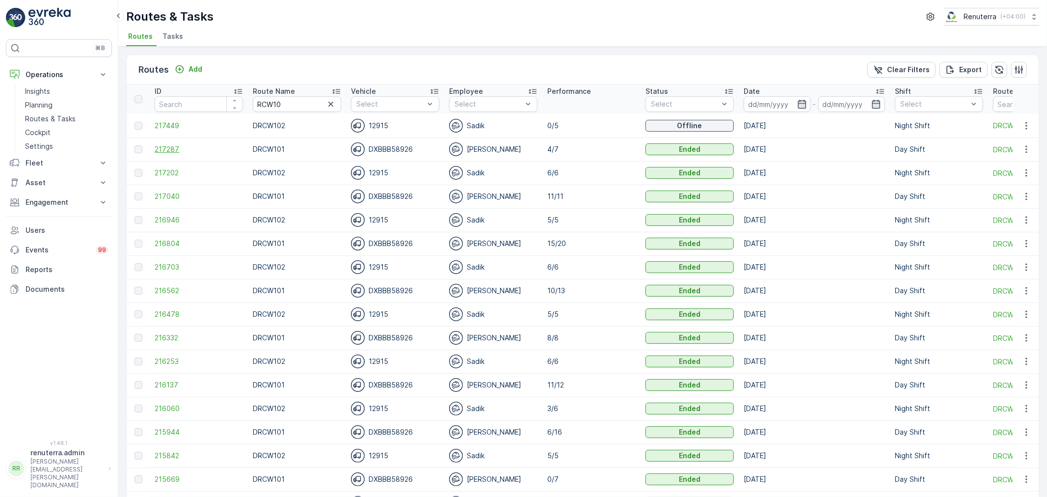
click at [175, 150] on span "217287" at bounding box center [199, 149] width 88 height 10
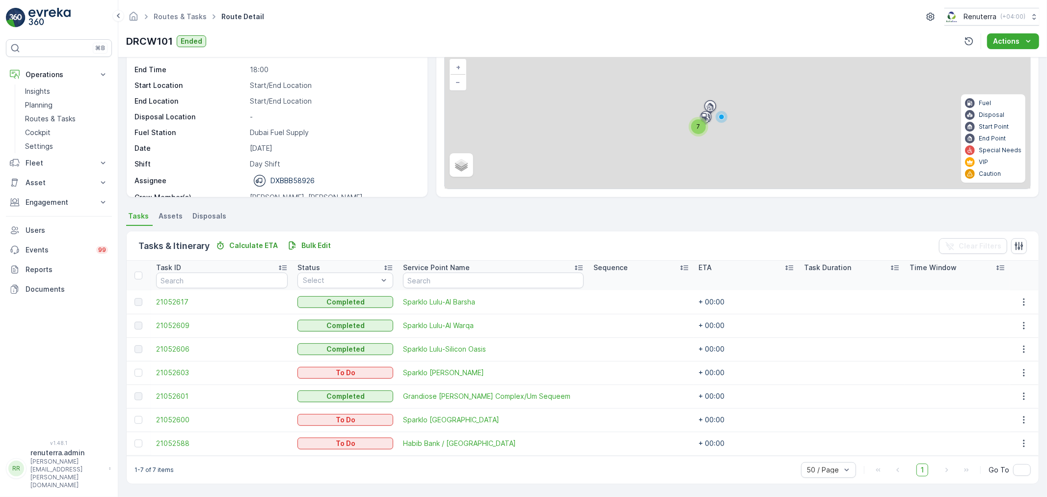
scroll to position [64, 0]
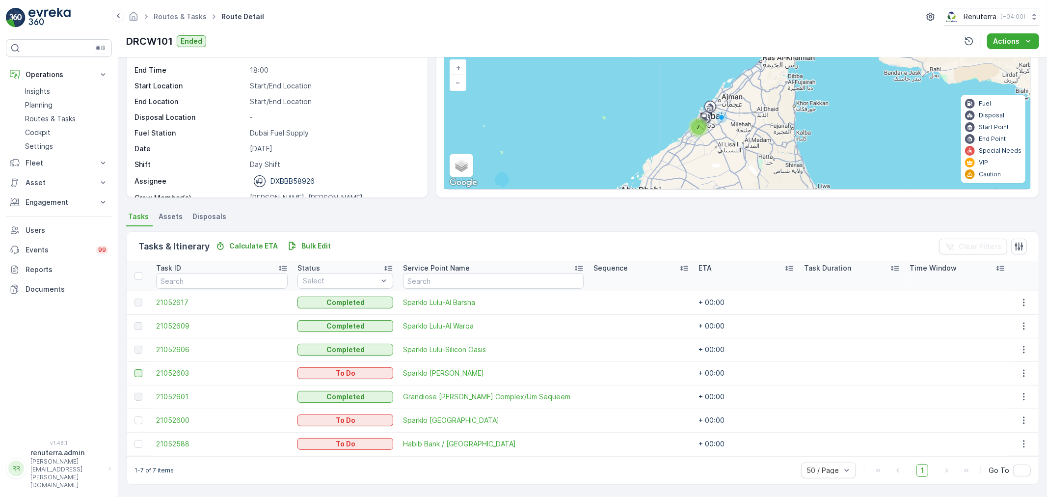
click at [138, 369] on div at bounding box center [138, 373] width 8 height 8
click at [134, 369] on input "checkbox" at bounding box center [134, 369] width 0 height 0
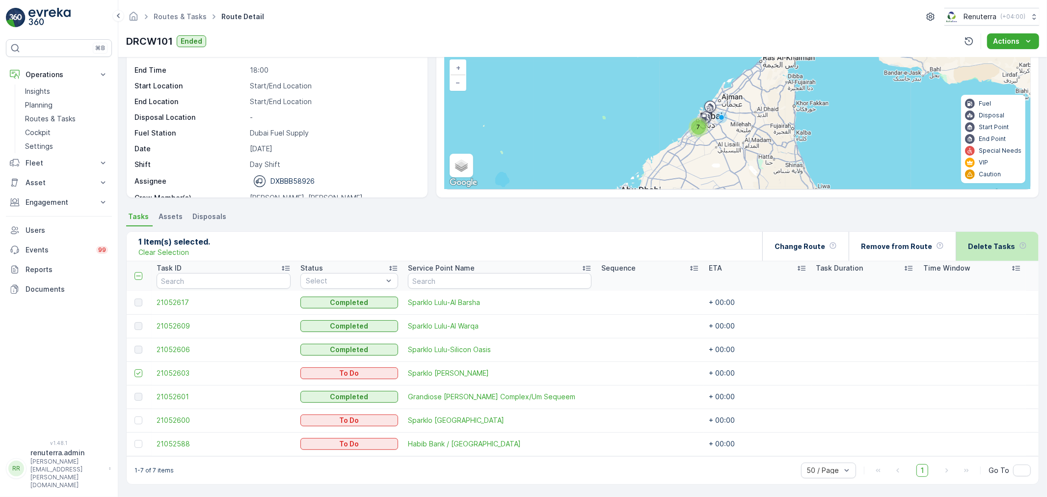
click at [1012, 244] on p "Delete Tasks" at bounding box center [991, 246] width 47 height 10
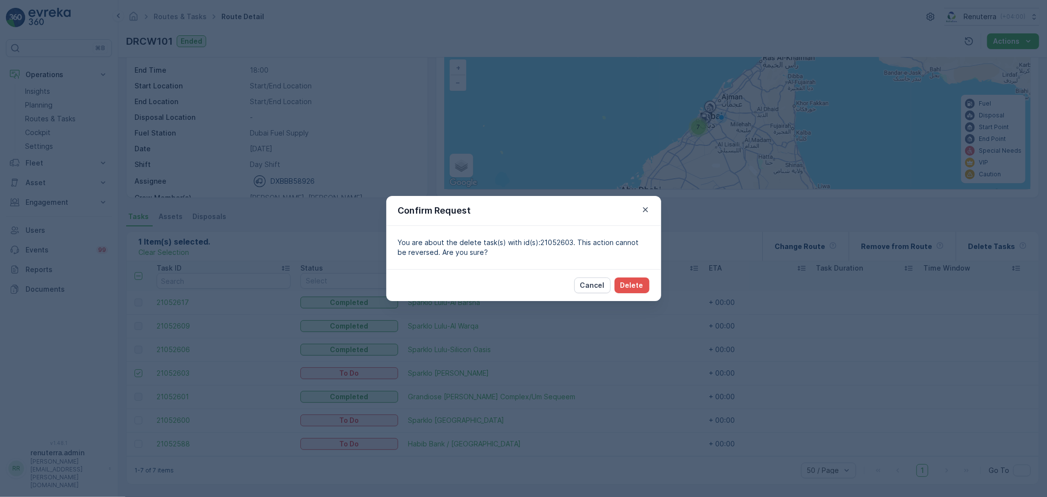
drag, startPoint x: 596, startPoint y: 277, endPoint x: 609, endPoint y: 276, distance: 12.8
click at [596, 277] on button "Cancel" at bounding box center [592, 285] width 36 height 16
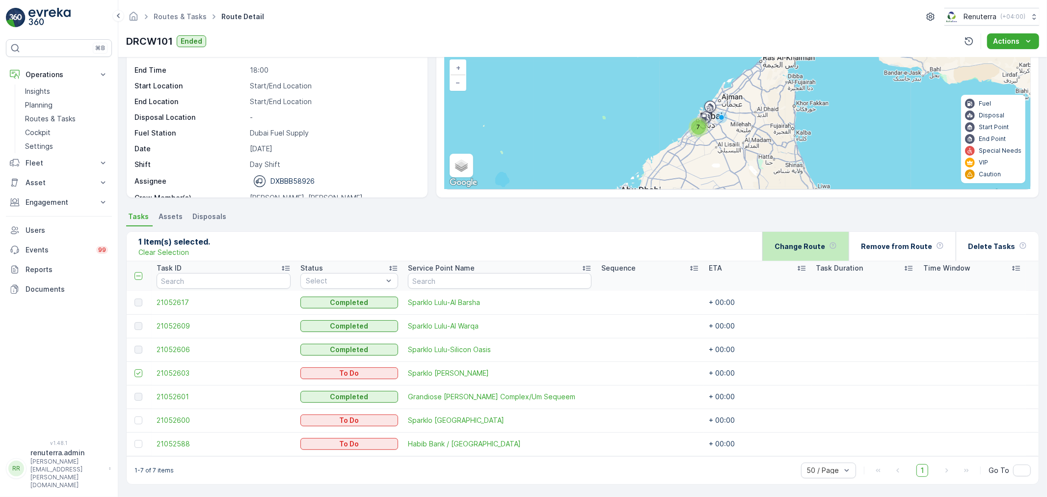
click at [825, 248] on p "Change Route" at bounding box center [800, 246] width 51 height 10
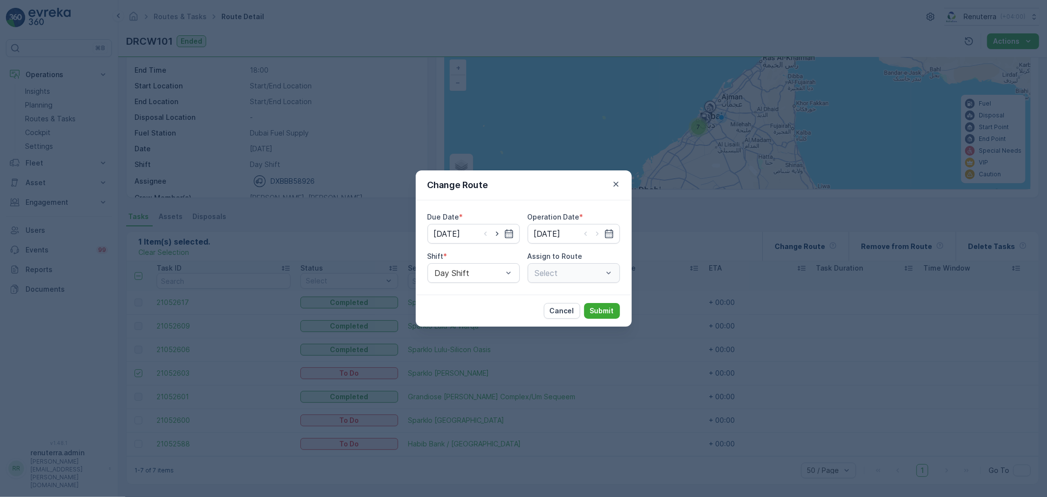
type input "[DATE]"
click at [479, 275] on div at bounding box center [469, 272] width 70 height 9
click at [473, 305] on div "Night Shift" at bounding box center [474, 313] width 92 height 17
click at [555, 261] on span "Assign to Route" at bounding box center [555, 256] width 55 height 10
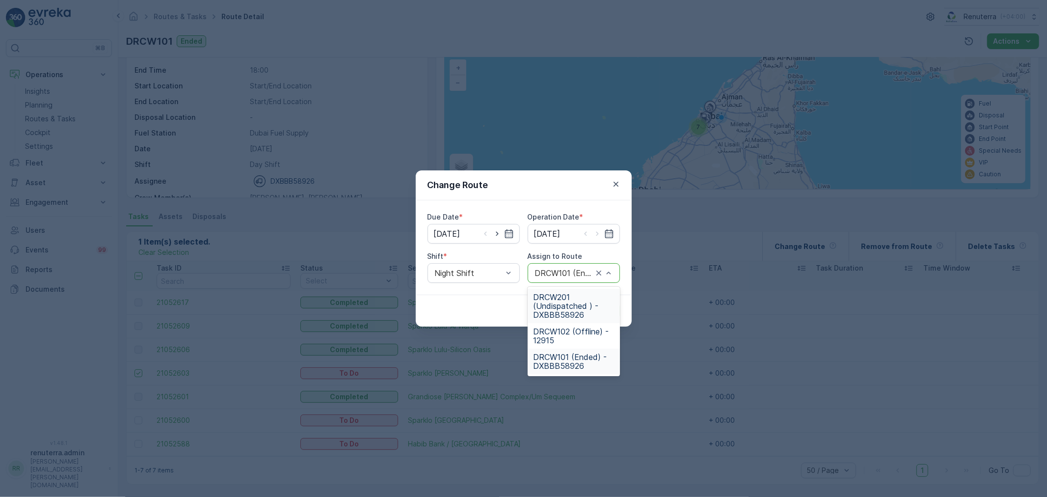
click at [562, 273] on div at bounding box center [564, 272] width 60 height 9
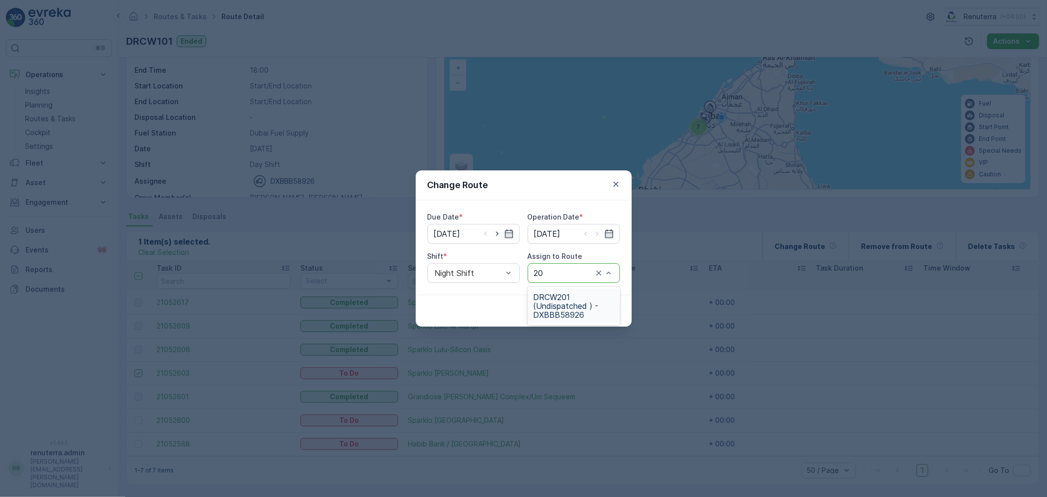
type input "201"
click at [549, 305] on span "DRCW201 (Undispatched ) - DXBBB58926" at bounding box center [574, 306] width 80 height 27
drag, startPoint x: 602, startPoint y: 340, endPoint x: 601, endPoint y: 330, distance: 9.9
click at [601, 330] on div "Change Route Due Date * 22.08.2025 Operation Date * 22.08.2025 Shift * Night Sh…" at bounding box center [523, 248] width 1047 height 497
click at [596, 317] on td at bounding box center [649, 326] width 107 height 24
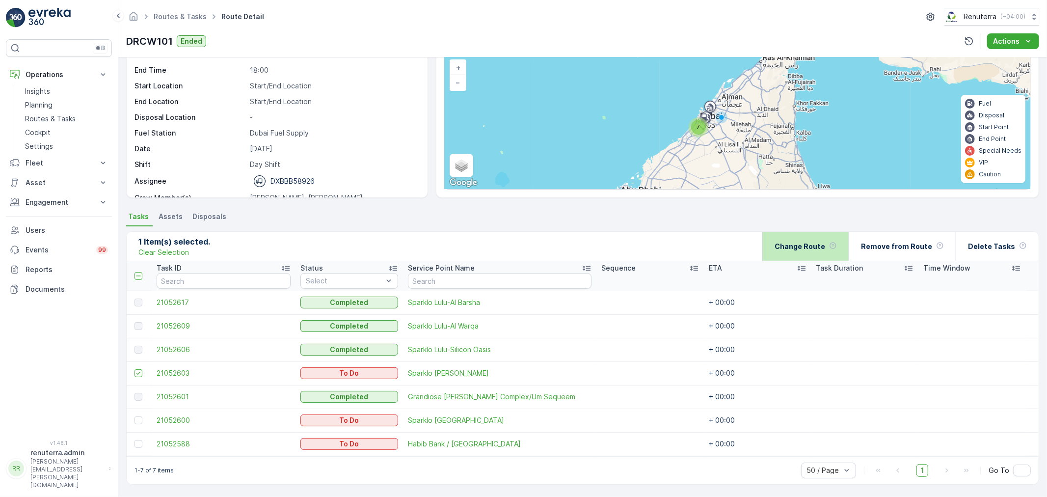
click at [837, 241] on icon at bounding box center [833, 245] width 8 height 8
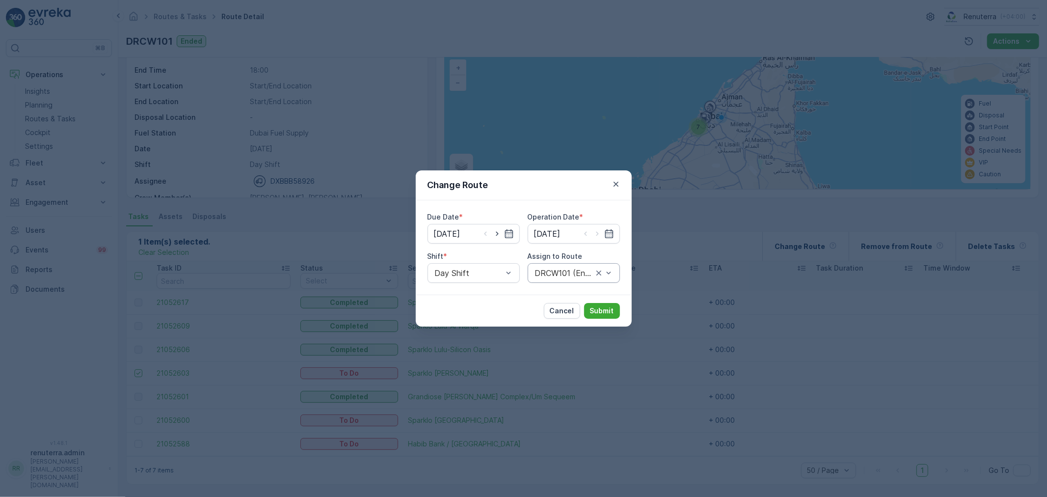
click at [552, 264] on div "DRCW101 (Ended) - DXBBB58926" at bounding box center [574, 273] width 92 height 20
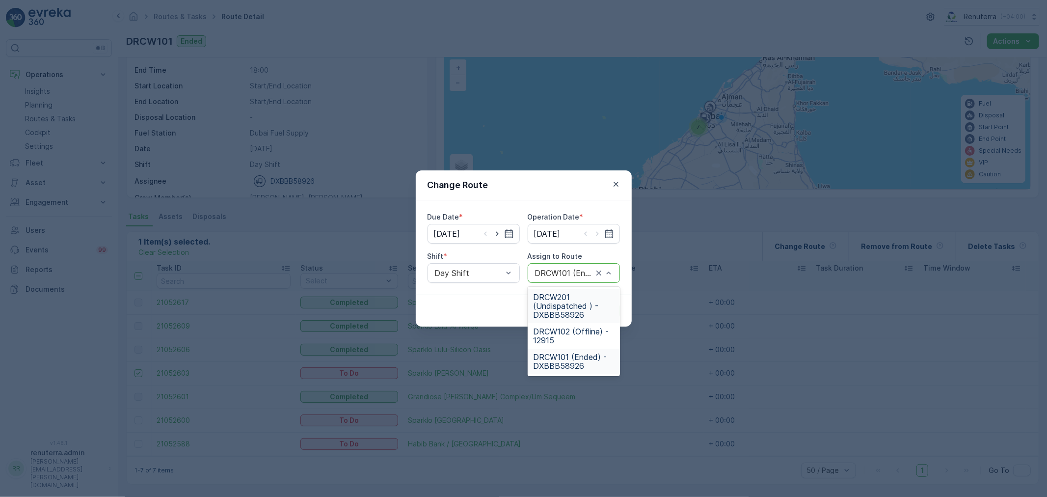
click at [483, 256] on div "Shift *" at bounding box center [474, 256] width 92 height 10
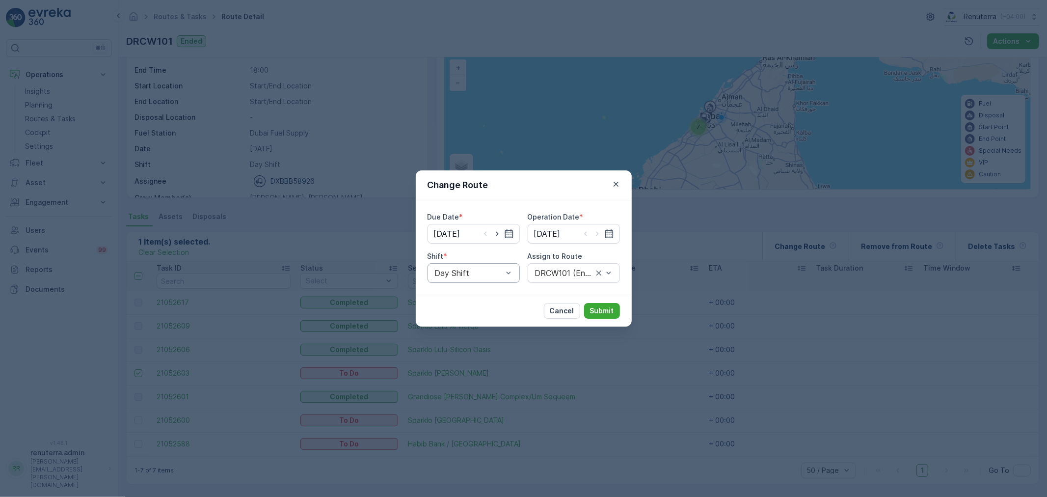
click at [484, 267] on div "Day Shift" at bounding box center [474, 273] width 92 height 20
click at [481, 308] on div "Night Shift" at bounding box center [474, 313] width 92 height 17
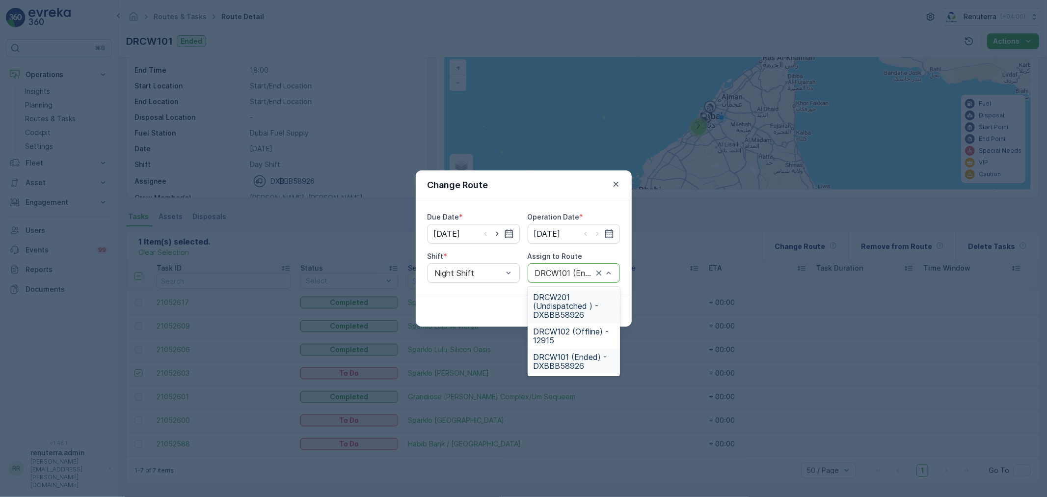
click at [553, 266] on div "DRCW101 (Ended) - DXBBB58926" at bounding box center [574, 273] width 92 height 20
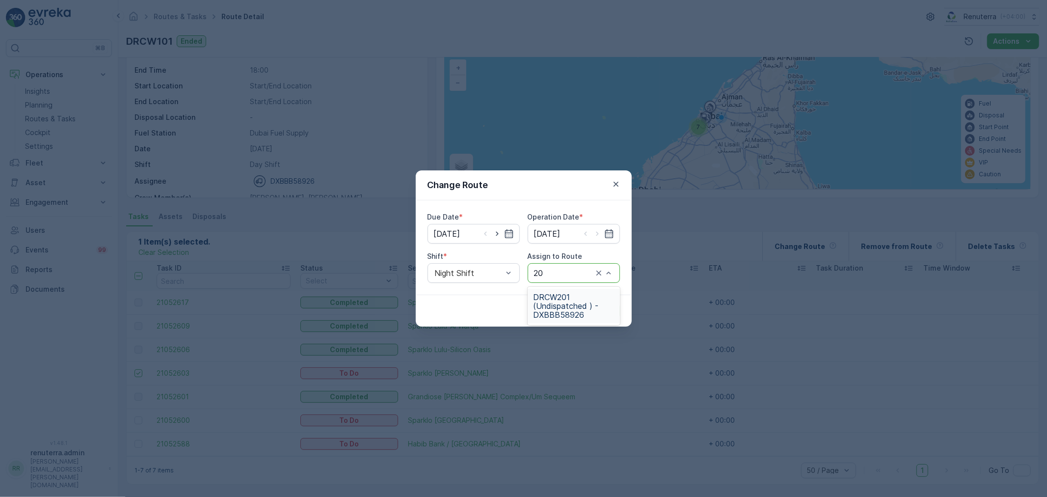
type input "201"
drag, startPoint x: 570, startPoint y: 301, endPoint x: 576, endPoint y: 308, distance: 8.7
click at [570, 302] on span "DRCW201 (Undispatched ) - DXBBB58926" at bounding box center [574, 306] width 80 height 27
click at [585, 308] on button "Submit" at bounding box center [602, 311] width 36 height 16
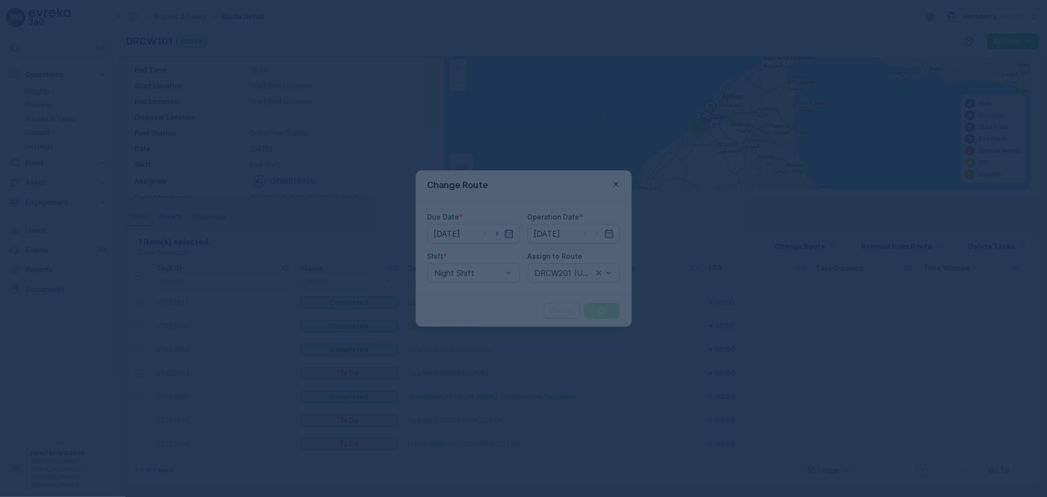
click at [589, 308] on div at bounding box center [523, 248] width 1047 height 497
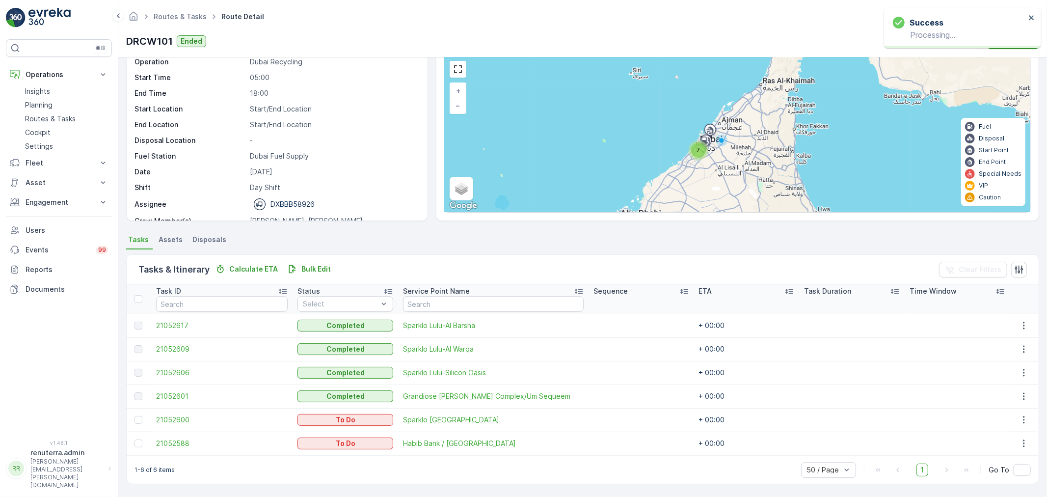
scroll to position [40, 0]
drag, startPoint x: 138, startPoint y: 411, endPoint x: 138, endPoint y: 437, distance: 25.5
click at [136, 418] on td at bounding box center [139, 420] width 25 height 24
click at [139, 443] on div at bounding box center [138, 444] width 8 height 8
click at [134, 440] on input "checkbox" at bounding box center [134, 440] width 0 height 0
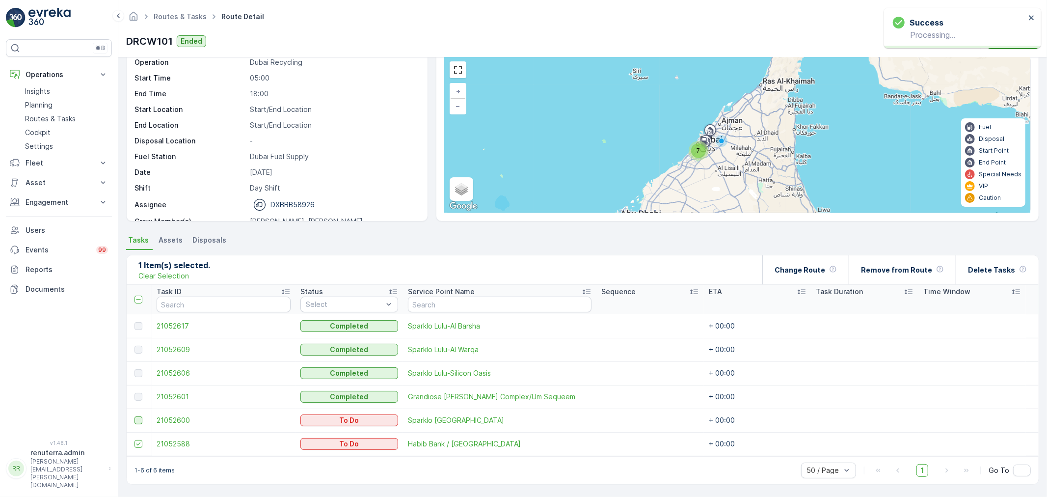
click at [139, 420] on div at bounding box center [138, 420] width 8 height 8
click at [134, 416] on input "checkbox" at bounding box center [134, 416] width 0 height 0
click at [985, 278] on div "Delete Tasks" at bounding box center [997, 269] width 59 height 29
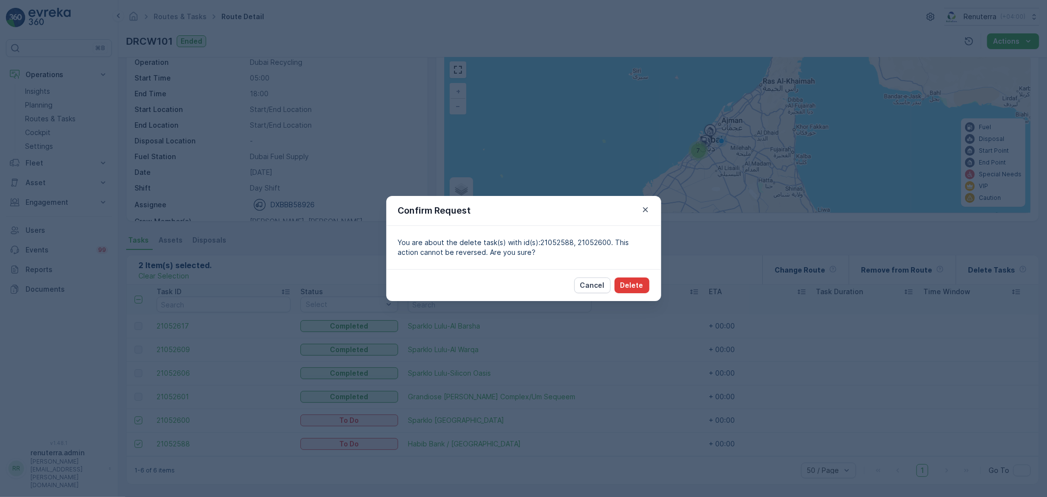
click at [633, 283] on p "Delete" at bounding box center [631, 285] width 23 height 10
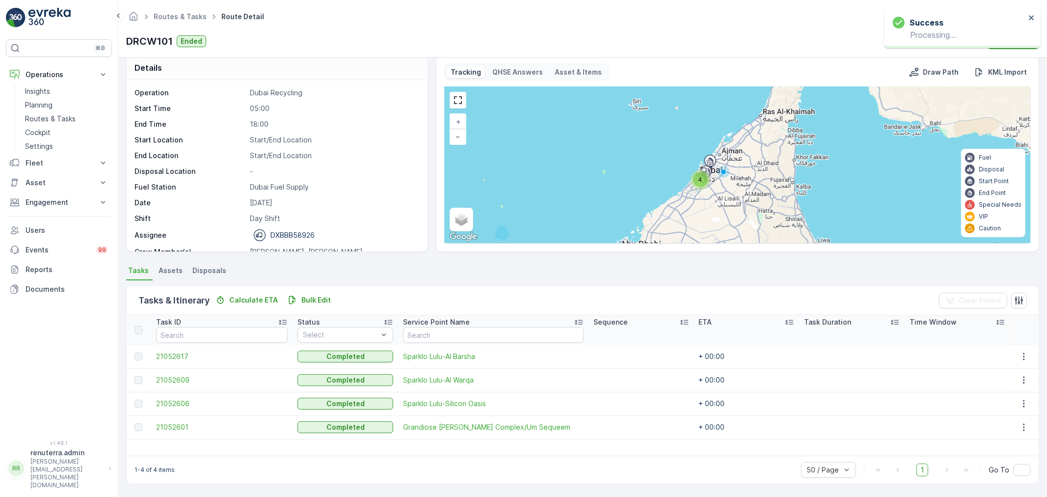
scroll to position [0, 0]
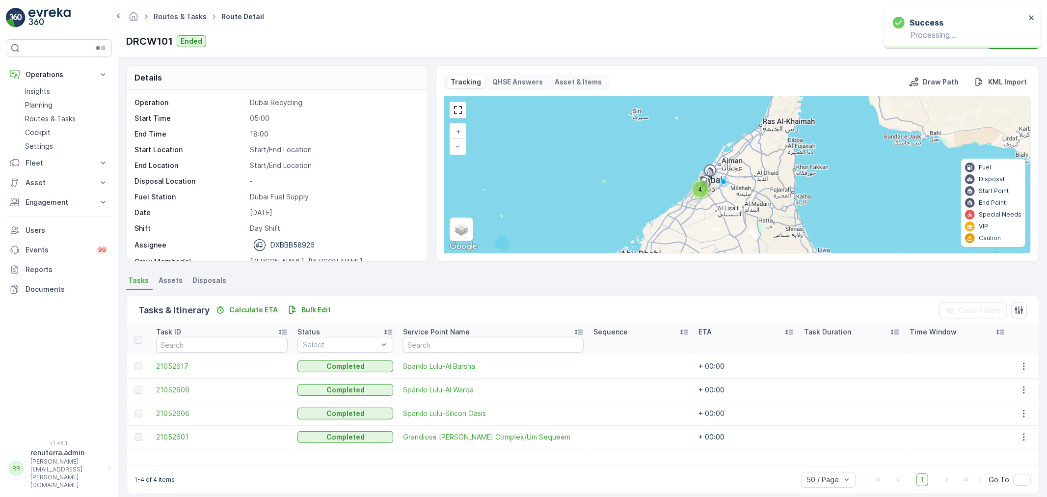
click at [168, 16] on link "Routes & Tasks" at bounding box center [180, 16] width 53 height 8
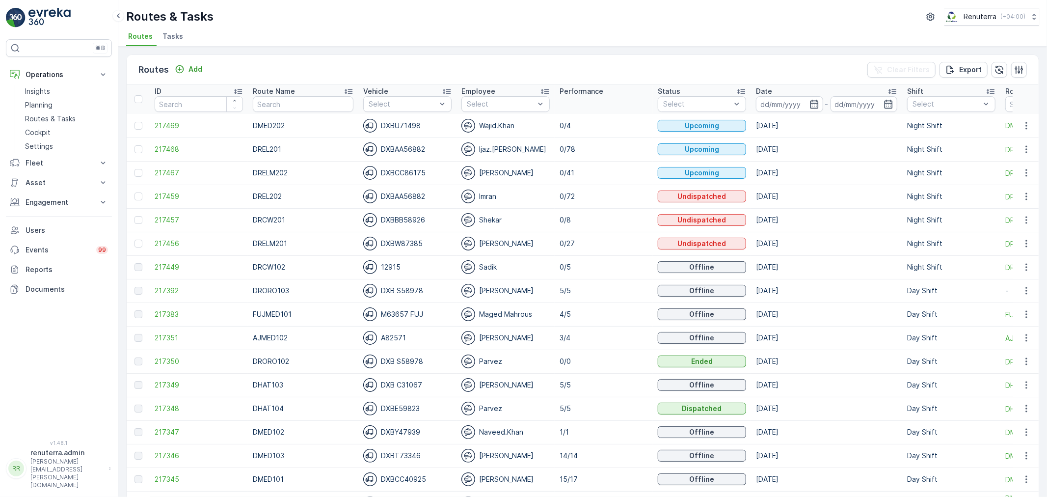
click at [185, 76] on div "Routes Add" at bounding box center [172, 70] width 68 height 14
click at [185, 63] on button "Add" at bounding box center [188, 69] width 35 height 12
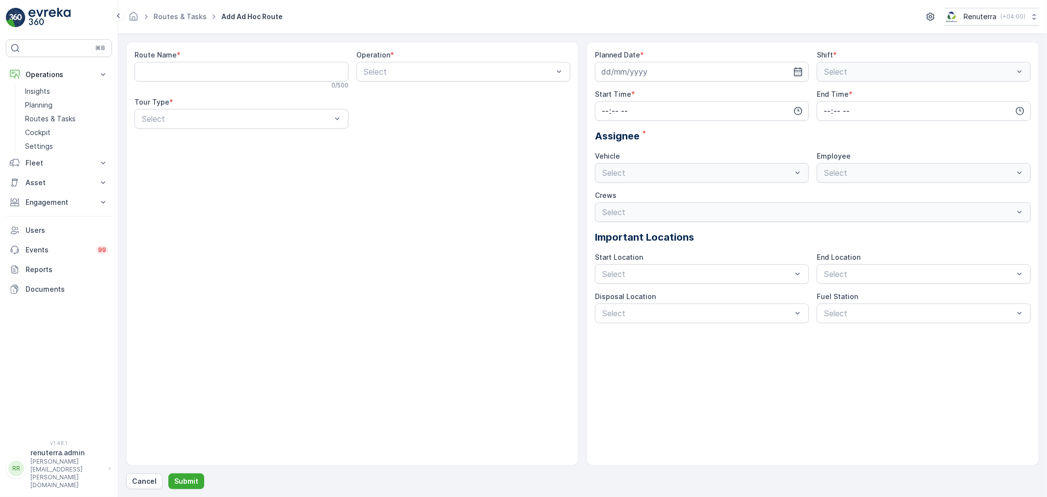
drag, startPoint x: 221, startPoint y: 81, endPoint x: 219, endPoint y: 54, distance: 27.5
click at [221, 78] on div "Route Name * 0 / 500" at bounding box center [241, 69] width 214 height 39
click at [219, 54] on div "Route Name *" at bounding box center [241, 55] width 214 height 10
click at [216, 75] on Name "Route Name" at bounding box center [241, 72] width 214 height 20
type Name "DRELM101"
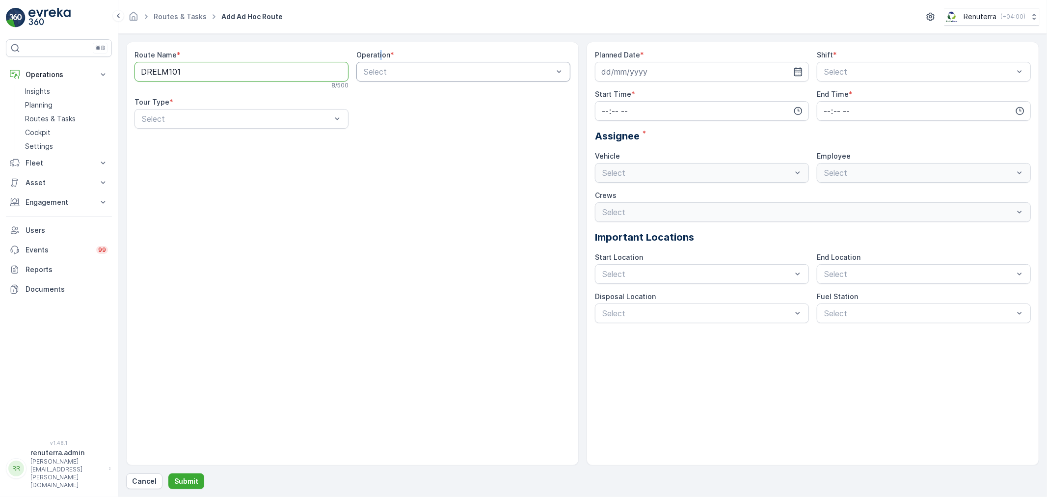
drag, startPoint x: 379, startPoint y: 59, endPoint x: 380, endPoint y: 68, distance: 8.8
click at [380, 59] on label "Operation" at bounding box center [373, 55] width 34 height 8
click at [380, 71] on div at bounding box center [458, 71] width 191 height 9
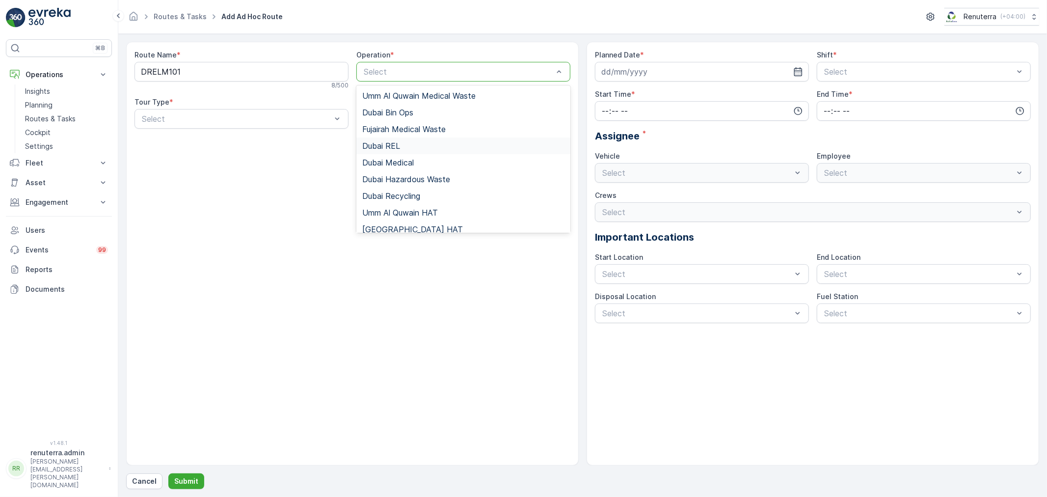
click at [403, 145] on div "Dubai REL" at bounding box center [463, 145] width 202 height 9
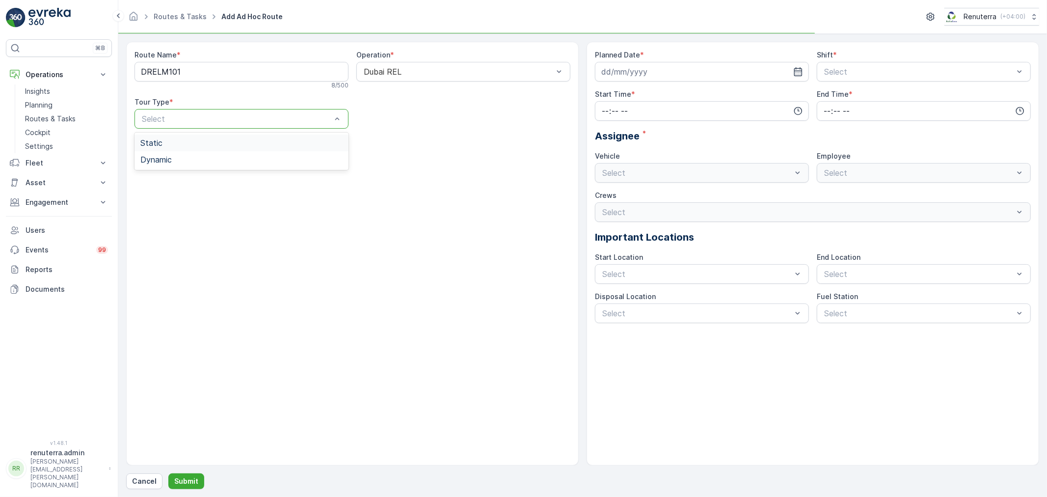
click at [268, 125] on div "Select" at bounding box center [241, 119] width 214 height 20
click at [251, 153] on div "Dynamic" at bounding box center [241, 159] width 214 height 17
click at [659, 80] on input at bounding box center [702, 72] width 214 height 20
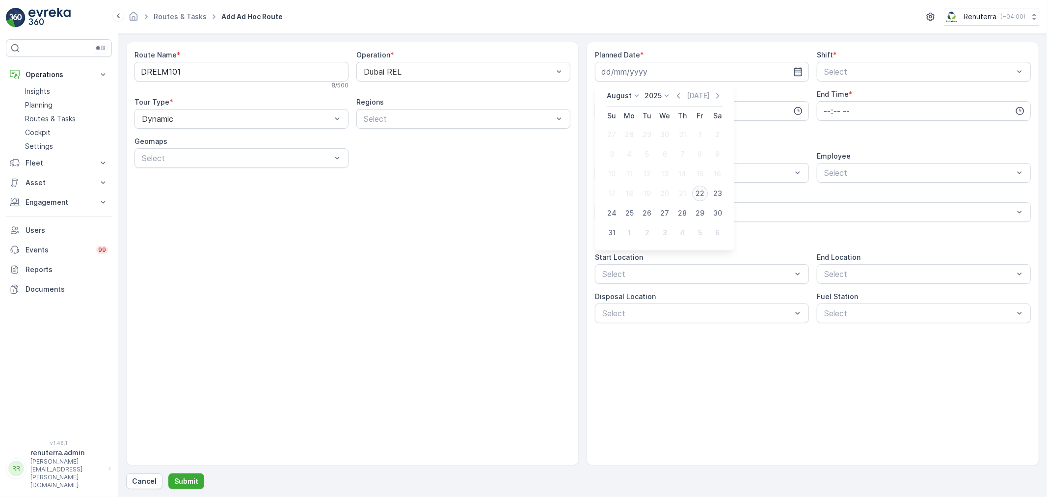
click at [706, 193] on div "22" at bounding box center [700, 194] width 16 height 16
click at [850, 83] on div "Planned Date * 22.08.2025 Shift * Select Start Time * End Time * Assignee * Veh…" at bounding box center [813, 186] width 436 height 273
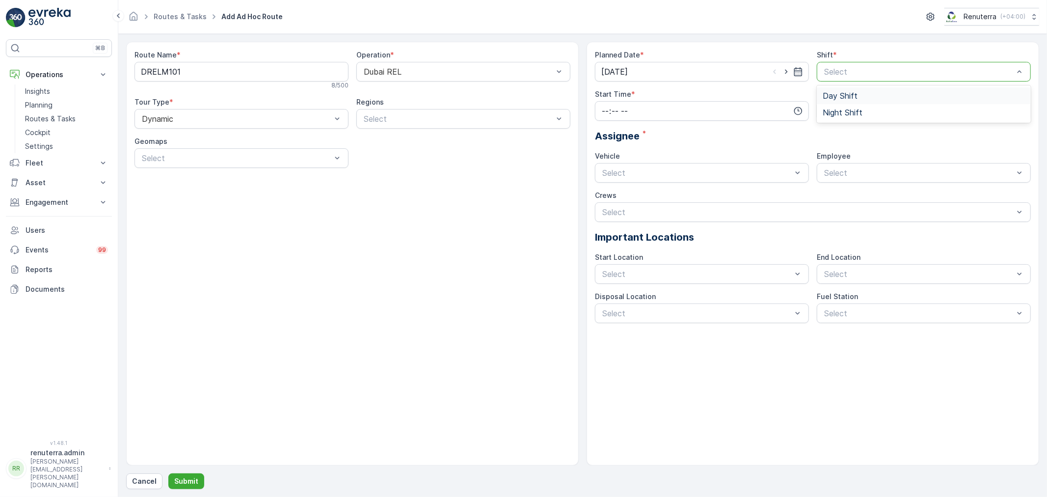
click at [844, 74] on div at bounding box center [918, 71] width 191 height 9
click at [837, 110] on span "Night Shift" at bounding box center [843, 112] width 40 height 9
click at [845, 81] on div "Planned Date * 22.08.2025 Shift * Night Shift Start Time * End Time * Assignee …" at bounding box center [813, 186] width 436 height 273
click at [828, 80] on div "Night Shift" at bounding box center [924, 72] width 214 height 20
click at [839, 92] on span "Day Shift" at bounding box center [840, 95] width 35 height 9
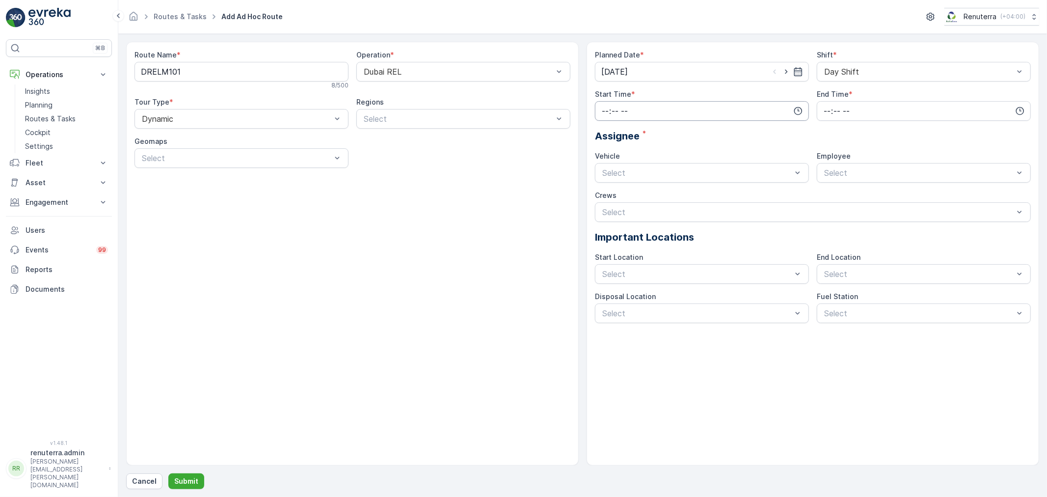
click at [737, 115] on input "time" at bounding box center [702, 111] width 214 height 20
click at [635, 75] on input "[DATE]" at bounding box center [702, 72] width 214 height 20
drag, startPoint x: 722, startPoint y: 196, endPoint x: 702, endPoint y: 179, distance: 26.5
click at [721, 196] on div "23" at bounding box center [718, 194] width 16 height 16
type input "[DATE]"
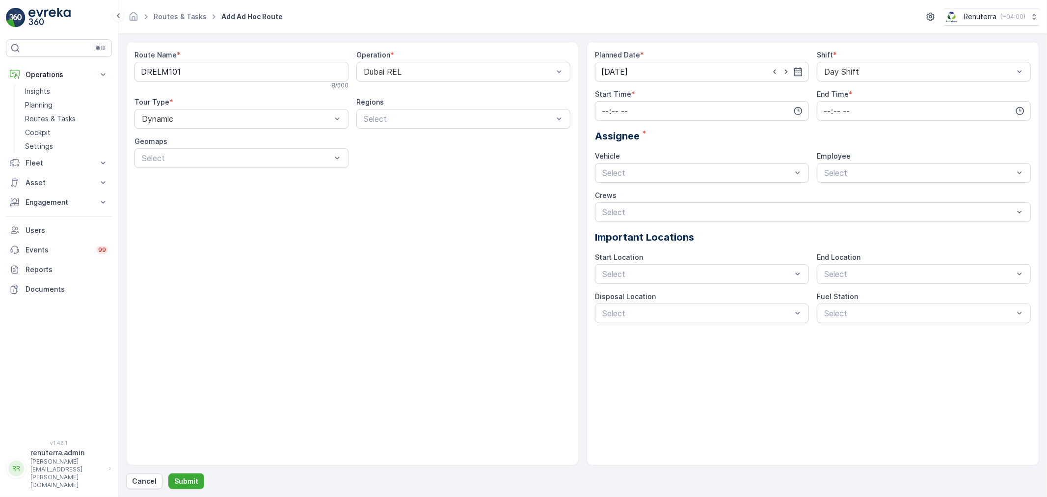
click at [633, 98] on div "Start Time *" at bounding box center [702, 94] width 214 height 10
click at [630, 103] on input "time" at bounding box center [702, 111] width 214 height 20
click at [603, 207] on span "06" at bounding box center [605, 210] width 9 height 10
type input "06:00"
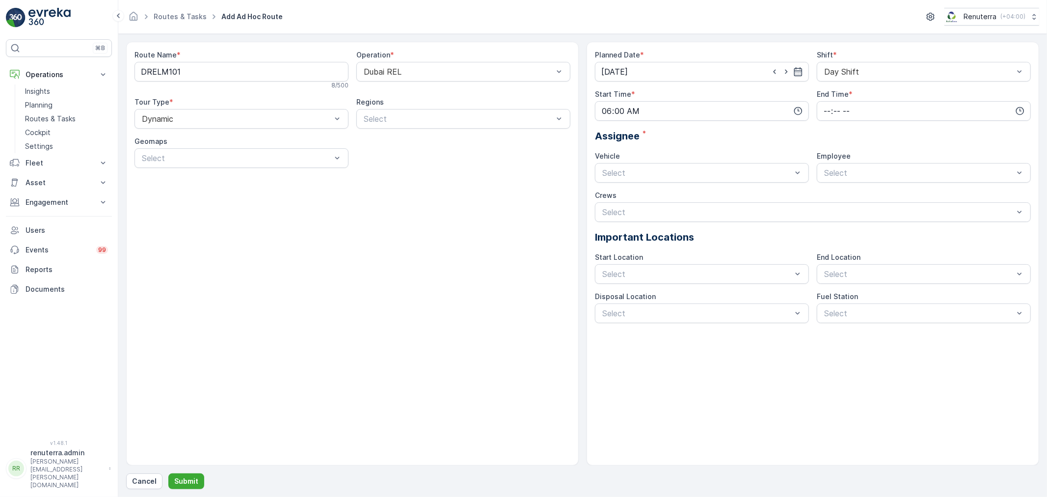
click at [839, 100] on div "End Time *" at bounding box center [924, 104] width 214 height 31
click at [829, 111] on input "time" at bounding box center [924, 111] width 214 height 20
click at [830, 165] on span "20" at bounding box center [827, 169] width 8 height 10
type input "20:00"
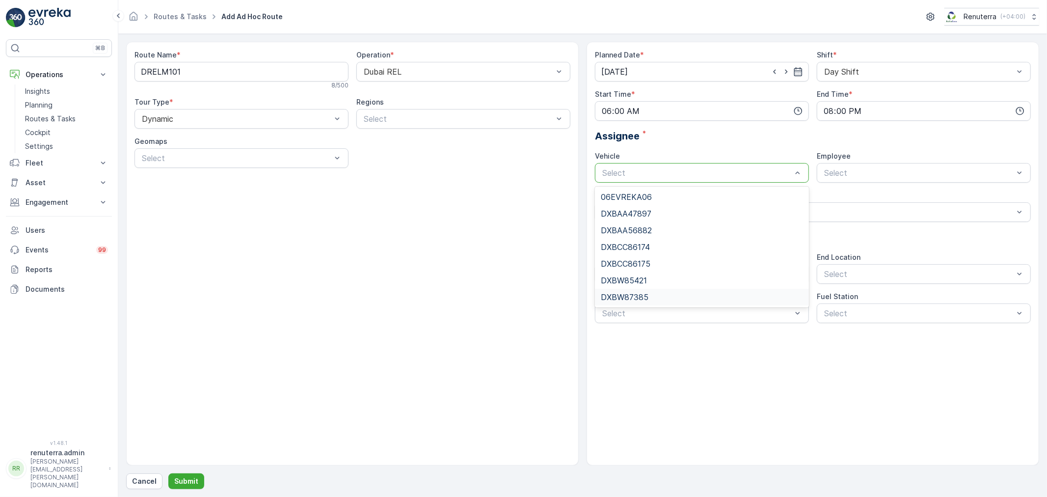
click at [648, 296] on div "DXBW87385" at bounding box center [702, 297] width 202 height 9
click at [841, 177] on div at bounding box center [918, 172] width 191 height 9
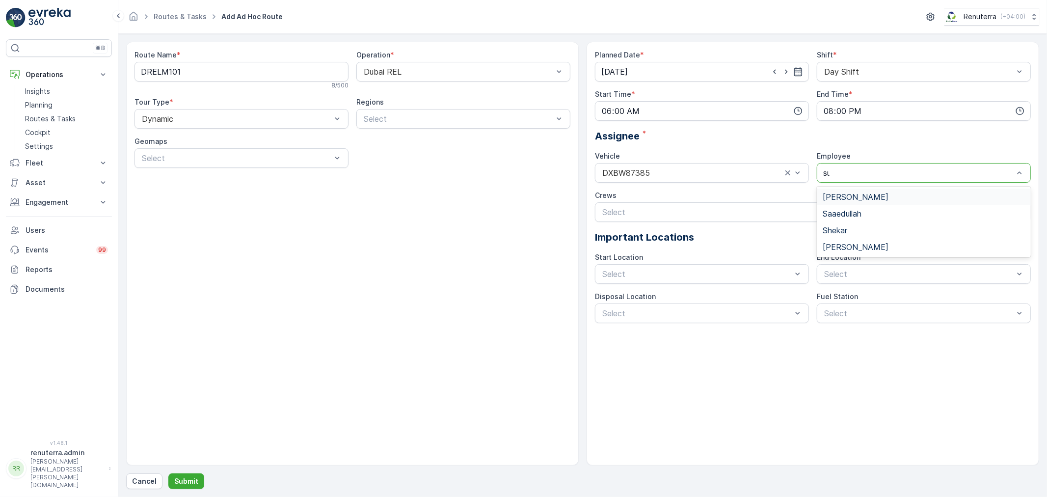
type input "suj"
click at [875, 194] on div "[PERSON_NAME]" at bounding box center [924, 196] width 202 height 9
click at [619, 218] on div "Select" at bounding box center [813, 212] width 436 height 20
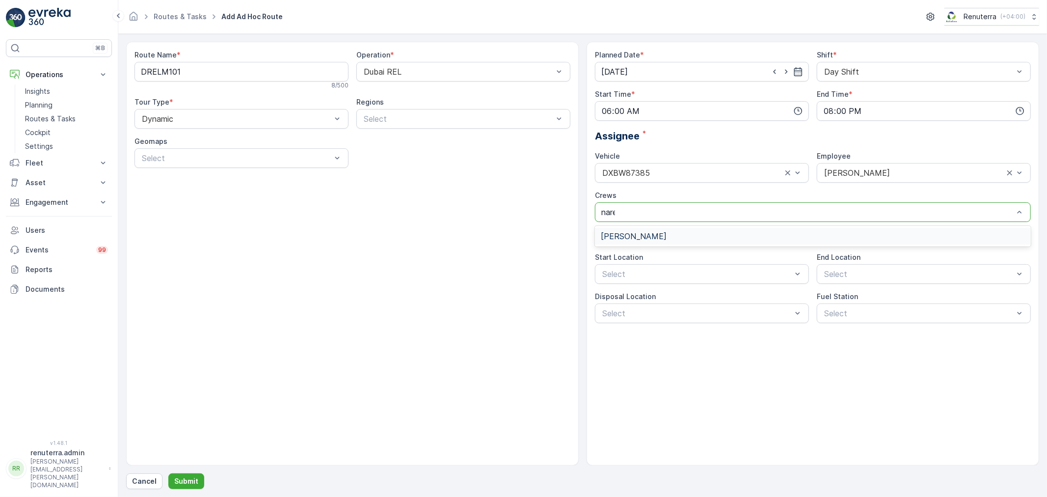
type input "nares"
click at [634, 229] on div "[PERSON_NAME]" at bounding box center [813, 236] width 436 height 17
click at [183, 482] on p "Submit" at bounding box center [186, 481] width 24 height 10
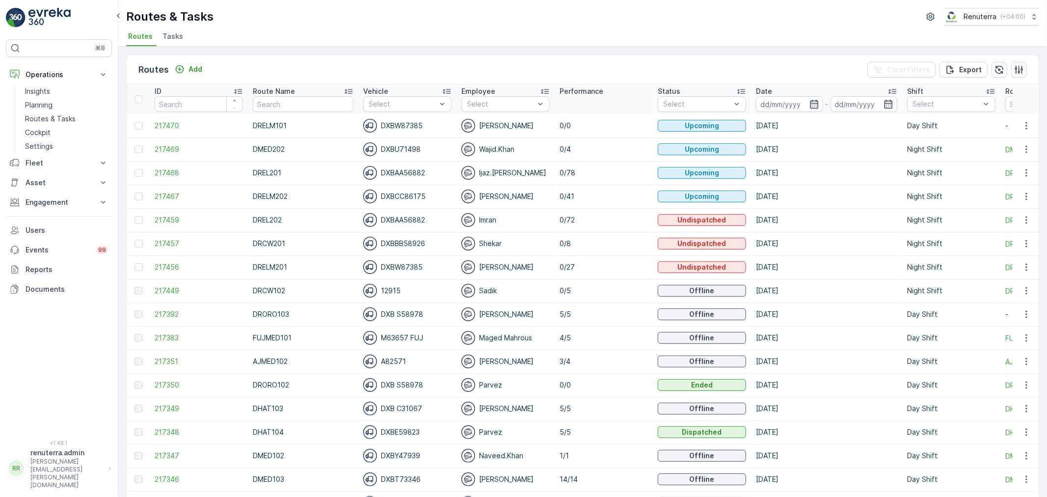
click at [277, 110] on input "text" at bounding box center [303, 104] width 101 height 16
click at [184, 38] on li "Tasks" at bounding box center [173, 37] width 27 height 17
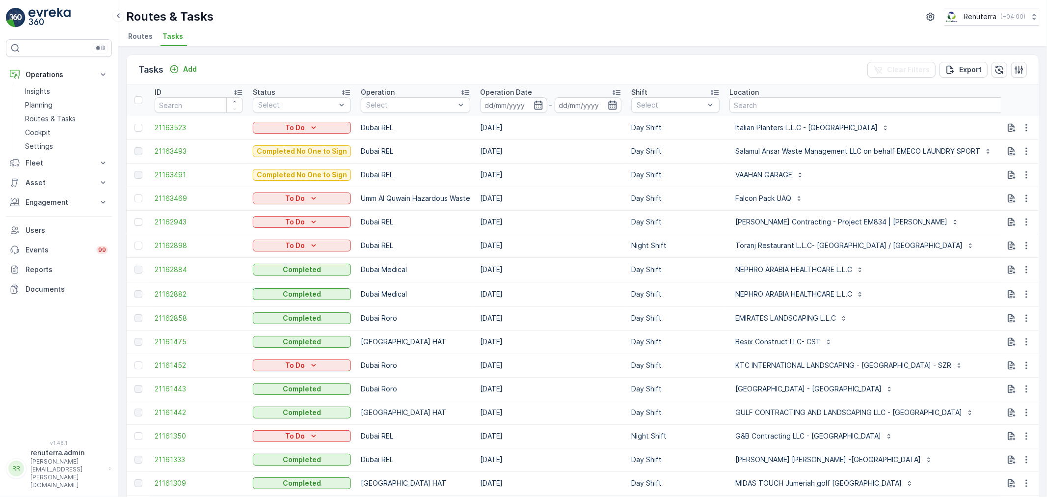
click at [614, 102] on icon "button" at bounding box center [613, 105] width 10 height 10
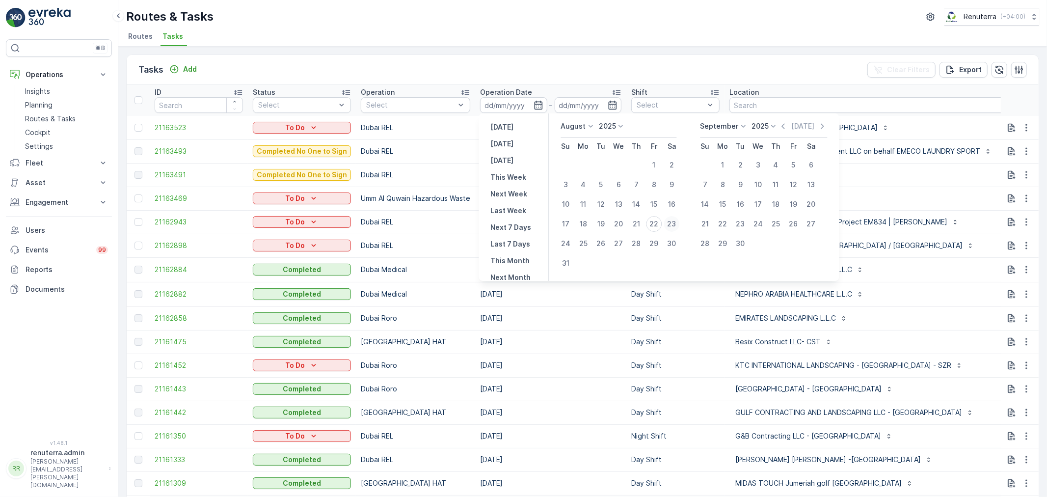
click at [672, 222] on div "23" at bounding box center [672, 224] width 16 height 16
type input "[DATE]"
click at [672, 222] on div "23" at bounding box center [672, 224] width 16 height 16
type input "[DATE]"
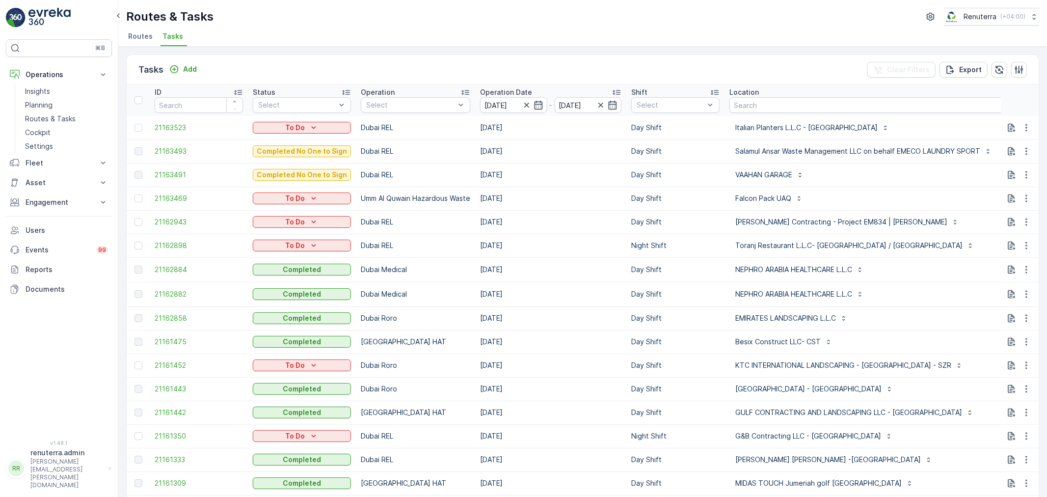
click at [636, 74] on div "Tasks Add Clear Filters Export" at bounding box center [583, 69] width 912 height 29
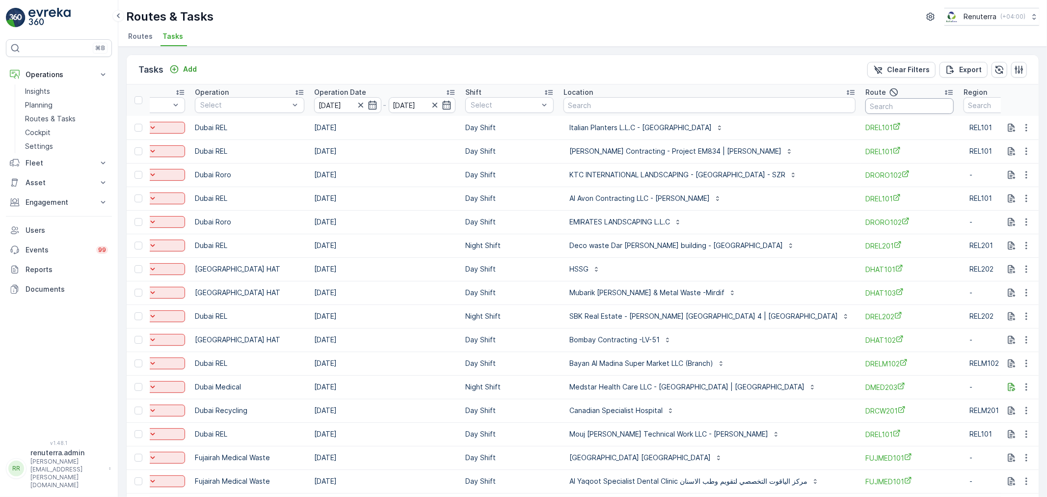
click at [865, 104] on input "text" at bounding box center [909, 106] width 88 height 16
type input "DRELM102"
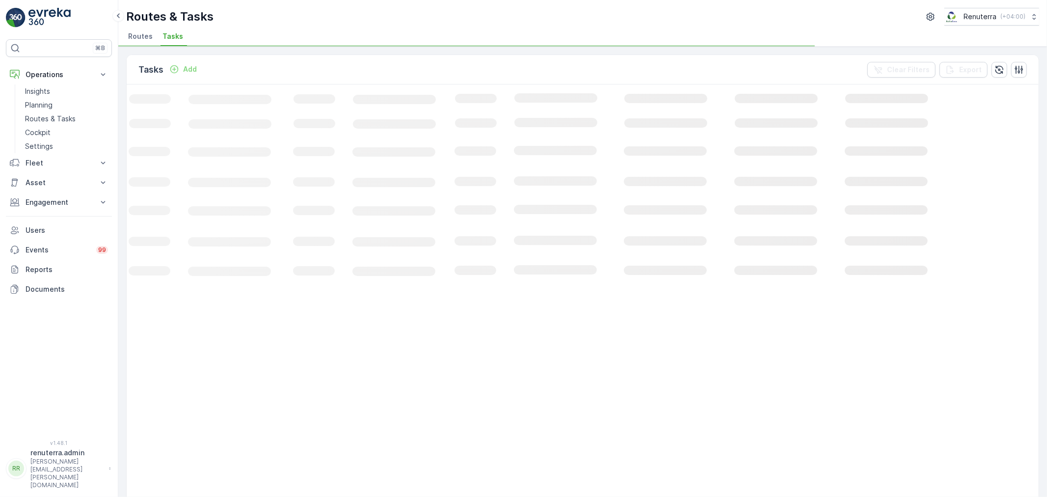
scroll to position [0, 32]
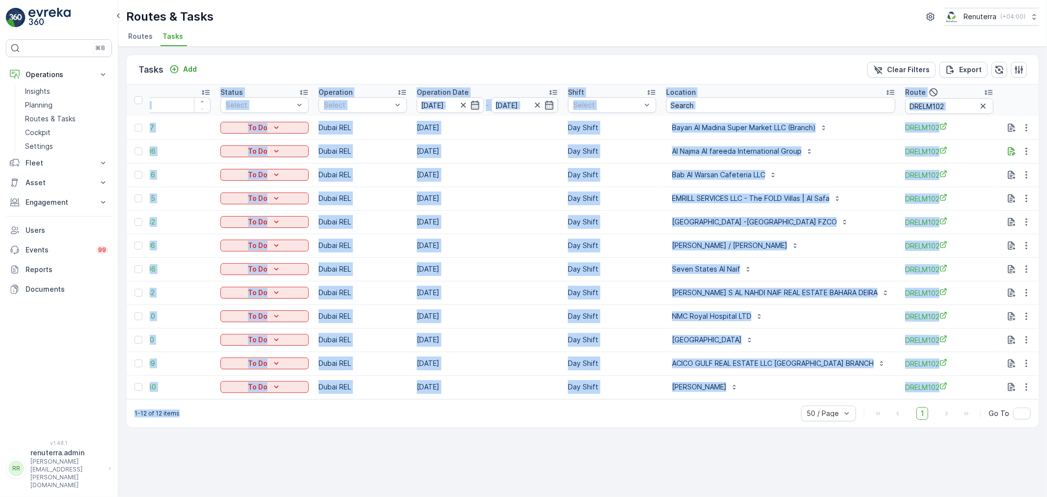
drag, startPoint x: 616, startPoint y: 403, endPoint x: 710, endPoint y: 407, distance: 93.8
click at [751, 401] on div "Tasks Add Clear Filters Export ID Status Select Operation Select Operation Date…" at bounding box center [582, 240] width 913 height 373
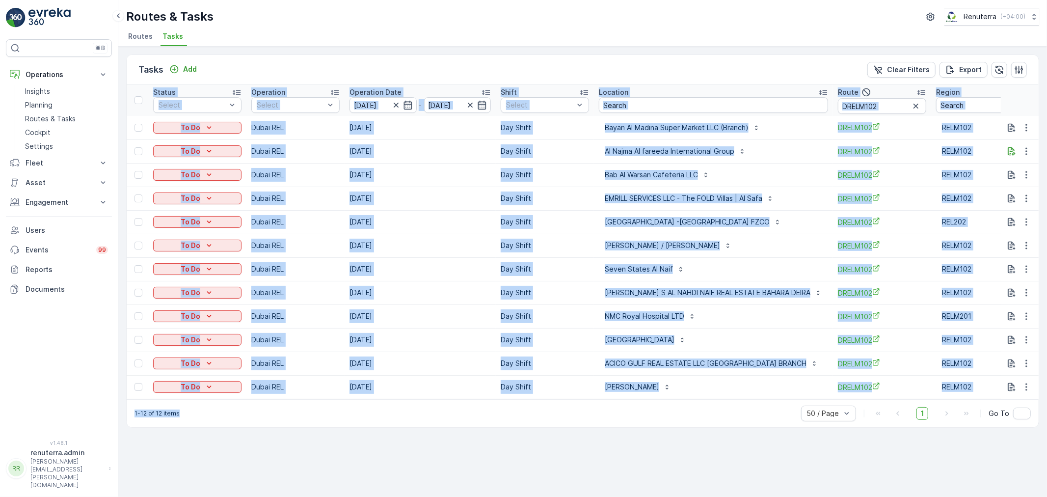
scroll to position [0, 127]
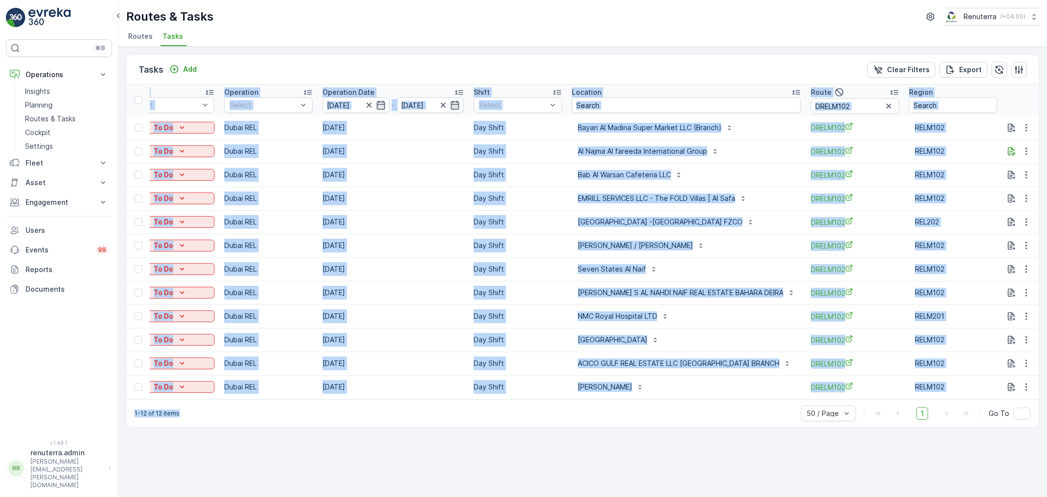
click at [762, 440] on div "Tasks Add Clear Filters Export ID Status Select Operation Select Operation Date…" at bounding box center [582, 272] width 929 height 450
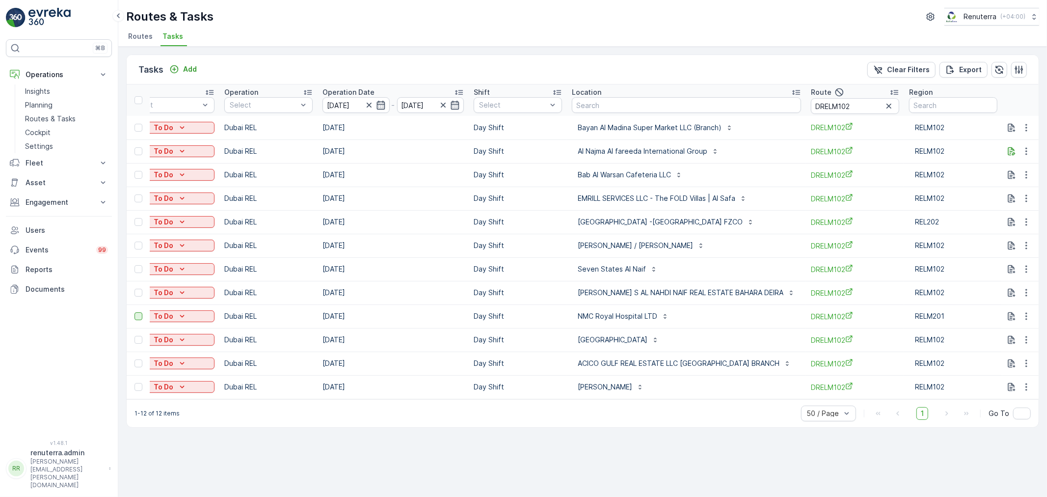
click at [141, 317] on div at bounding box center [138, 316] width 8 height 8
click at [134, 312] on input "checkbox" at bounding box center [134, 312] width 0 height 0
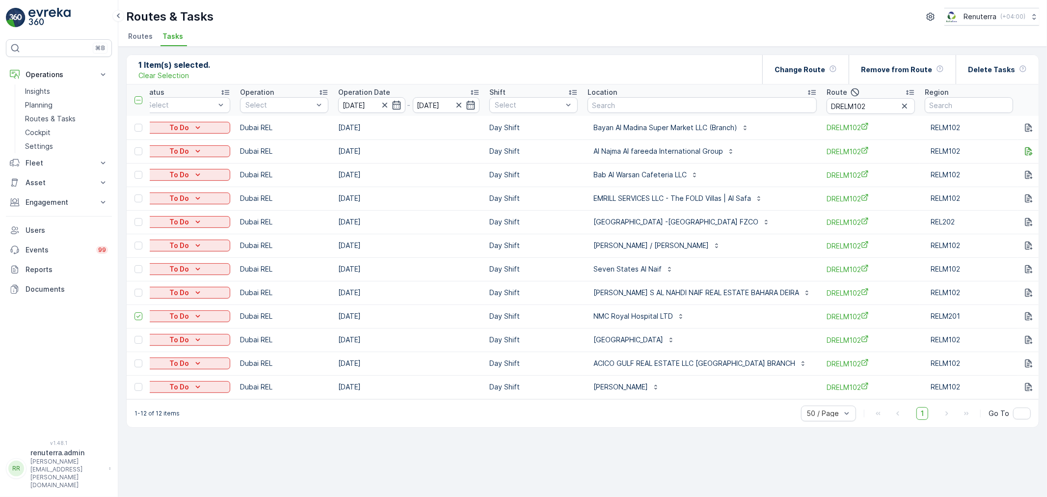
scroll to position [0, 109]
click at [137, 338] on div at bounding box center [138, 340] width 8 height 8
click at [134, 336] on input "checkbox" at bounding box center [134, 336] width 0 height 0
click at [142, 242] on div at bounding box center [139, 245] width 10 height 8
click at [134, 241] on input "checkbox" at bounding box center [134, 241] width 0 height 0
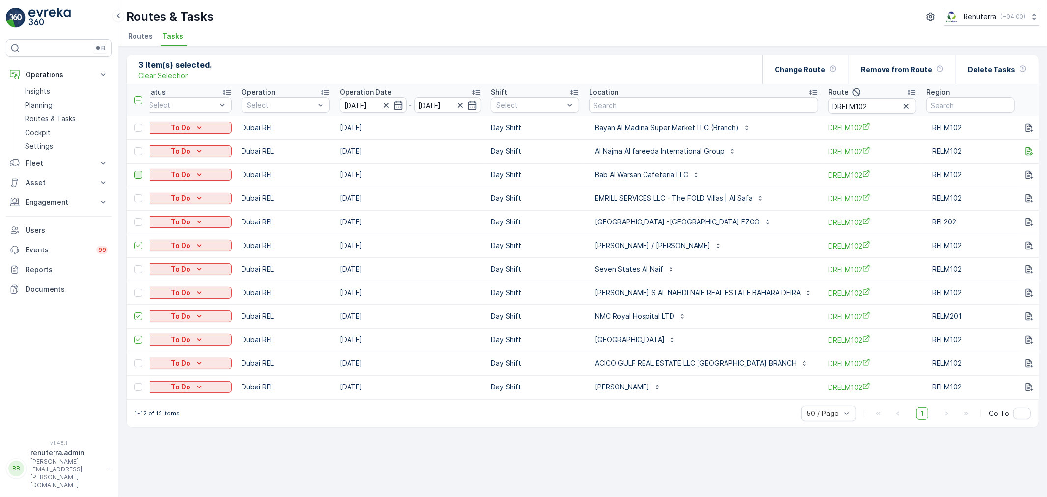
click at [135, 175] on div at bounding box center [138, 175] width 8 height 8
click at [134, 171] on input "checkbox" at bounding box center [134, 171] width 0 height 0
click at [141, 127] on div at bounding box center [138, 128] width 8 height 8
click at [134, 124] on input "checkbox" at bounding box center [134, 124] width 0 height 0
click at [829, 61] on div "Change Route" at bounding box center [806, 69] width 62 height 29
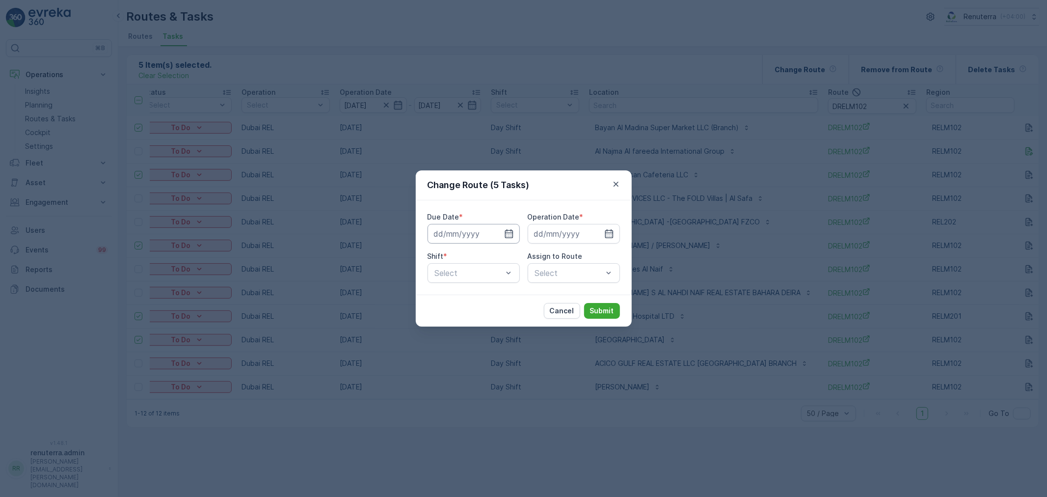
click at [446, 228] on input at bounding box center [474, 234] width 92 height 20
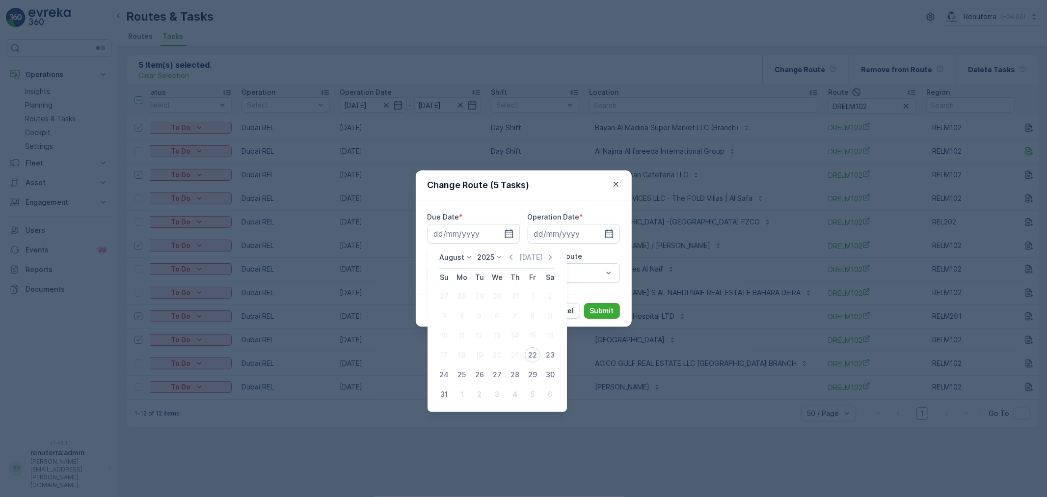
click at [536, 355] on div "22" at bounding box center [533, 355] width 16 height 16
type input "[DATE]"
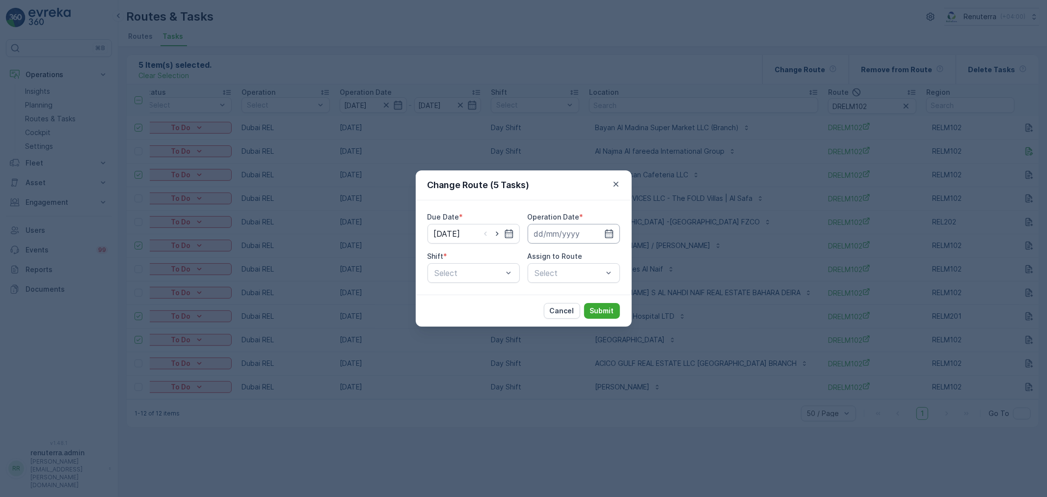
click at [563, 230] on input at bounding box center [574, 234] width 92 height 20
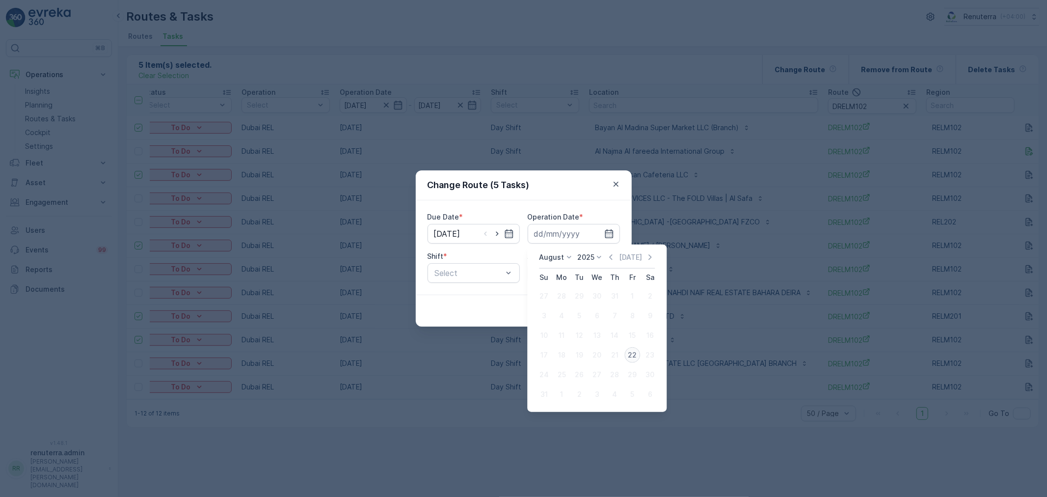
click at [632, 355] on div "22" at bounding box center [632, 355] width 16 height 16
type input "[DATE]"
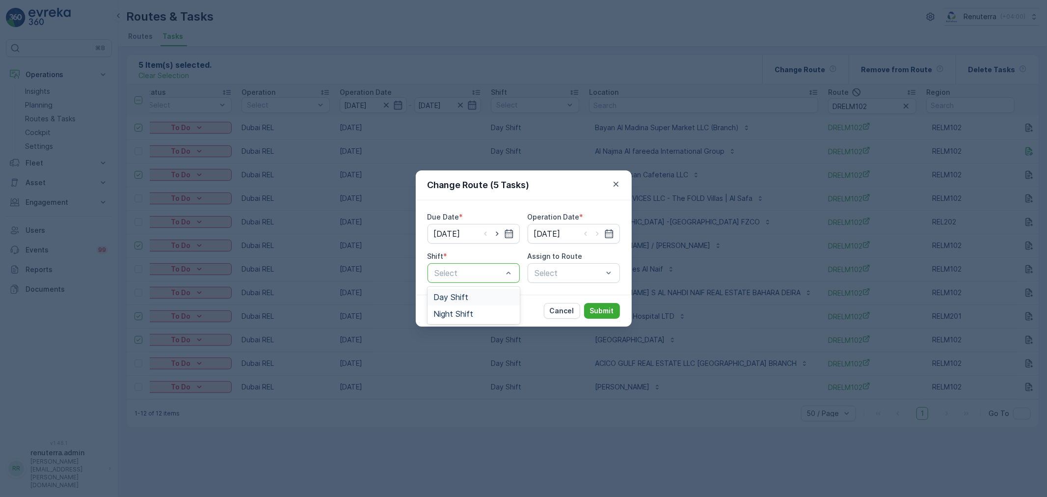
drag, startPoint x: 485, startPoint y: 272, endPoint x: 488, endPoint y: 301, distance: 29.6
click at [485, 271] on div at bounding box center [469, 272] width 70 height 9
click at [484, 308] on div "Night Shift" at bounding box center [474, 313] width 92 height 17
click at [566, 273] on div "Select" at bounding box center [574, 273] width 92 height 20
click at [566, 273] on div at bounding box center [569, 272] width 70 height 9
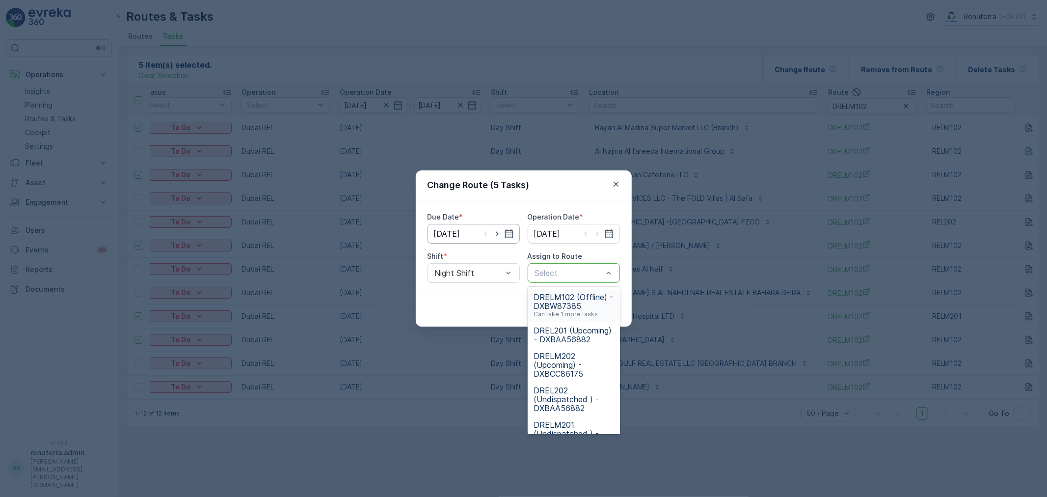
click at [452, 238] on input "[DATE]" at bounding box center [474, 234] width 92 height 20
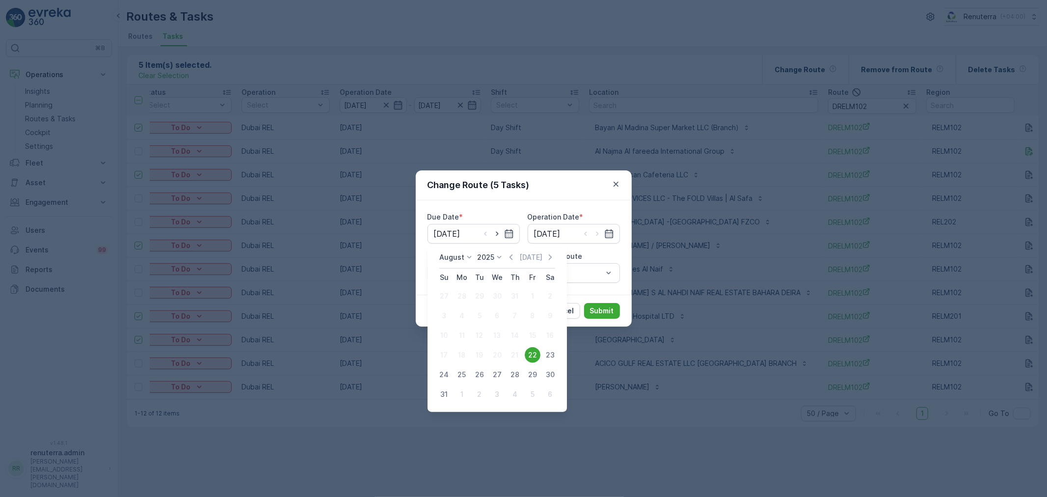
click at [549, 354] on div "23" at bounding box center [550, 355] width 16 height 16
type input "[DATE]"
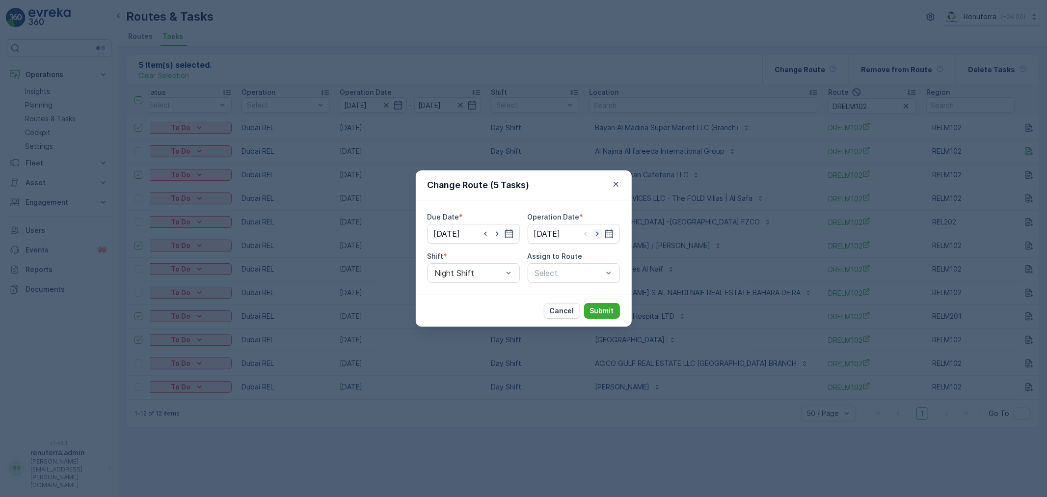
click at [599, 236] on icon "button" at bounding box center [597, 234] width 10 height 10
type input "[DATE]"
click at [570, 276] on div at bounding box center [569, 272] width 70 height 9
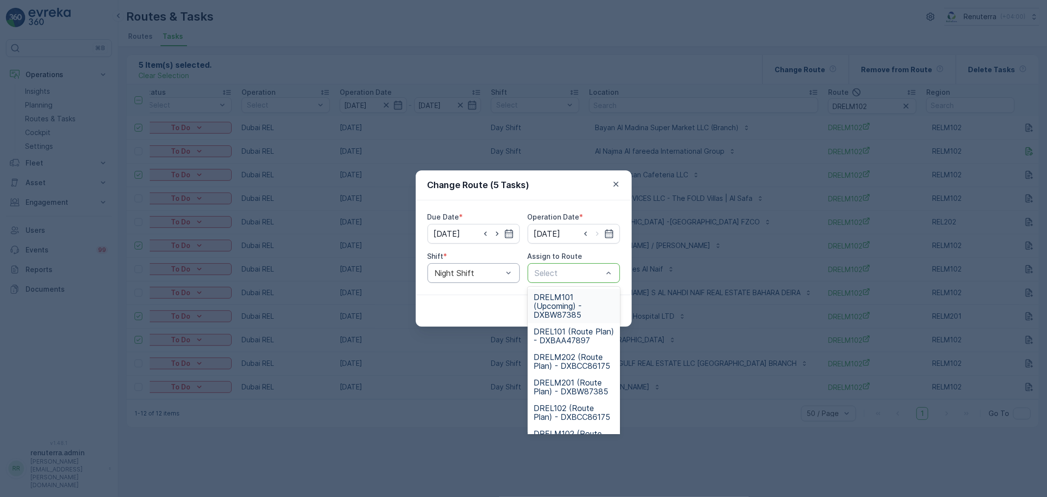
click at [459, 275] on div at bounding box center [469, 272] width 70 height 9
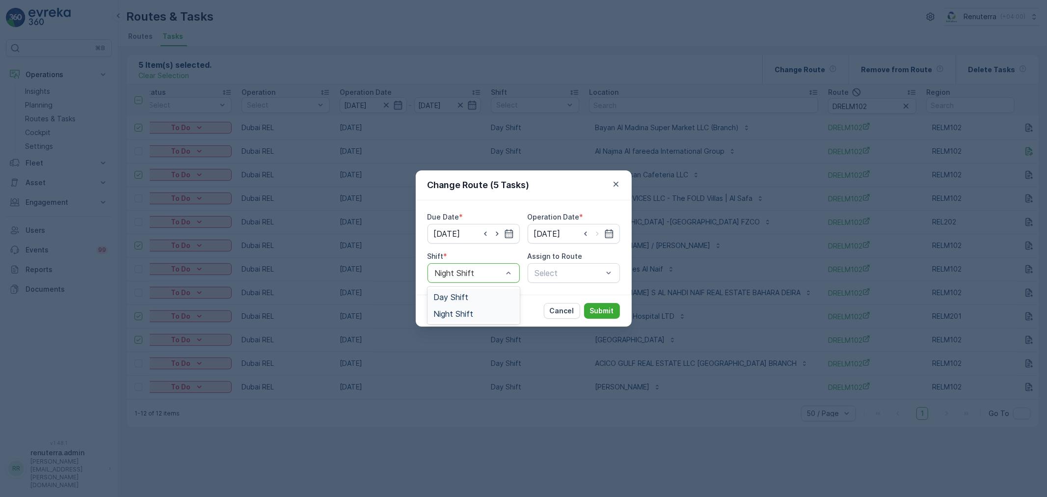
drag, startPoint x: 460, startPoint y: 292, endPoint x: 509, endPoint y: 285, distance: 49.6
click at [466, 290] on div "Day Shift" at bounding box center [474, 297] width 92 height 17
click at [550, 274] on div at bounding box center [569, 272] width 70 height 9
click at [609, 307] on p "Submit" at bounding box center [602, 311] width 24 height 10
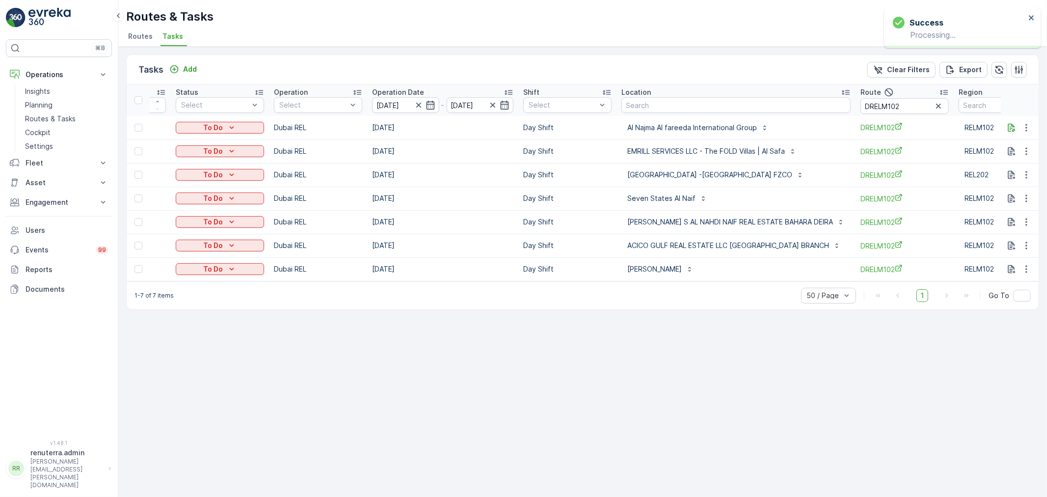
scroll to position [0, 127]
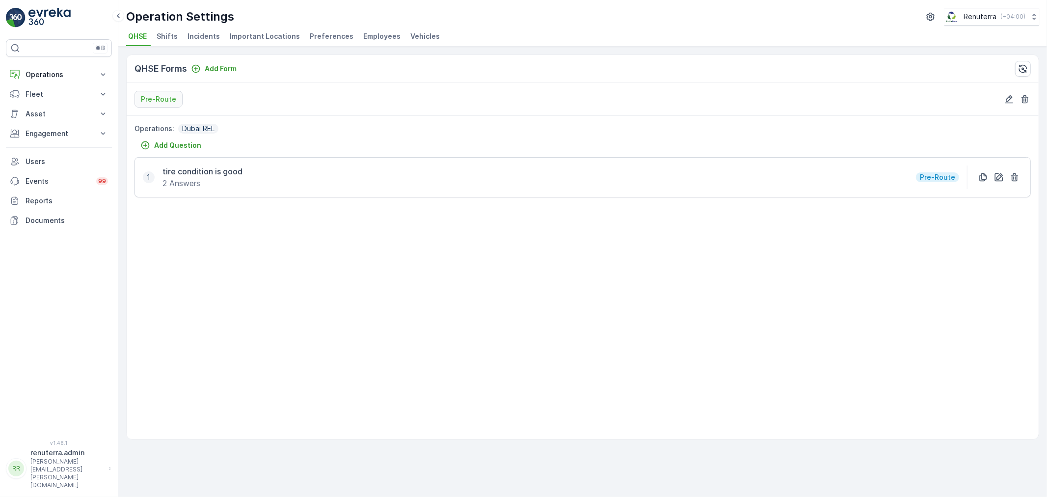
click at [410, 40] on span "Vehicles" at bounding box center [424, 36] width 29 height 10
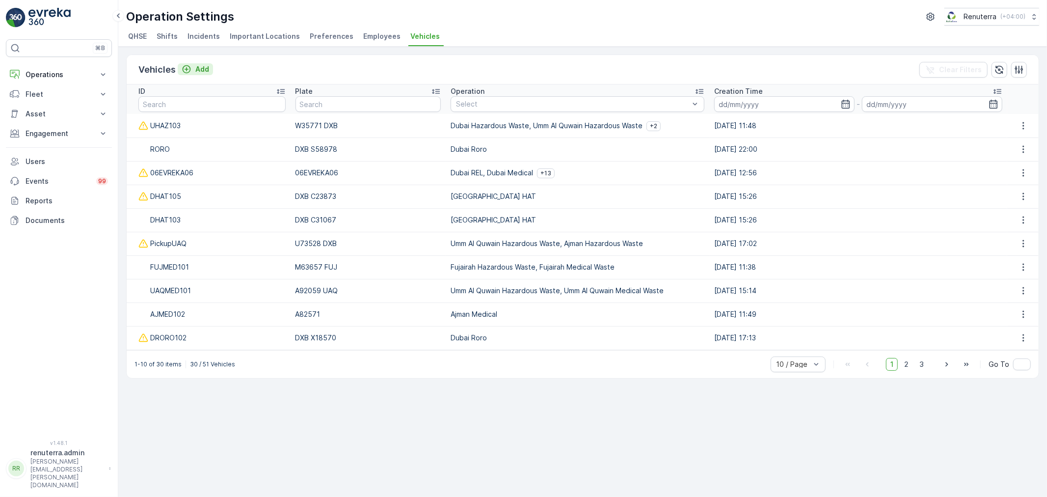
click at [196, 71] on p "Add" at bounding box center [202, 69] width 14 height 10
click at [361, 42] on li "Employees" at bounding box center [382, 37] width 43 height 17
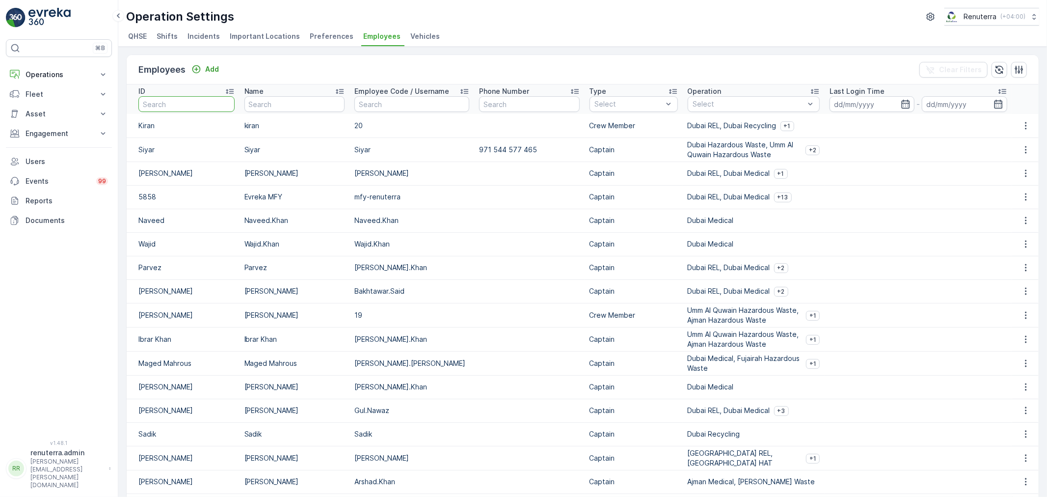
click at [188, 109] on input "text" at bounding box center [186, 104] width 96 height 16
click at [193, 74] on icon "Add" at bounding box center [196, 69] width 10 height 10
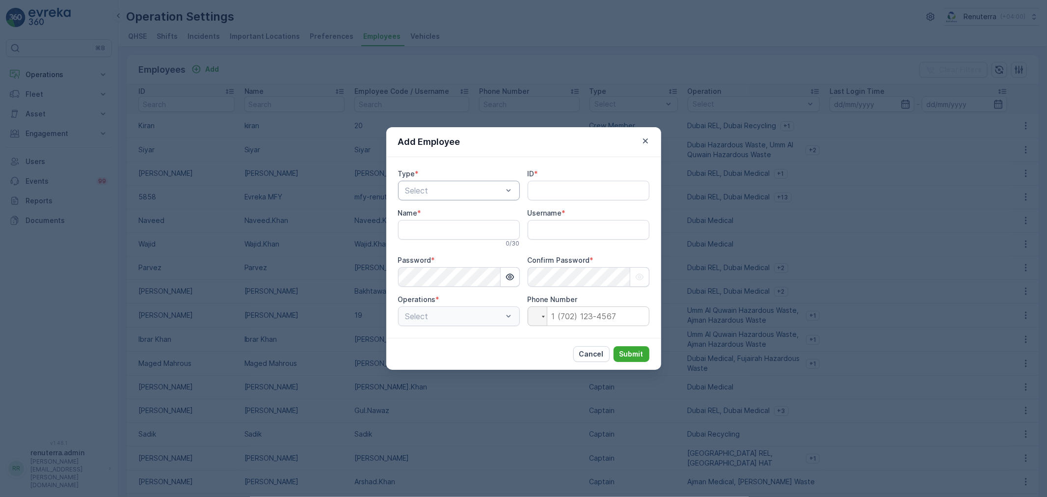
type input "renuterra.admin"
click at [486, 200] on div "Type * Select ID * Name * 0 / 30 Username * renuterra.admin Password * Confirm …" at bounding box center [523, 247] width 251 height 157
click at [480, 194] on div at bounding box center [453, 190] width 99 height 9
click at [459, 216] on div "Captain" at bounding box center [459, 214] width 110 height 9
click at [631, 189] on input "ID" at bounding box center [589, 191] width 122 height 20
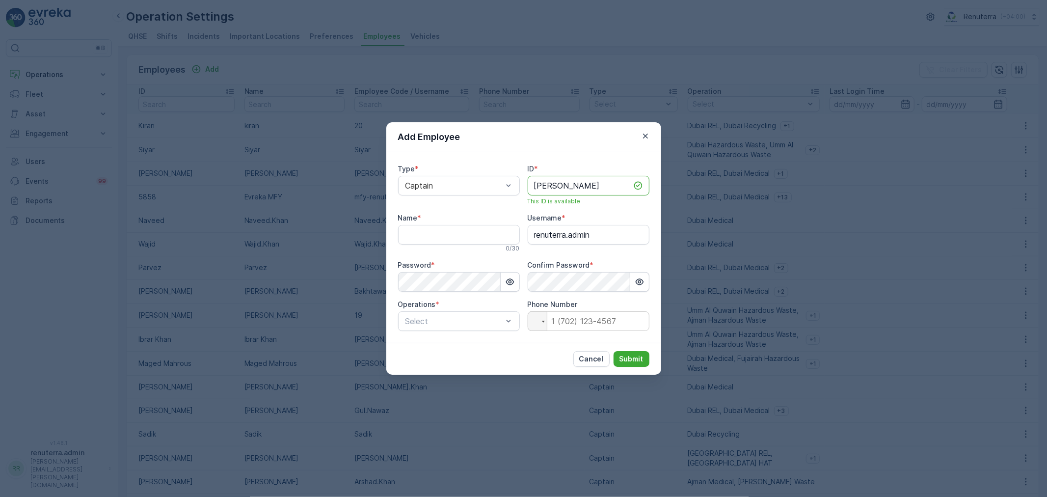
drag, startPoint x: 555, startPoint y: 180, endPoint x: 532, endPoint y: 180, distance: 23.1
click at [529, 180] on input "[PERSON_NAME]" at bounding box center [589, 186] width 122 height 20
type input "[PERSON_NAME]"
click at [482, 238] on input "Name" at bounding box center [459, 235] width 122 height 20
paste input "[PERSON_NAME]"
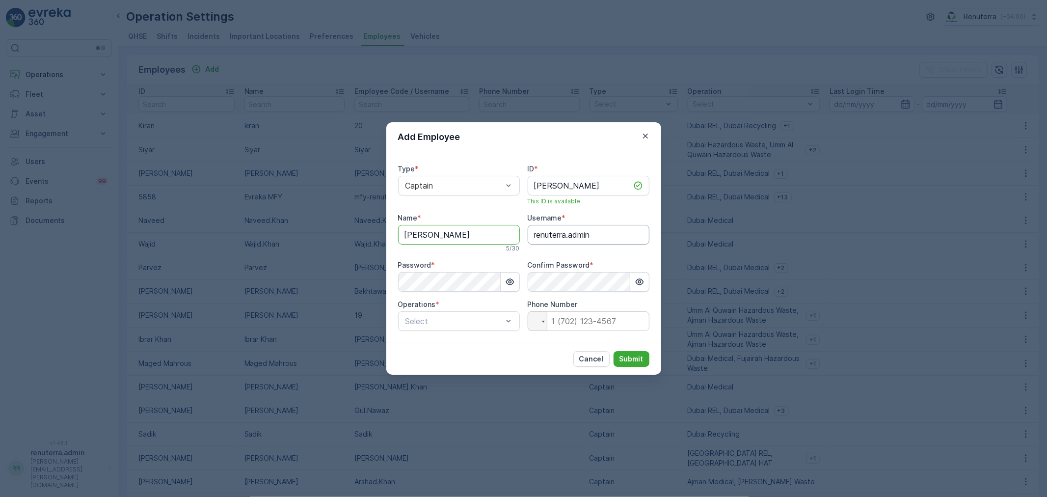
type input "[PERSON_NAME]"
drag, startPoint x: 597, startPoint y: 237, endPoint x: 537, endPoint y: 233, distance: 60.0
click at [537, 233] on input "renuterra.admin" at bounding box center [589, 235] width 122 height 20
click at [605, 229] on input "renuterra.admin" at bounding box center [589, 235] width 122 height 20
drag, startPoint x: 609, startPoint y: 236, endPoint x: 469, endPoint y: 232, distance: 140.4
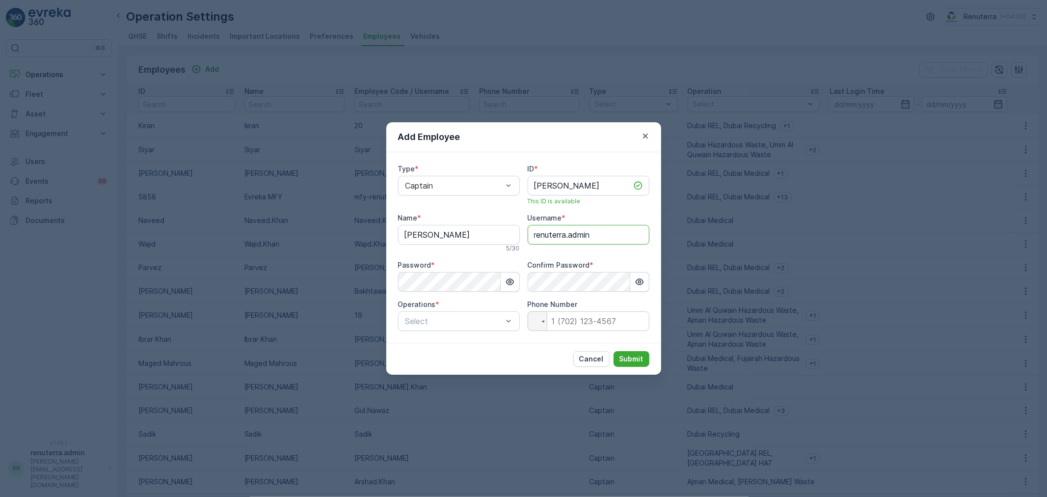
click at [469, 232] on div "Type * Captain ID * Sujit This ID is available Name * Sujit 5 / 30 Username * r…" at bounding box center [523, 247] width 251 height 167
paste input "text"
drag, startPoint x: 437, startPoint y: 233, endPoint x: 338, endPoint y: 229, distance: 99.7
click at [338, 229] on div "Add Employee Type * Captain ID * Sujit This ID is available Name * Sujit 5 / 30…" at bounding box center [523, 248] width 1047 height 497
drag, startPoint x: 604, startPoint y: 228, endPoint x: 501, endPoint y: 233, distance: 103.2
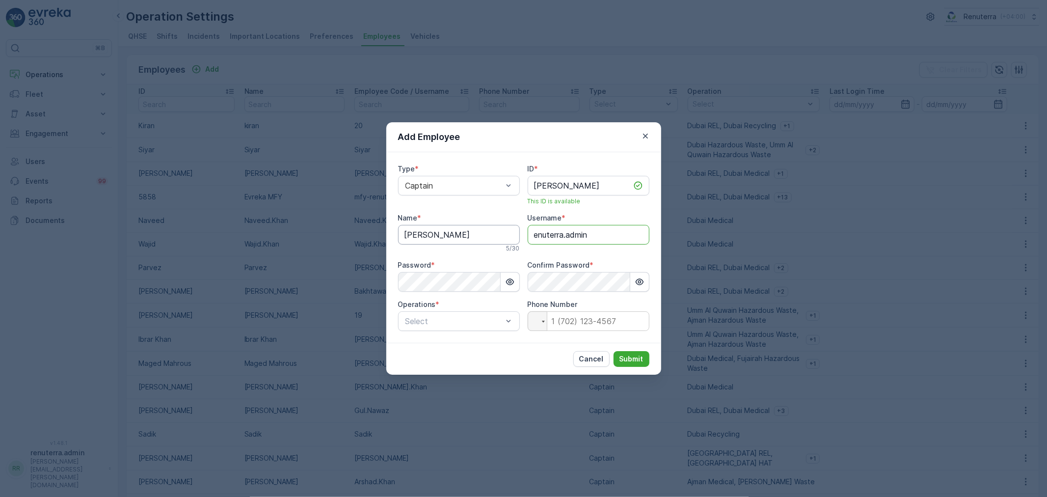
click at [501, 233] on div "Type * Captain ID * Sujit This ID is available Name * Sujit 5 / 30 Username * e…" at bounding box center [523, 247] width 251 height 167
paste input "[PERSON_NAME]"
type input "[PERSON_NAME]"
click at [236, 281] on div "Add Employee Type * Captain ID * Sujit This ID is available Name * Sujit 5 / 30…" at bounding box center [523, 248] width 1047 height 497
click at [517, 278] on button "button" at bounding box center [510, 282] width 19 height 20
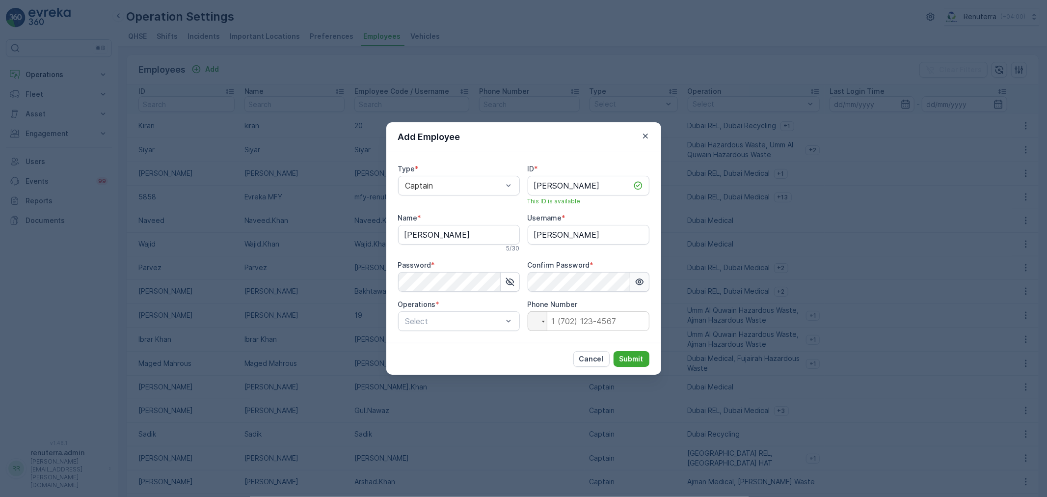
click at [643, 286] on icon "button" at bounding box center [640, 282] width 10 height 10
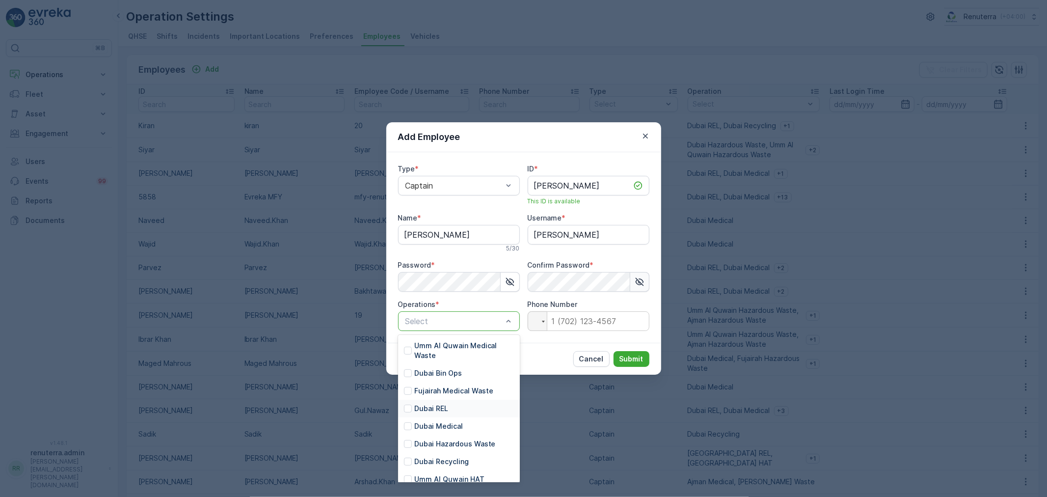
click at [472, 401] on div "Dubai REL" at bounding box center [459, 409] width 122 height 18
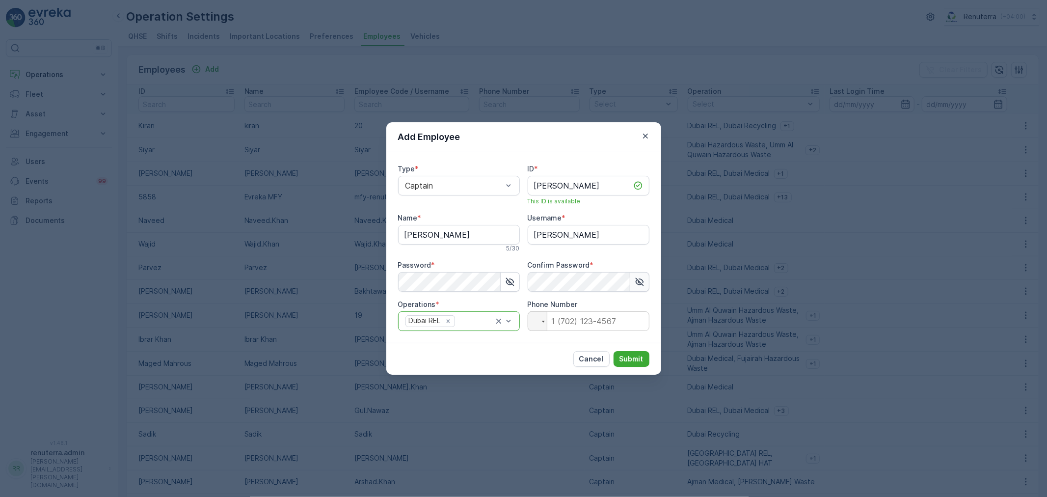
click at [481, 324] on div at bounding box center [475, 321] width 38 height 9
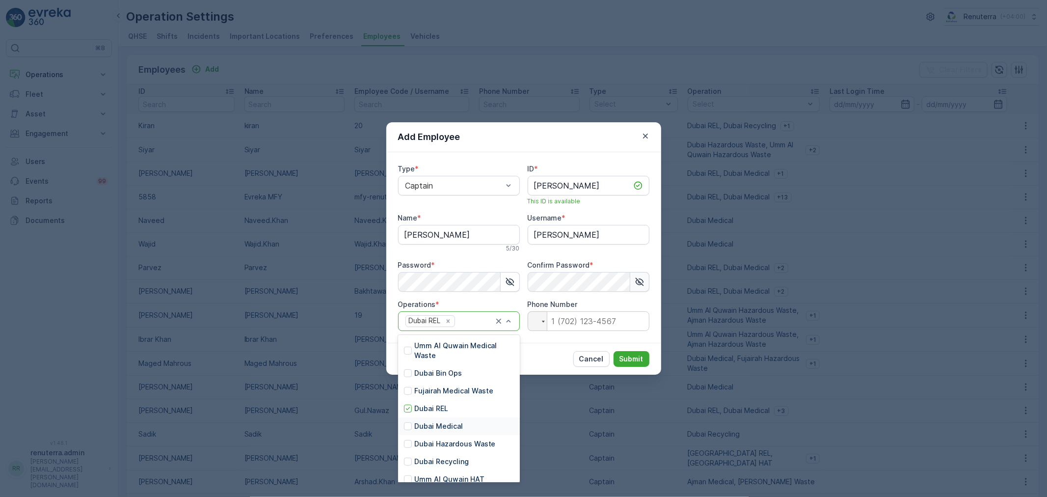
click at [464, 425] on div "Dubai Medical" at bounding box center [459, 426] width 122 height 18
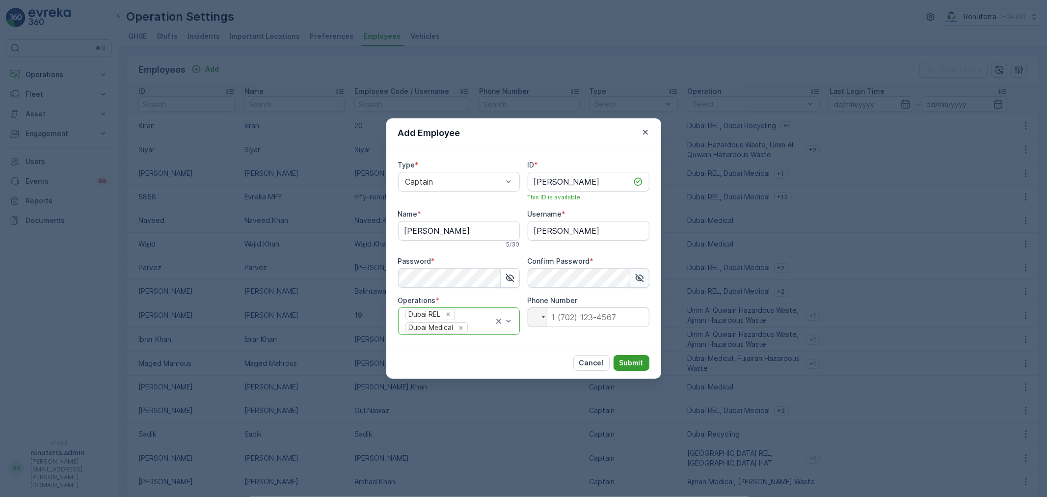
click at [643, 359] on p "Submit" at bounding box center [631, 363] width 24 height 10
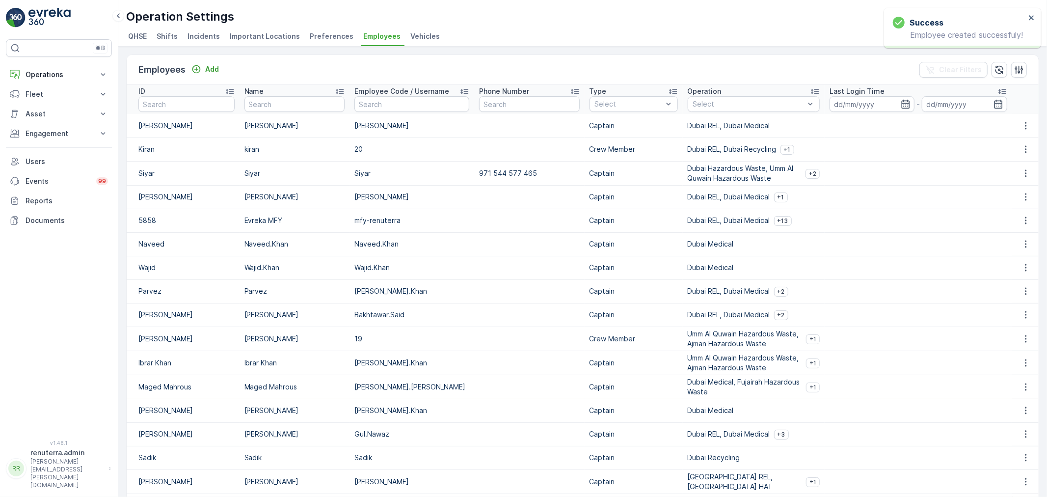
click at [880, 230] on td at bounding box center [918, 221] width 187 height 24
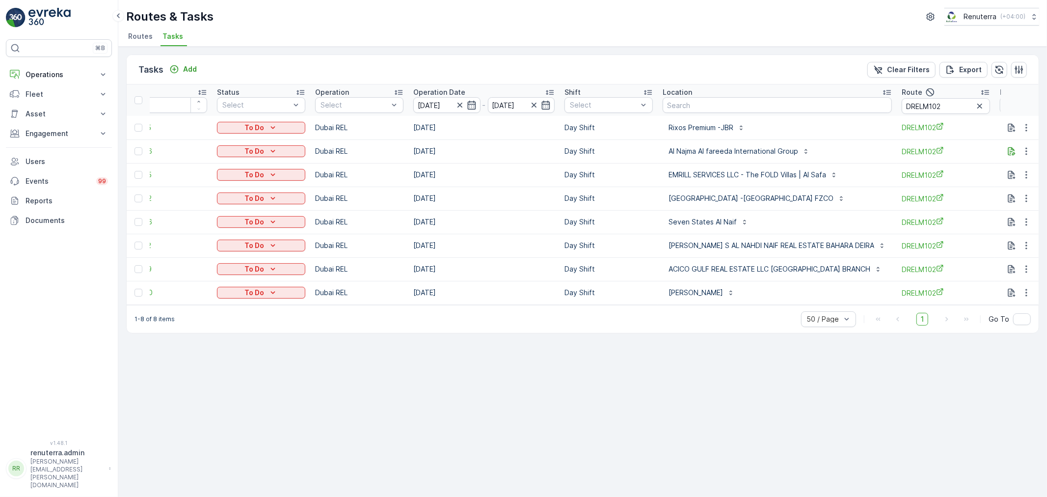
scroll to position [0, 69]
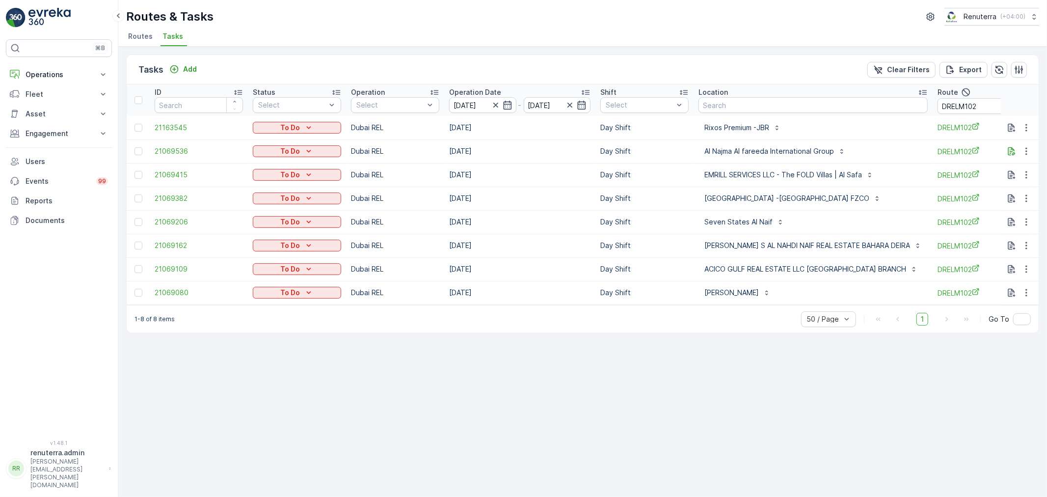
click at [987, 101] on input "DRELM102" at bounding box center [981, 106] width 88 height 16
type input "DRELM101"
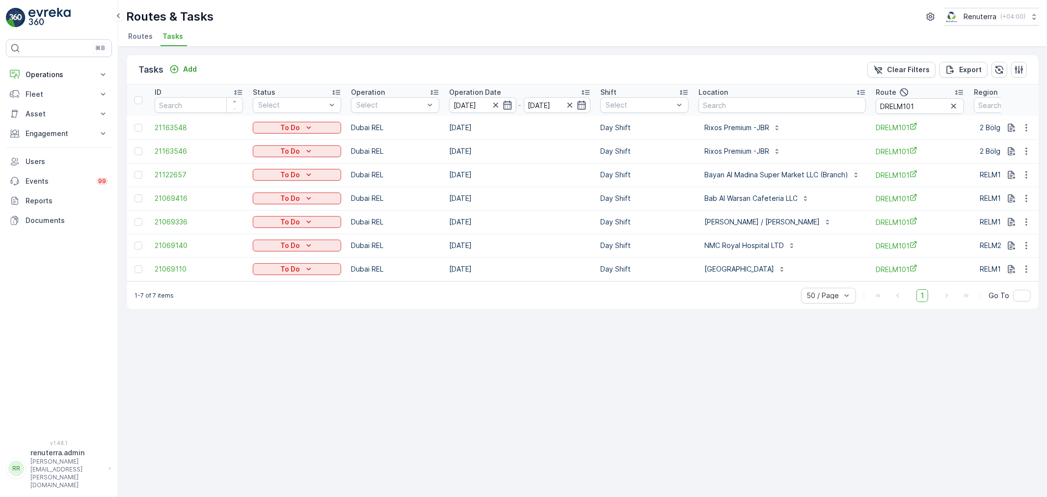
drag, startPoint x: 139, startPoint y: 121, endPoint x: 125, endPoint y: 146, distance: 28.8
click at [136, 124] on td at bounding box center [138, 128] width 23 height 24
click at [133, 132] on td at bounding box center [138, 128] width 23 height 24
drag, startPoint x: 139, startPoint y: 127, endPoint x: 139, endPoint y: 146, distance: 19.1
click at [139, 129] on div at bounding box center [138, 128] width 8 height 8
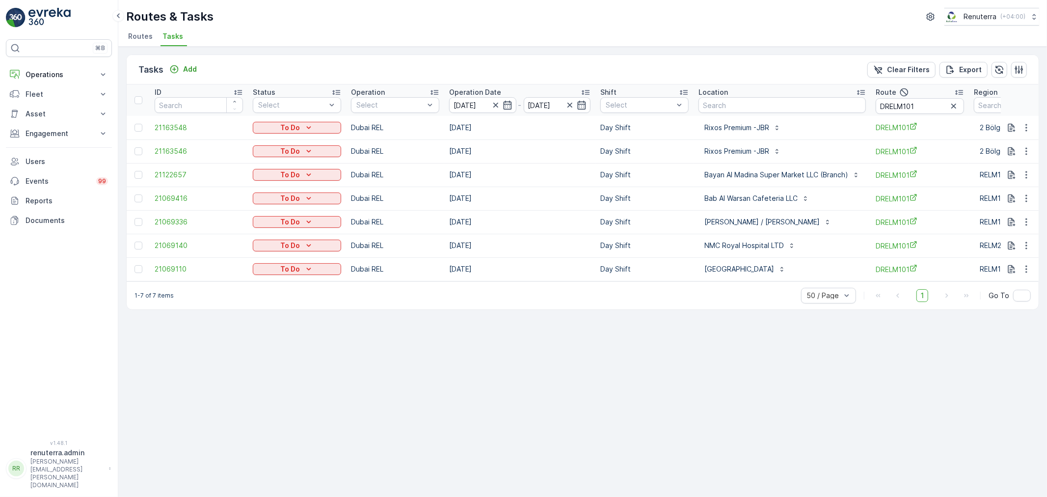
click at [134, 124] on input "checkbox" at bounding box center [134, 124] width 0 height 0
click at [139, 159] on td at bounding box center [138, 151] width 23 height 24
click at [139, 155] on td at bounding box center [138, 151] width 23 height 24
click at [136, 153] on div at bounding box center [138, 151] width 8 height 8
click at [134, 147] on input "checkbox" at bounding box center [134, 147] width 0 height 0
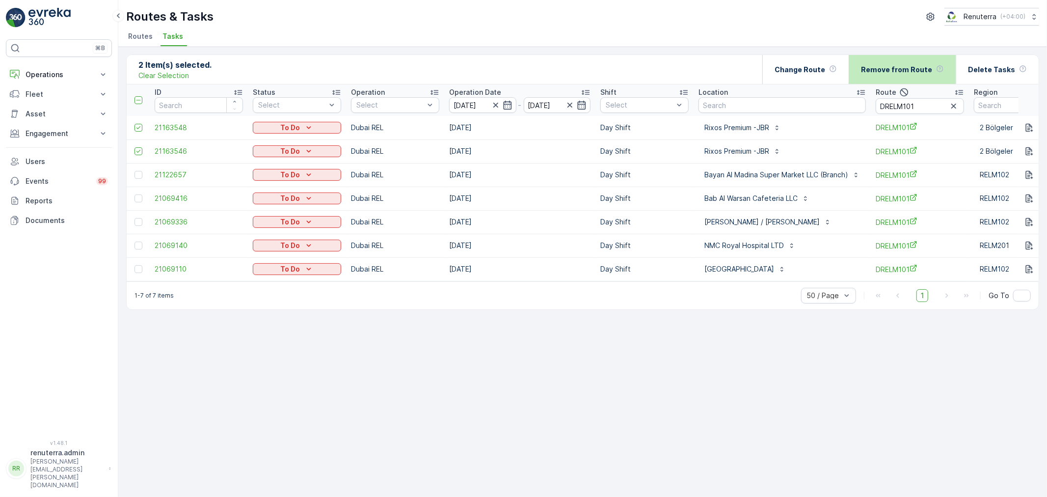
click at [860, 69] on div "Remove from Route" at bounding box center [902, 69] width 107 height 29
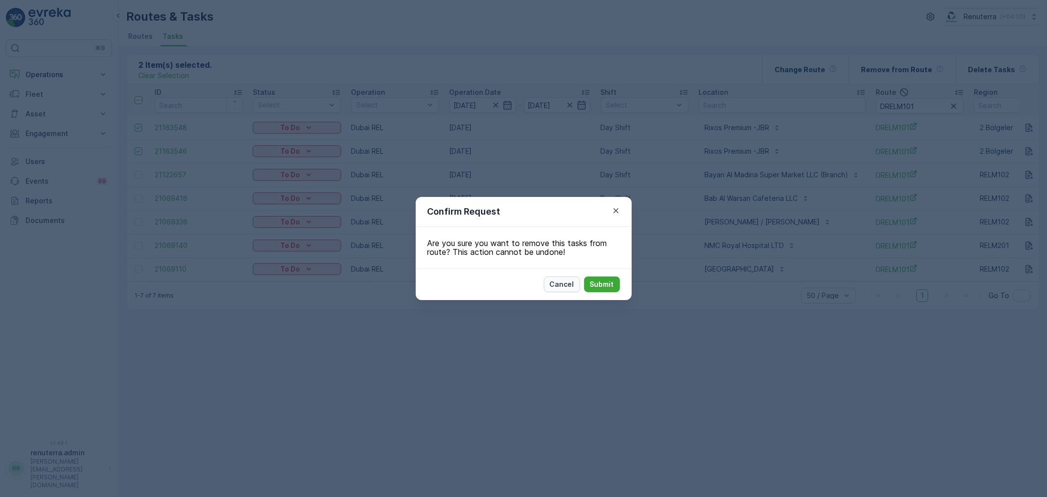
click at [559, 279] on p "Cancel" at bounding box center [562, 284] width 25 height 10
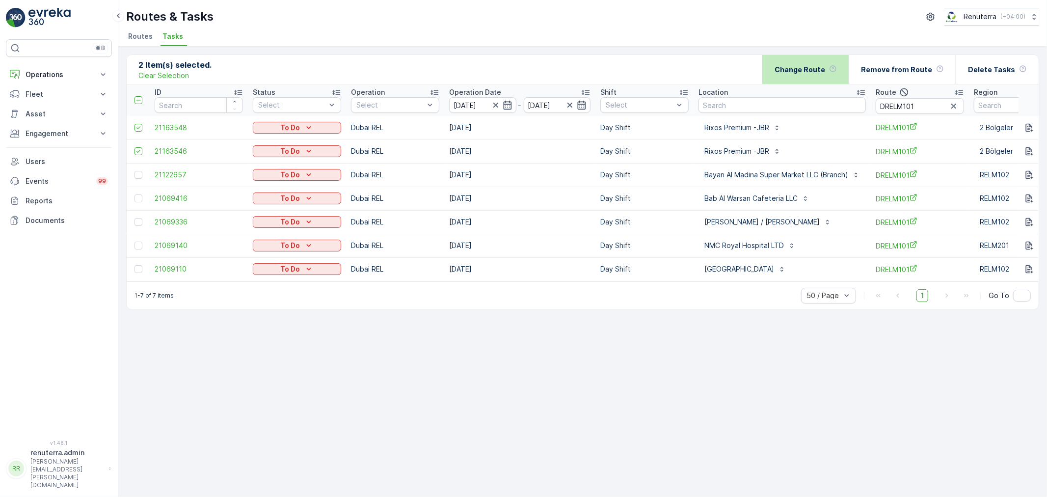
click at [776, 76] on div "Change Route" at bounding box center [805, 69] width 86 height 29
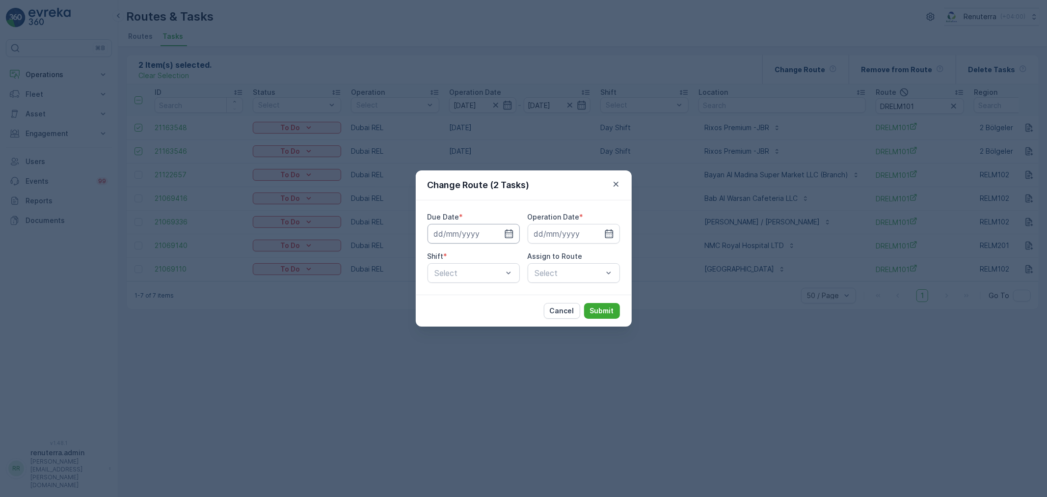
click at [500, 236] on input at bounding box center [474, 234] width 92 height 20
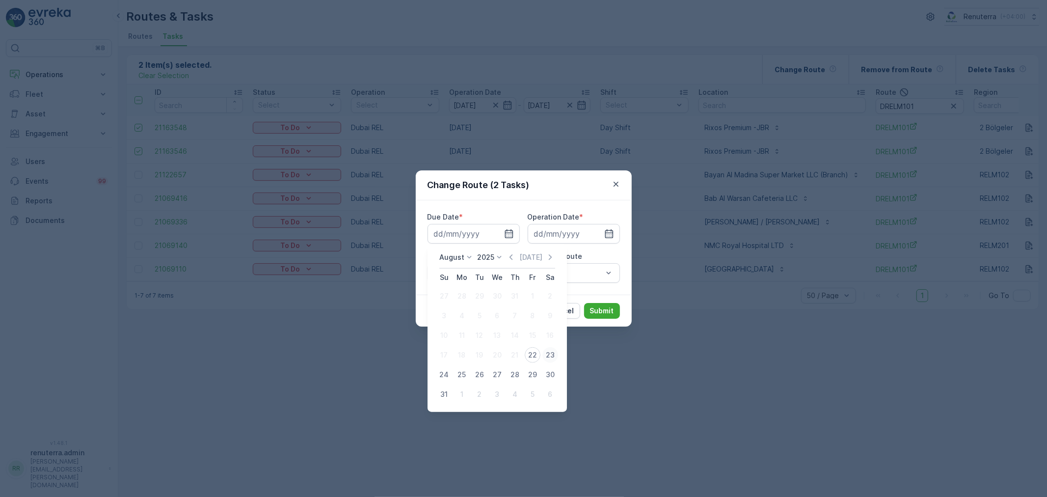
click at [544, 354] on div "23" at bounding box center [550, 355] width 16 height 16
type input "[DATE]"
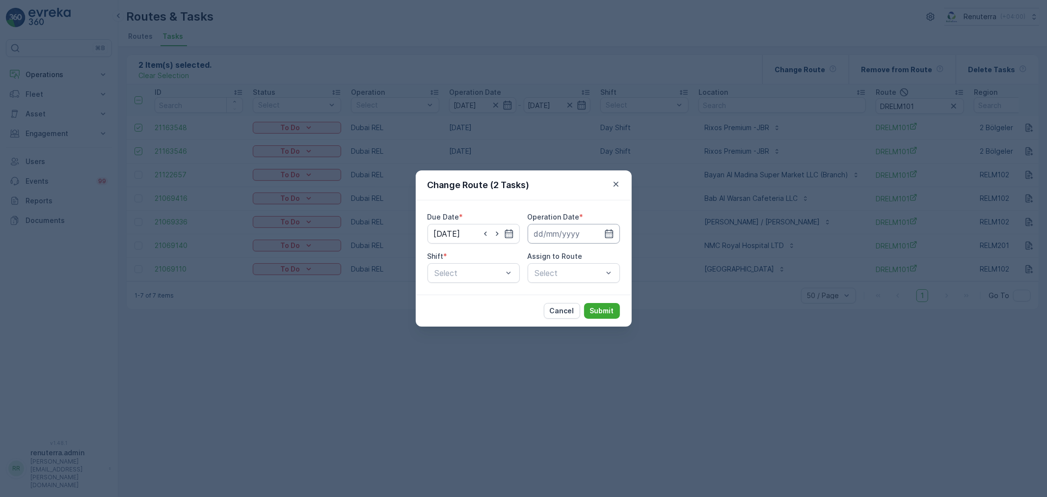
click at [577, 231] on input at bounding box center [574, 234] width 92 height 20
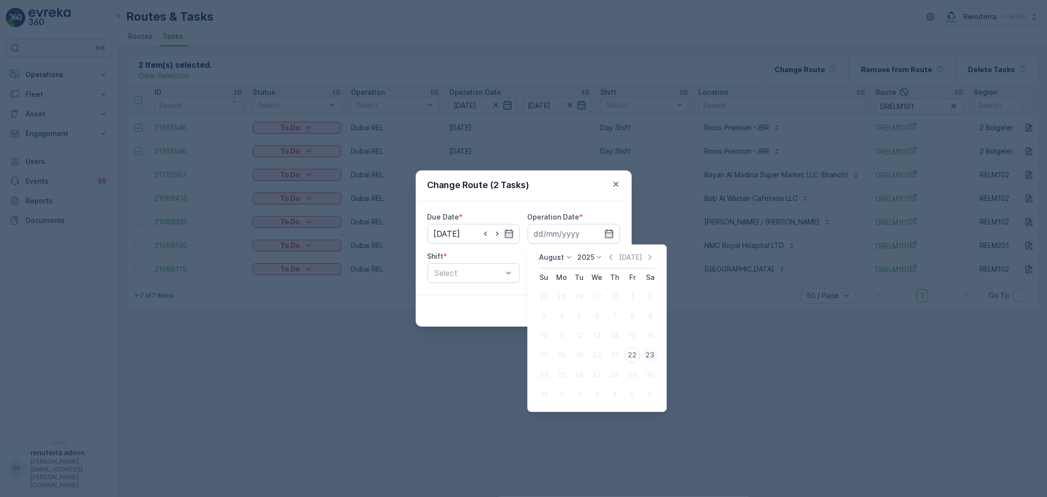
click at [650, 352] on div "23" at bounding box center [650, 355] width 16 height 16
type input "[DATE]"
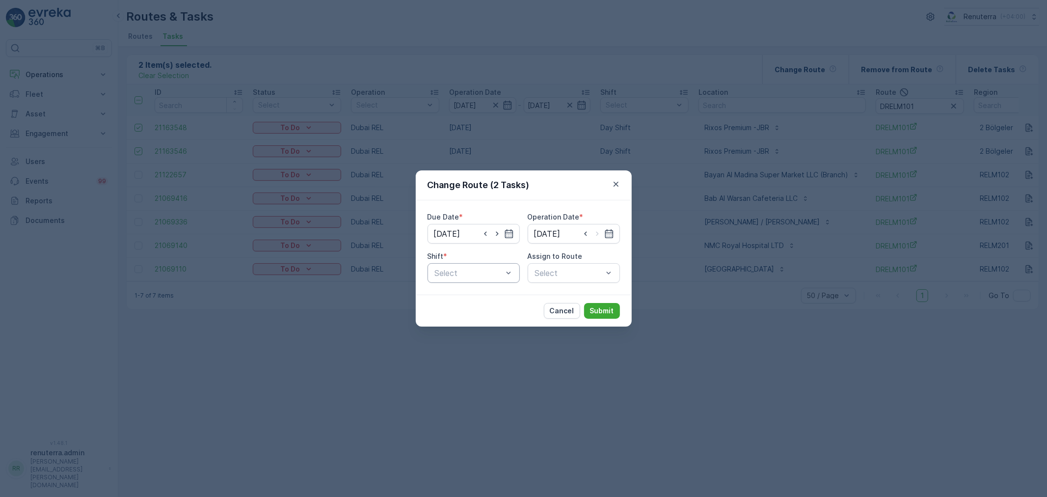
click at [489, 270] on div at bounding box center [469, 272] width 70 height 9
click at [487, 301] on div "Day Shift" at bounding box center [474, 297] width 92 height 17
click at [572, 273] on div "Select" at bounding box center [574, 273] width 92 height 20
click at [577, 271] on div at bounding box center [569, 272] width 70 height 9
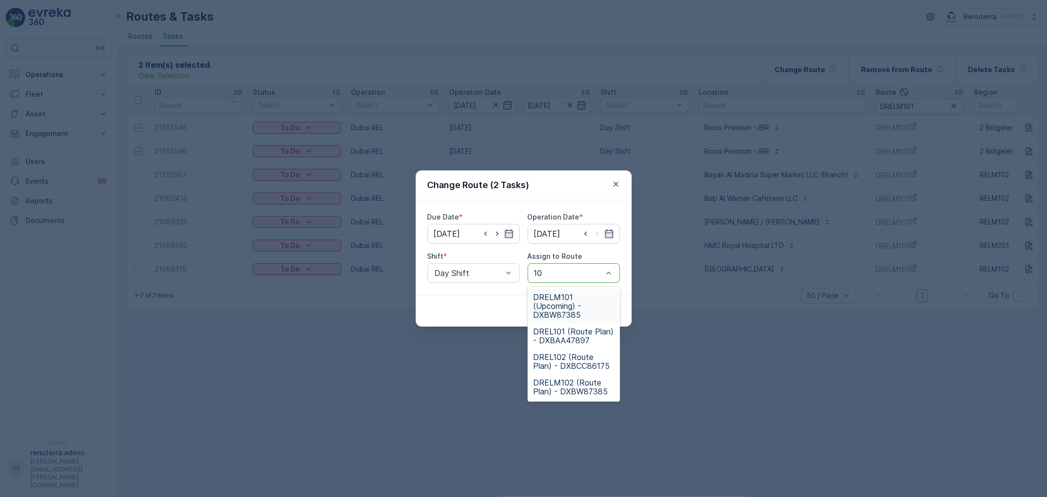
type input "102"
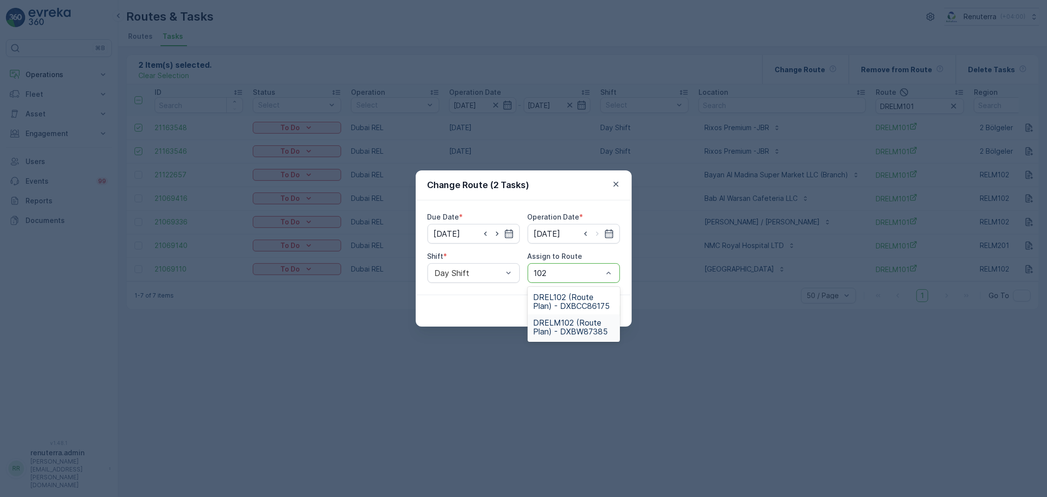
click at [573, 316] on div "DRELM102 (Route Plan) - DXBW87385" at bounding box center [574, 327] width 92 height 26
drag, startPoint x: 606, startPoint y: 310, endPoint x: 599, endPoint y: 313, distance: 8.1
click at [599, 313] on p "Submit" at bounding box center [602, 311] width 24 height 10
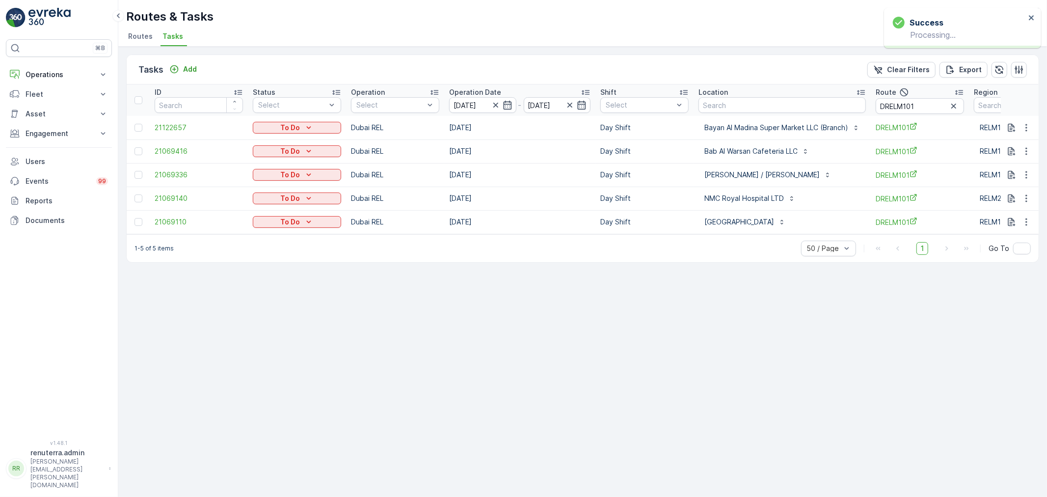
drag, startPoint x: 649, startPoint y: 233, endPoint x: 654, endPoint y: 233, distance: 4.9
click at [653, 233] on div "ID Status Select Operation Select Operation Date [DATE] - [DATE] Shift Select L…" at bounding box center [583, 159] width 912 height 150
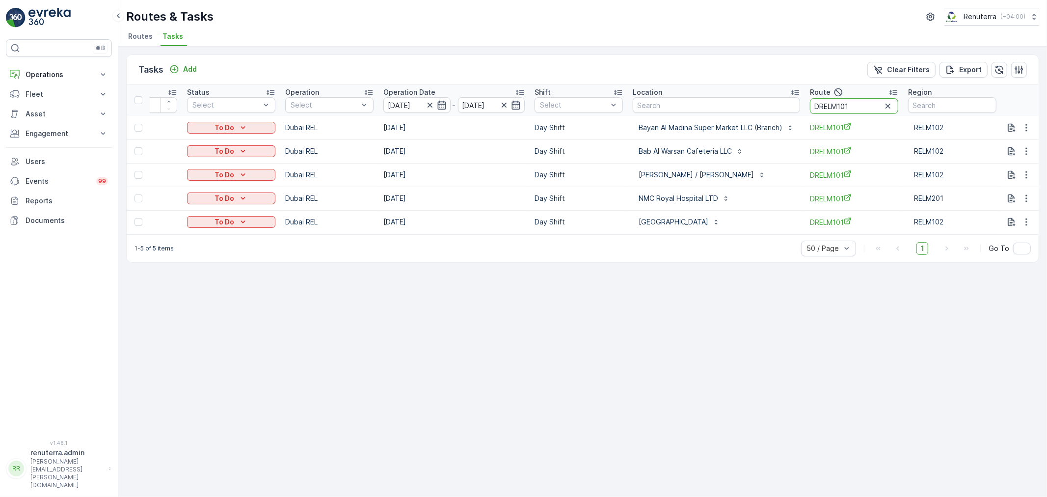
drag, startPoint x: 849, startPoint y: 106, endPoint x: 802, endPoint y: 110, distance: 47.8
click at [802, 110] on tr "ID Status Select Operation Select Operation Date [DATE] - [DATE] Shift Select L…" at bounding box center [550, 99] width 979 height 31
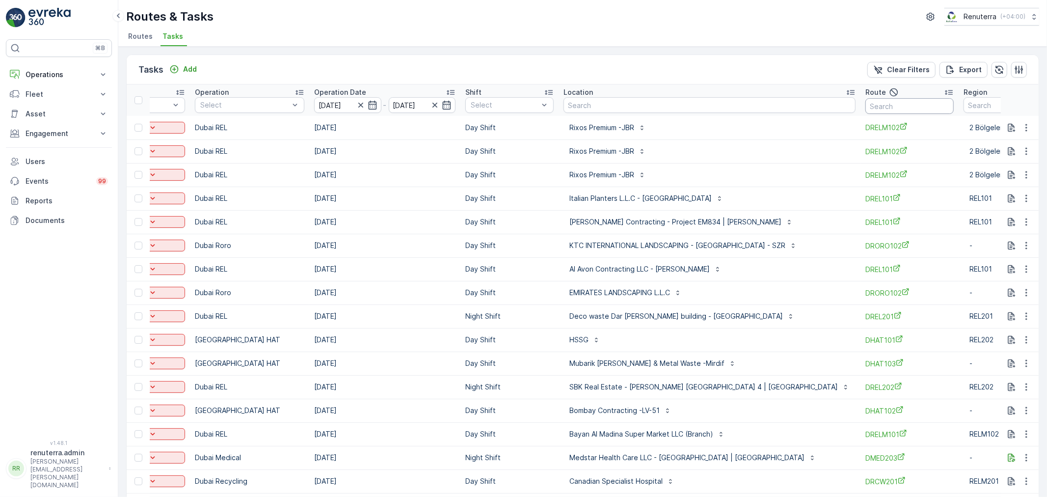
click at [865, 95] on p "Route" at bounding box center [875, 92] width 21 height 10
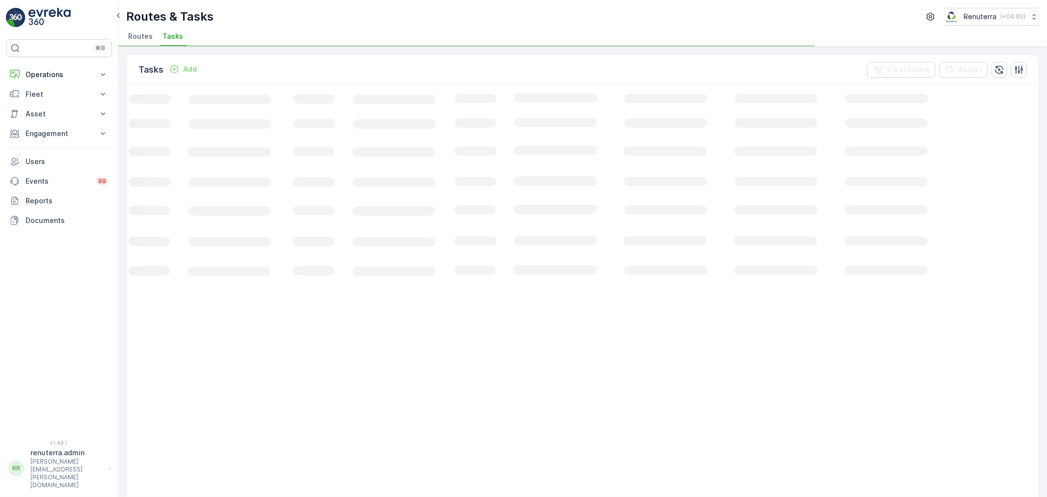
scroll to position [0, 32]
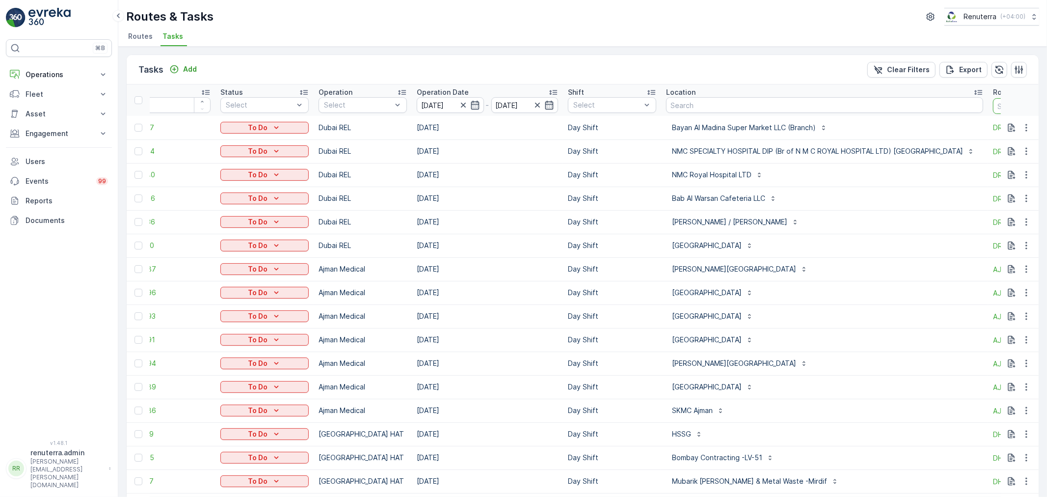
click at [993, 107] on input "text" at bounding box center [1037, 106] width 88 height 16
type input "DRELM101"
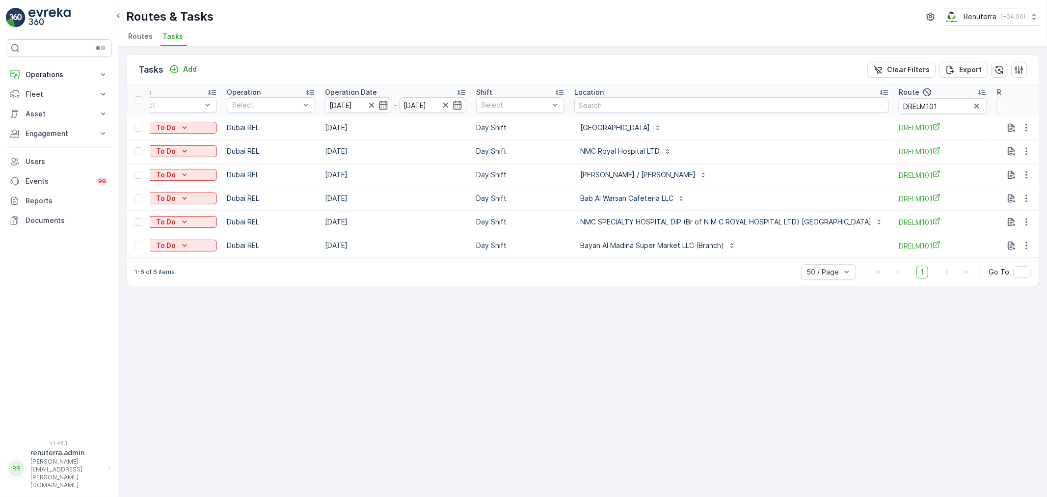
scroll to position [0, 188]
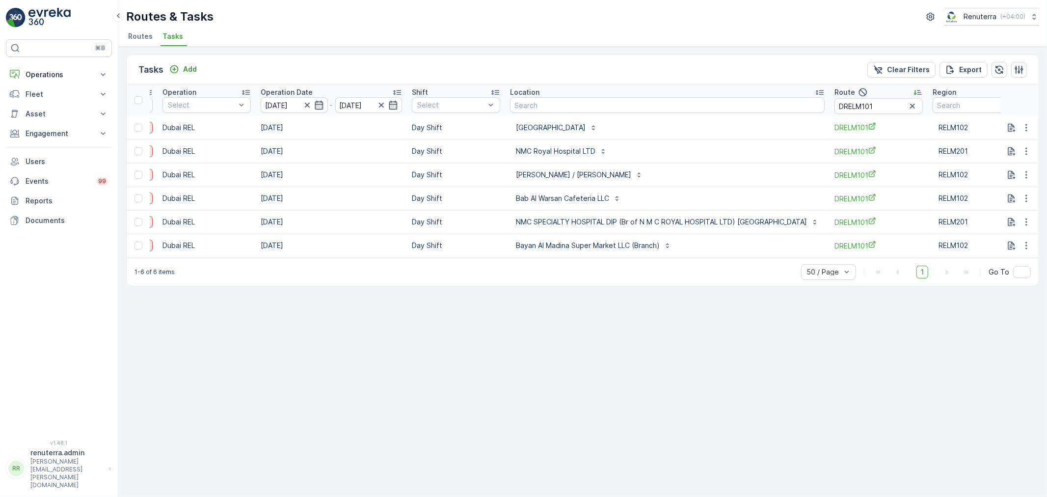
click at [140, 34] on span "Routes" at bounding box center [140, 36] width 25 height 10
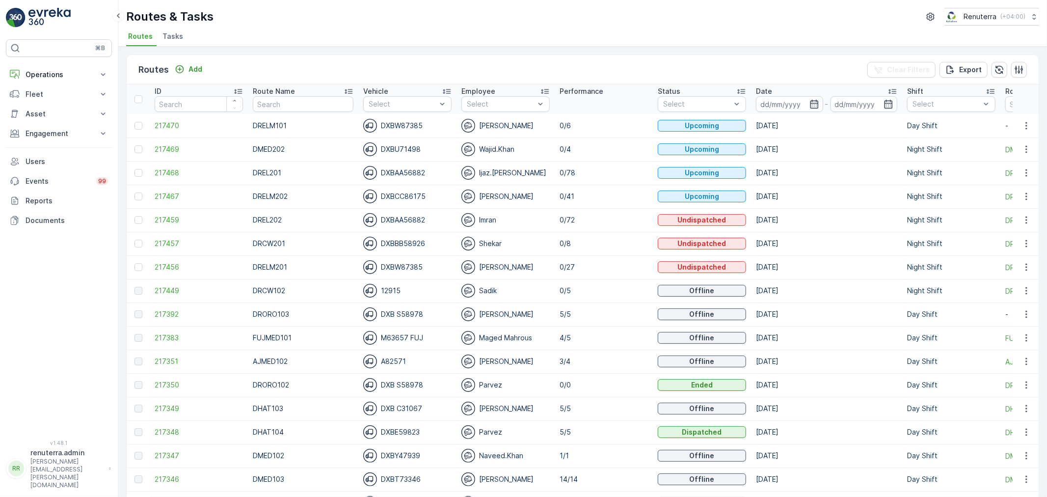
click at [311, 102] on input "text" at bounding box center [303, 104] width 101 height 16
type input "DRELM201"
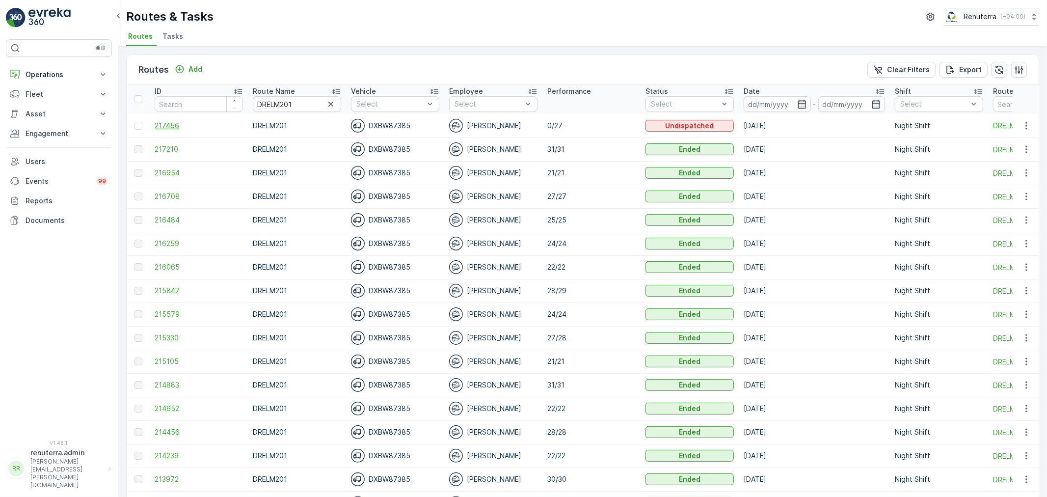
click at [190, 129] on span "217456" at bounding box center [199, 126] width 88 height 10
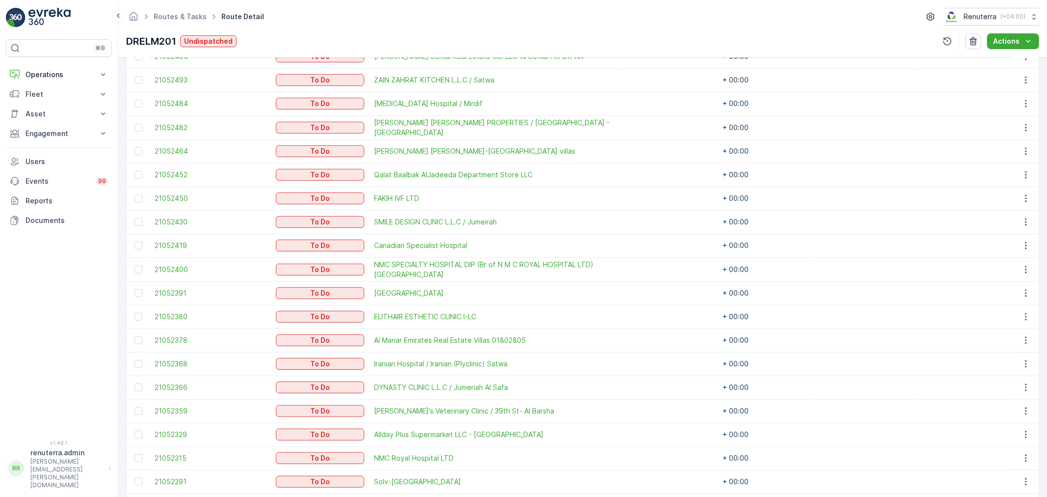
scroll to position [381, 0]
click at [136, 151] on div at bounding box center [138, 150] width 8 height 8
click at [134, 146] on input "checkbox" at bounding box center [134, 146] width 0 height 0
click at [138, 308] on td at bounding box center [138, 316] width 23 height 24
click at [138, 313] on div at bounding box center [138, 316] width 8 height 8
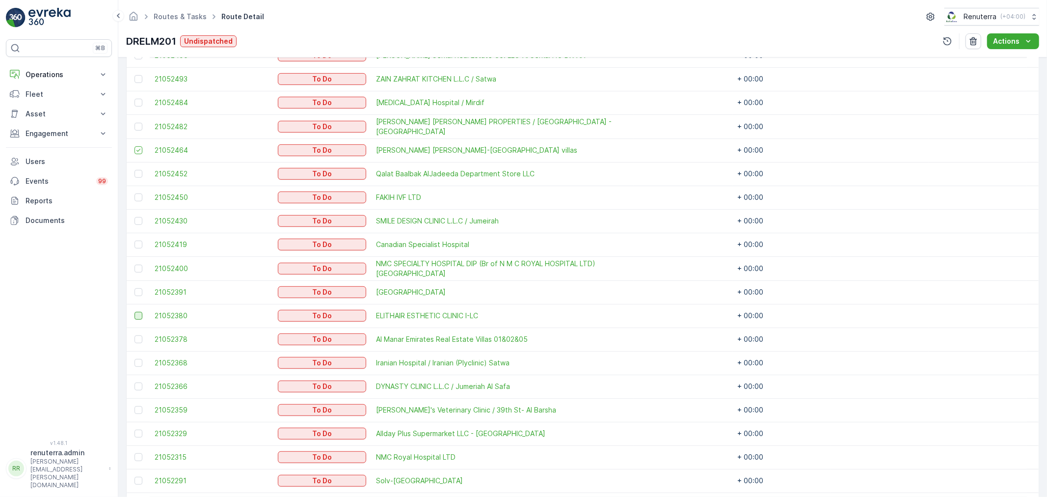
click at [134, 312] on input "checkbox" at bounding box center [134, 312] width 0 height 0
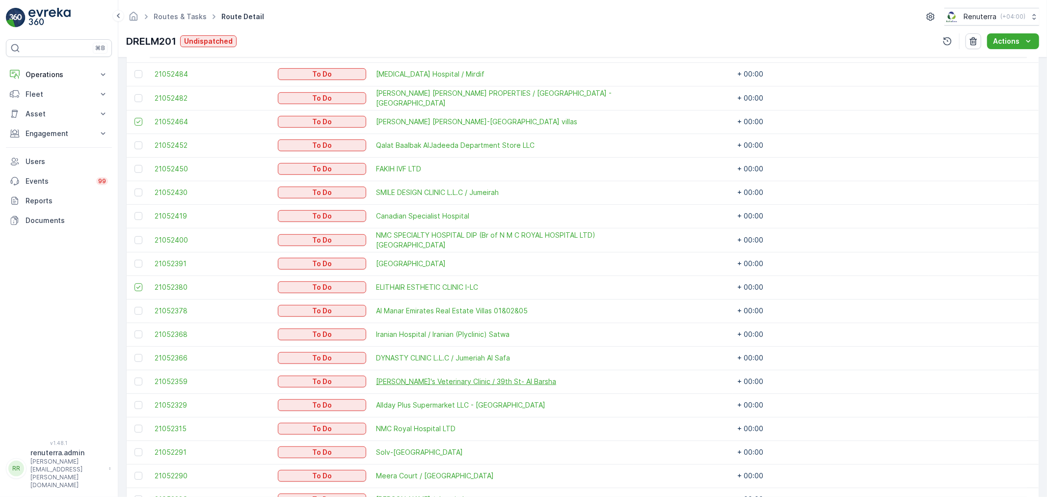
scroll to position [436, 0]
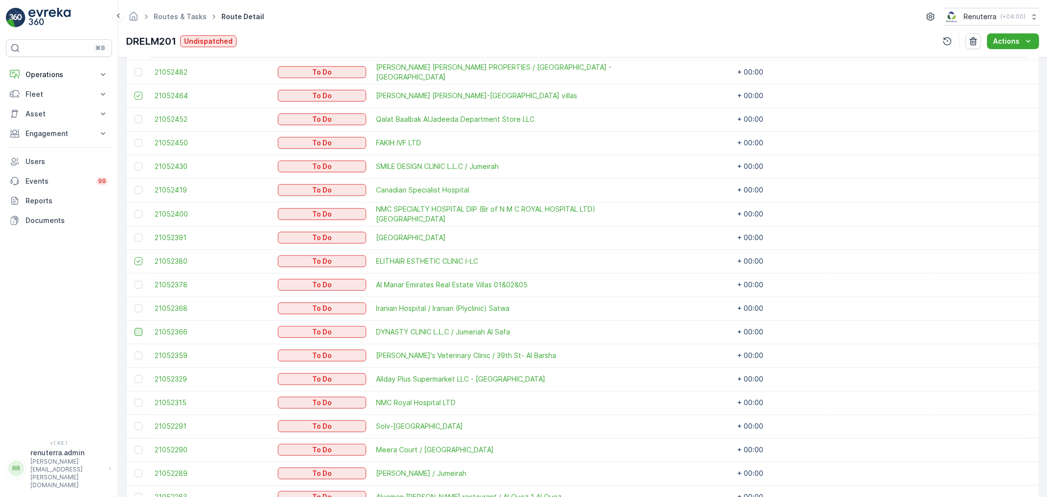
click at [136, 330] on div at bounding box center [138, 332] width 8 height 8
click at [134, 328] on input "checkbox" at bounding box center [134, 328] width 0 height 0
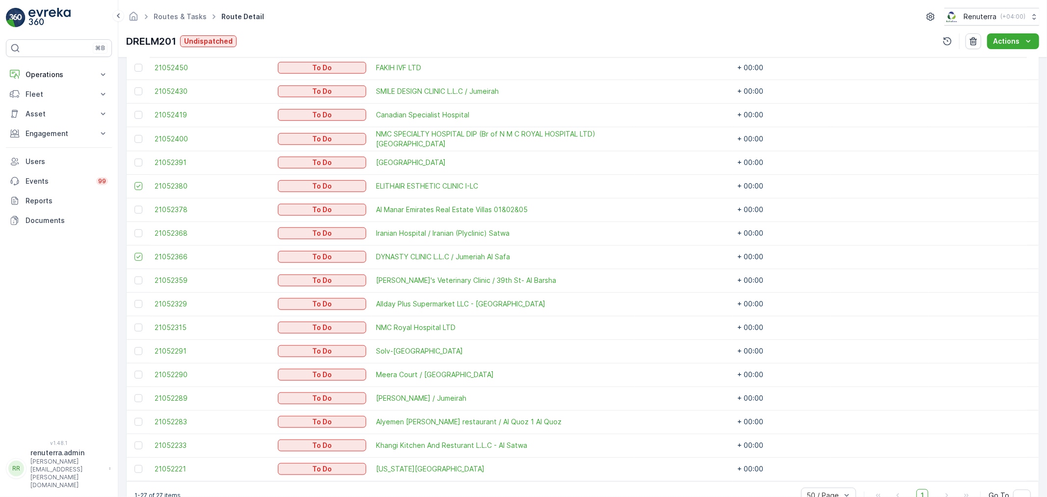
scroll to position [535, 0]
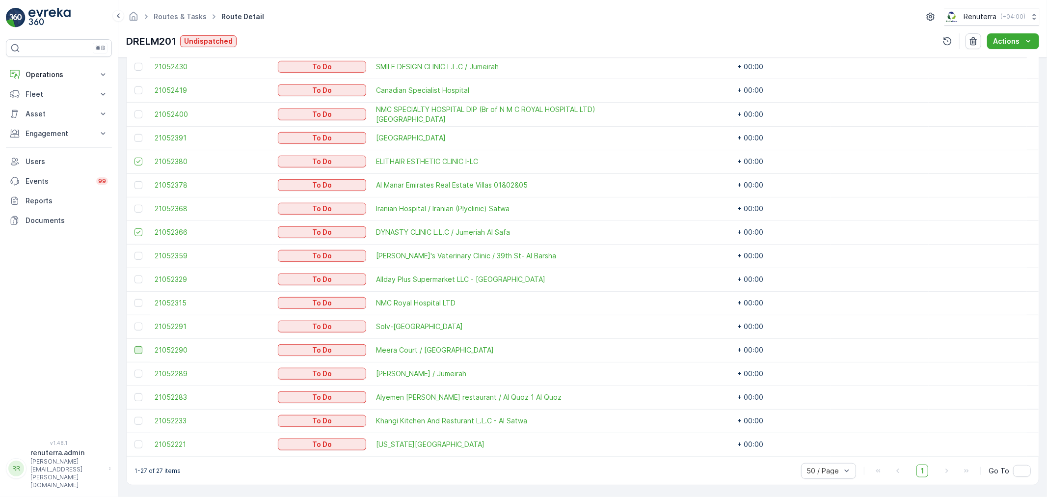
click at [138, 349] on div at bounding box center [138, 350] width 8 height 8
click at [134, 346] on input "checkbox" at bounding box center [134, 346] width 0 height 0
click at [135, 444] on div at bounding box center [138, 444] width 8 height 8
click at [134, 440] on input "checkbox" at bounding box center [134, 440] width 0 height 0
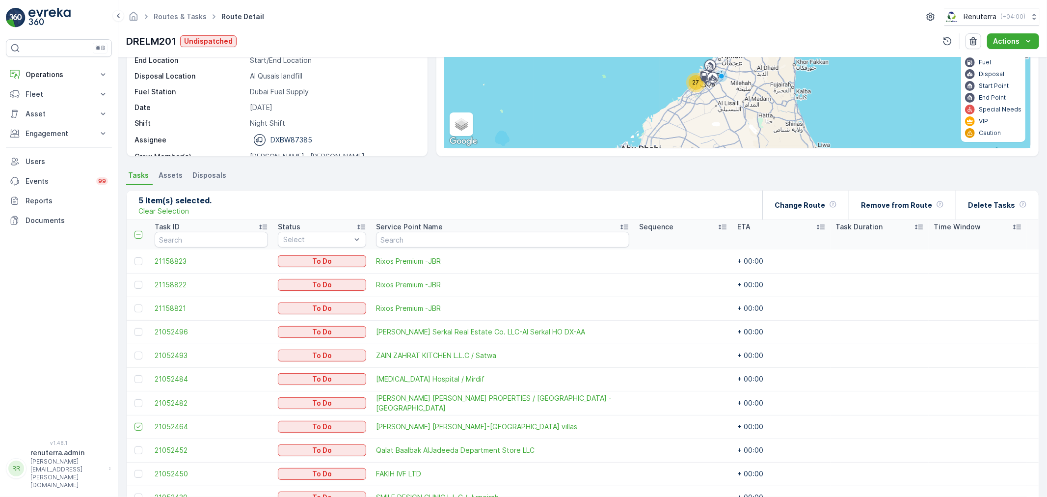
scroll to position [99, 0]
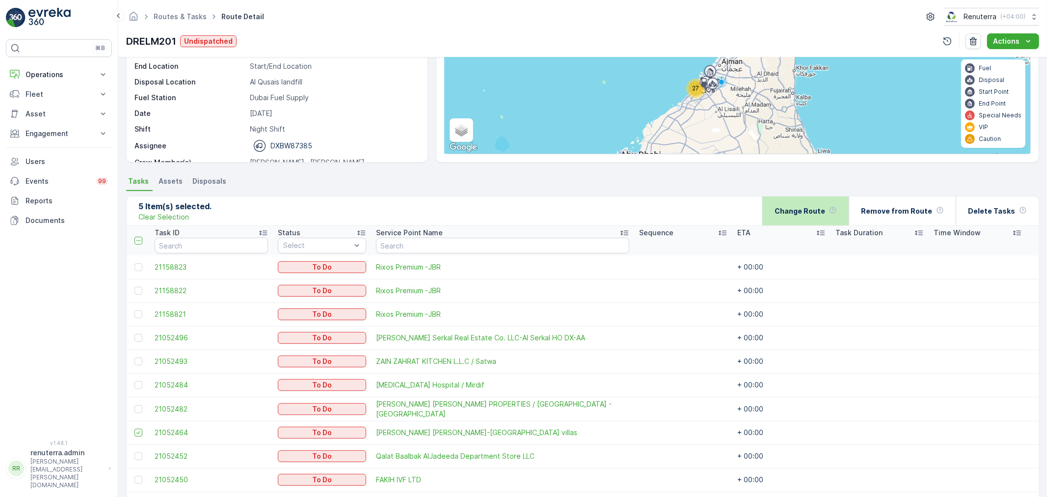
click at [813, 204] on div "Change Route" at bounding box center [806, 210] width 62 height 29
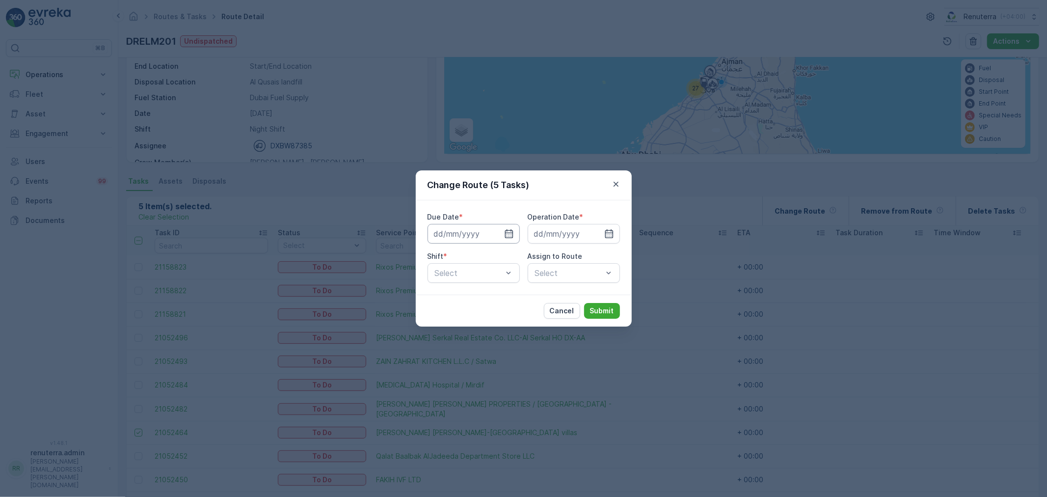
click at [491, 237] on input at bounding box center [474, 234] width 92 height 20
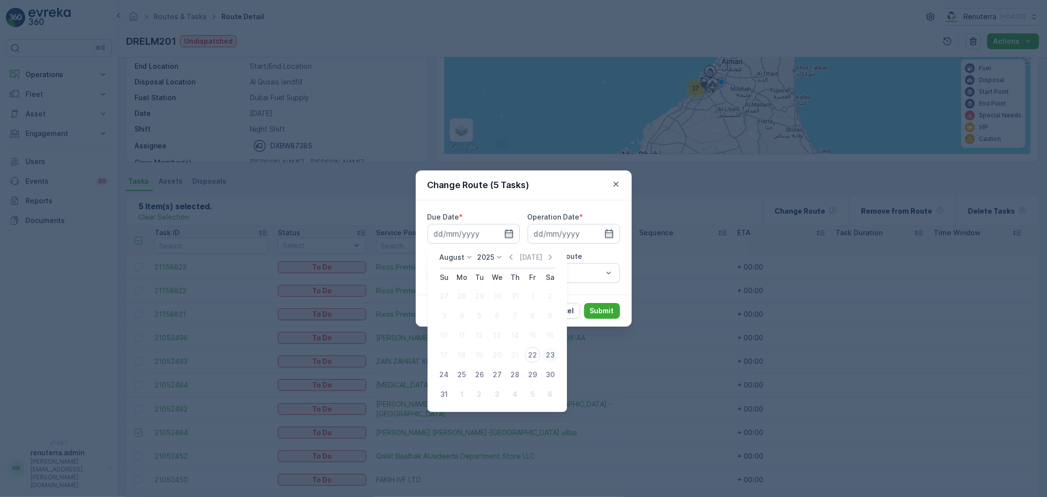
click at [546, 349] on div "23" at bounding box center [550, 355] width 16 height 16
type input "[DATE]"
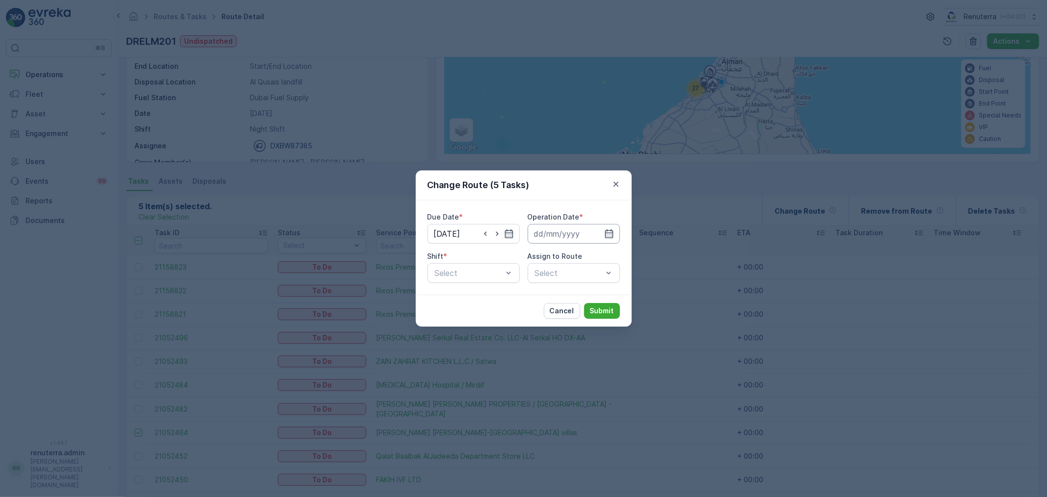
drag, startPoint x: 581, startPoint y: 218, endPoint x: 582, endPoint y: 229, distance: 10.8
click at [583, 217] on div "Operation Date *" at bounding box center [574, 217] width 92 height 10
click at [582, 229] on input at bounding box center [574, 234] width 92 height 20
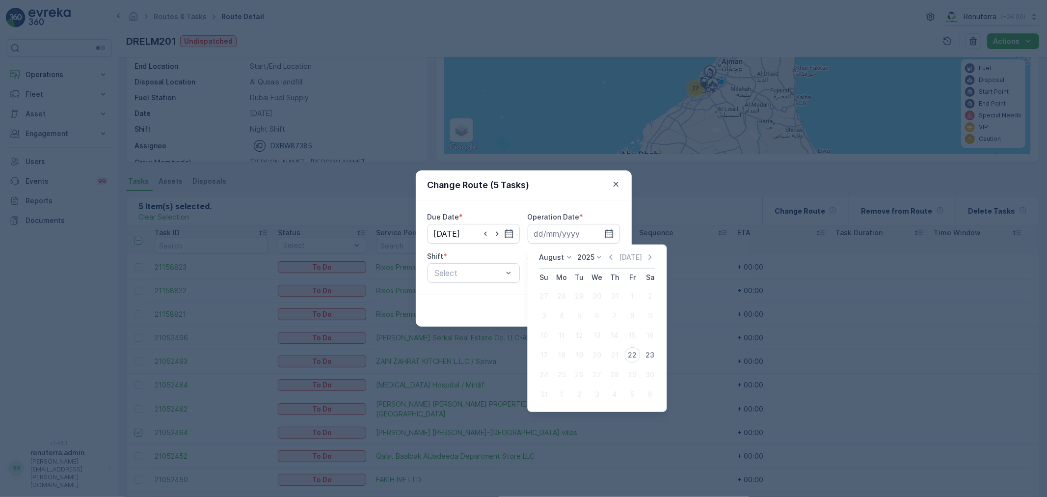
click at [651, 355] on div "23" at bounding box center [650, 355] width 16 height 16
type input "[DATE]"
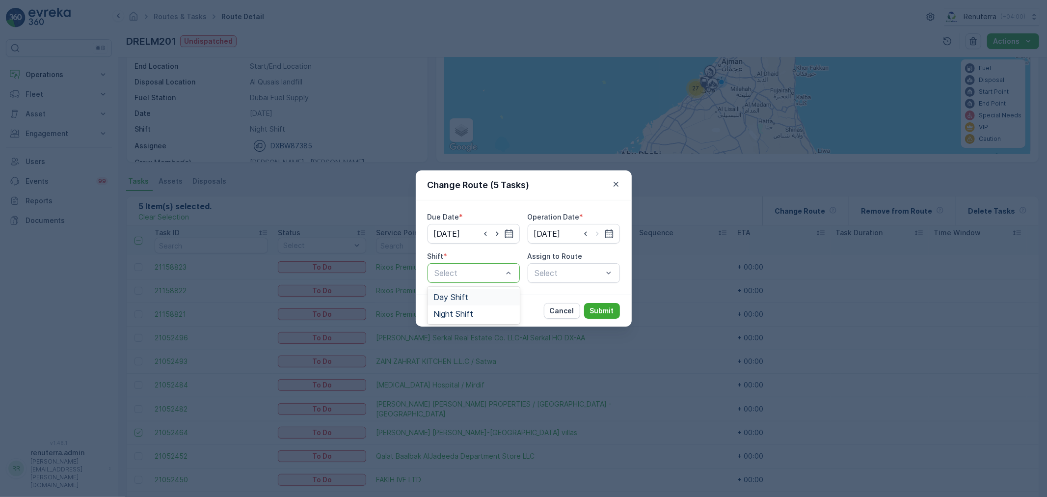
drag, startPoint x: 460, startPoint y: 278, endPoint x: 464, endPoint y: 301, distance: 23.3
click at [467, 312] on span "Night Shift" at bounding box center [453, 313] width 40 height 9
click at [546, 273] on div "Select" at bounding box center [574, 273] width 92 height 20
click at [546, 273] on div at bounding box center [569, 272] width 70 height 9
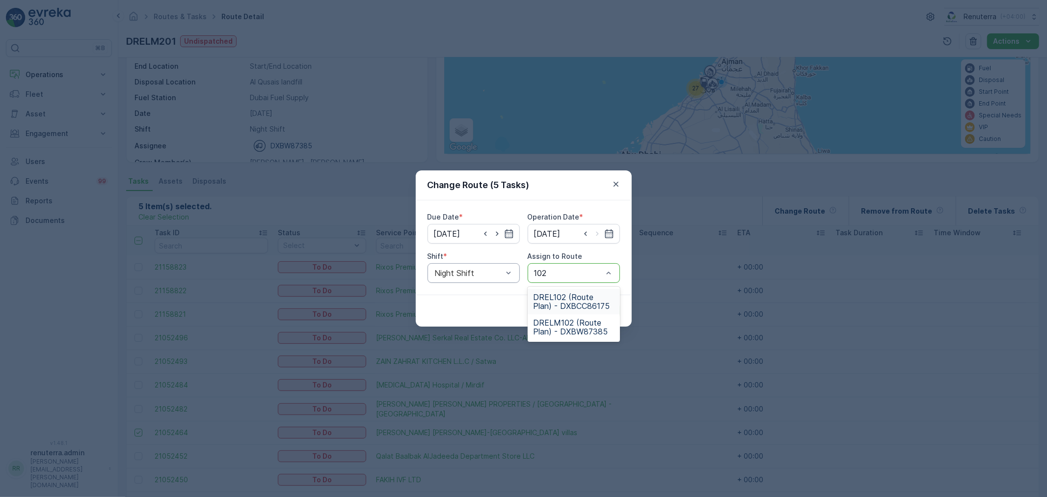
type input "102"
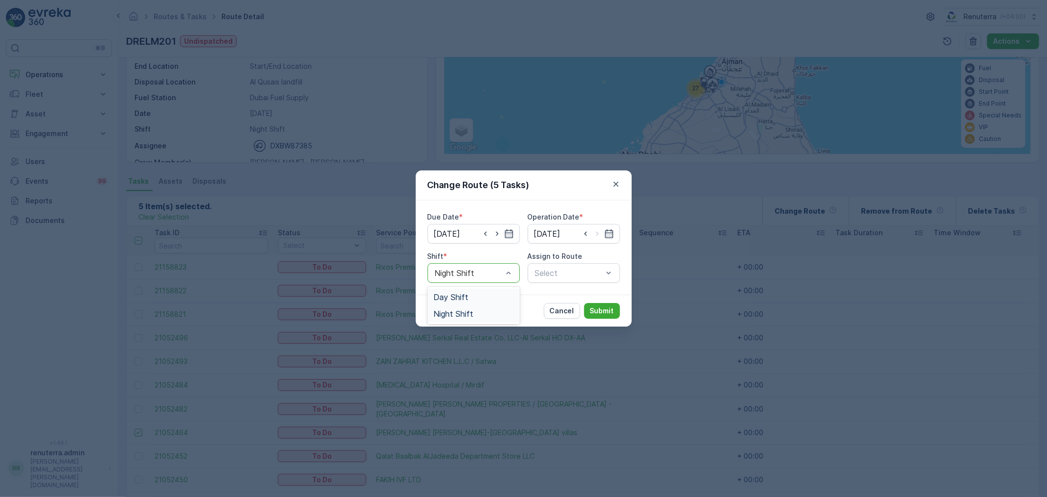
click at [488, 291] on div "Day Shift" at bounding box center [474, 297] width 92 height 17
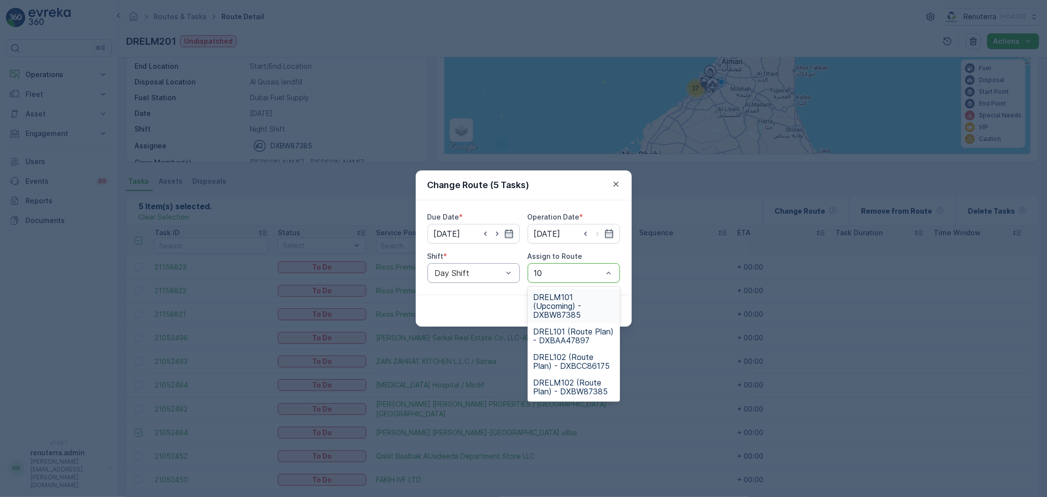
type input "102"
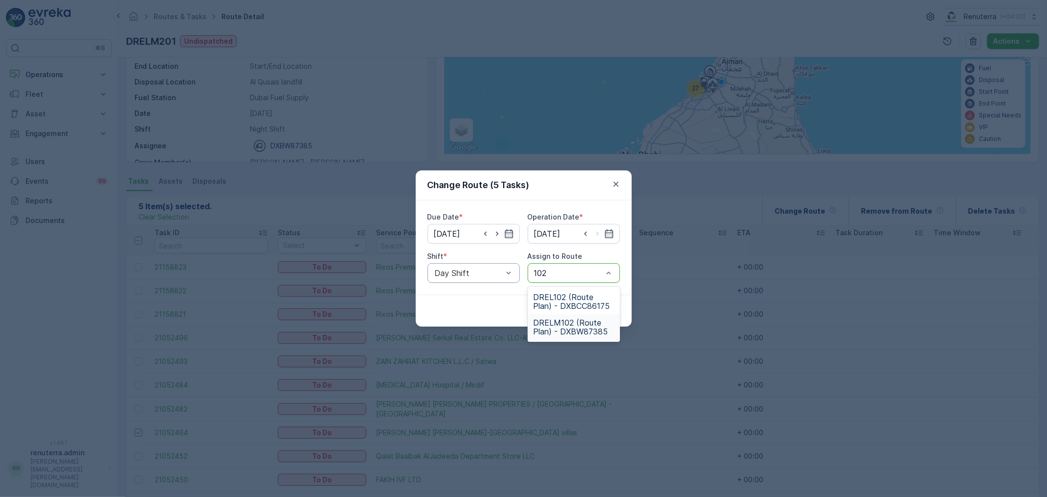
click at [570, 319] on span "DRELM102 (Route Plan) - DXBW87385" at bounding box center [574, 327] width 80 height 18
click at [589, 313] on button "Submit" at bounding box center [602, 311] width 36 height 16
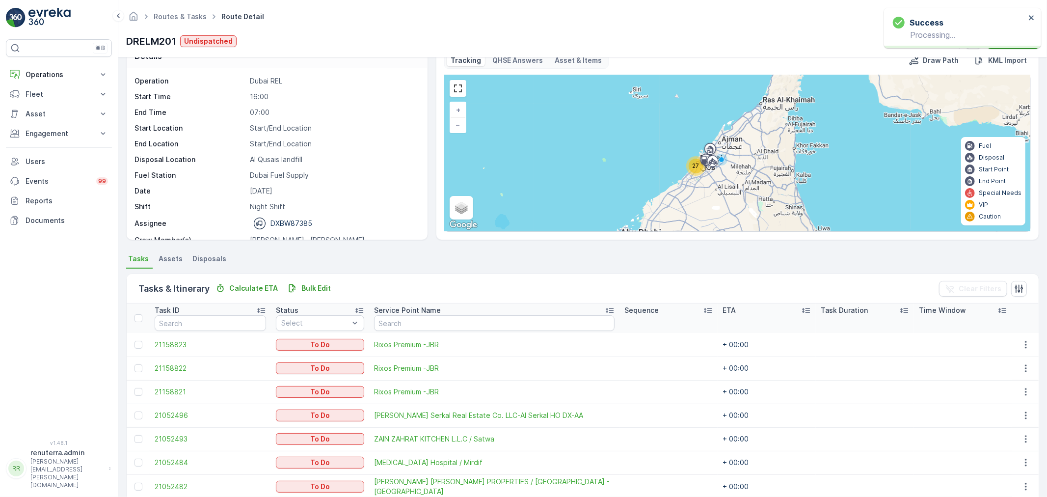
scroll to position [0, 0]
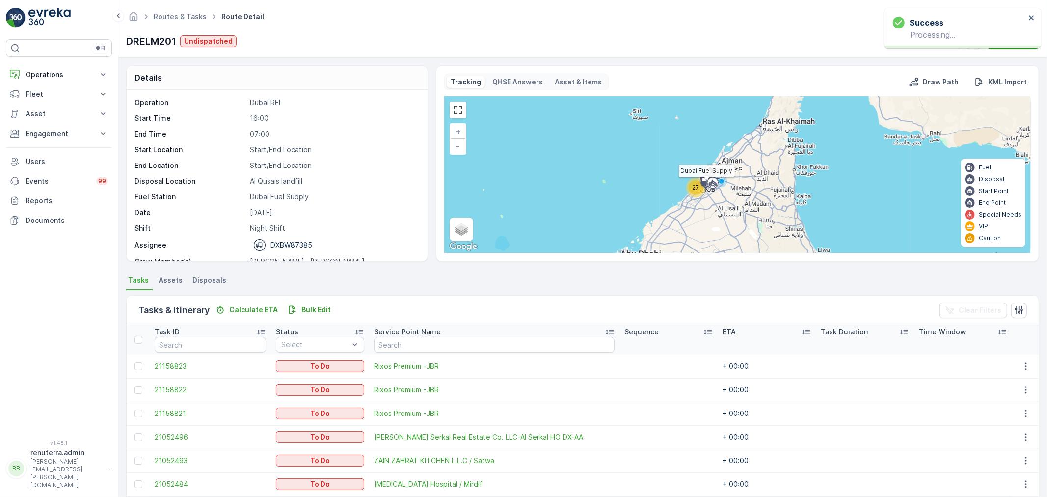
click at [698, 186] on div at bounding box center [705, 181] width 19 height 9
click at [445, 97] on div "27" at bounding box center [445, 97] width 0 height 0
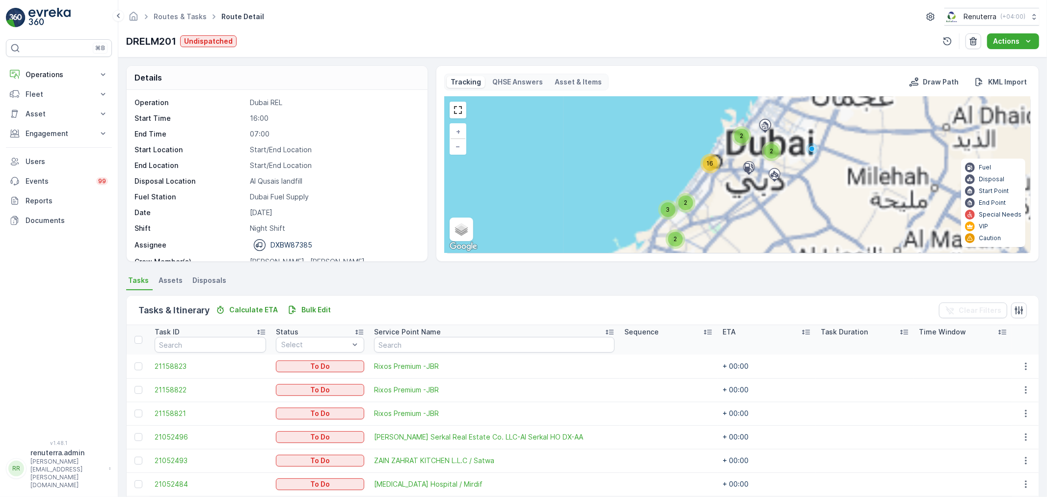
click at [704, 171] on span "27" at bounding box center [707, 173] width 7 height 7
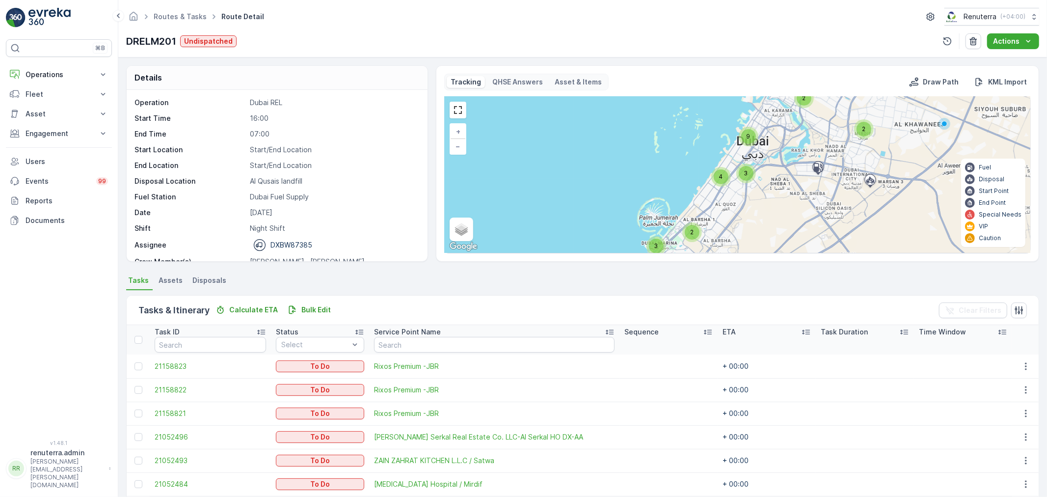
click at [725, 177] on div "4" at bounding box center [721, 176] width 15 height 15
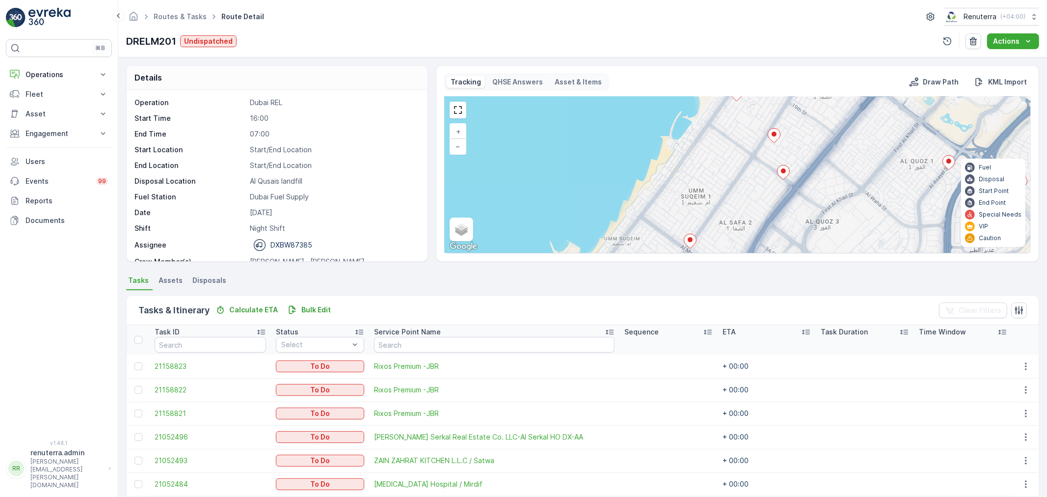
click at [685, 249] on div at bounding box center [690, 242] width 13 height 17
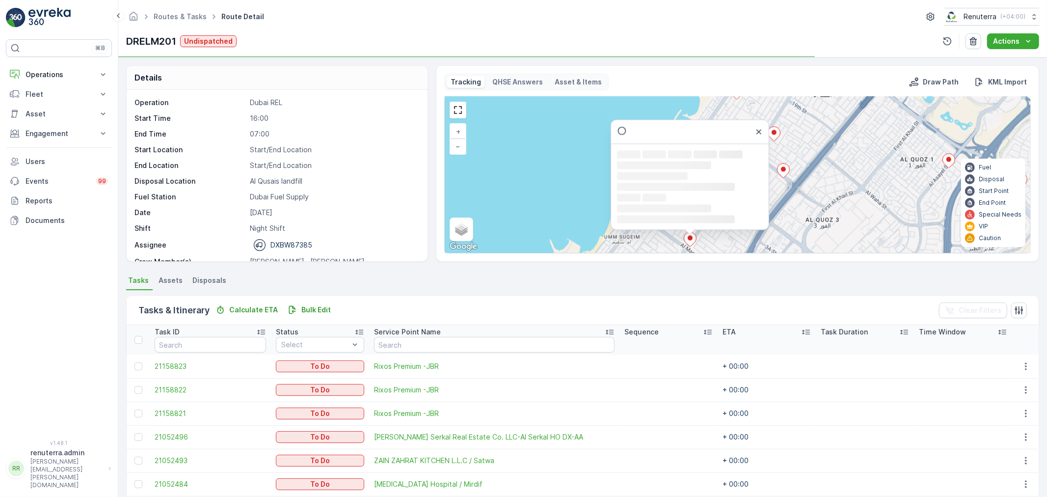
click at [687, 242] on icon at bounding box center [690, 239] width 12 height 14
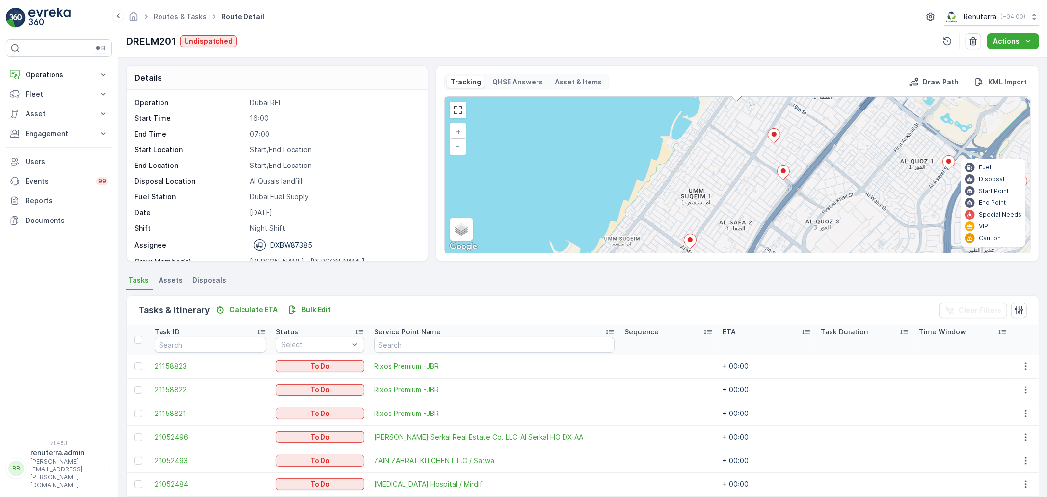
click at [687, 242] on icon at bounding box center [690, 241] width 12 height 14
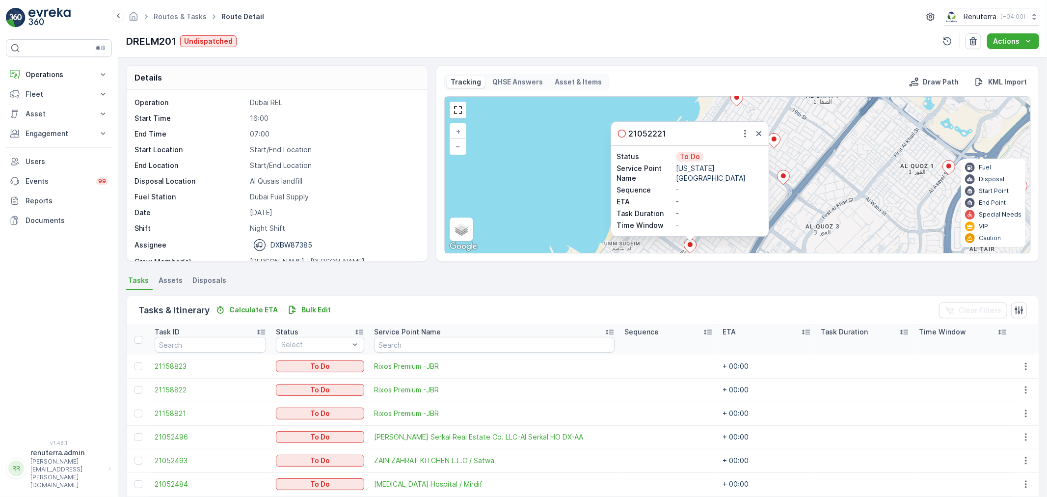
drag, startPoint x: 753, startPoint y: 128, endPoint x: 735, endPoint y: 136, distance: 19.5
click at [753, 128] on div at bounding box center [752, 134] width 26 height 12
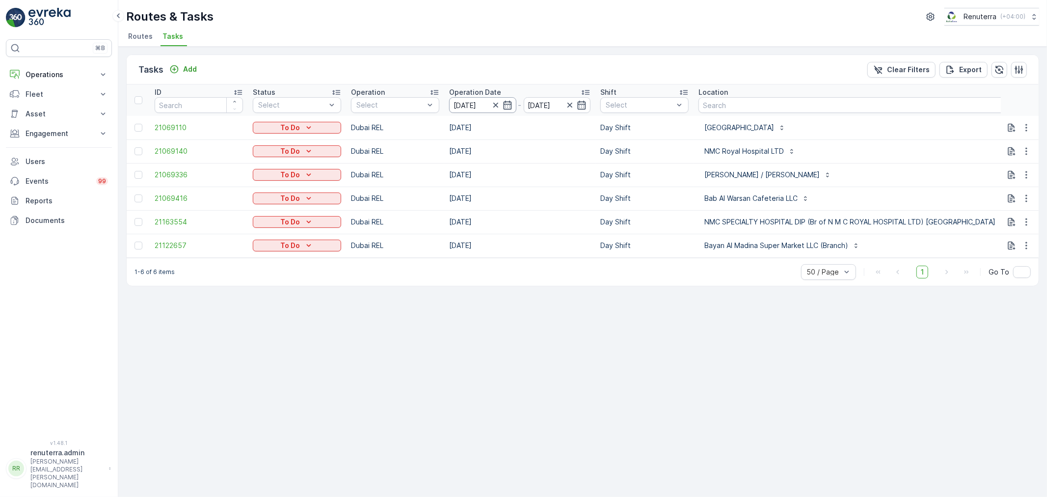
click at [475, 106] on input "[DATE]" at bounding box center [482, 105] width 67 height 16
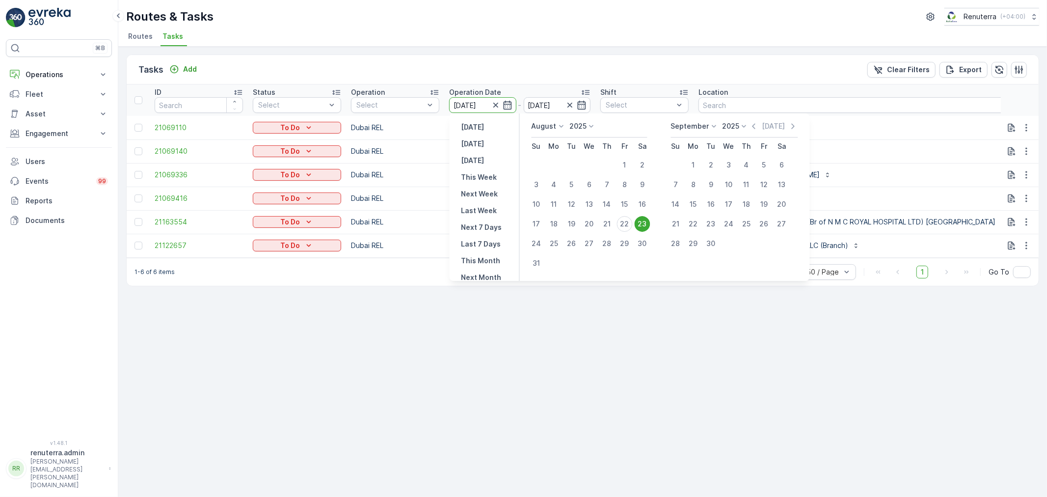
drag, startPoint x: 464, startPoint y: 381, endPoint x: 455, endPoint y: 360, distance: 22.6
click at [456, 365] on div "Tasks Add Clear Filters Export ID Status Select Operation Select Operation Date…" at bounding box center [582, 272] width 929 height 450
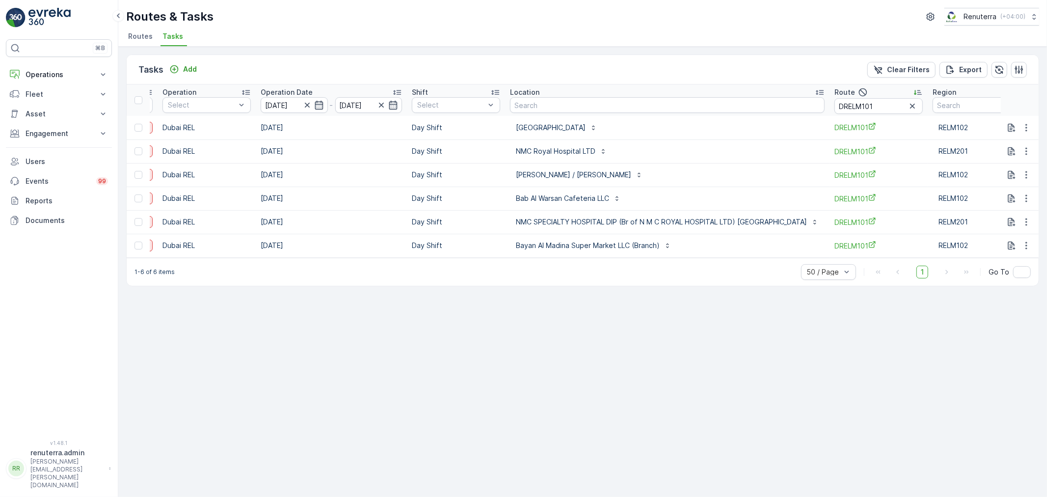
scroll to position [0, 188]
drag, startPoint x: 849, startPoint y: 106, endPoint x: 797, endPoint y: 104, distance: 52.6
click at [797, 104] on tr "ID Status Select Operation Select Operation Date [DATE] - [DATE] Shift Select L…" at bounding box center [501, 99] width 1126 height 31
click at [678, 354] on div "Tasks Add Clear Filters Export ID Status Select Operation Select Operation Date…" at bounding box center [582, 272] width 929 height 450
click at [583, 384] on div "Tasks Add Clear Filters Export ID Status Select Operation Select Operation Date…" at bounding box center [582, 272] width 929 height 450
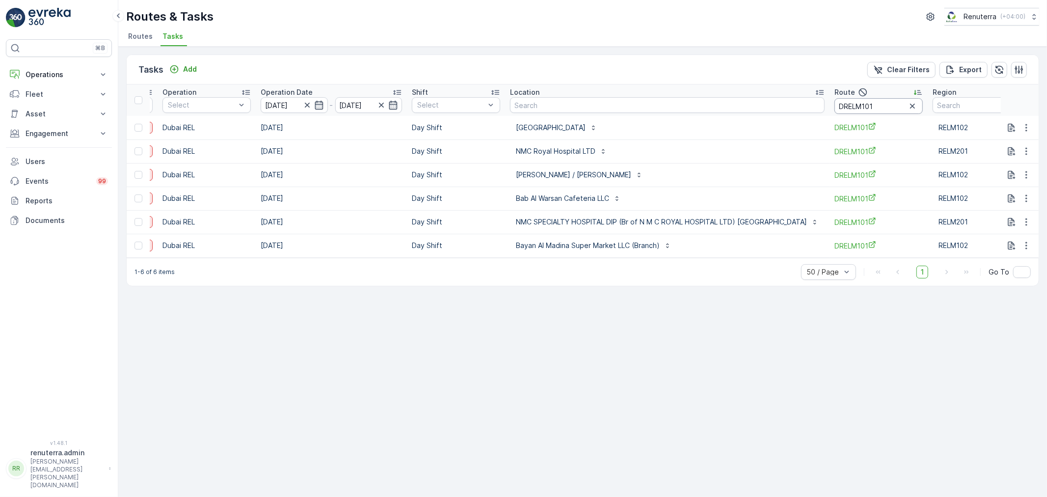
click at [857, 102] on input "DRELM101" at bounding box center [878, 106] width 88 height 16
type input "DRELM102"
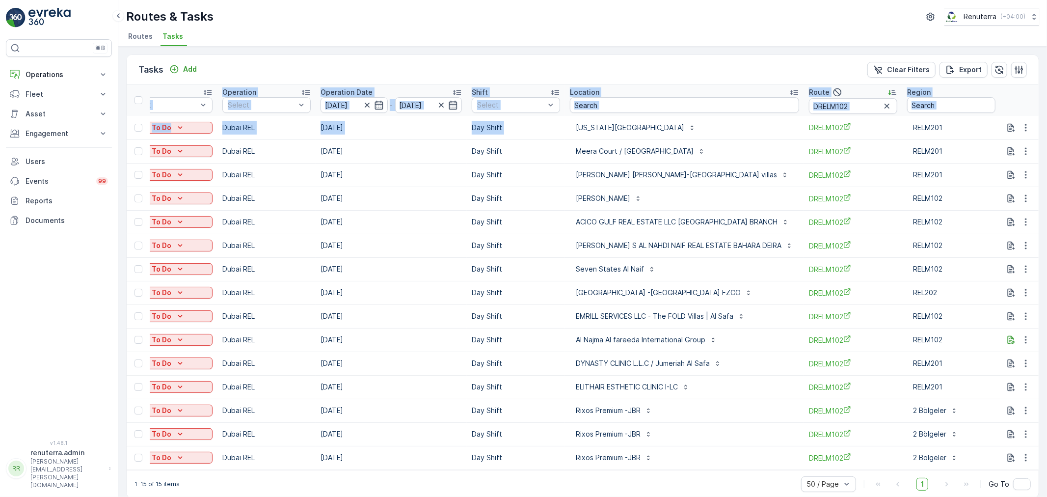
drag, startPoint x: 569, startPoint y: 120, endPoint x: 1008, endPoint y: 468, distance: 560.3
click at [1008, 468] on tbody "21052221 To Do Dubai REL 23.08.2025 Day Shift ALABAMA DENTAL CENTER DRELM102 RE…" at bounding box center [518, 292] width 1041 height 353
copy table "ID Status Select Operation Select Operation Date - Shift Select Location Route …"
click at [552, 276] on td "Day Shift" at bounding box center [516, 269] width 98 height 24
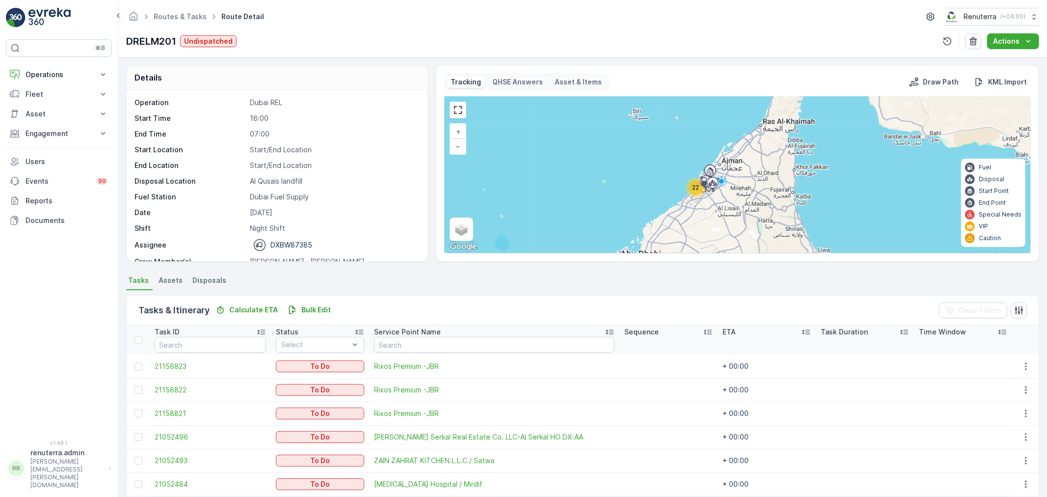
click at [699, 185] on div at bounding box center [705, 181] width 19 height 9
click at [698, 185] on div at bounding box center [705, 181] width 19 height 9
click at [694, 186] on span "22" at bounding box center [696, 187] width 7 height 7
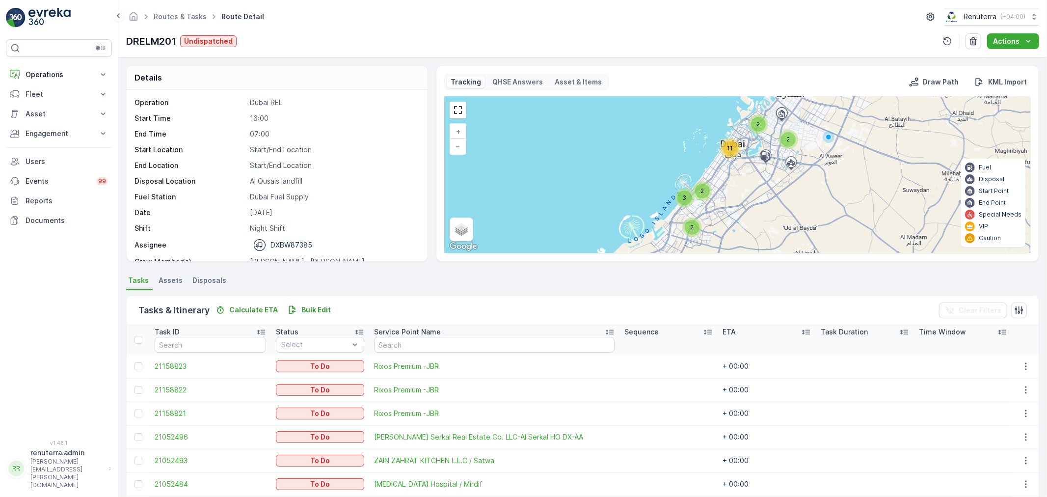
click at [736, 146] on div "11" at bounding box center [730, 148] width 15 height 15
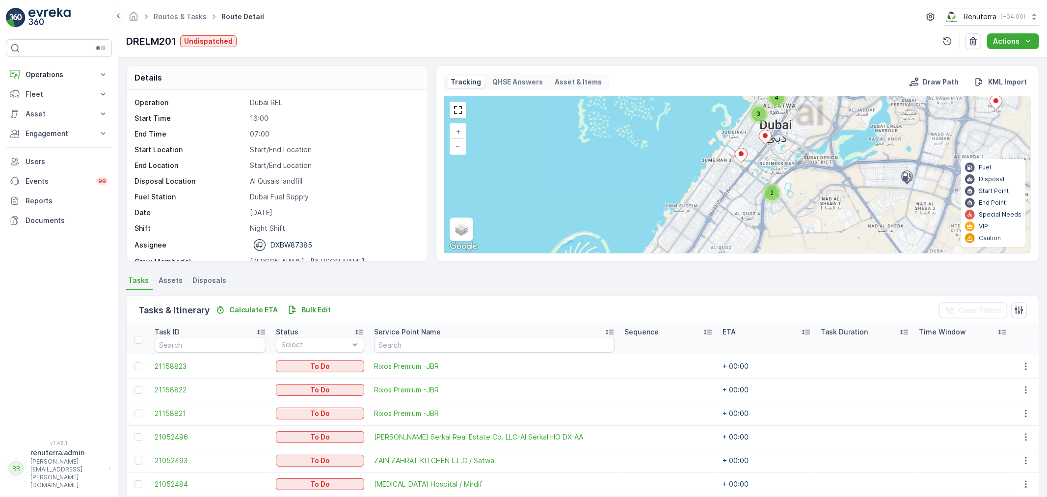
drag, startPoint x: 731, startPoint y: 198, endPoint x: 767, endPoint y: 153, distance: 57.3
click at [767, 154] on div "3 2 2 4 3 + − Satellite Roadmap Terrain Hybrid Leaflet Keyboard shortcuts Map D…" at bounding box center [738, 175] width 586 height 156
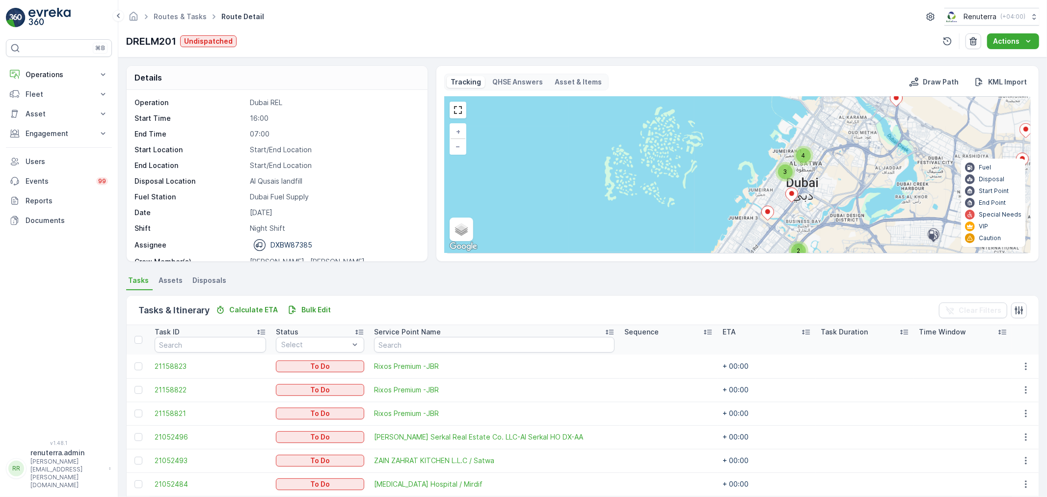
drag, startPoint x: 744, startPoint y: 168, endPoint x: 754, endPoint y: 251, distance: 83.6
click at [754, 251] on div "3 2 2 4 3 + − Satellite Roadmap Terrain Hybrid Leaflet Keyboard shortcuts Map D…" at bounding box center [738, 175] width 586 height 156
click at [782, 170] on div "3" at bounding box center [785, 171] width 15 height 15
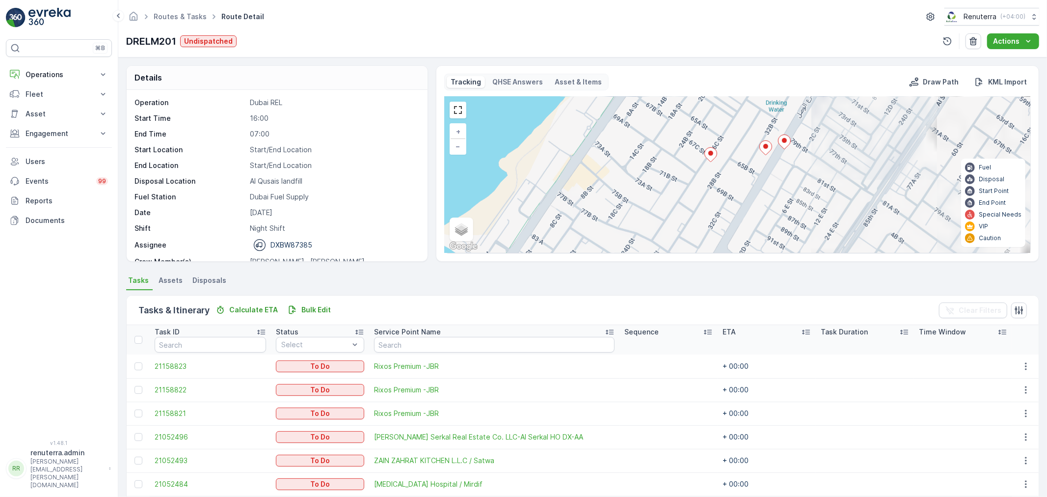
drag, startPoint x: 767, startPoint y: 205, endPoint x: 785, endPoint y: 177, distance: 34.0
click at [792, 177] on div "3 3 + − Satellite Roadmap Terrain Hybrid Leaflet Keyboard shortcuts Map Data Ma…" at bounding box center [738, 175] width 586 height 156
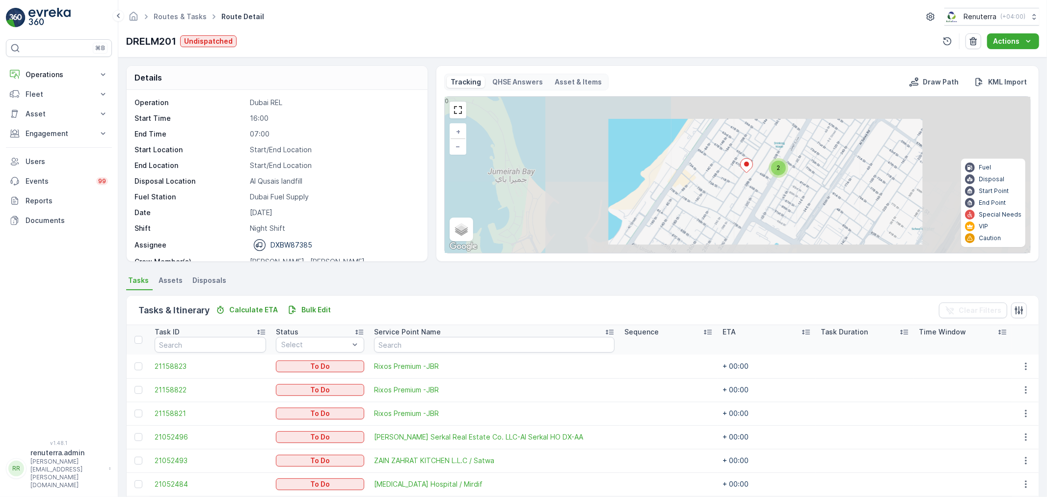
click at [746, 165] on ellipse at bounding box center [746, 163] width 5 height 5
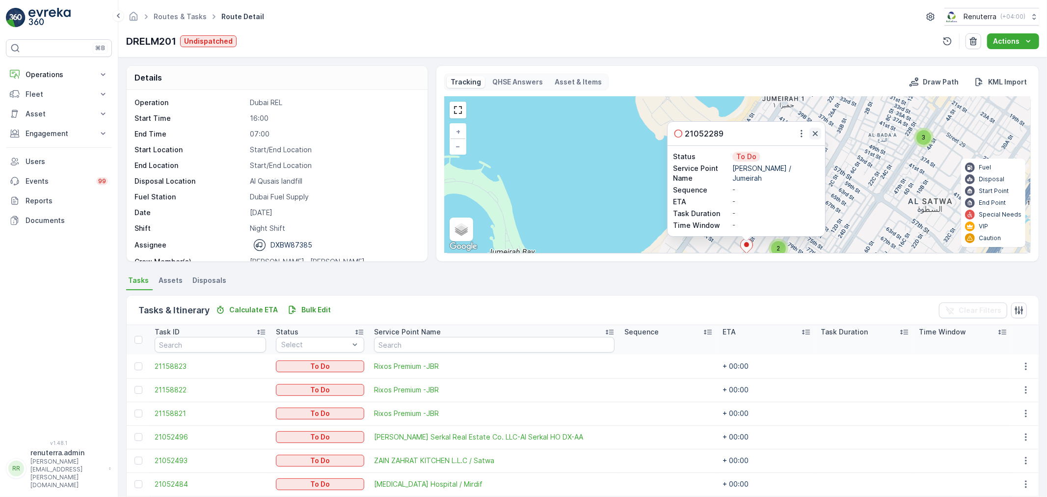
click at [818, 133] on icon "button" at bounding box center [815, 134] width 10 height 10
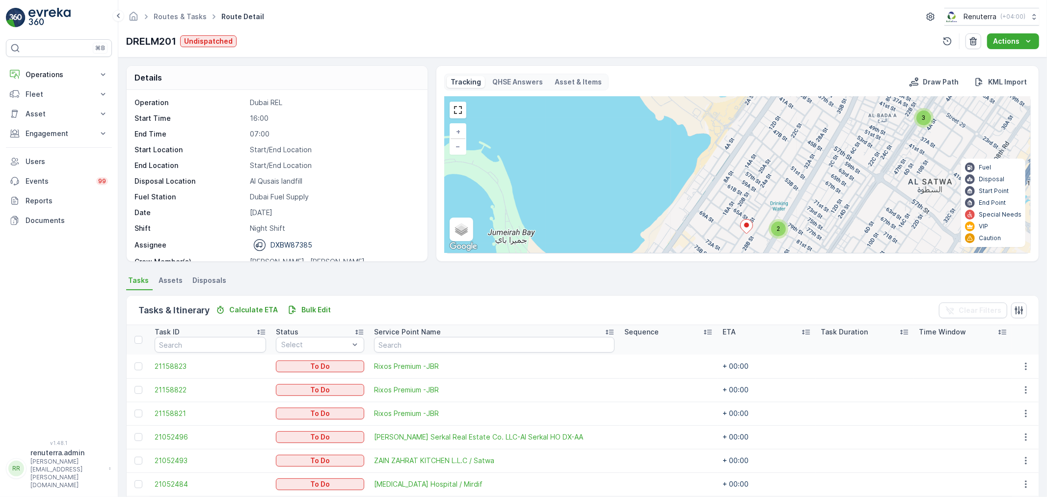
drag, startPoint x: 813, startPoint y: 199, endPoint x: 805, endPoint y: 154, distance: 45.3
click at [826, 134] on div "3 3 2 + − Satellite Roadmap Terrain Hybrid Leaflet Keyboard shortcuts Map Data …" at bounding box center [738, 175] width 586 height 156
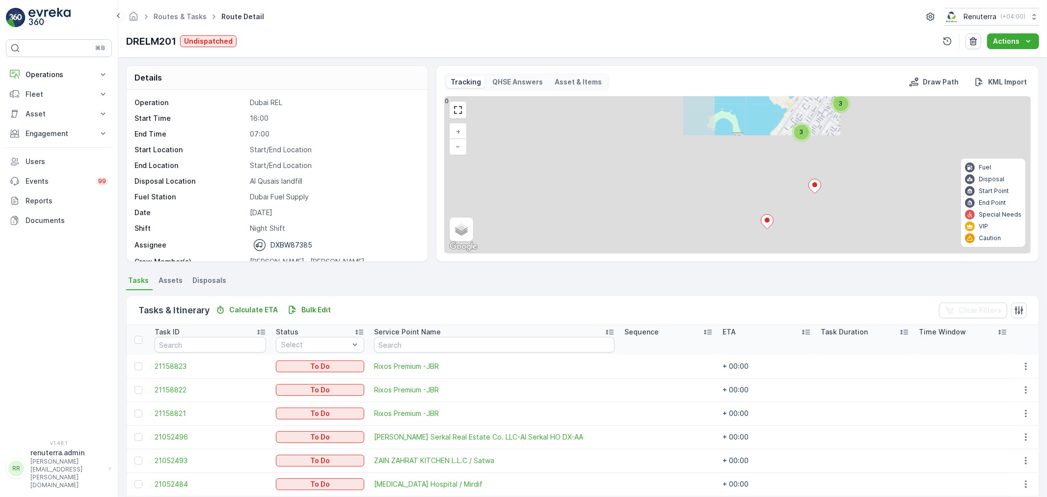
drag, startPoint x: 788, startPoint y: 175, endPoint x: 800, endPoint y: 146, distance: 31.3
click at [800, 147] on div "3 3 2 3 3 3 + − Satellite Roadmap Terrain Hybrid Leaflet Keyboard shortcuts Map…" at bounding box center [738, 175] width 586 height 156
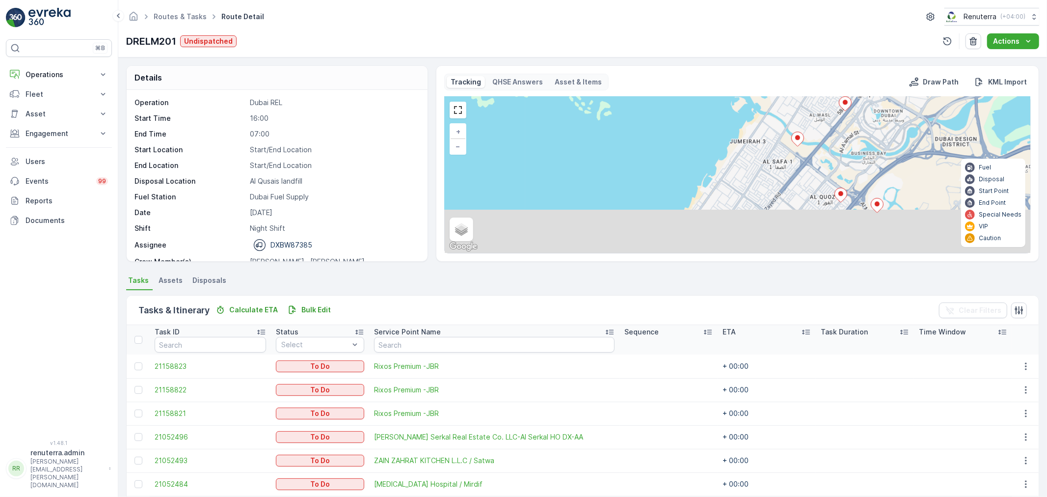
drag, startPoint x: 805, startPoint y: 133, endPoint x: 810, endPoint y: 118, distance: 15.7
click at [812, 112] on div "3 3 3 + − Satellite Roadmap Terrain Hybrid Leaflet Keyboard shortcuts Map Data …" at bounding box center [738, 175] width 586 height 156
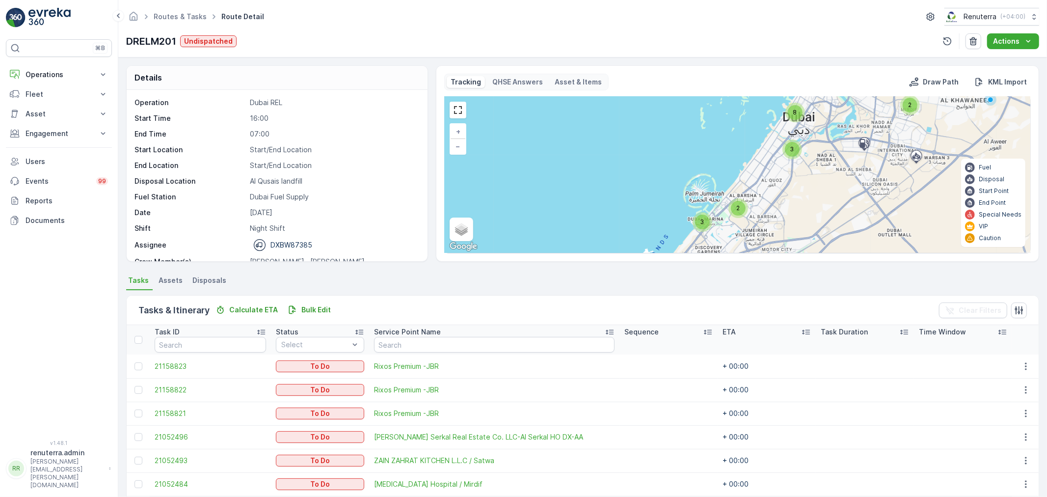
drag, startPoint x: 775, startPoint y: 242, endPoint x: 767, endPoint y: 178, distance: 64.4
click at [767, 178] on div "2 2 3 2 2 3 8 + − Satellite Roadmap Terrain Hybrid Leaflet Keyboard shortcuts M…" at bounding box center [738, 175] width 586 height 156
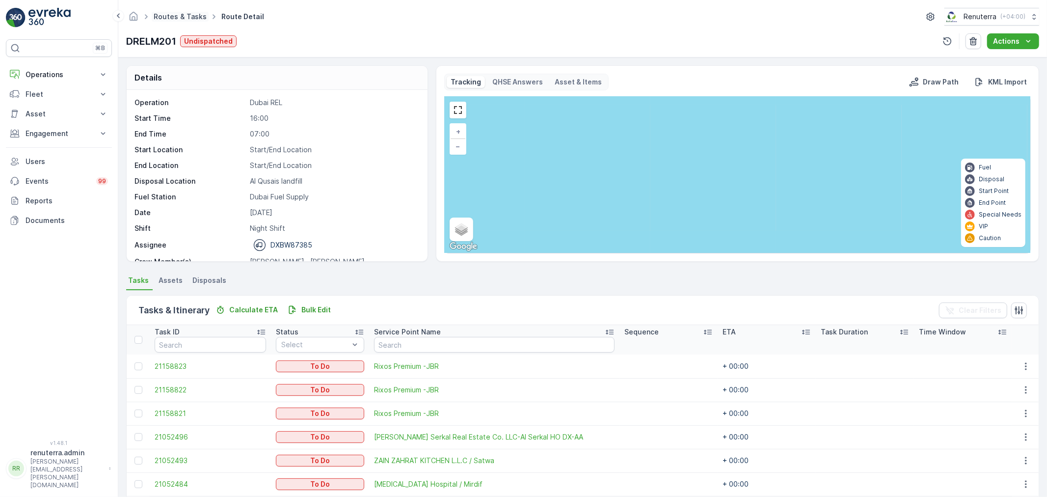
click at [187, 13] on link "Routes & Tasks" at bounding box center [180, 16] width 53 height 8
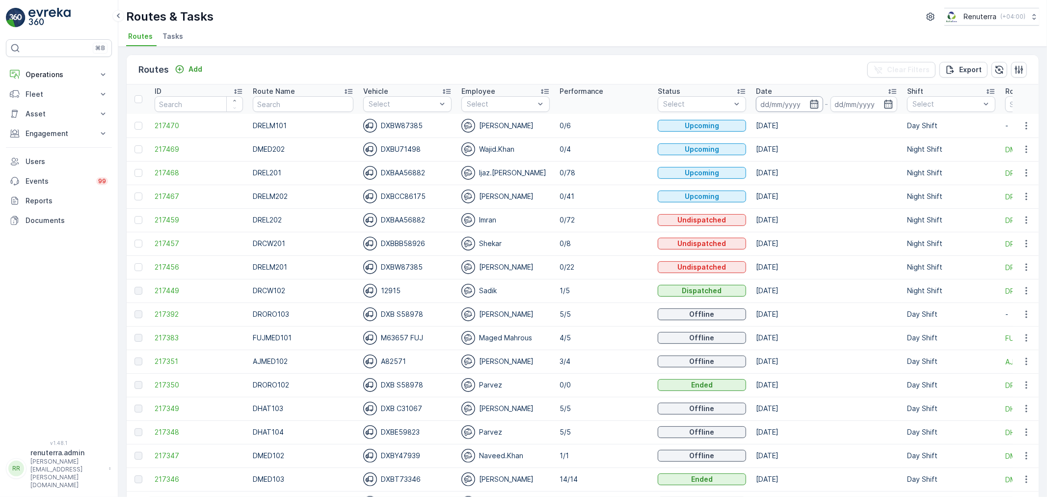
click at [757, 100] on input at bounding box center [789, 104] width 67 height 16
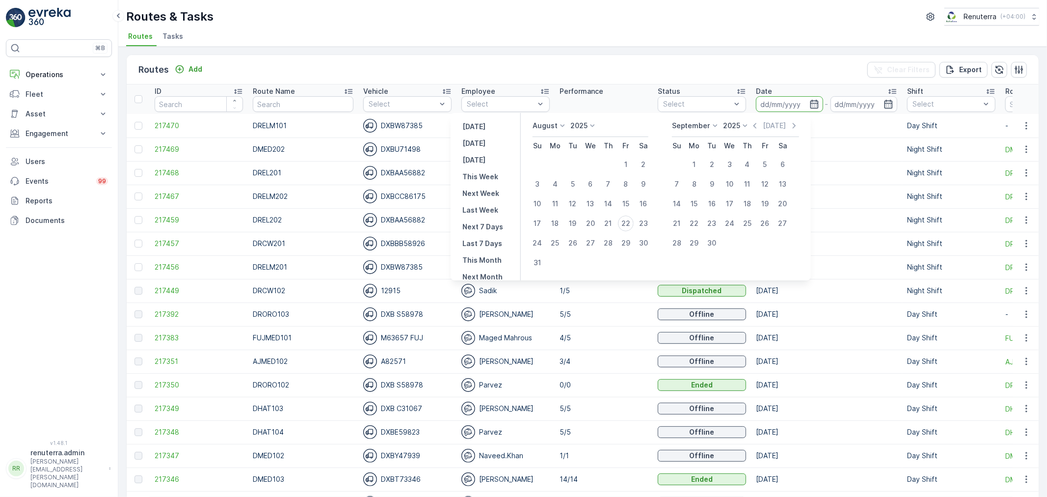
click at [419, 70] on div "Routes Add Clear Filters Export" at bounding box center [583, 69] width 912 height 29
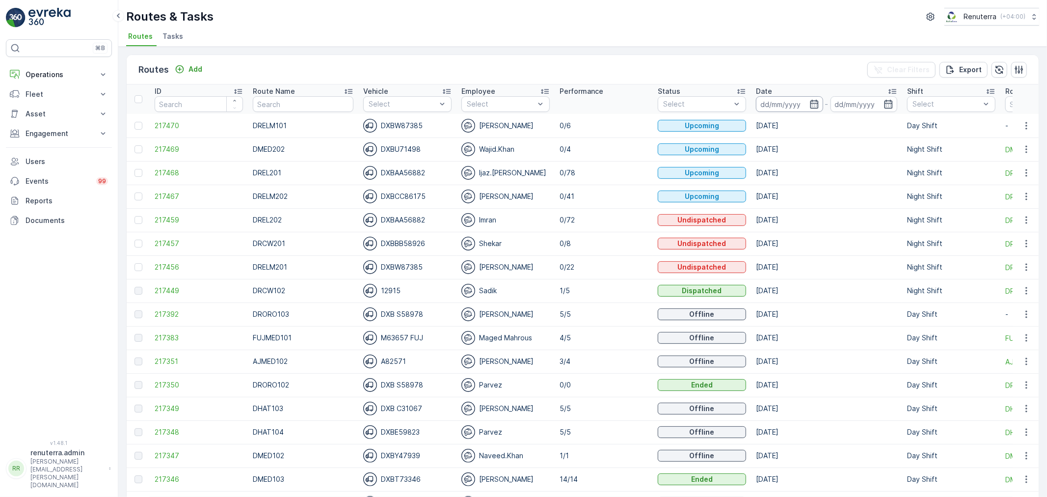
click at [772, 108] on input at bounding box center [789, 104] width 67 height 16
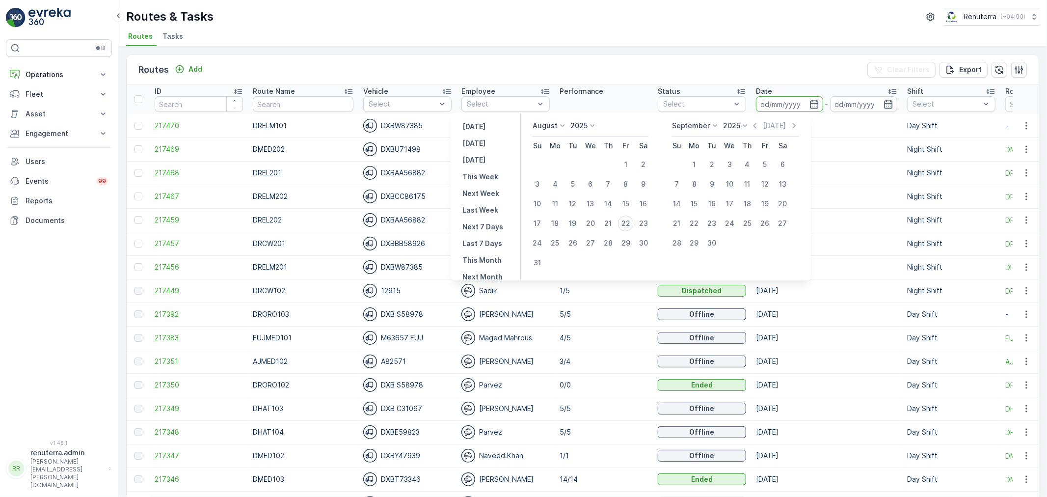
click at [632, 225] on div "22" at bounding box center [626, 223] width 16 height 16
type input "[DATE]"
click at [632, 225] on div "22" at bounding box center [626, 223] width 16 height 16
type input "[DATE]"
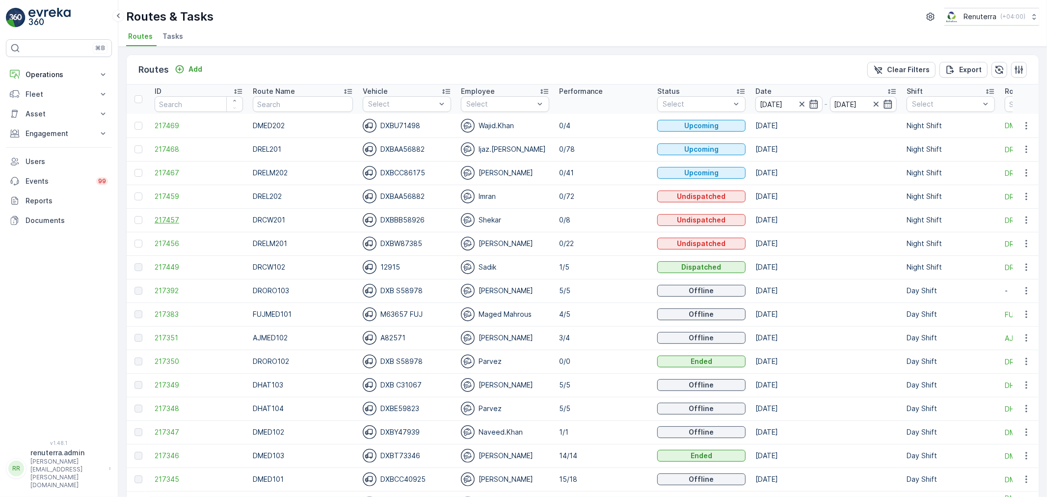
click at [155, 215] on span "217457" at bounding box center [199, 220] width 88 height 10
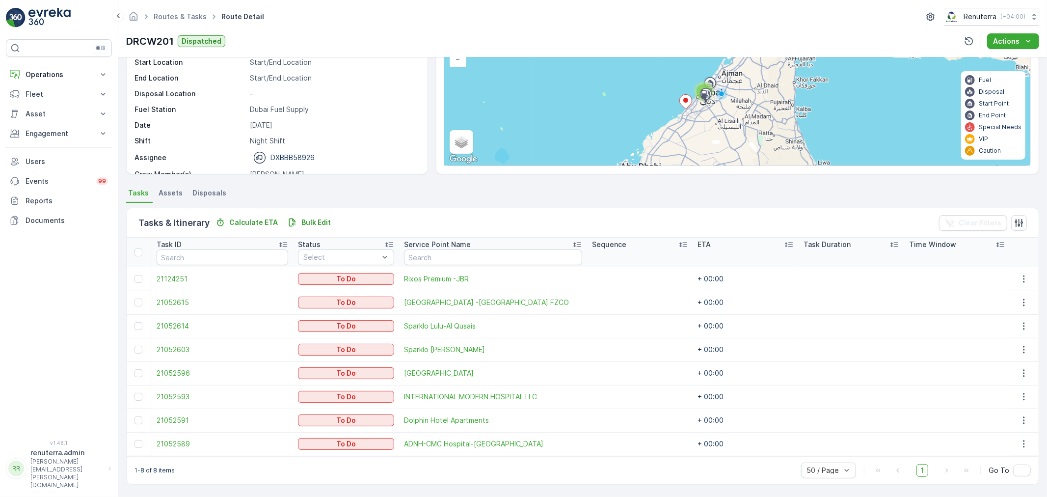
scroll to position [87, 0]
click at [303, 173] on p "[PERSON_NAME]" at bounding box center [333, 175] width 167 height 10
click at [160, 21] on span "Routes & Tasks" at bounding box center [180, 17] width 57 height 10
click at [160, 18] on link "Routes & Tasks" at bounding box center [180, 16] width 53 height 8
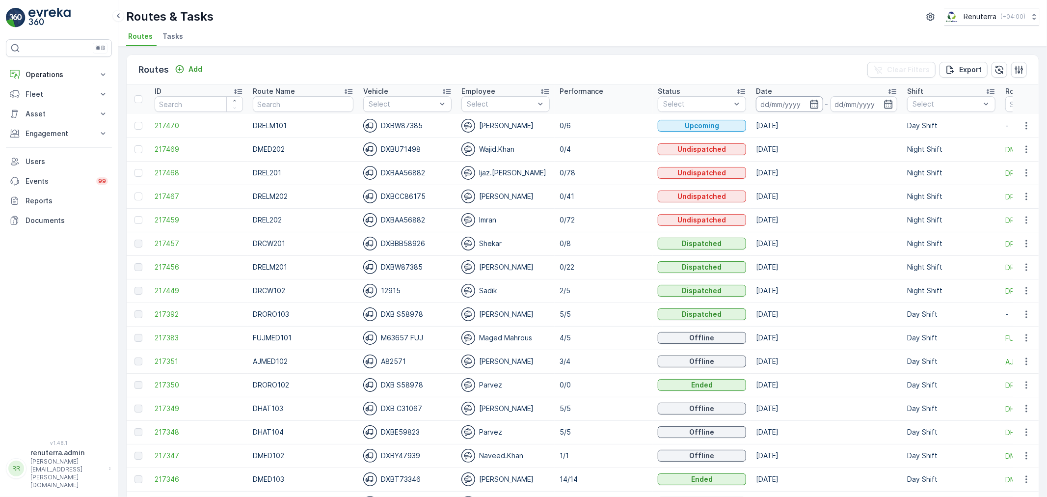
click at [757, 103] on input at bounding box center [789, 104] width 67 height 16
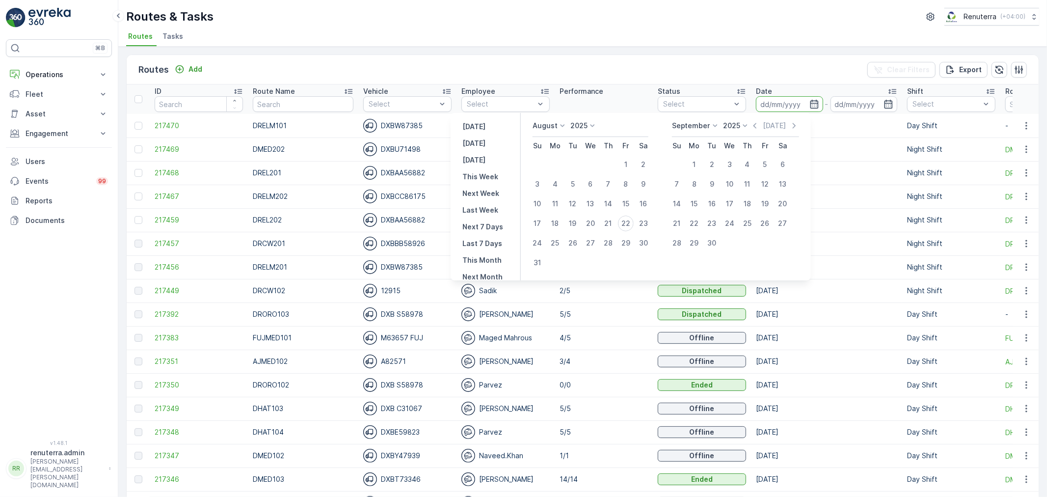
click at [660, 223] on div "[DATE] Su Mo Tu We Th Fr Sa 1 2 3 4 5 6 7 8 9 10 11 12 13 14 15 16 17 18 19 20 …" at bounding box center [666, 197] width 274 height 152
click at [651, 222] on div "23" at bounding box center [644, 223] width 16 height 16
type input "[DATE]"
click at [651, 222] on div "23" at bounding box center [644, 223] width 16 height 16
type input "[DATE]"
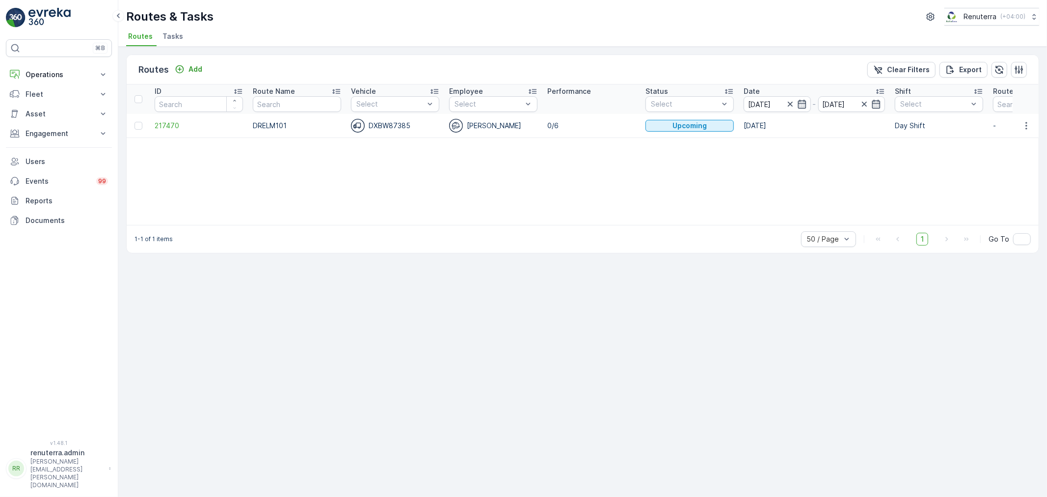
click at [165, 42] on li "Tasks" at bounding box center [173, 37] width 27 height 17
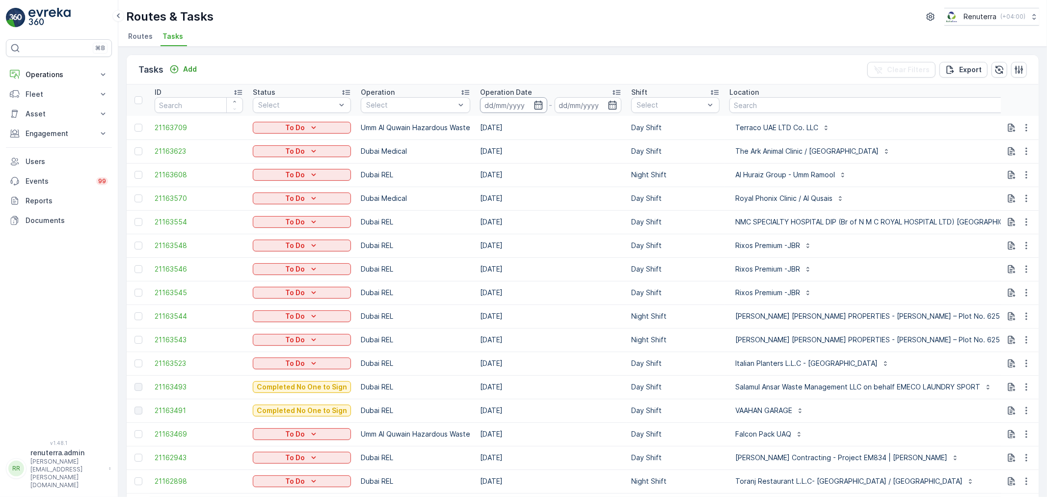
click at [496, 103] on input at bounding box center [513, 105] width 67 height 16
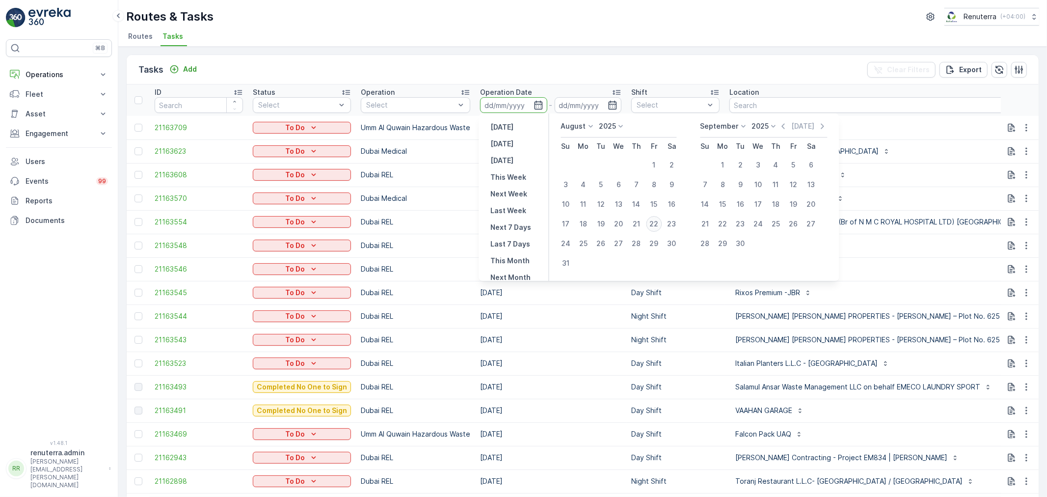
click at [654, 223] on div "22" at bounding box center [654, 224] width 16 height 16
type input "[DATE]"
click at [654, 223] on div "22" at bounding box center [654, 224] width 16 height 16
type input "[DATE]"
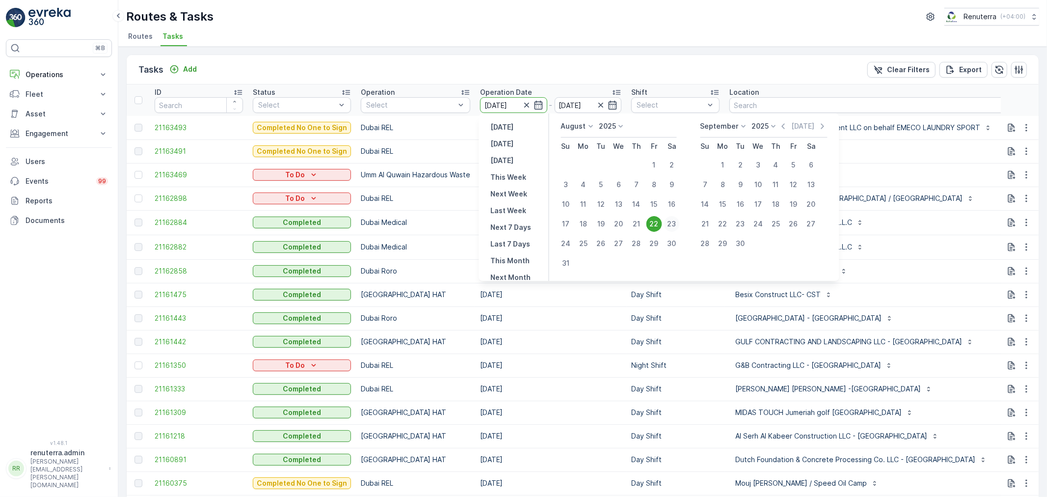
click at [674, 219] on div "23" at bounding box center [672, 224] width 16 height 16
type input "[DATE]"
click at [674, 219] on div "23" at bounding box center [672, 224] width 16 height 16
type input "[DATE]"
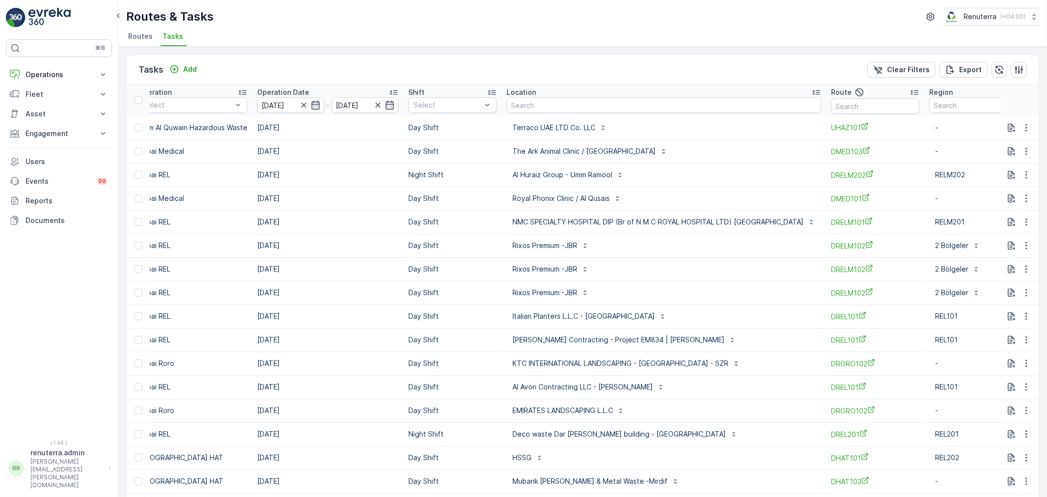
click at [834, 110] on input "text" at bounding box center [875, 106] width 88 height 16
type input "DRELM102"
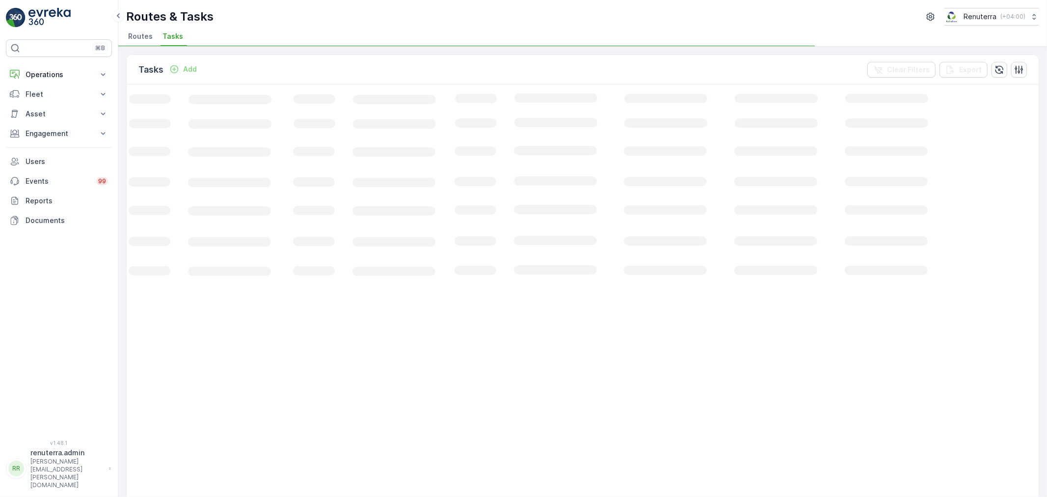
scroll to position [0, 32]
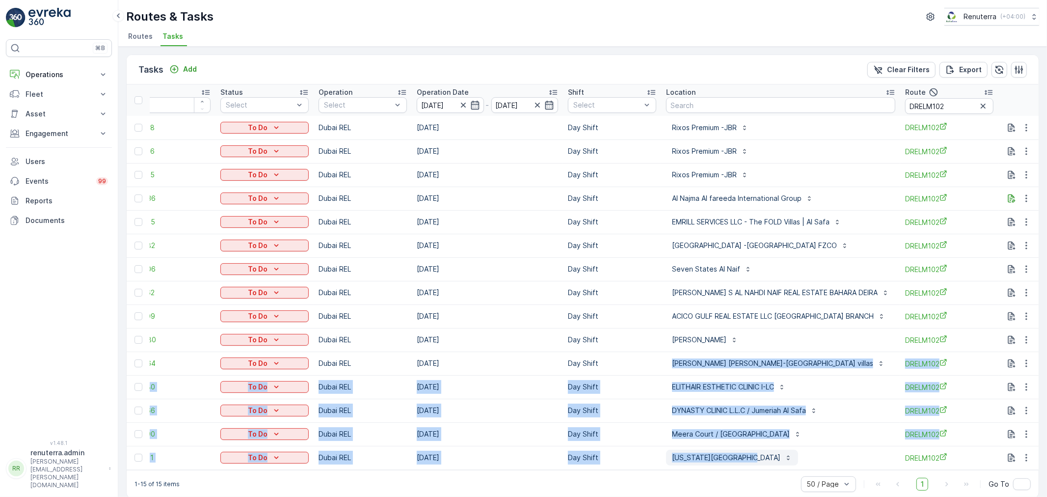
drag, startPoint x: 657, startPoint y: 356, endPoint x: 779, endPoint y: 463, distance: 162.5
click at [779, 463] on tbody "21163548 To Do [GEOGRAPHIC_DATA] REL [DATE] Day Shift Rixos Premium -JBR DRELM1…" at bounding box center [614, 292] width 1041 height 353
copy tbody "[PERSON_NAME] [PERSON_NAME]-[GEOGRAPHIC_DATA] villas DRELM102 RELM201 21052380 …"
drag, startPoint x: 641, startPoint y: 363, endPoint x: 664, endPoint y: 358, distance: 22.6
click at [642, 362] on td "Day Shift" at bounding box center [612, 363] width 98 height 24
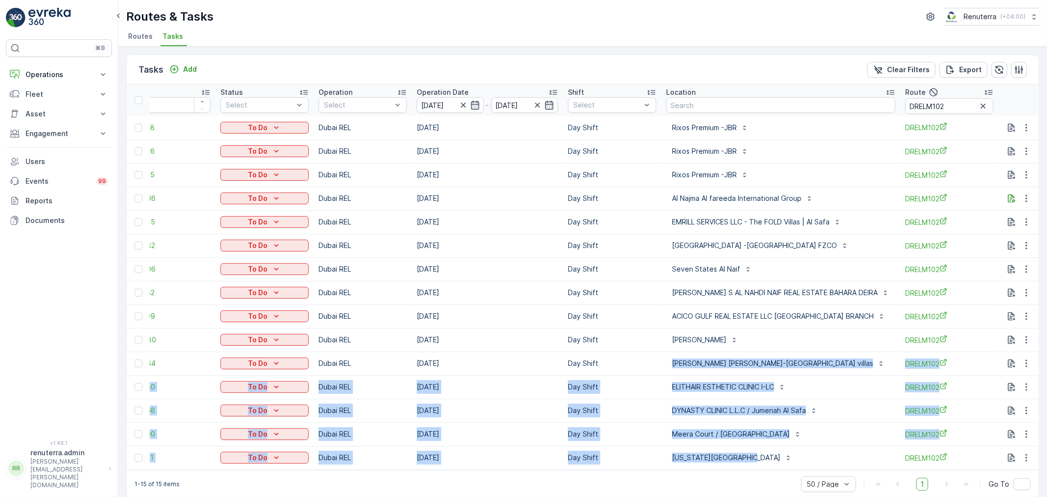
click at [663, 356] on td "[PERSON_NAME] [PERSON_NAME]-[GEOGRAPHIC_DATA] villas" at bounding box center [780, 363] width 239 height 24
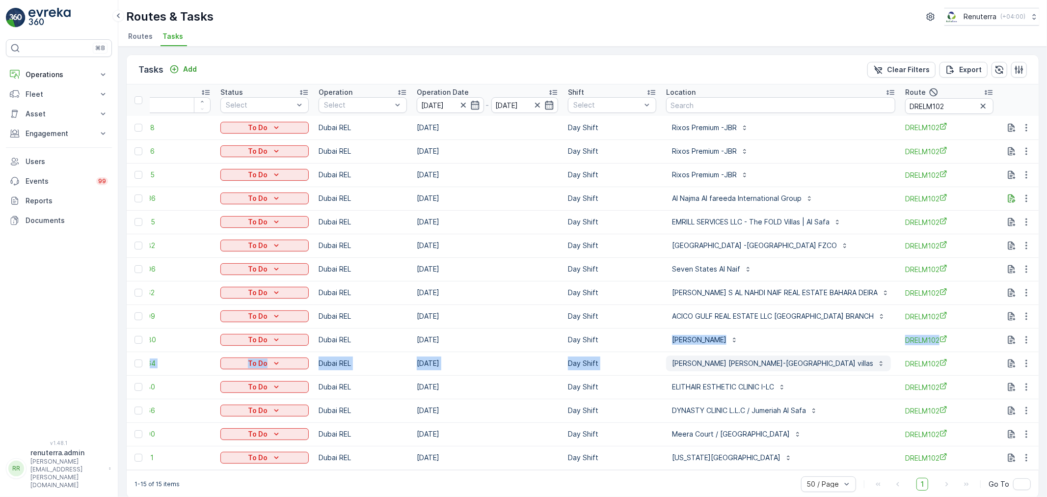
drag, startPoint x: 654, startPoint y: 347, endPoint x: 669, endPoint y: 369, distance: 26.8
click at [669, 369] on tbody "21163548 To Do [GEOGRAPHIC_DATA] REL [DATE] Day Shift Rixos Premium -JBR DRELM1…" at bounding box center [614, 292] width 1041 height 353
click at [656, 356] on td "Day Shift" at bounding box center [612, 363] width 98 height 24
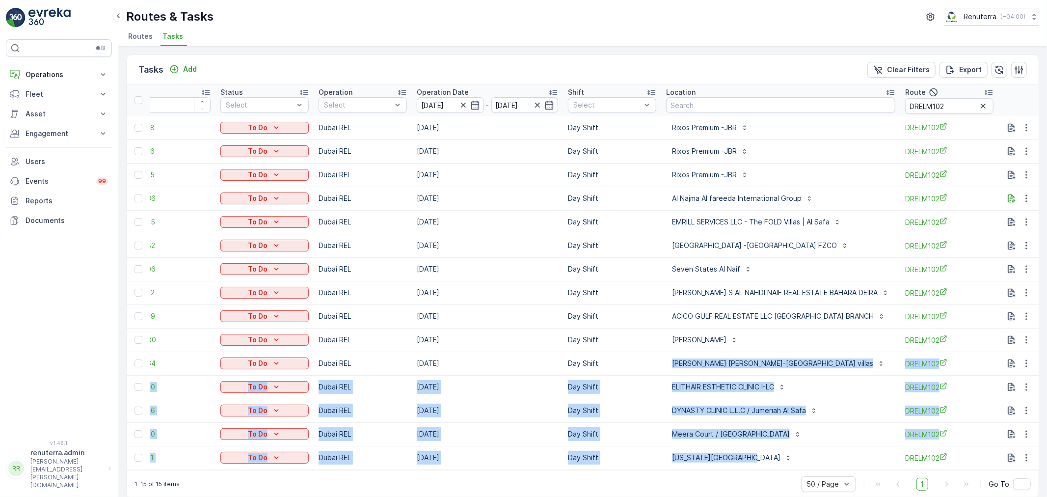
drag, startPoint x: 658, startPoint y: 360, endPoint x: 778, endPoint y: 468, distance: 161.7
click at [778, 468] on tbody "21163548 To Do [GEOGRAPHIC_DATA] REL [DATE] Day Shift Rixos Premium -JBR DRELM1…" at bounding box center [614, 292] width 1041 height 353
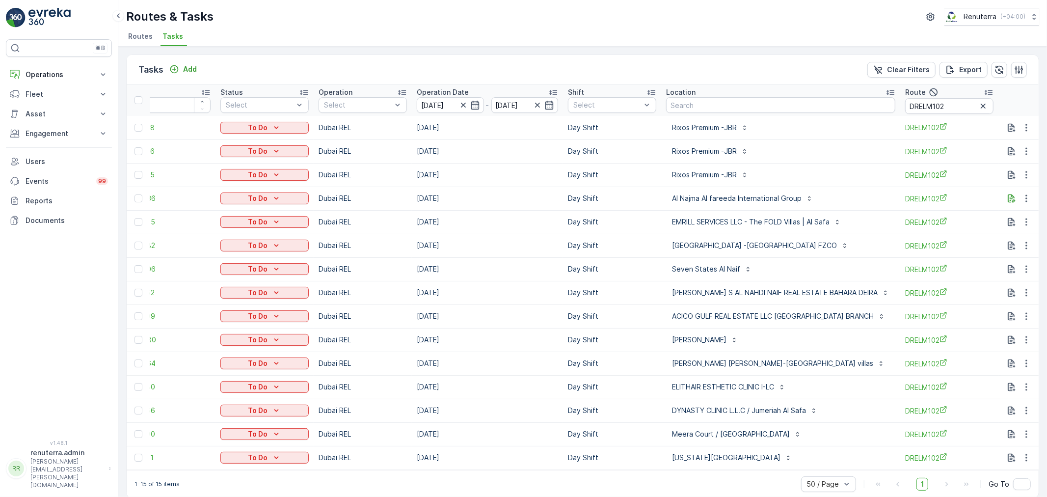
click at [640, 483] on div "1-15 of 15 items 50 / Page 1 Go To" at bounding box center [583, 484] width 912 height 28
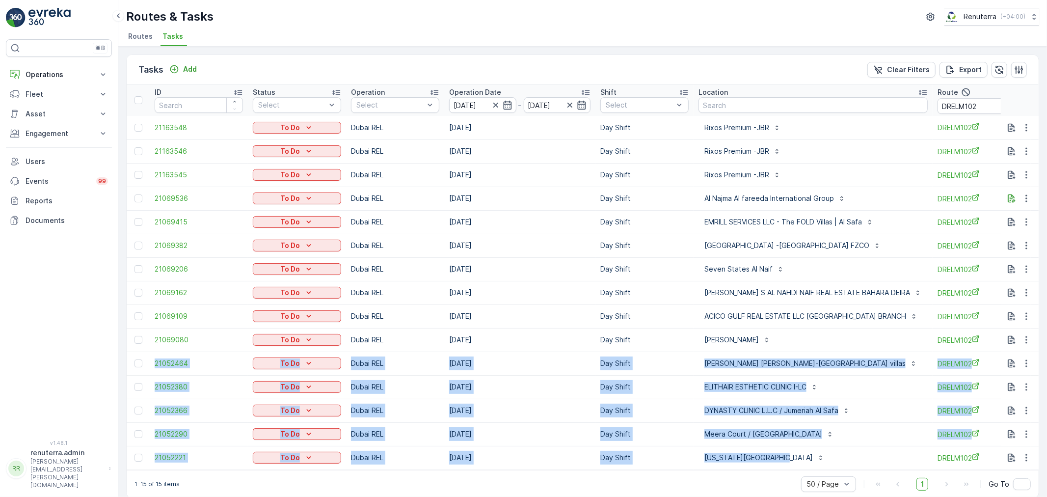
drag, startPoint x: 153, startPoint y: 359, endPoint x: 820, endPoint y: 458, distance: 674.3
click at [820, 458] on tbody "21163548 To Do [GEOGRAPHIC_DATA] REL [DATE] Day Shift Rixos Premium -JBR DRELM1…" at bounding box center [647, 292] width 1041 height 353
copy tbody "21052464 To Do [GEOGRAPHIC_DATA] REL [DATE] Day Shift [PERSON_NAME] [PERSON_NAM…"
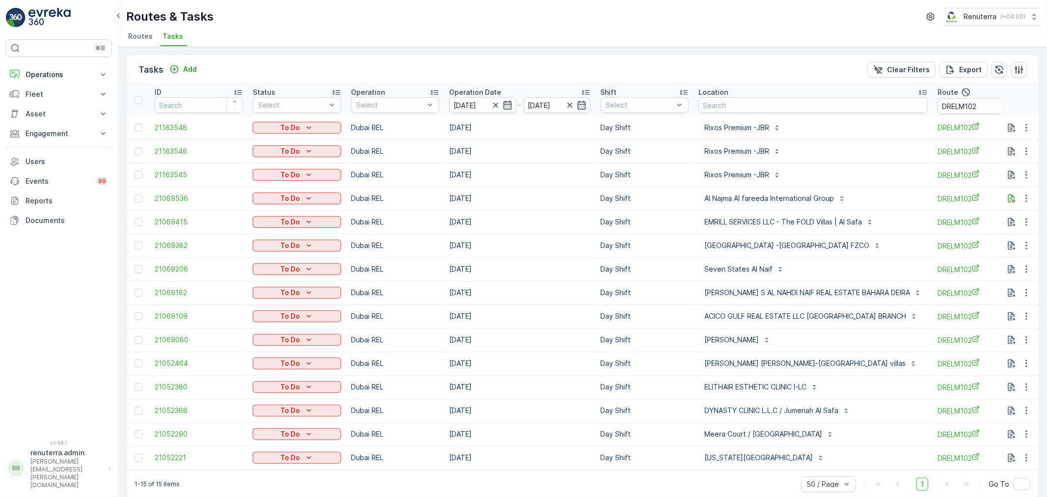
click at [712, 486] on div "1-15 of 15 items 50 / Page 1 Go To" at bounding box center [583, 484] width 912 height 28
